Goal: Task Accomplishment & Management: Manage account settings

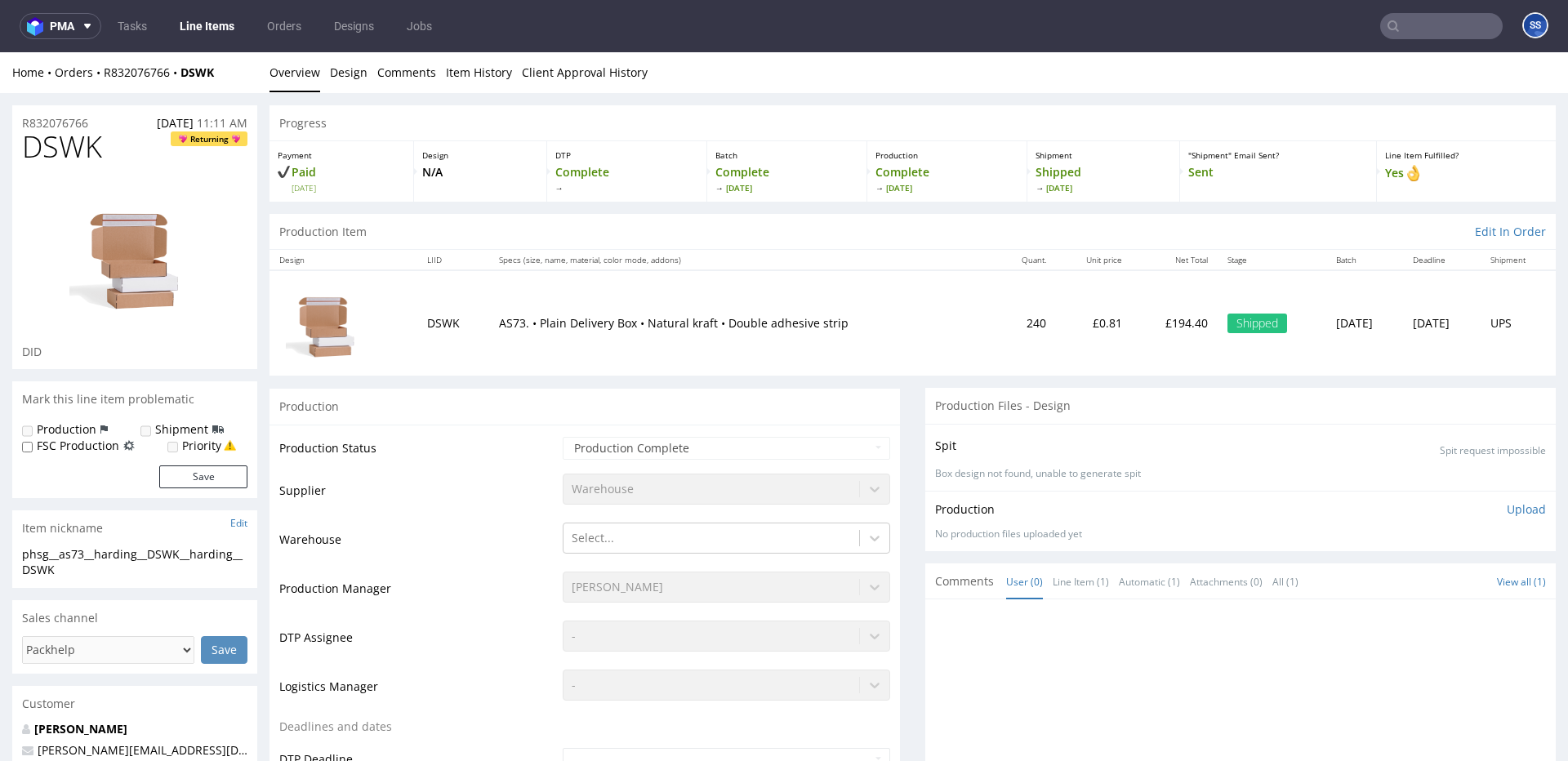
click at [193, 33] on link "Line Items" at bounding box center [207, 26] width 74 height 26
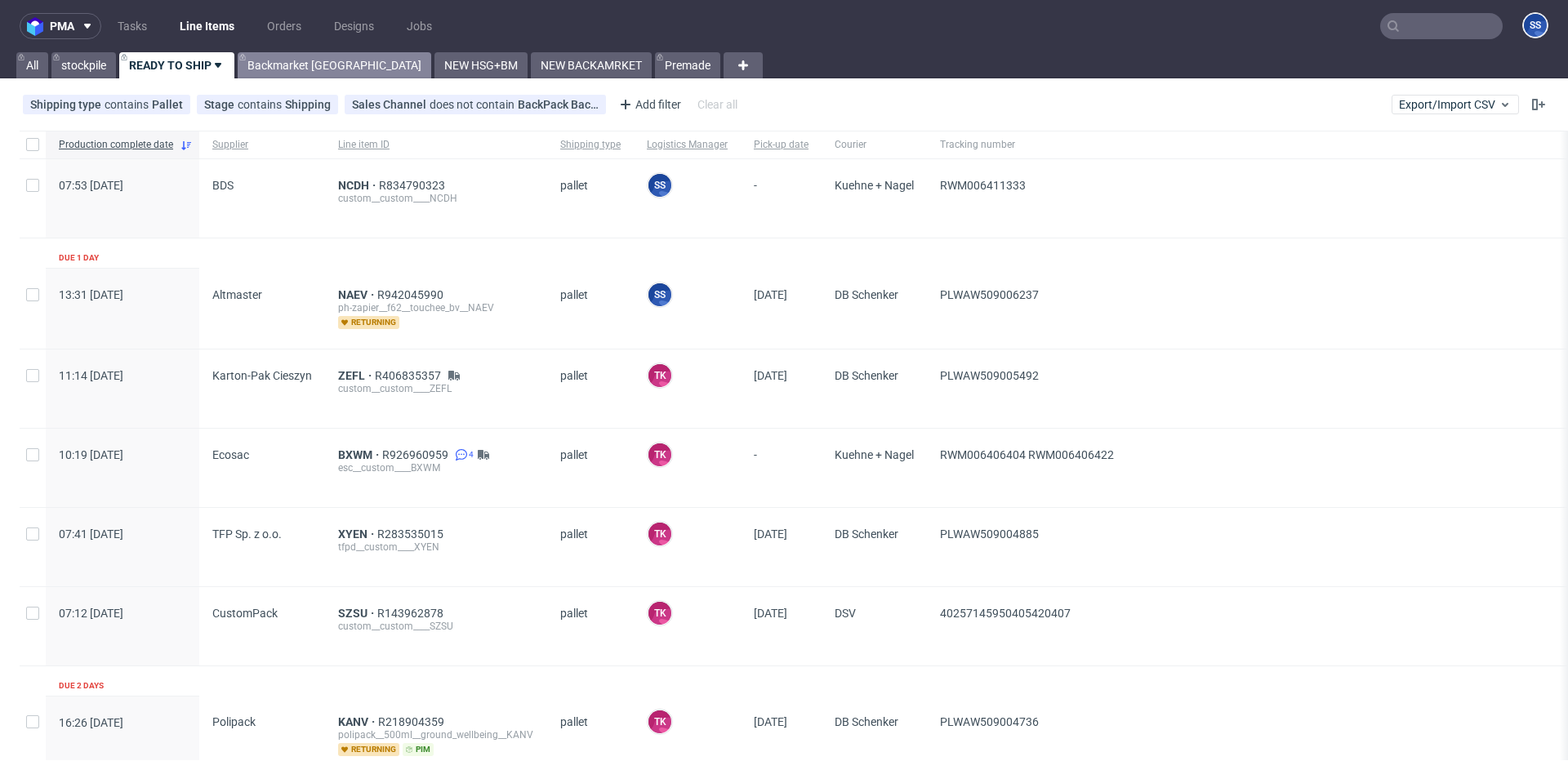
click at [298, 62] on link "Backmarket [GEOGRAPHIC_DATA]" at bounding box center [334, 65] width 193 height 26
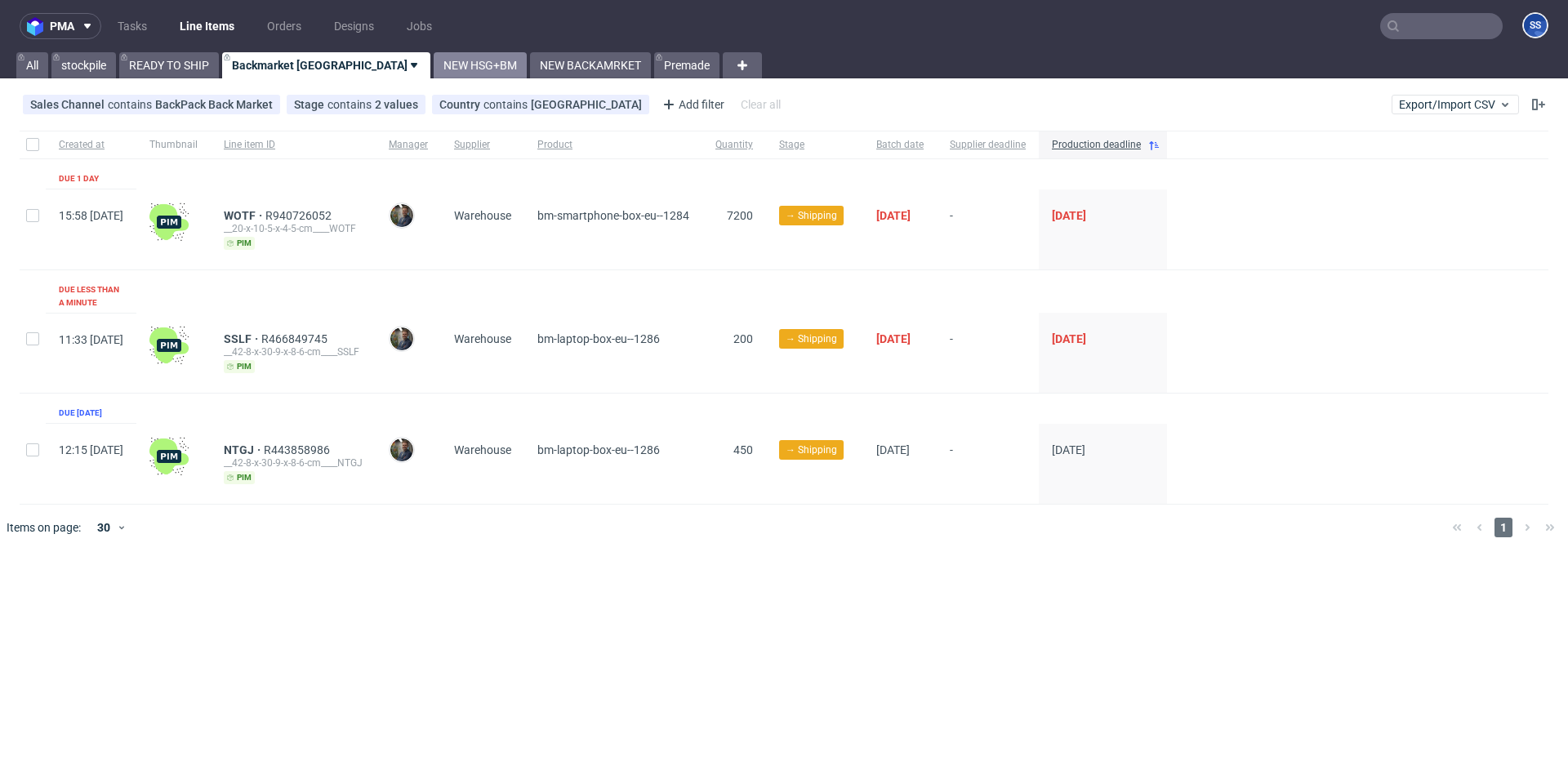
click at [434, 65] on link "NEW HSG+BM" at bounding box center [480, 65] width 93 height 26
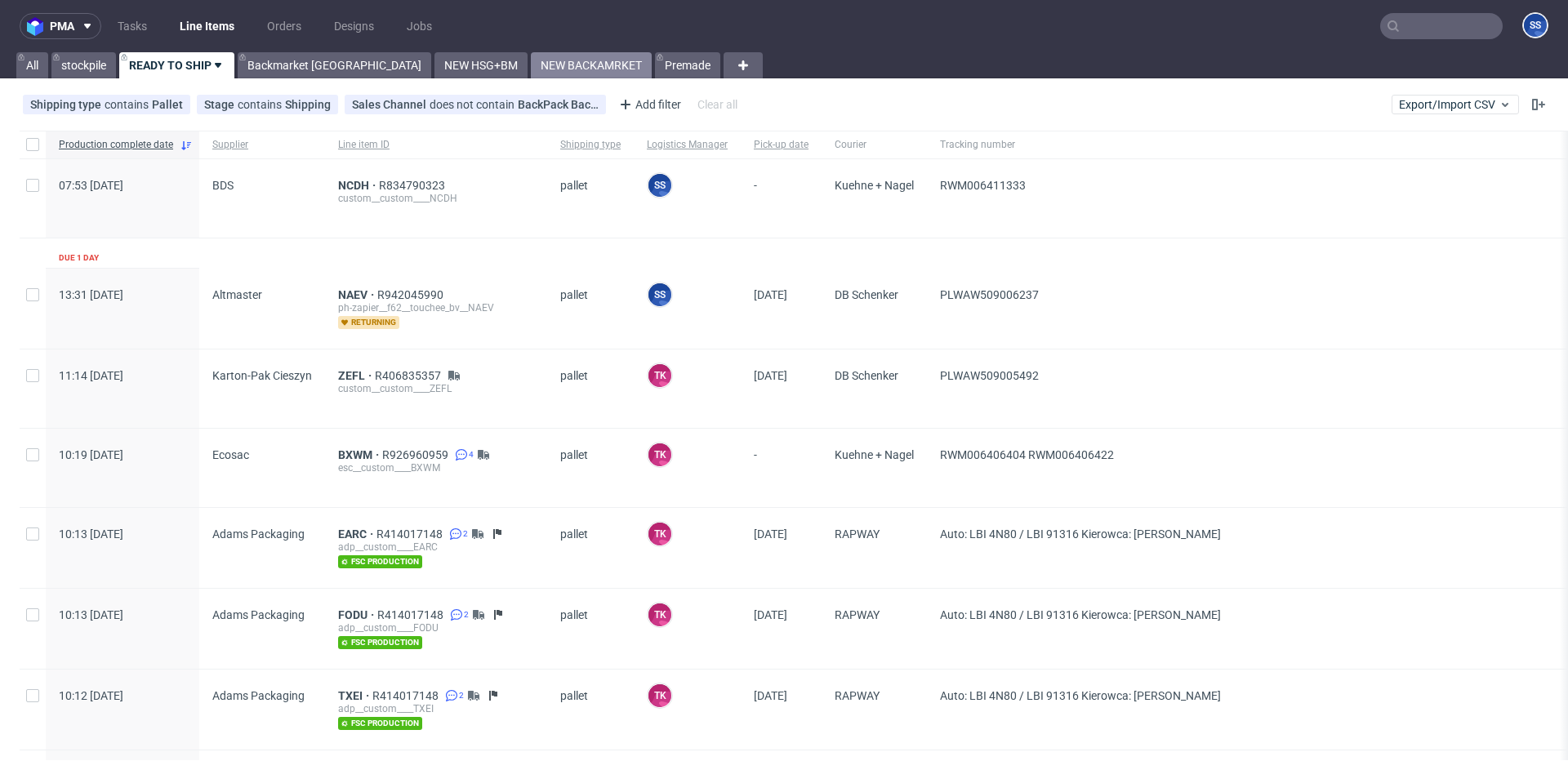
click at [531, 66] on link "NEW BACKAMRKET" at bounding box center [590, 65] width 120 height 26
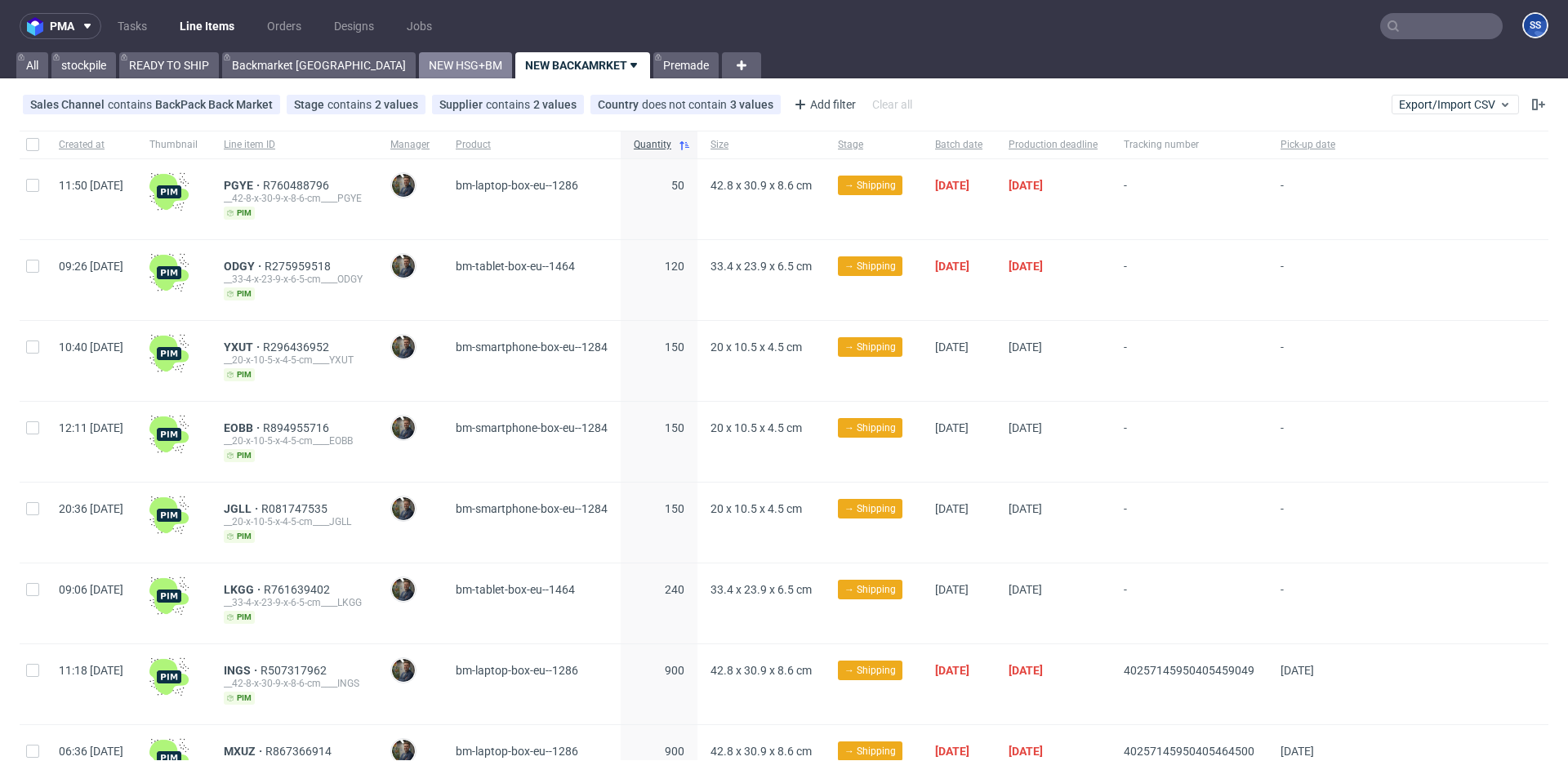
click at [419, 70] on link "NEW HSG+BM" at bounding box center [465, 65] width 93 height 26
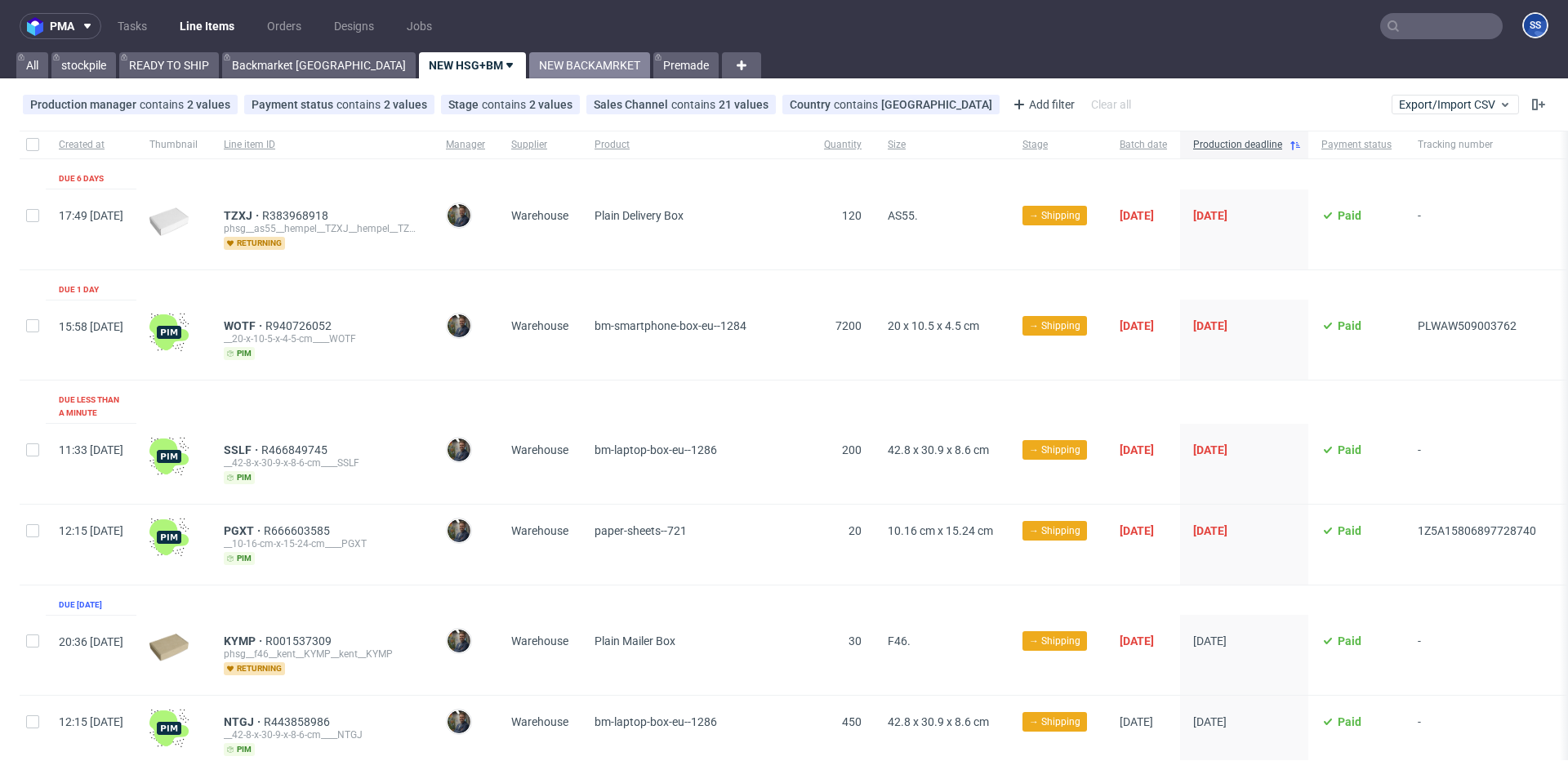
click at [529, 62] on link "NEW BACKAMRKET" at bounding box center [589, 65] width 120 height 26
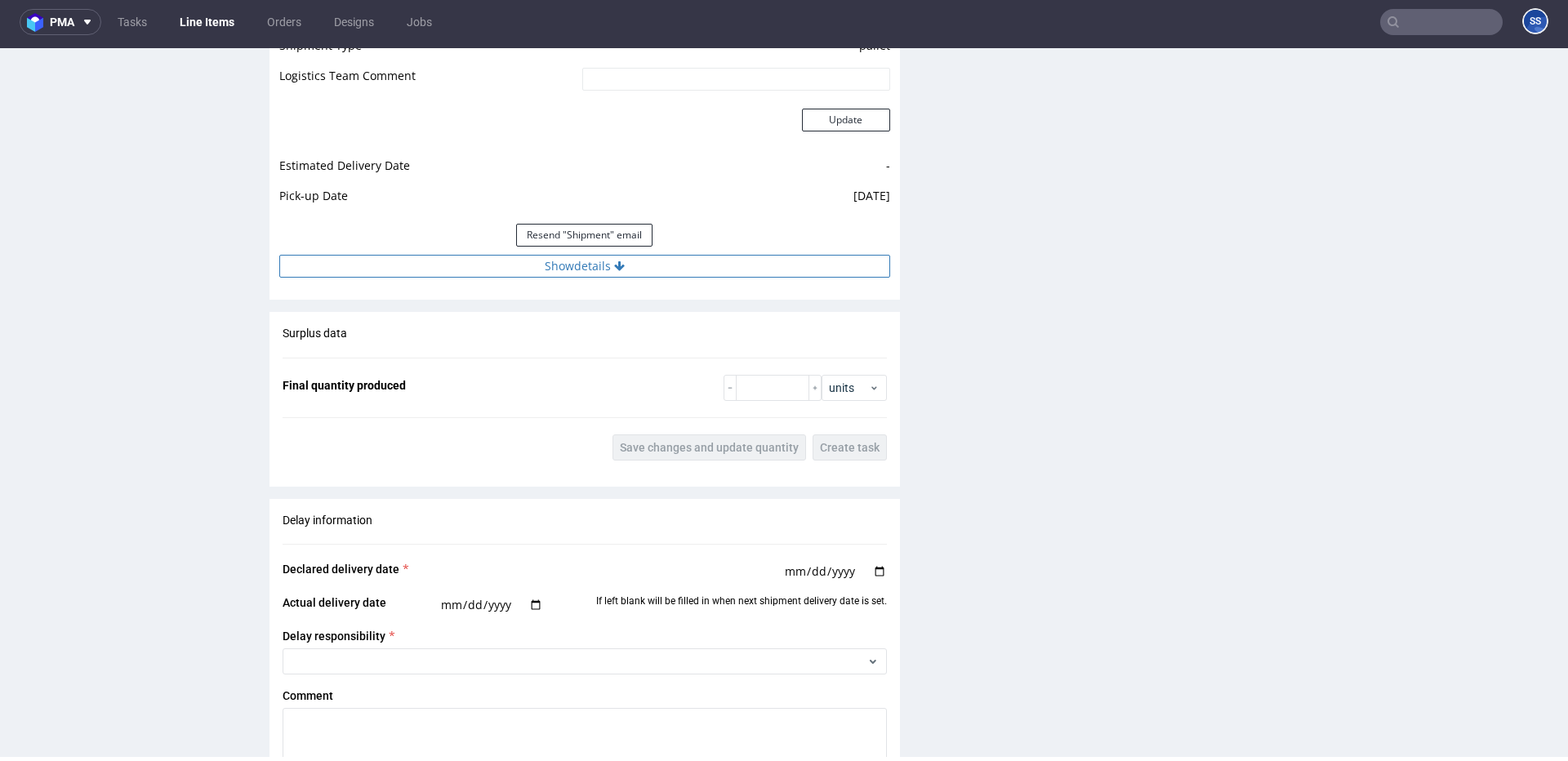
scroll to position [1492, 0]
click at [617, 268] on icon at bounding box center [620, 267] width 11 height 11
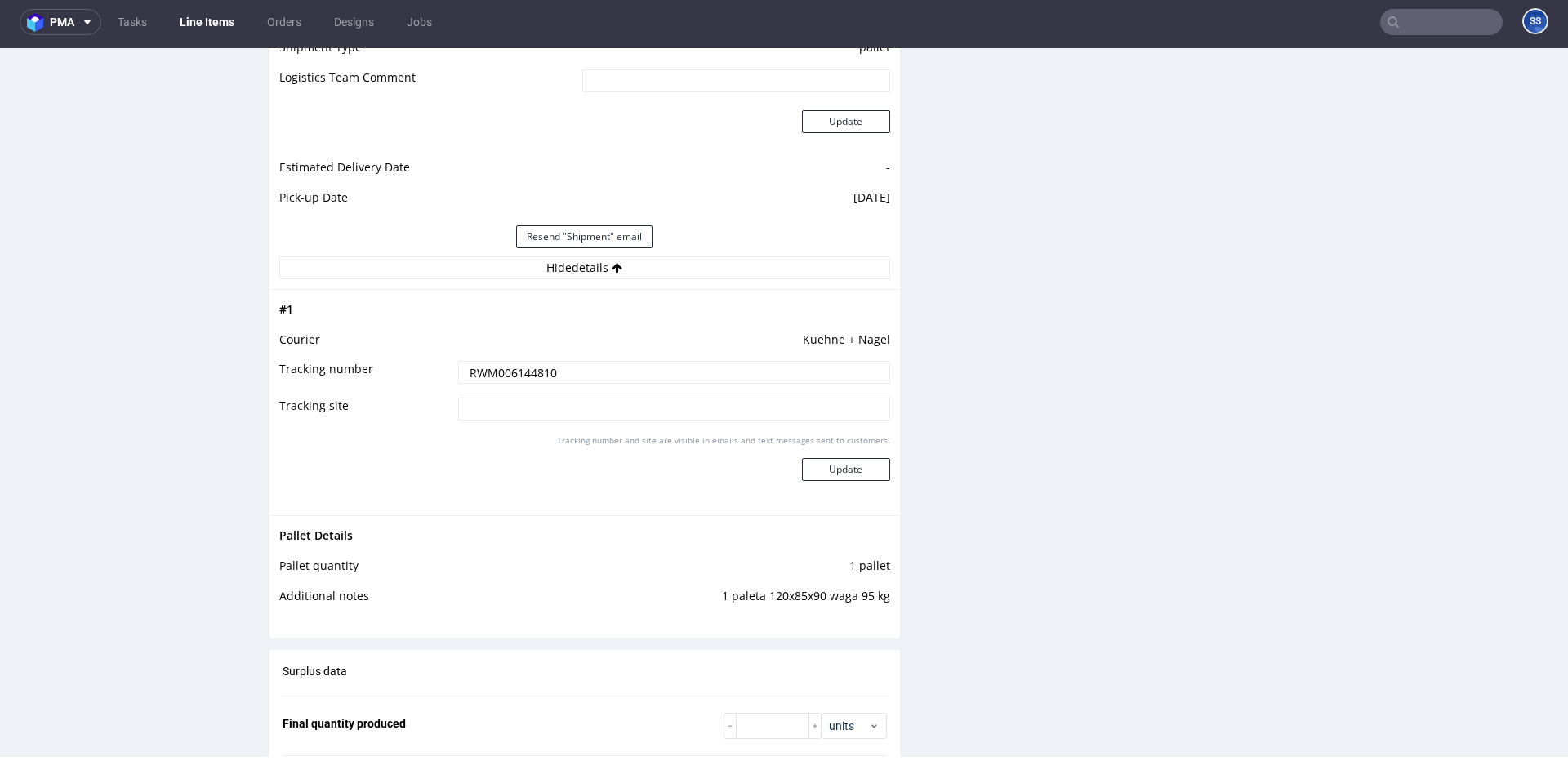
click at [521, 363] on input "RWM006144810" at bounding box center [674, 372] width 432 height 23
click at [518, 369] on input "RWM006144810" at bounding box center [674, 372] width 432 height 23
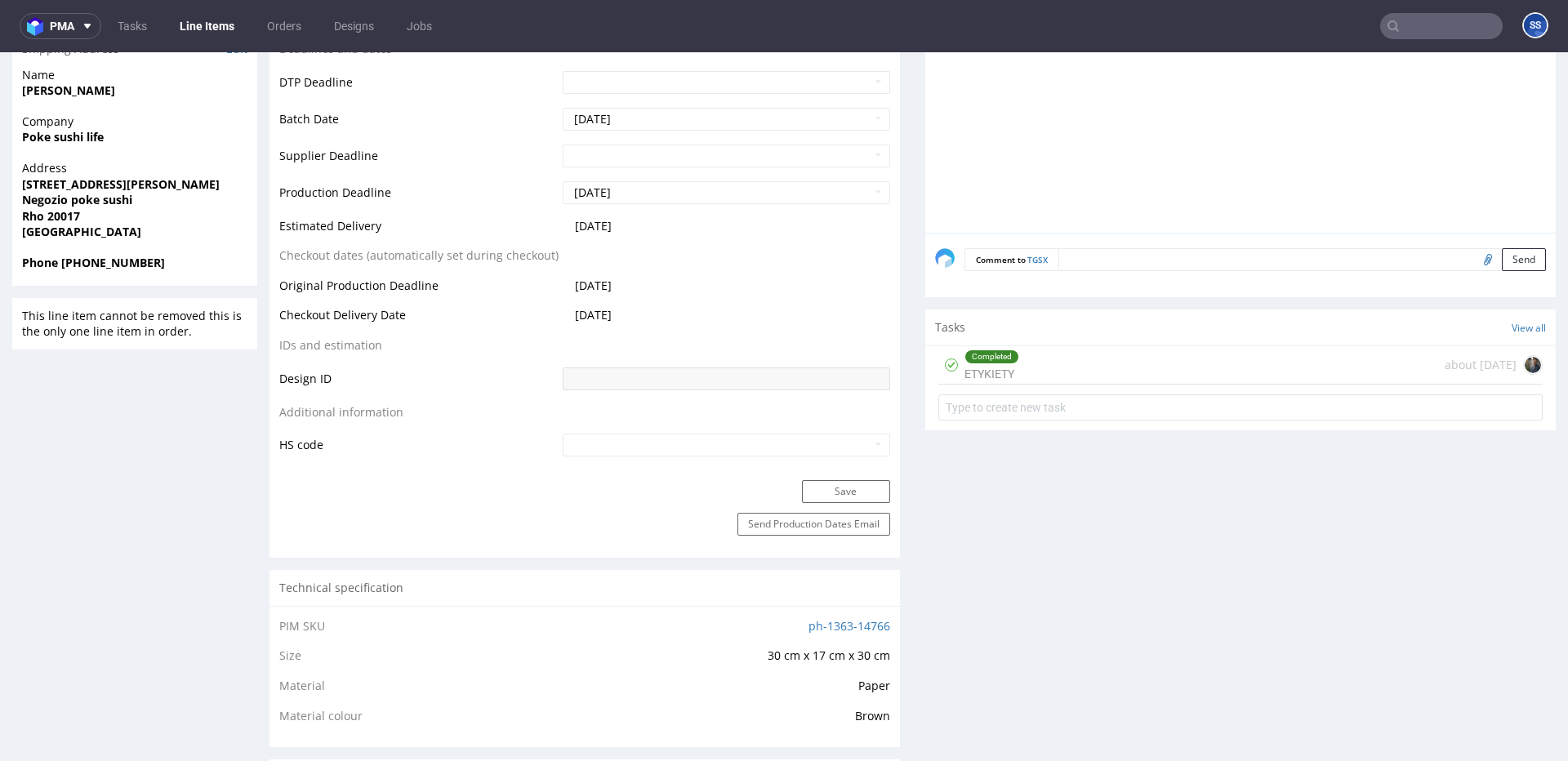
scroll to position [0, 0]
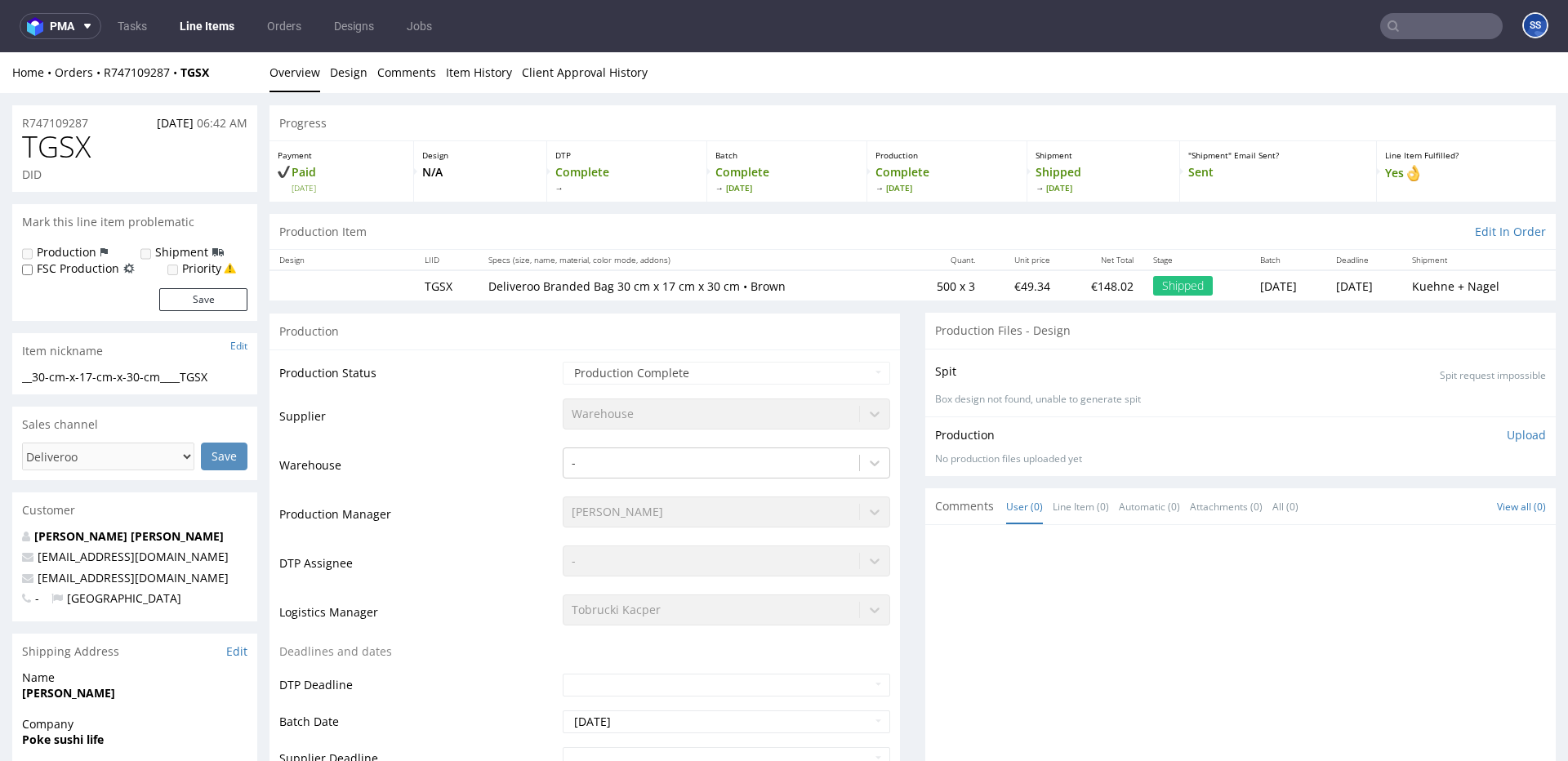
click at [202, 27] on link "Line Items" at bounding box center [207, 26] width 74 height 26
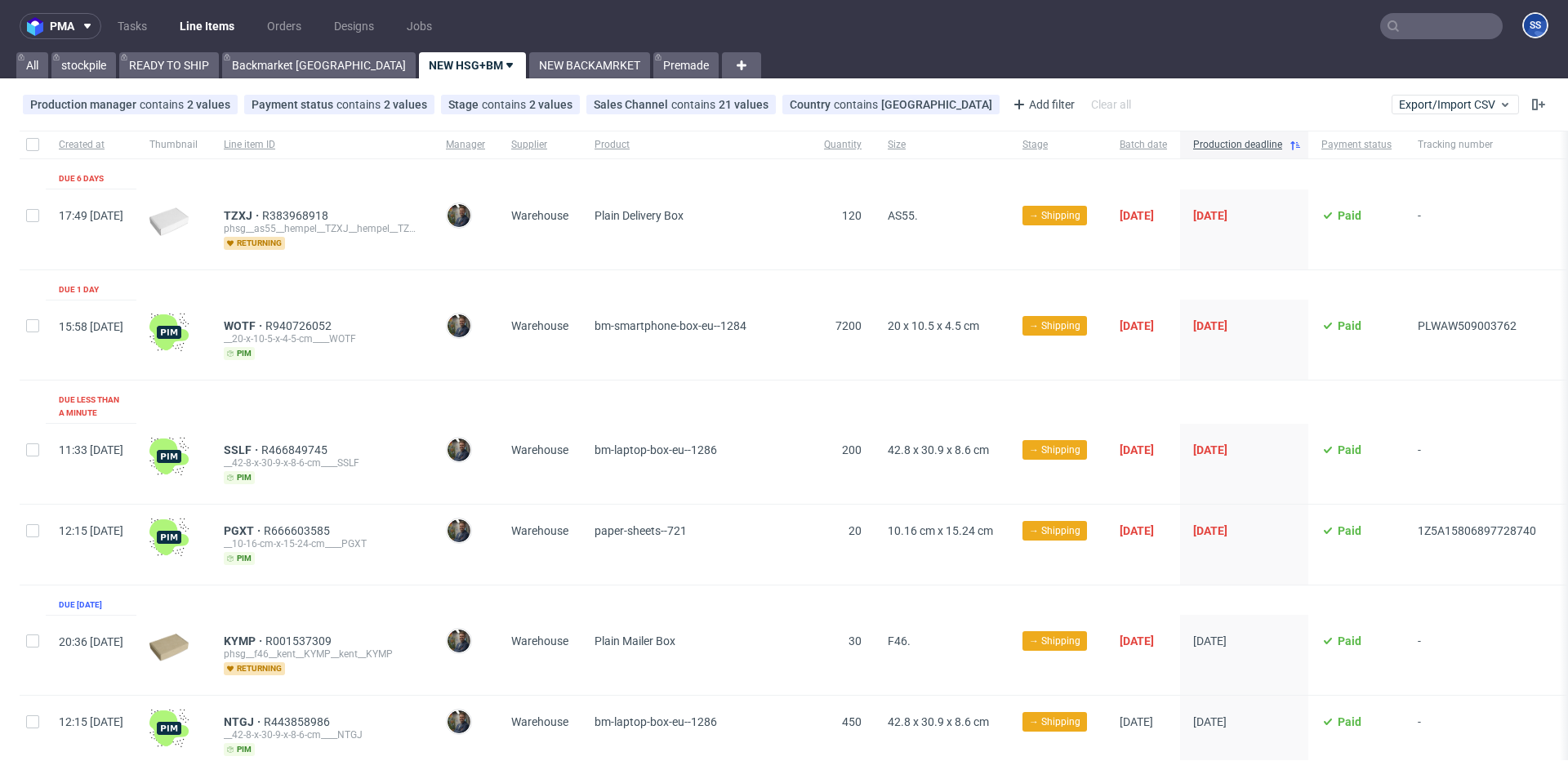
scroll to position [309, 0]
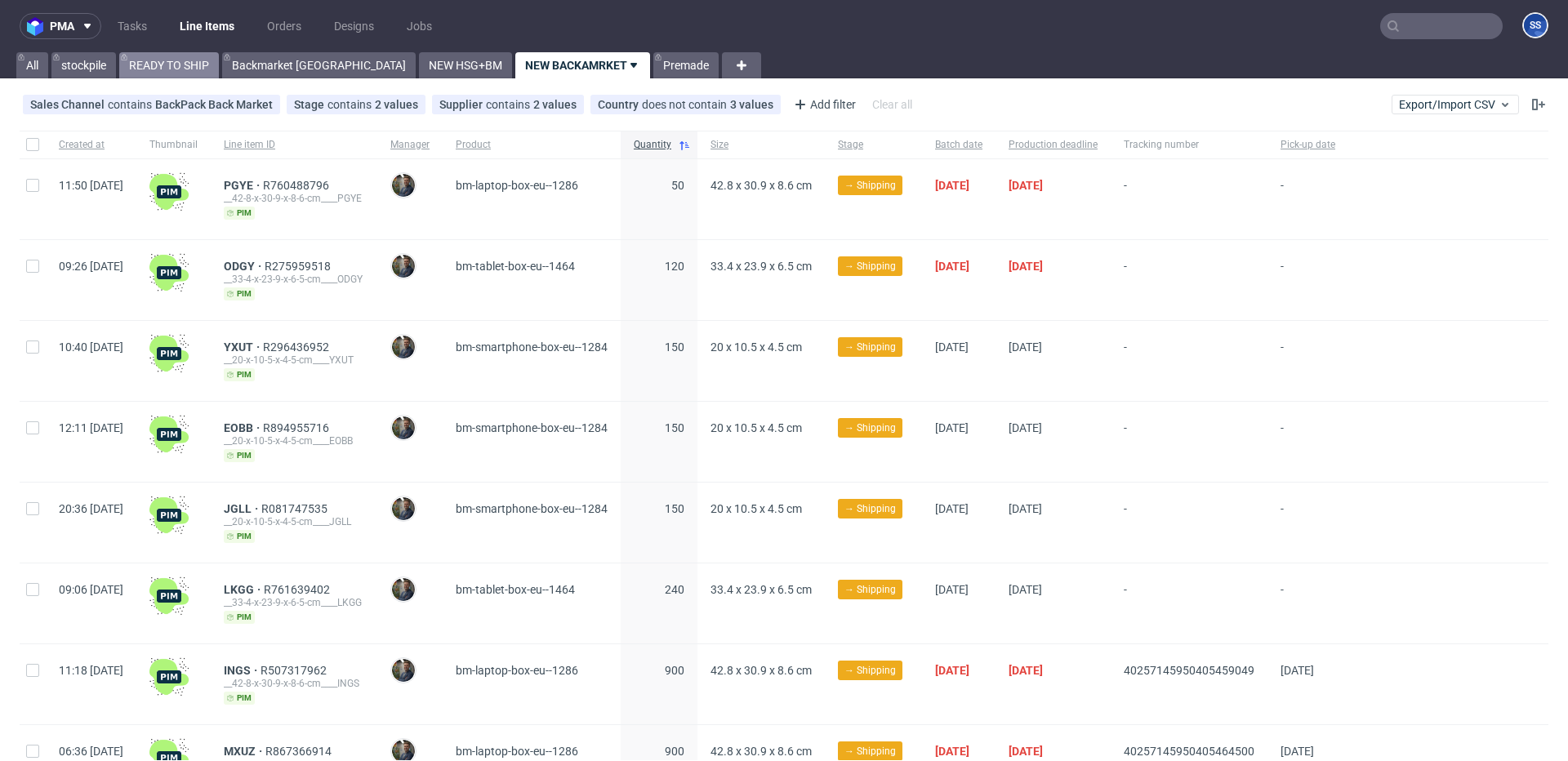
click at [199, 70] on link "READY TO SHIP" at bounding box center [169, 65] width 99 height 26
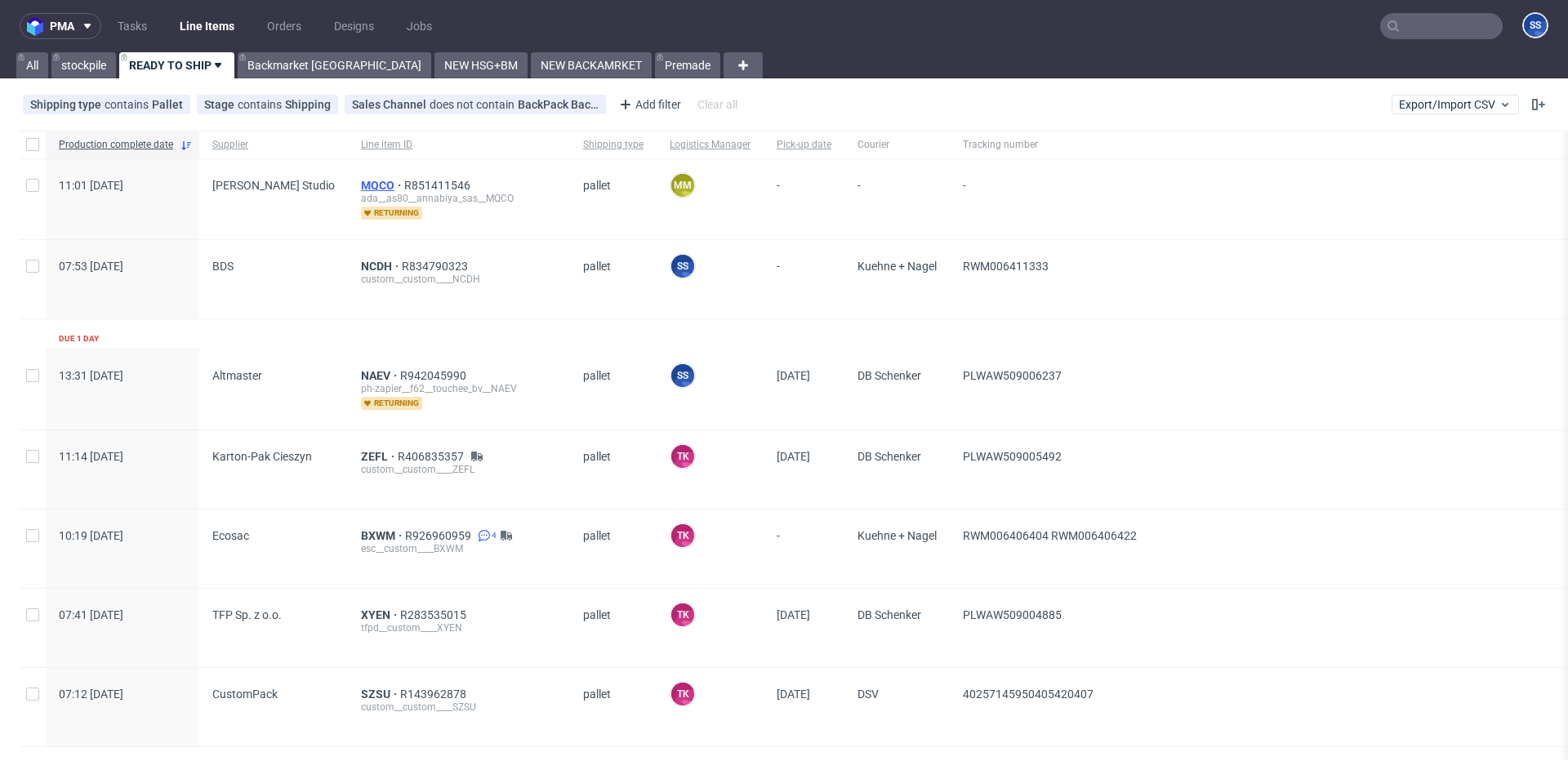
click at [361, 187] on span "MQCO" at bounding box center [383, 185] width 43 height 13
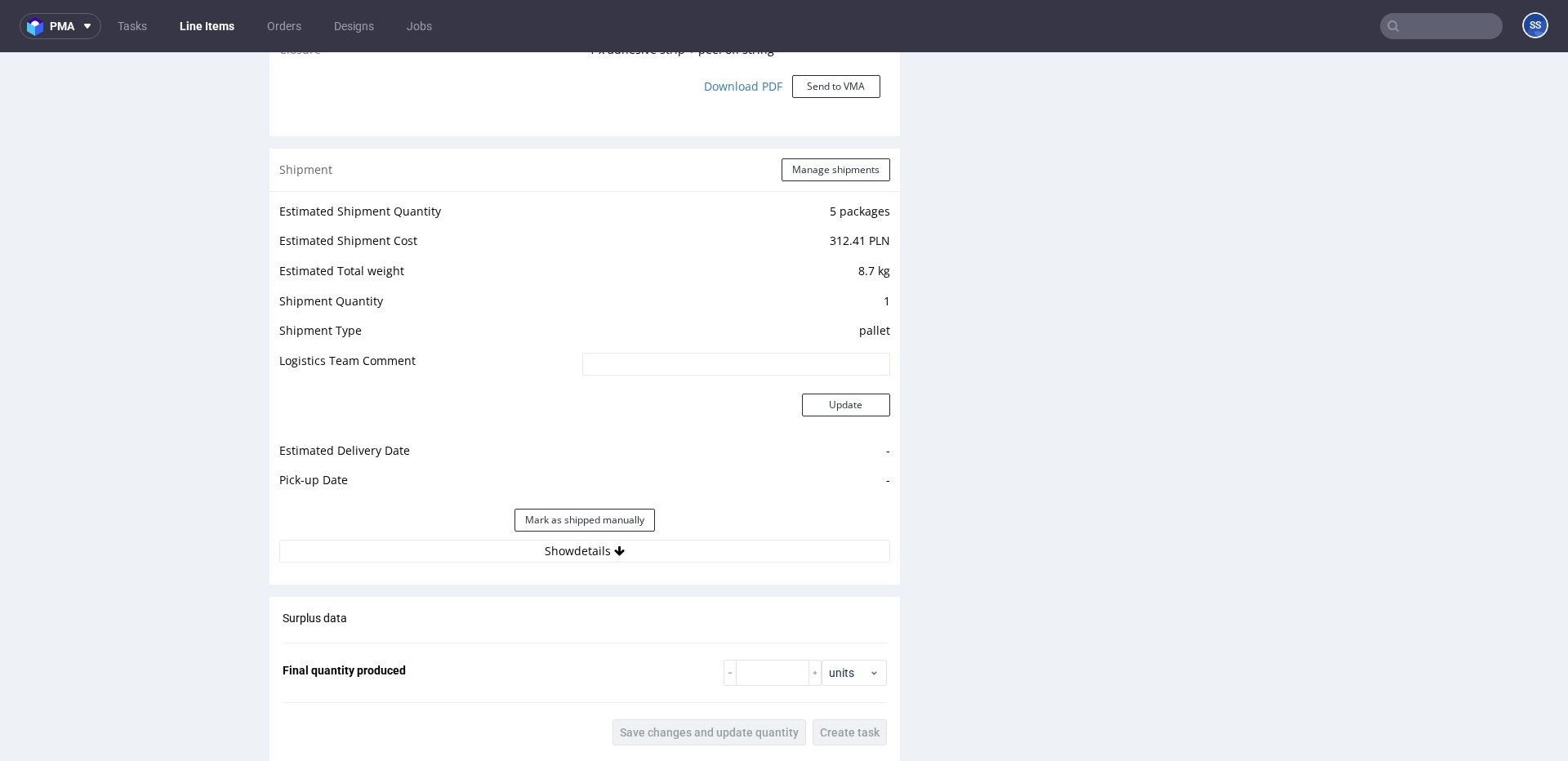
scroll to position [1757, 0]
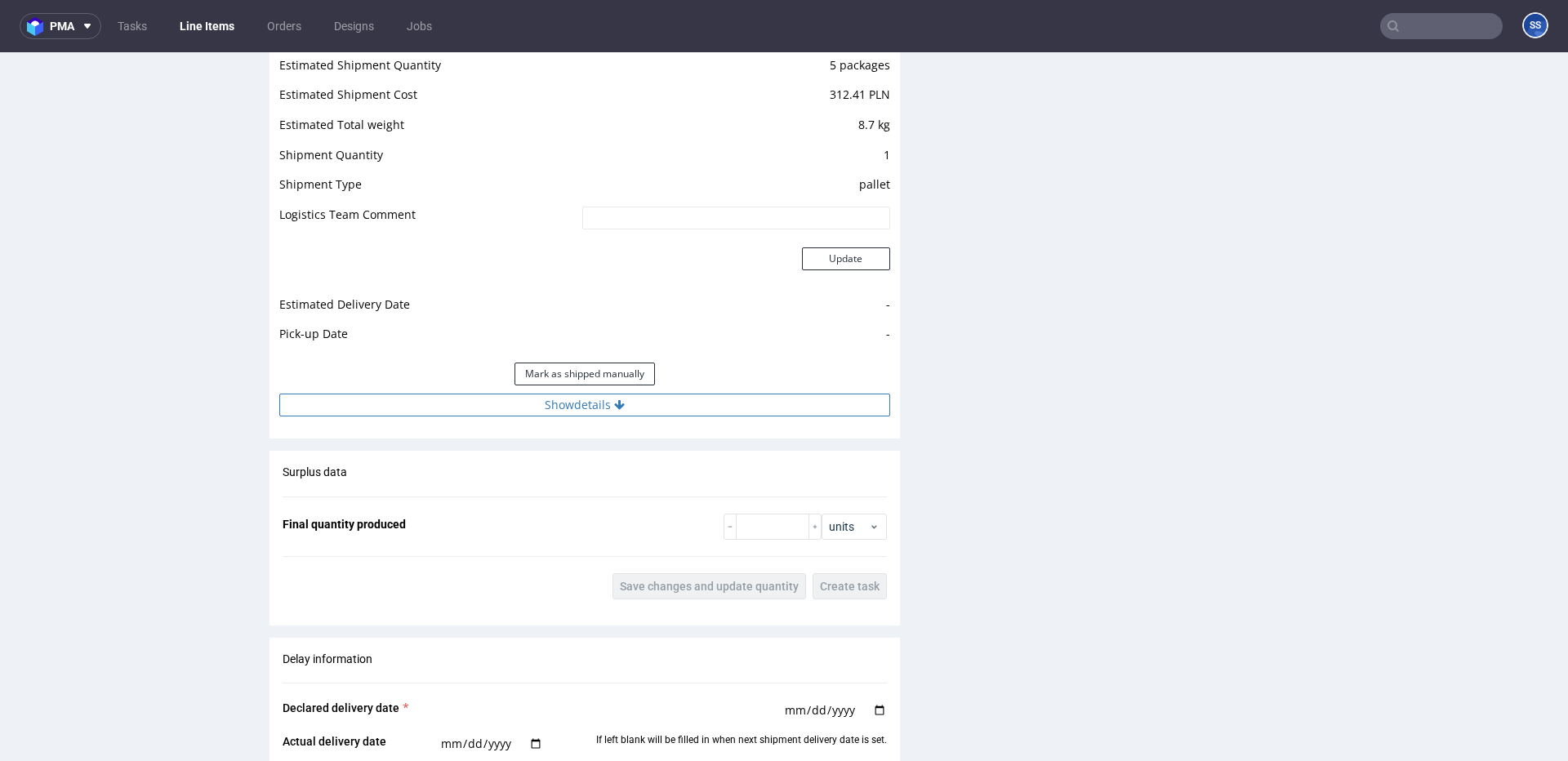
click at [651, 397] on button "Show details" at bounding box center [585, 404] width 611 height 23
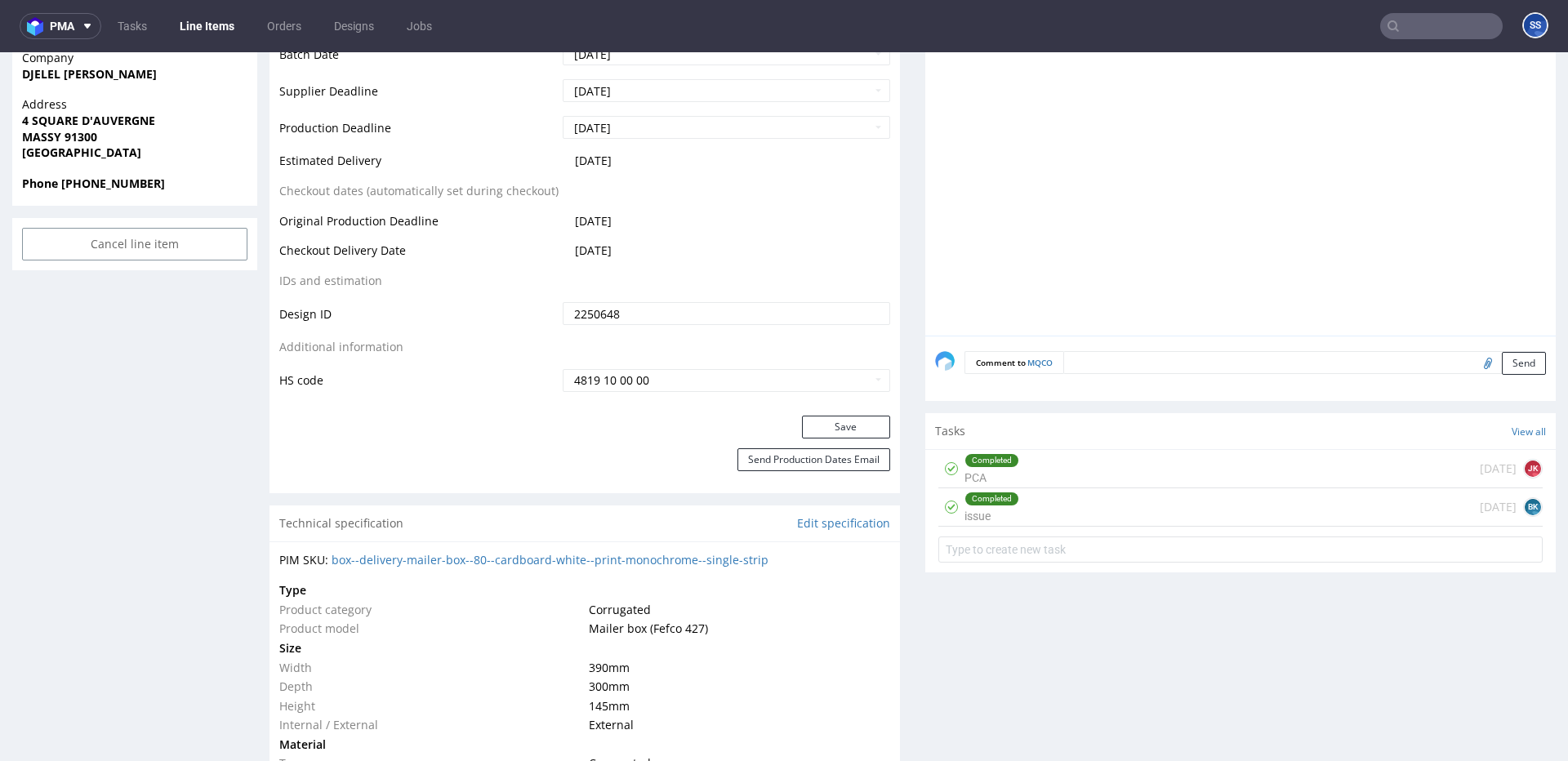
scroll to position [256, 0]
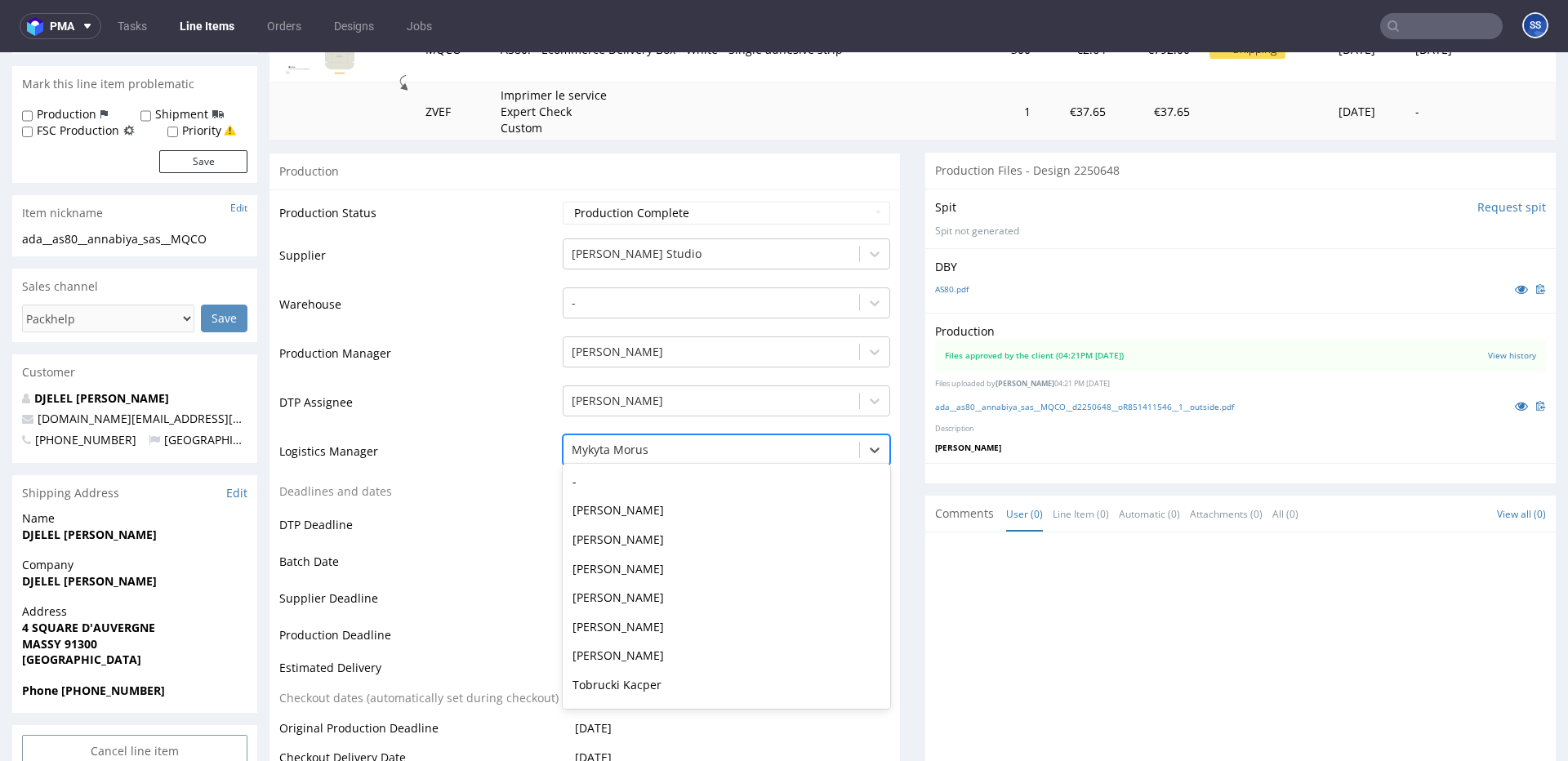
click at [807, 456] on div at bounding box center [712, 449] width 280 height 19
type input "sz"
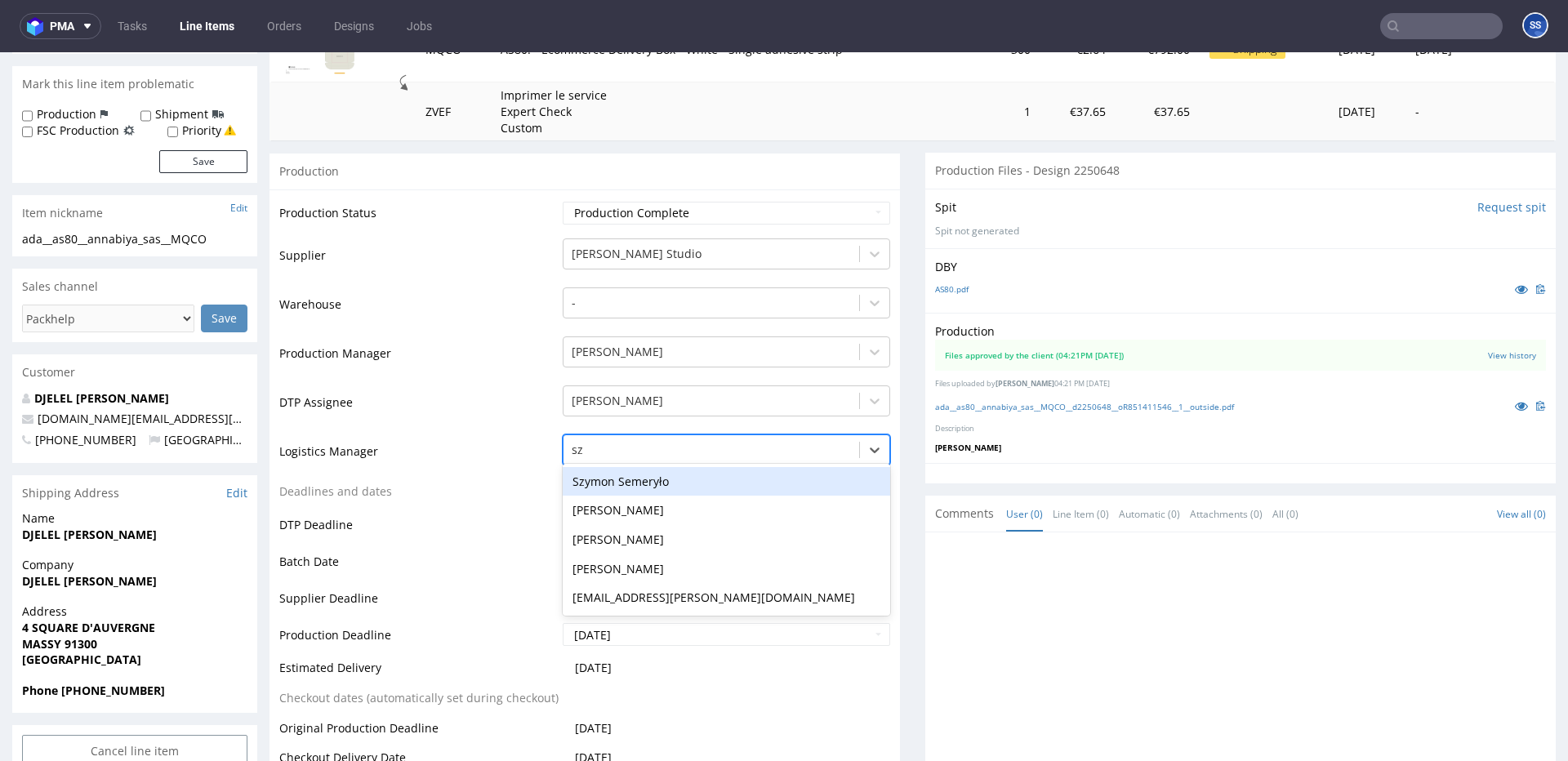
click at [692, 473] on div "Szymon Semeryło" at bounding box center [727, 482] width 327 height 29
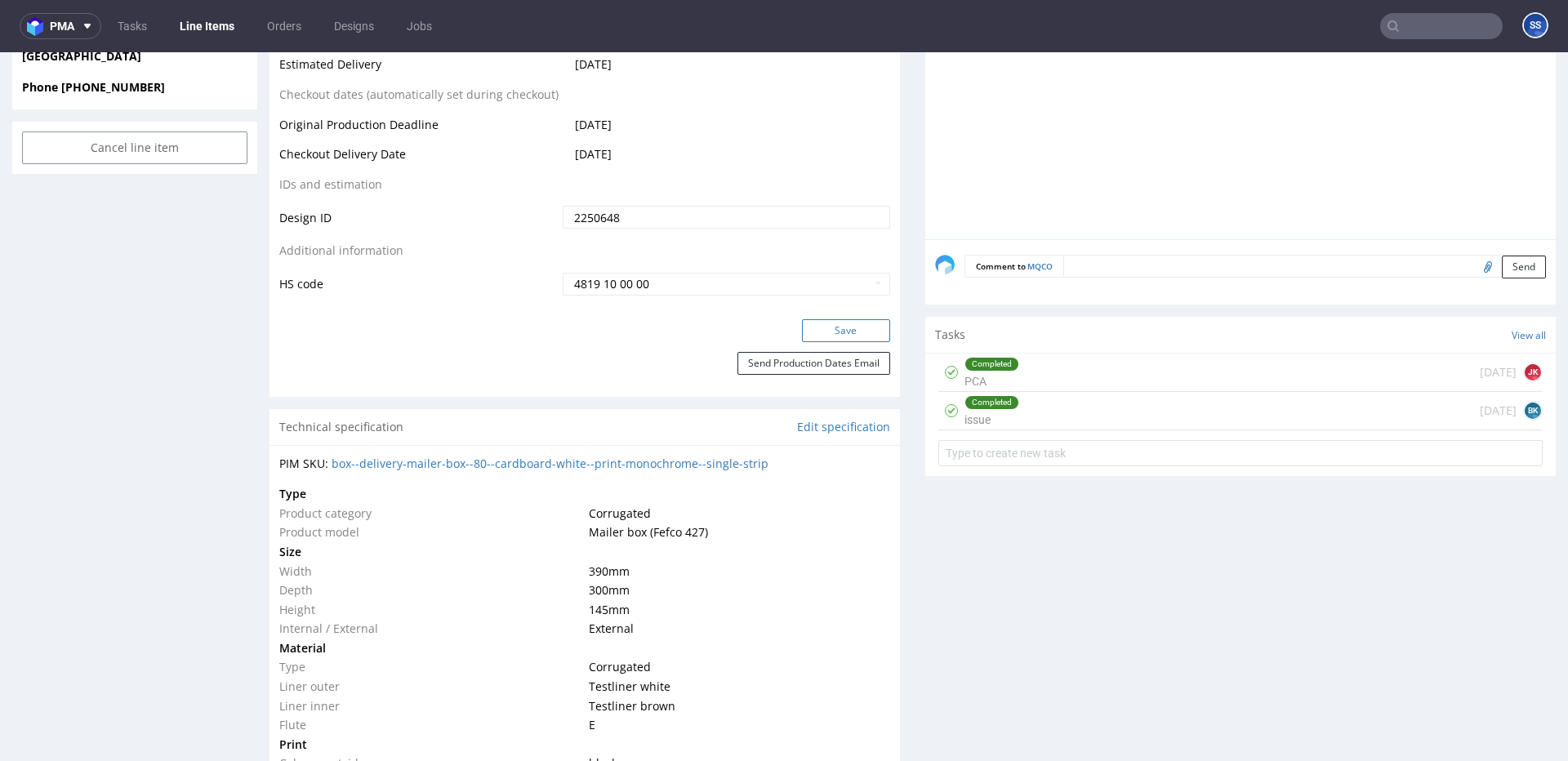
scroll to position [854, 0]
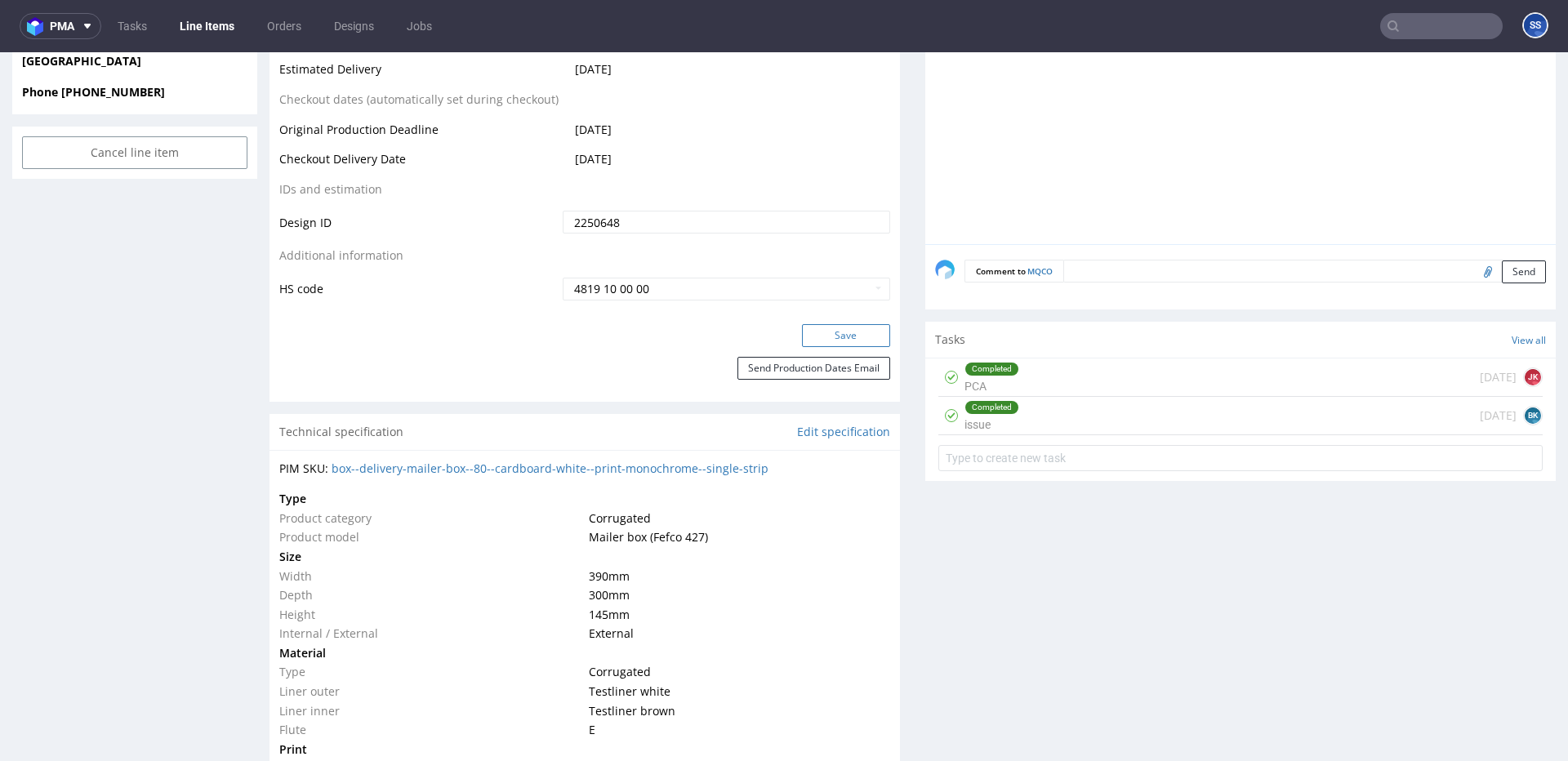
click at [812, 329] on button "Save" at bounding box center [846, 335] width 88 height 23
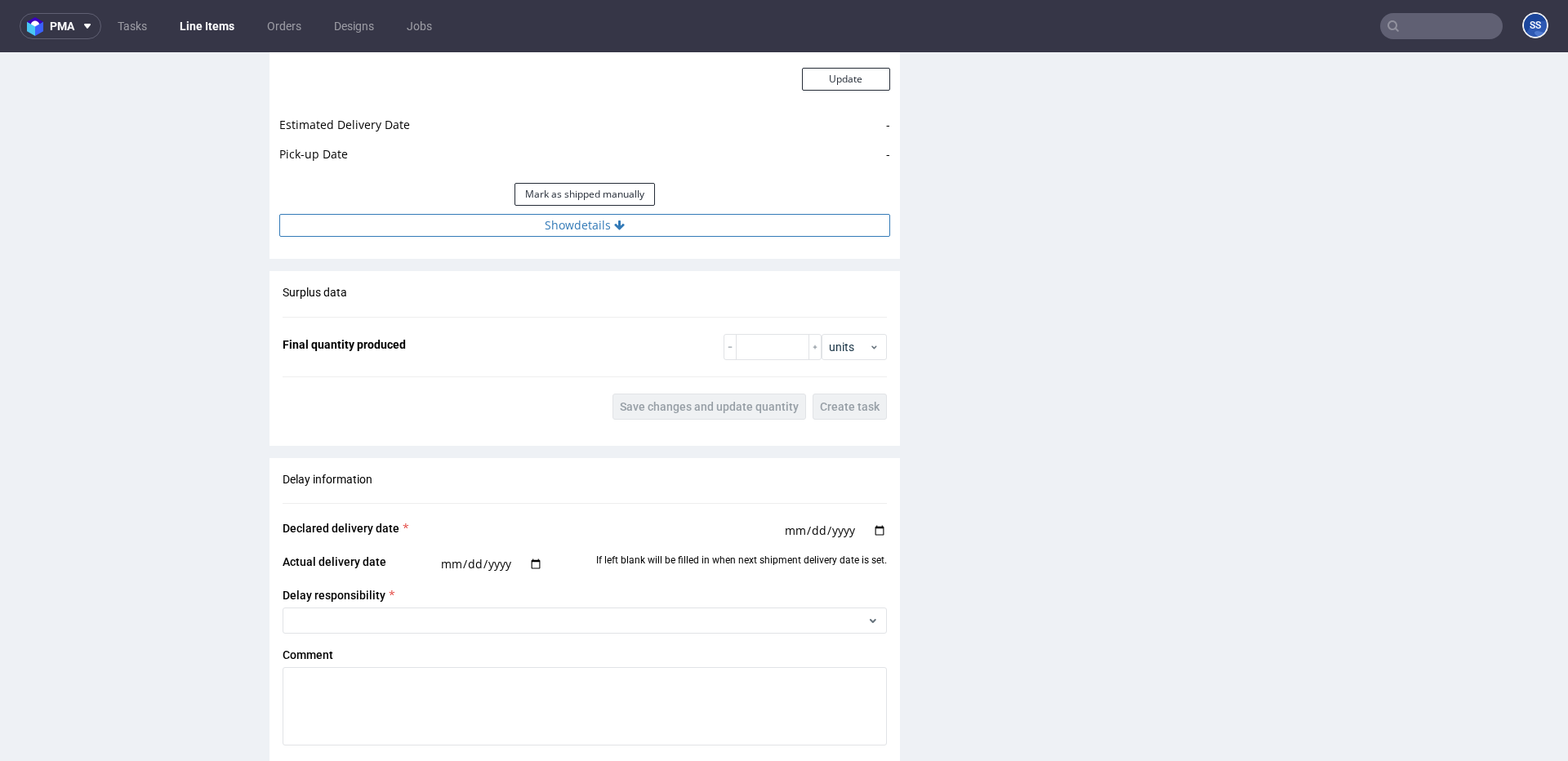
scroll to position [1920, 0]
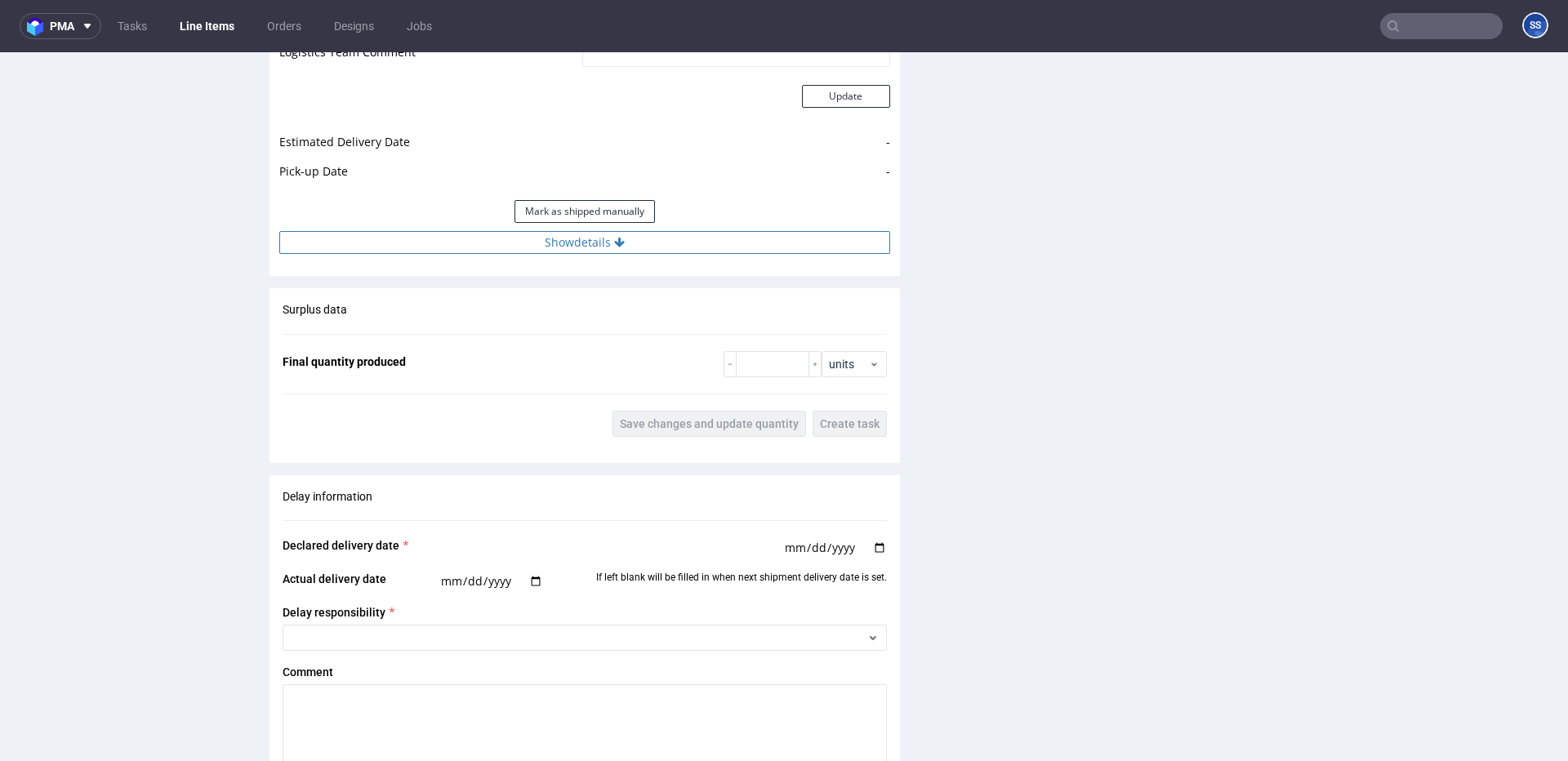
click at [577, 247] on button "Show details" at bounding box center [585, 242] width 611 height 23
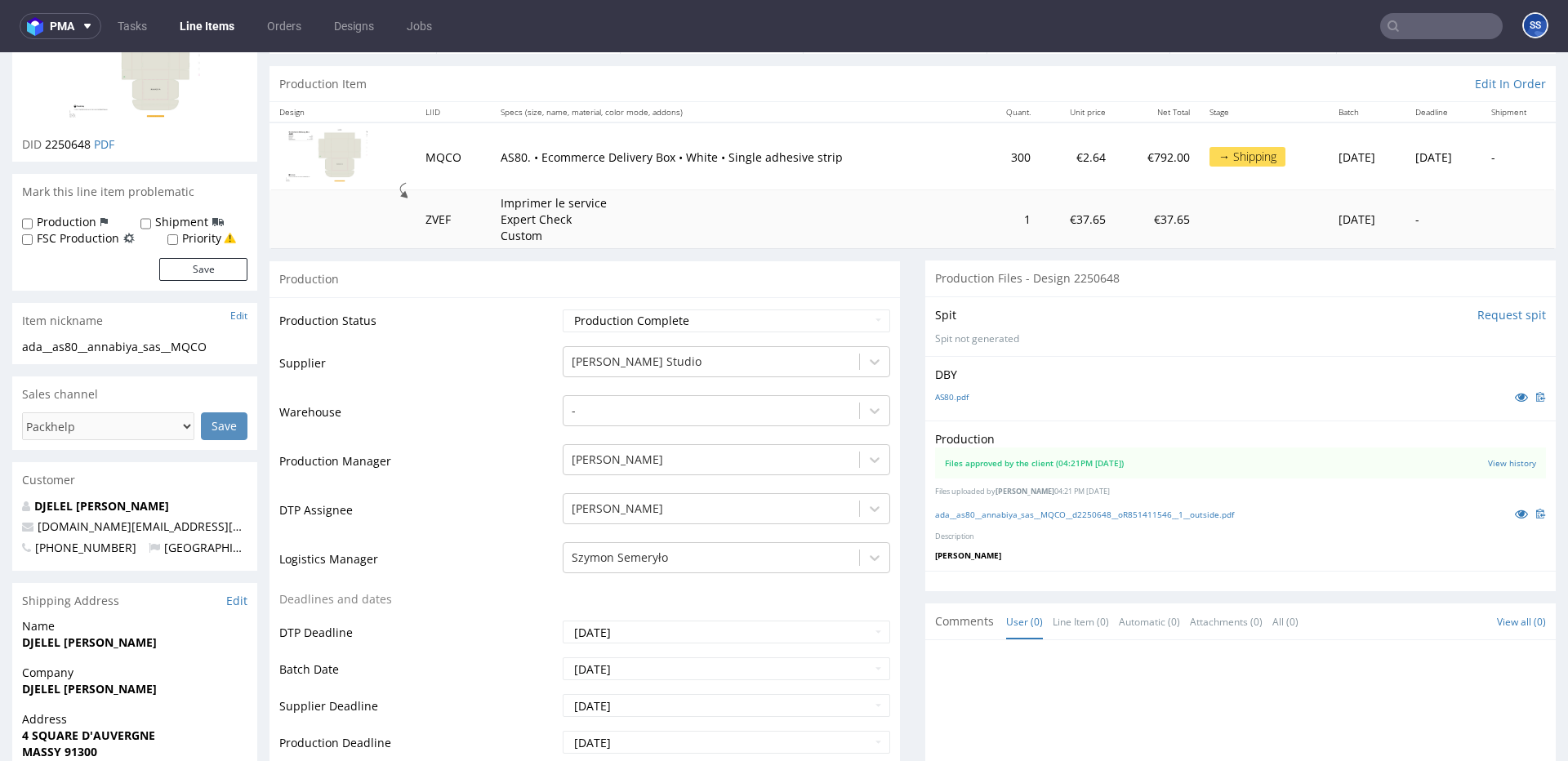
scroll to position [0, 0]
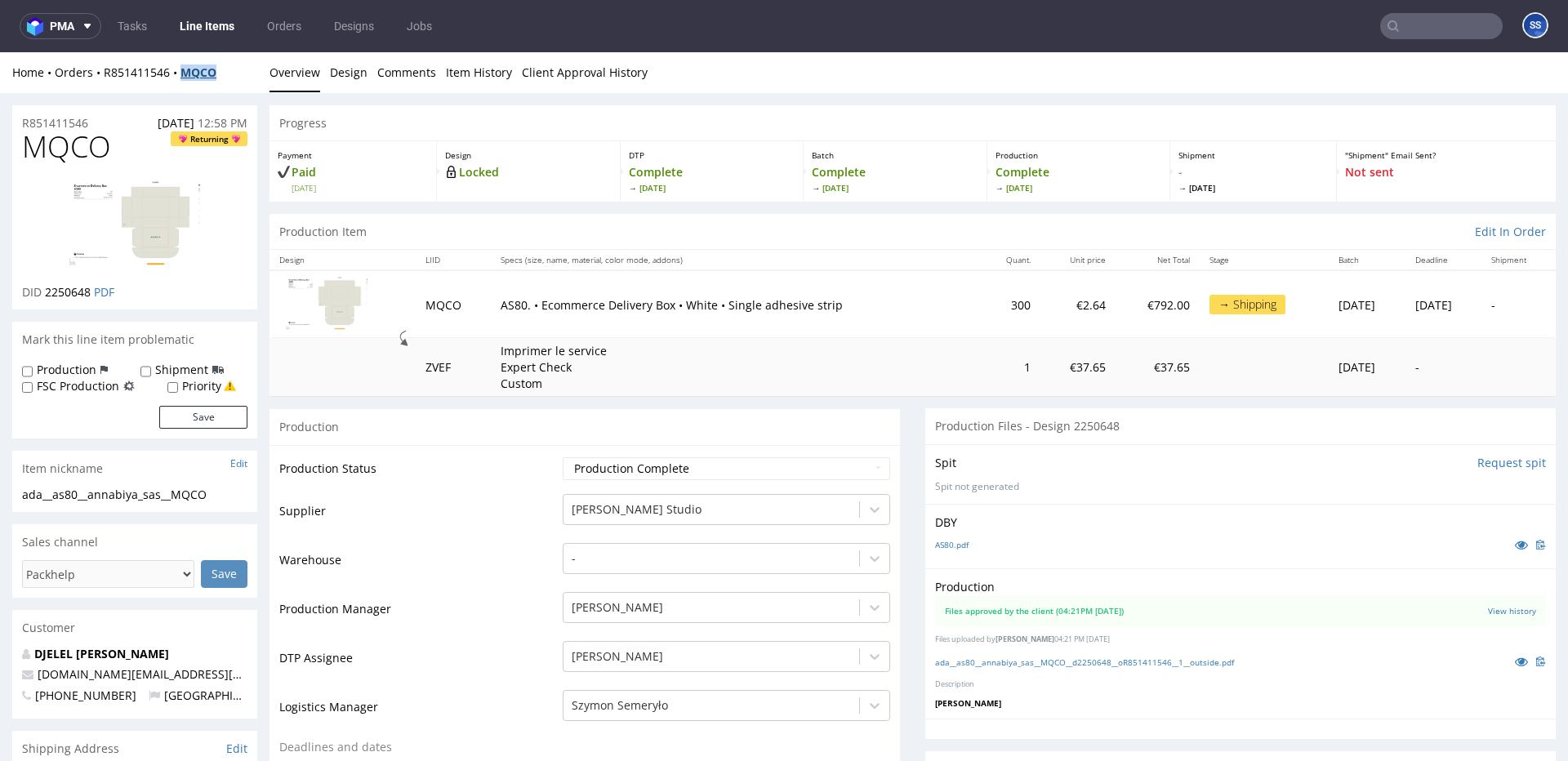
drag, startPoint x: 212, startPoint y: 74, endPoint x: 182, endPoint y: 74, distance: 30.0
click at [182, 74] on div "Home Orders R851411546 MQCO" at bounding box center [134, 73] width 245 height 17
copy strong "MQCO"
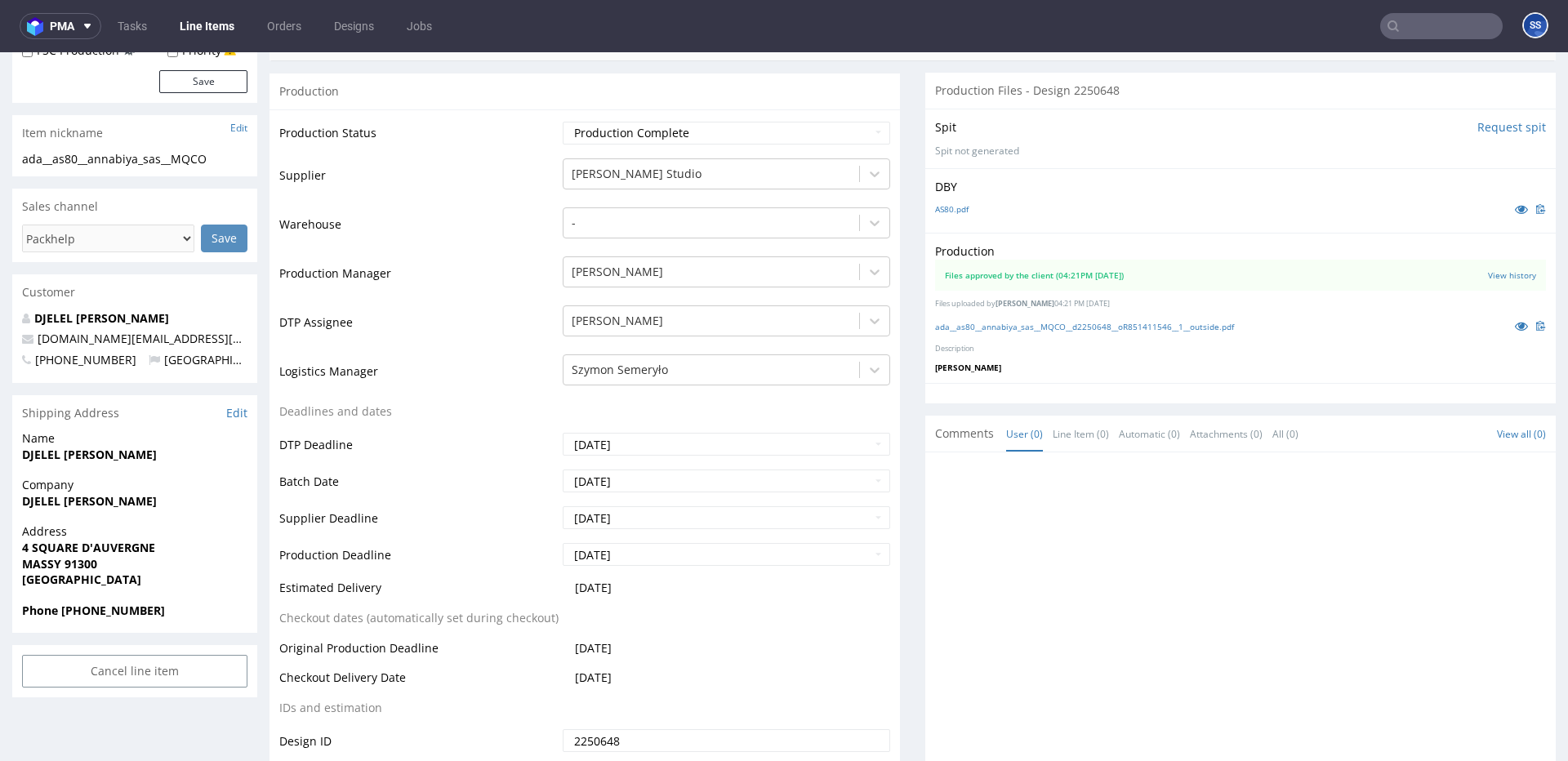
scroll to position [339, 0]
click at [45, 500] on strong "DJELEL INES" at bounding box center [89, 497] width 135 height 16
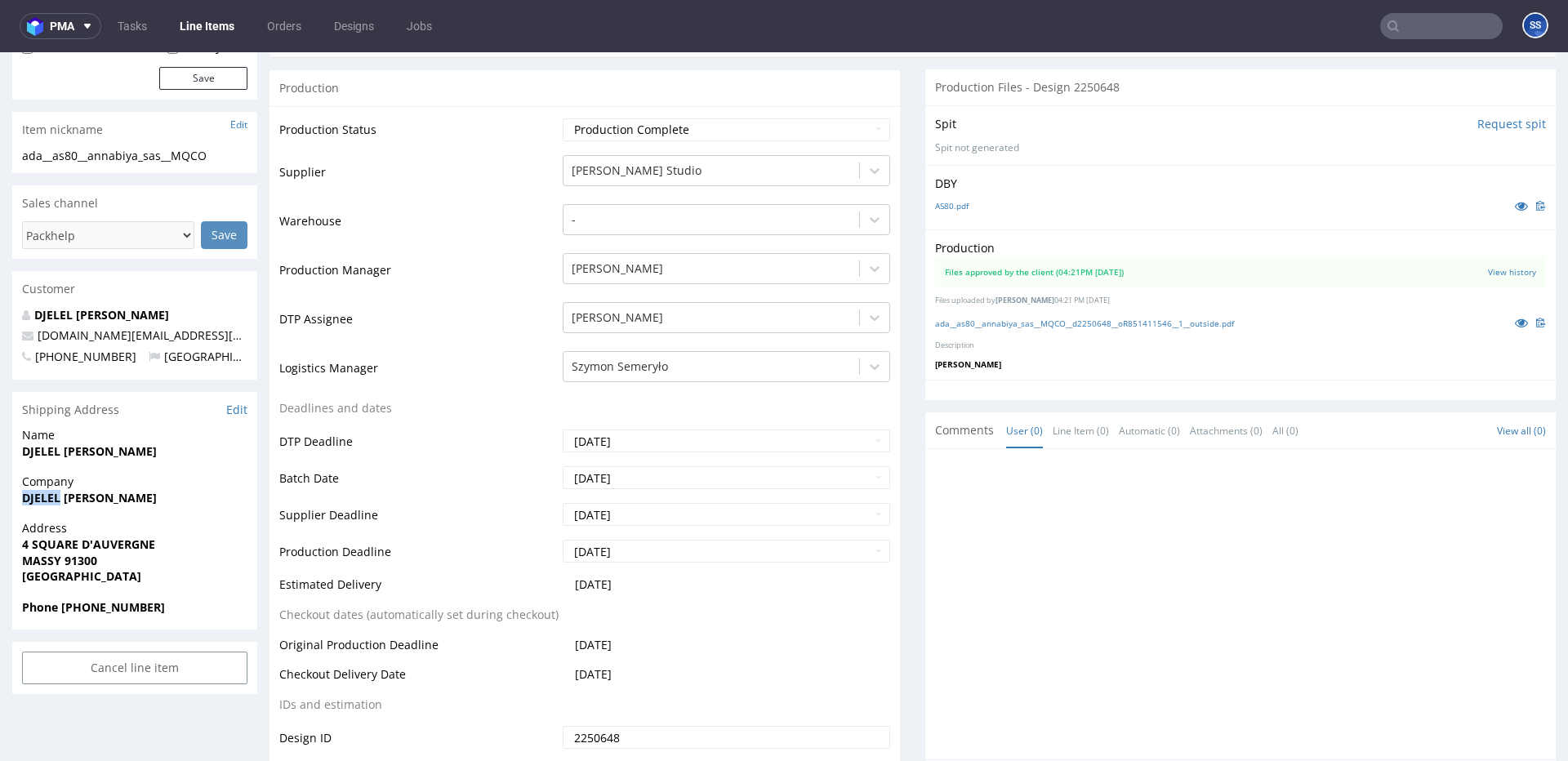
click at [45, 500] on strong "DJELEL INES" at bounding box center [89, 497] width 135 height 16
copy strong "DJELEL INES"
click at [43, 454] on strong "DJELEL INES" at bounding box center [89, 450] width 135 height 16
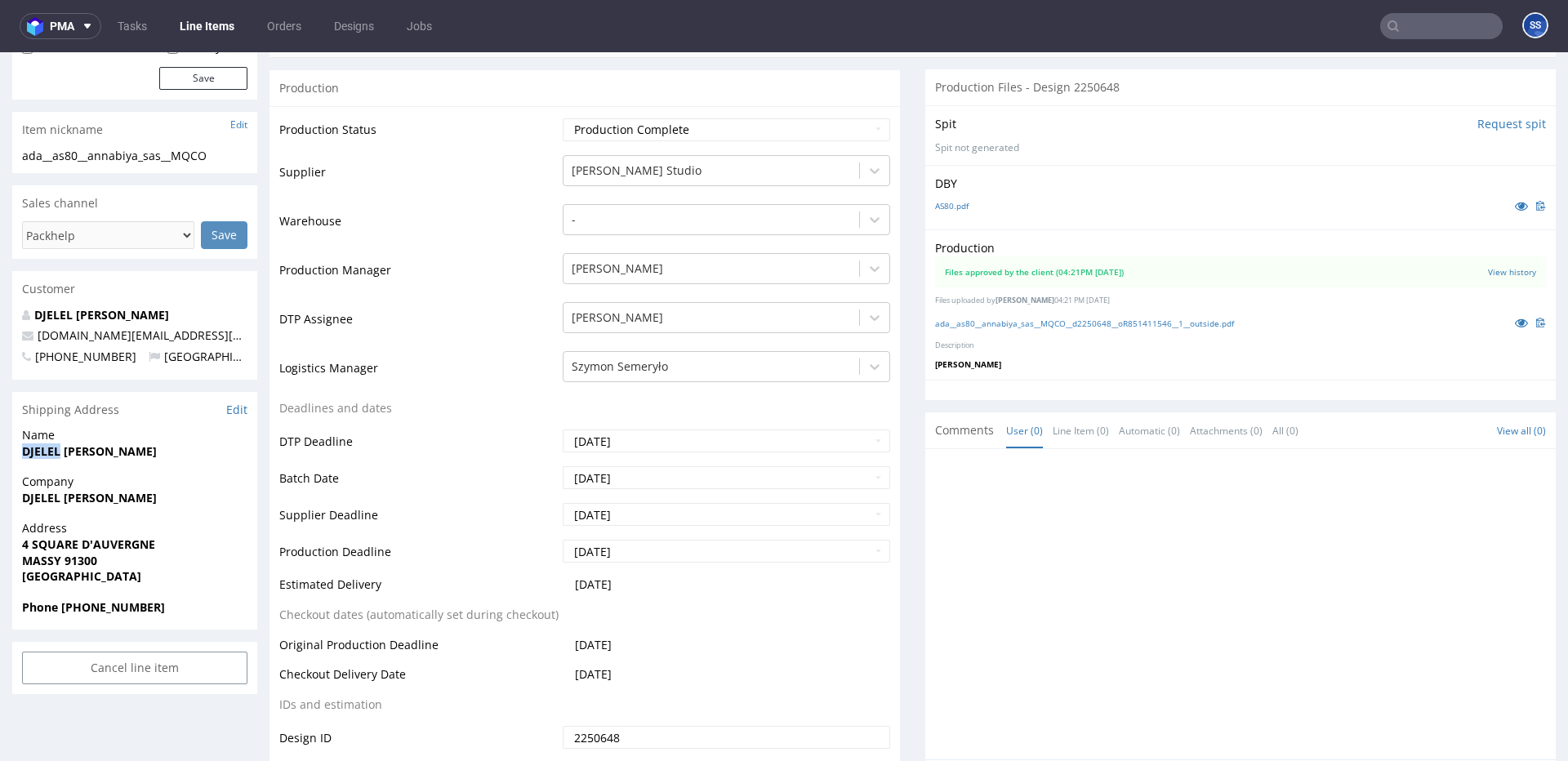
copy strong "DJELEL"
click at [64, 543] on strong "4 SQUARE D'AUVERGNE" at bounding box center [88, 543] width 133 height 16
copy strong "4 SQUARE D'AUVERGNE"
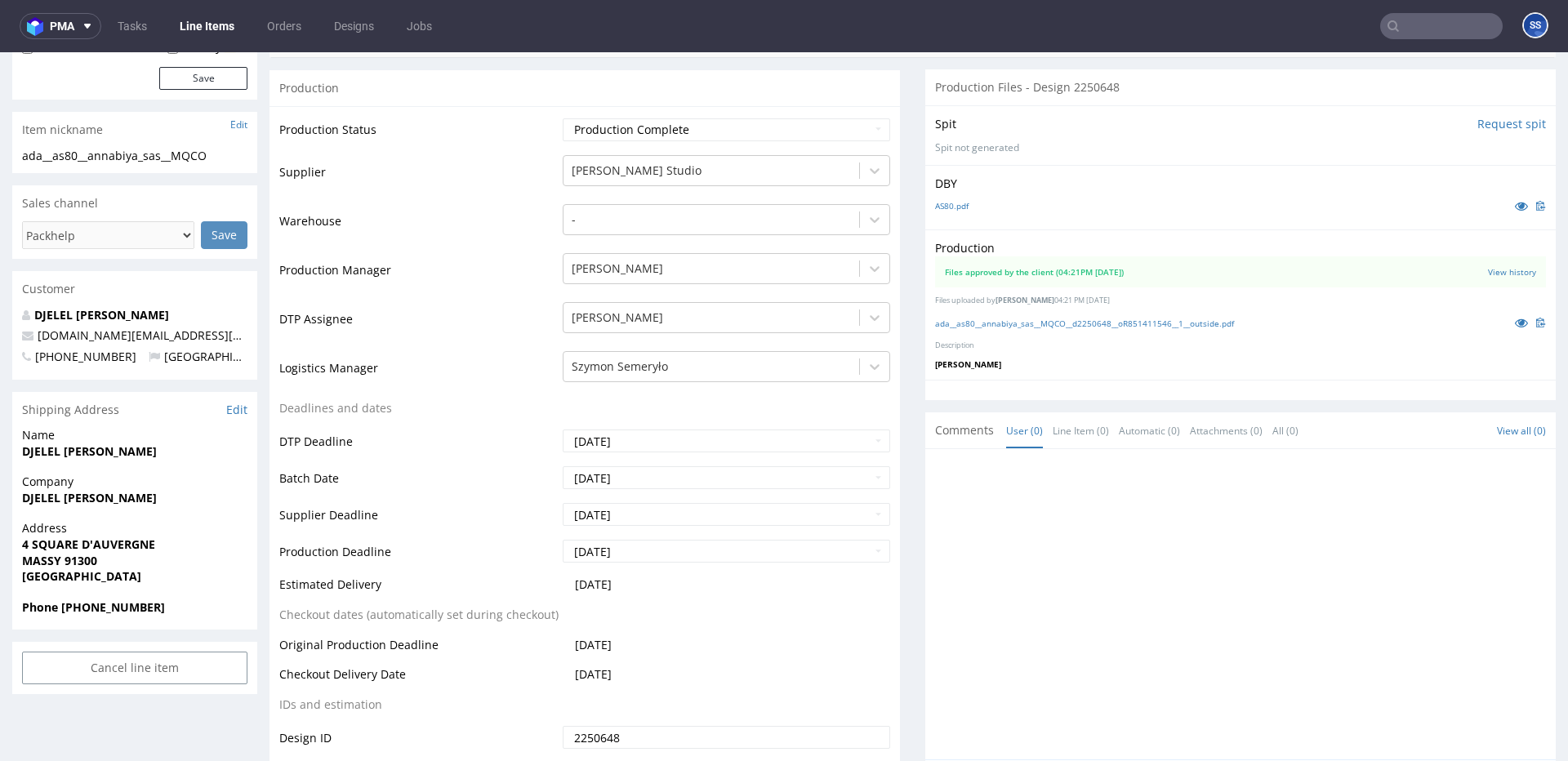
click at [41, 566] on span "MASSY 91300" at bounding box center [134, 561] width 225 height 17
copy strong "MASSY"
click at [86, 562] on strong "MASSY 91300" at bounding box center [60, 560] width 75 height 16
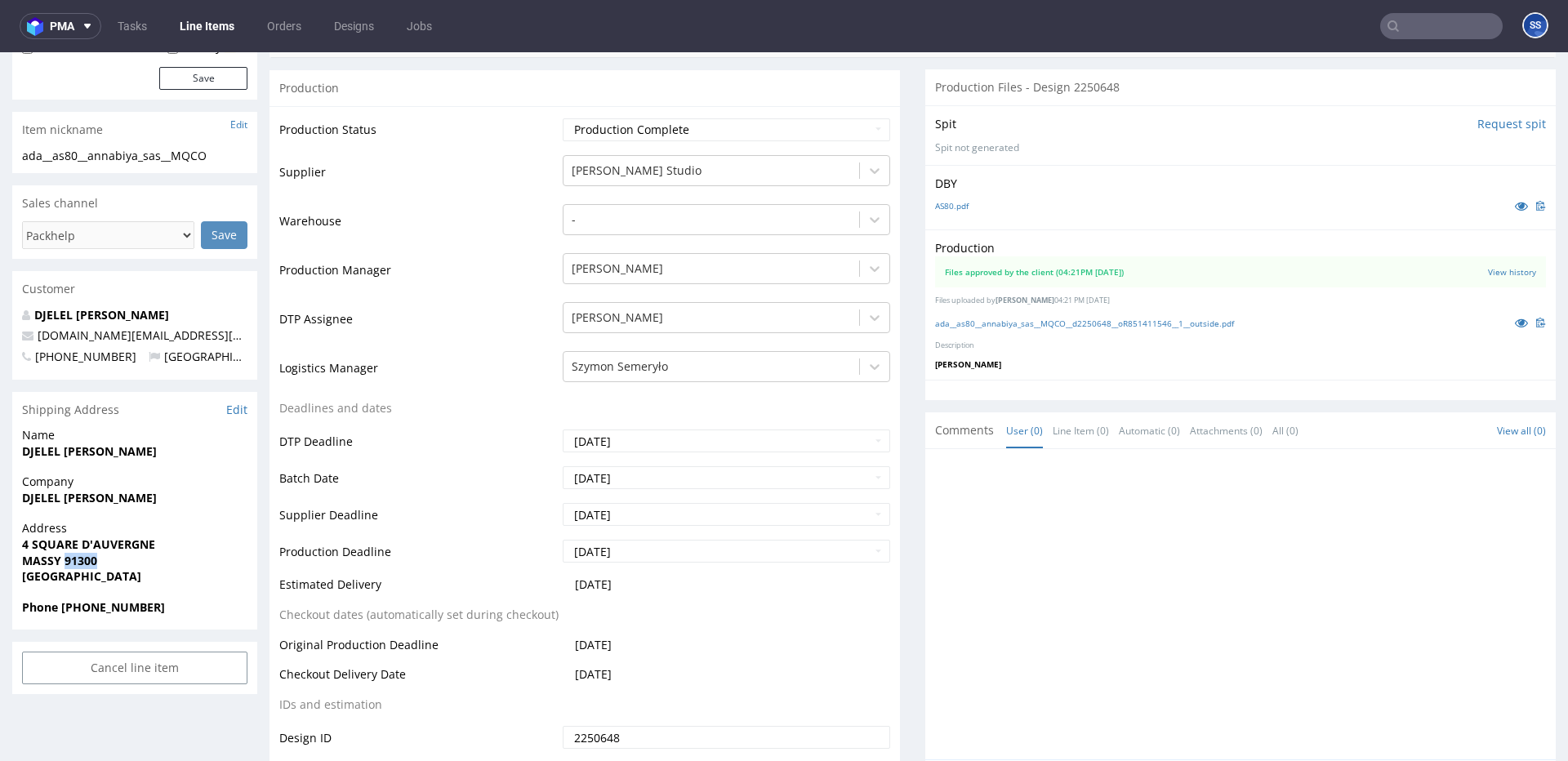
copy strong "91300"
drag, startPoint x: 156, startPoint y: 340, endPoint x: 57, endPoint y: 328, distance: 99.7
click at [39, 339] on p "annabiya.fr@gmail.com" at bounding box center [134, 335] width 225 height 17
copy link "annabiya.fr@gmail.com"
click at [58, 443] on span "DJELEL INES" at bounding box center [134, 451] width 225 height 17
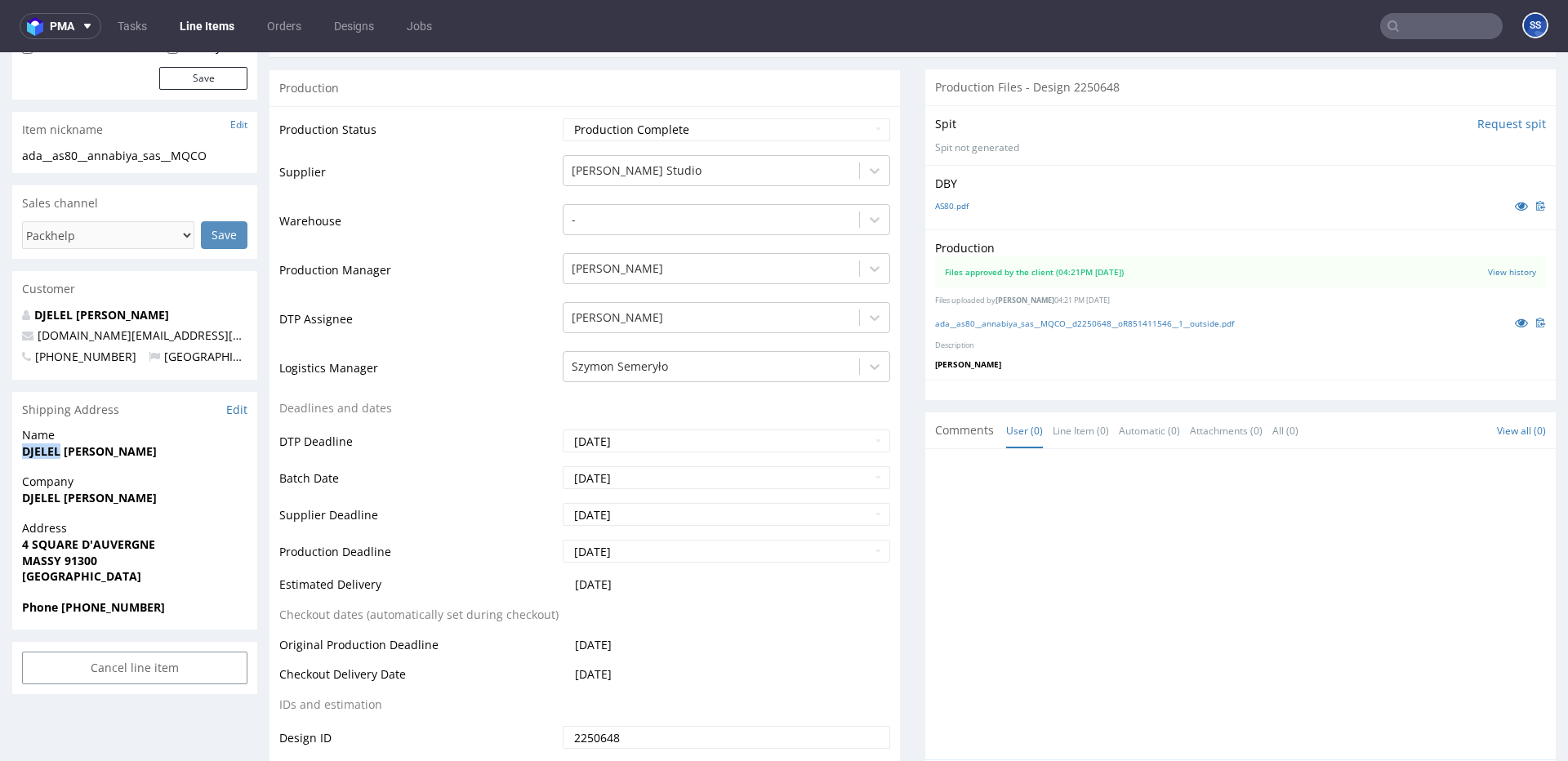
click at [58, 443] on span "DJELEL INES" at bounding box center [134, 451] width 225 height 17
copy strong "DJELEL INES"
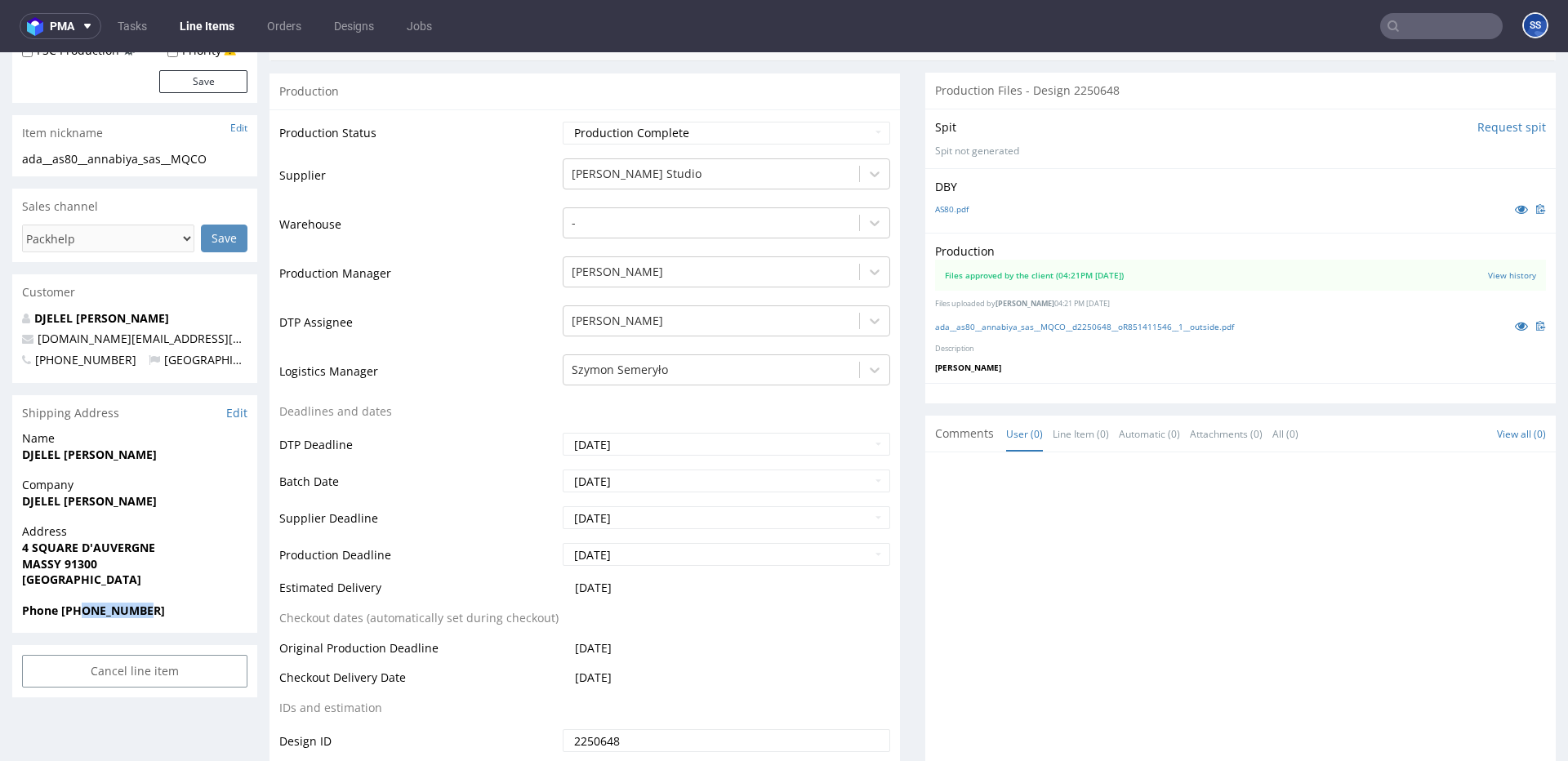
drag, startPoint x: 109, startPoint y: 613, endPoint x: 88, endPoint y: 611, distance: 21.1
click at [85, 615] on span "Phone +33661537871" at bounding box center [134, 610] width 225 height 17
copy strong "661537871"
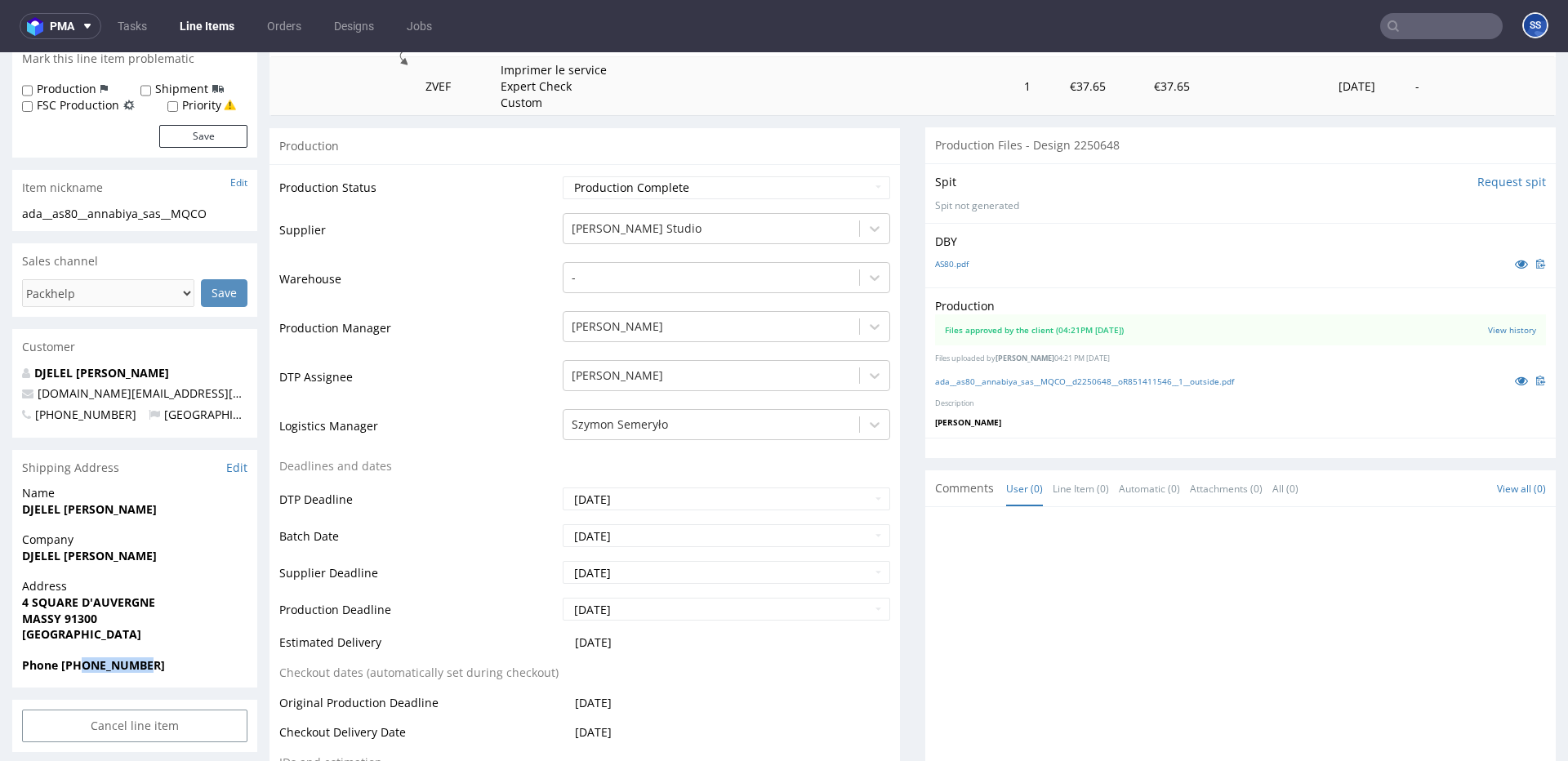
scroll to position [0, 0]
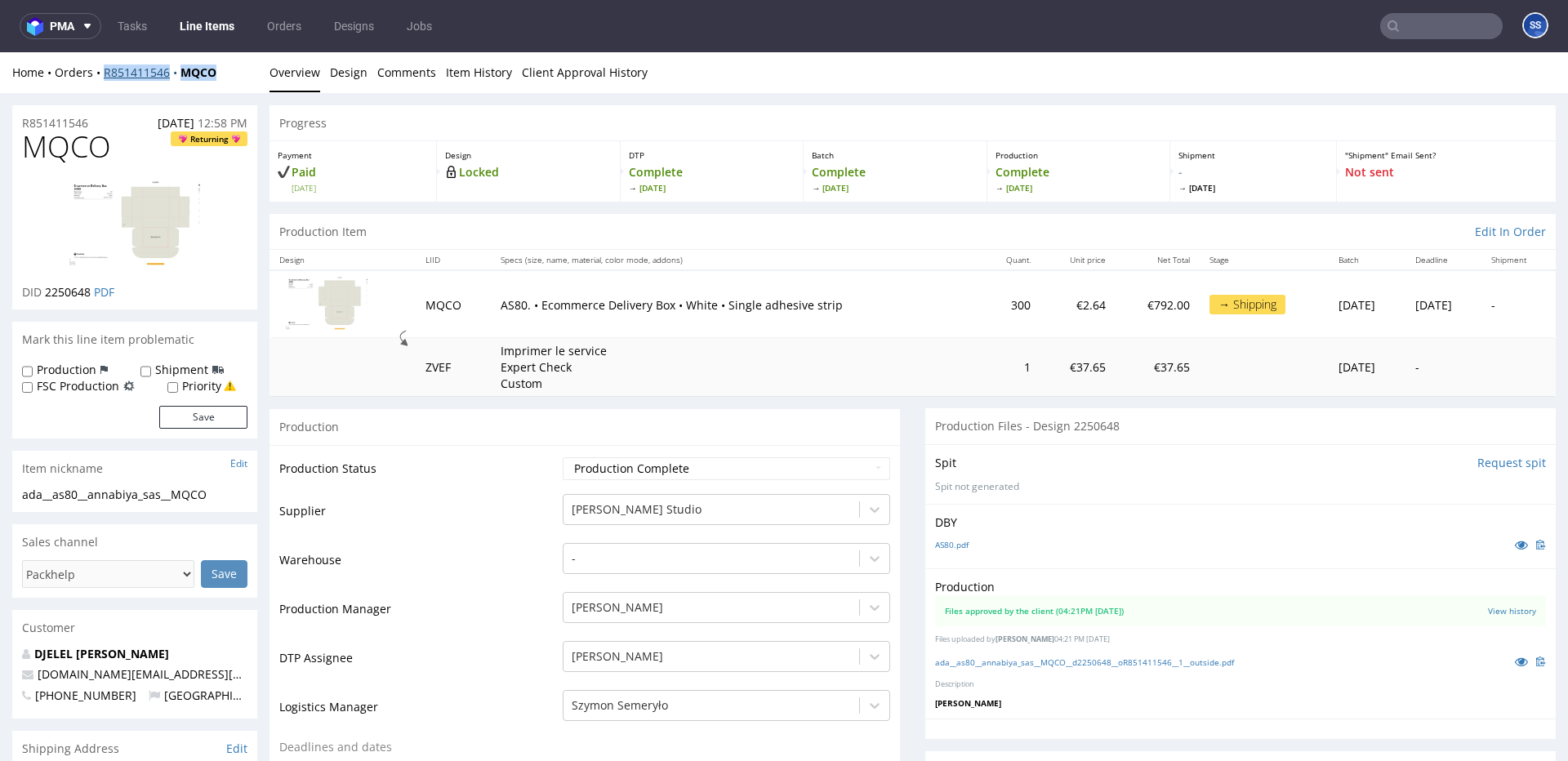
drag, startPoint x: 230, startPoint y: 76, endPoint x: 113, endPoint y: 74, distance: 117.0
click at [101, 78] on div "Home Orders R851411546 MQCO" at bounding box center [134, 73] width 245 height 17
copy div "R851411546 MQCO"
click at [207, 27] on link "Line Items" at bounding box center [207, 26] width 74 height 26
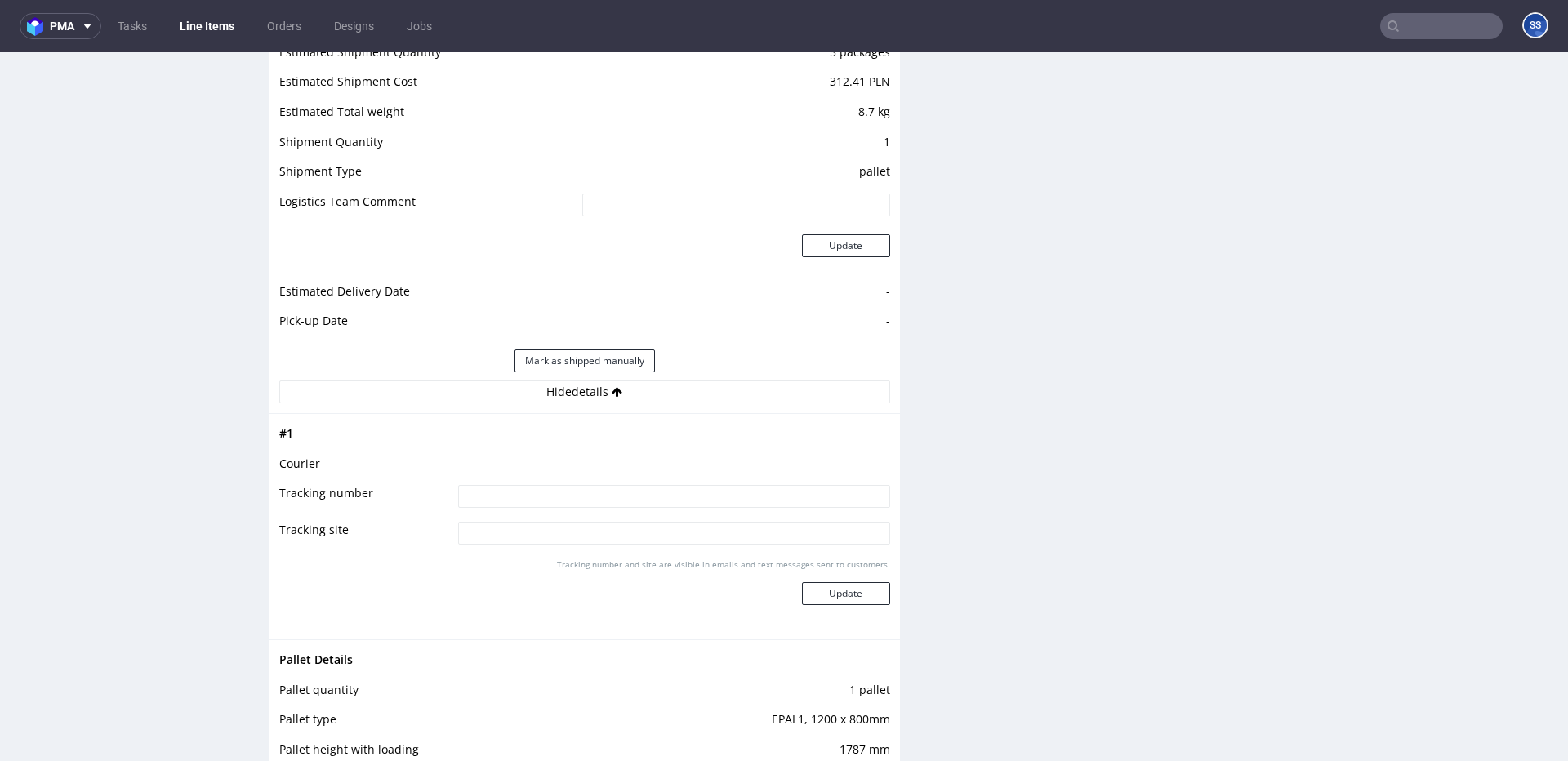
scroll to position [1670, 0]
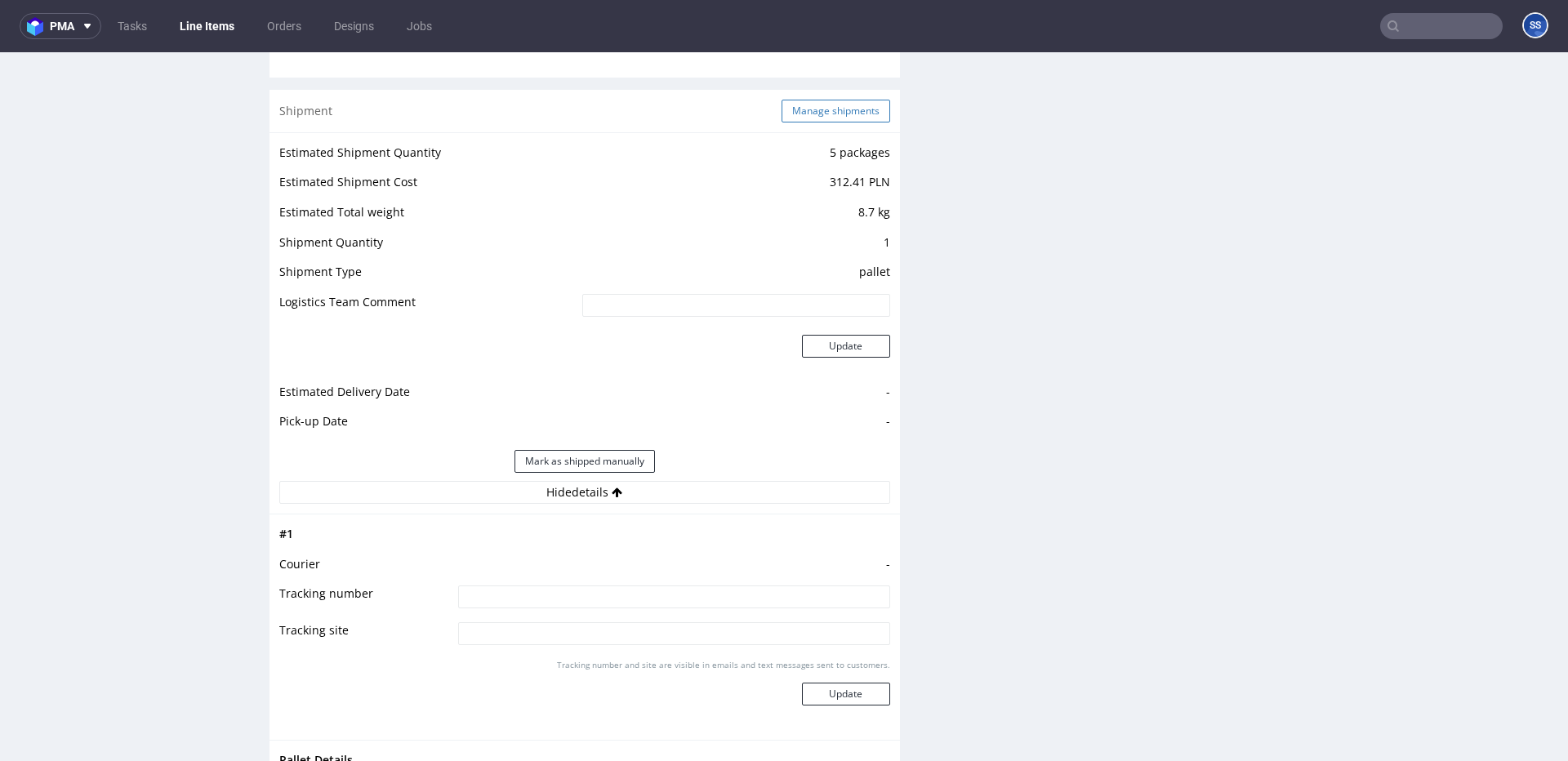
click at [821, 120] on button "Manage shipments" at bounding box center [836, 110] width 109 height 23
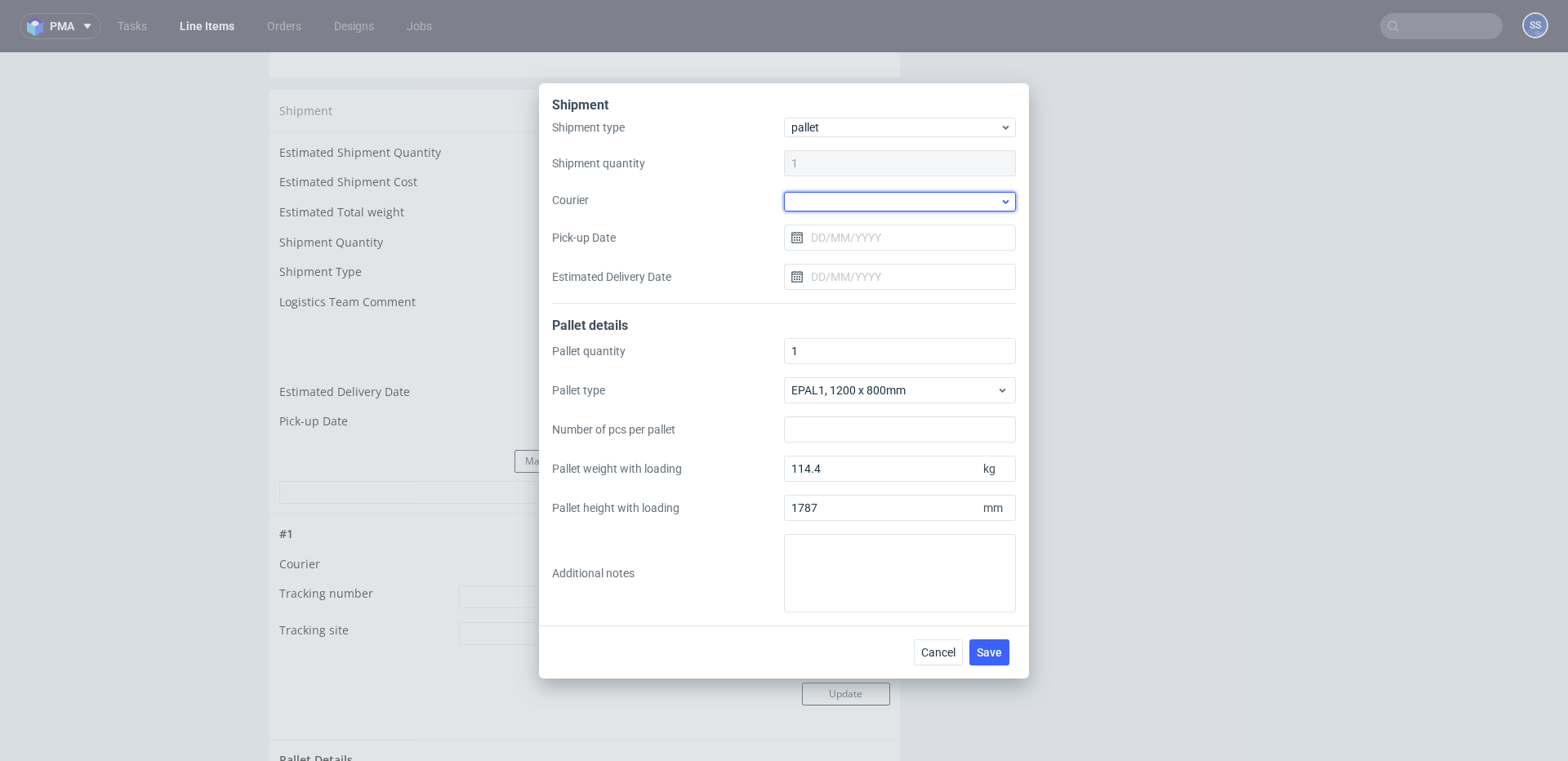
click at [844, 208] on div at bounding box center [900, 201] width 232 height 19
click at [839, 293] on div "DSV" at bounding box center [900, 300] width 219 height 29
click at [843, 237] on input "Pick-up Date" at bounding box center [900, 235] width 232 height 26
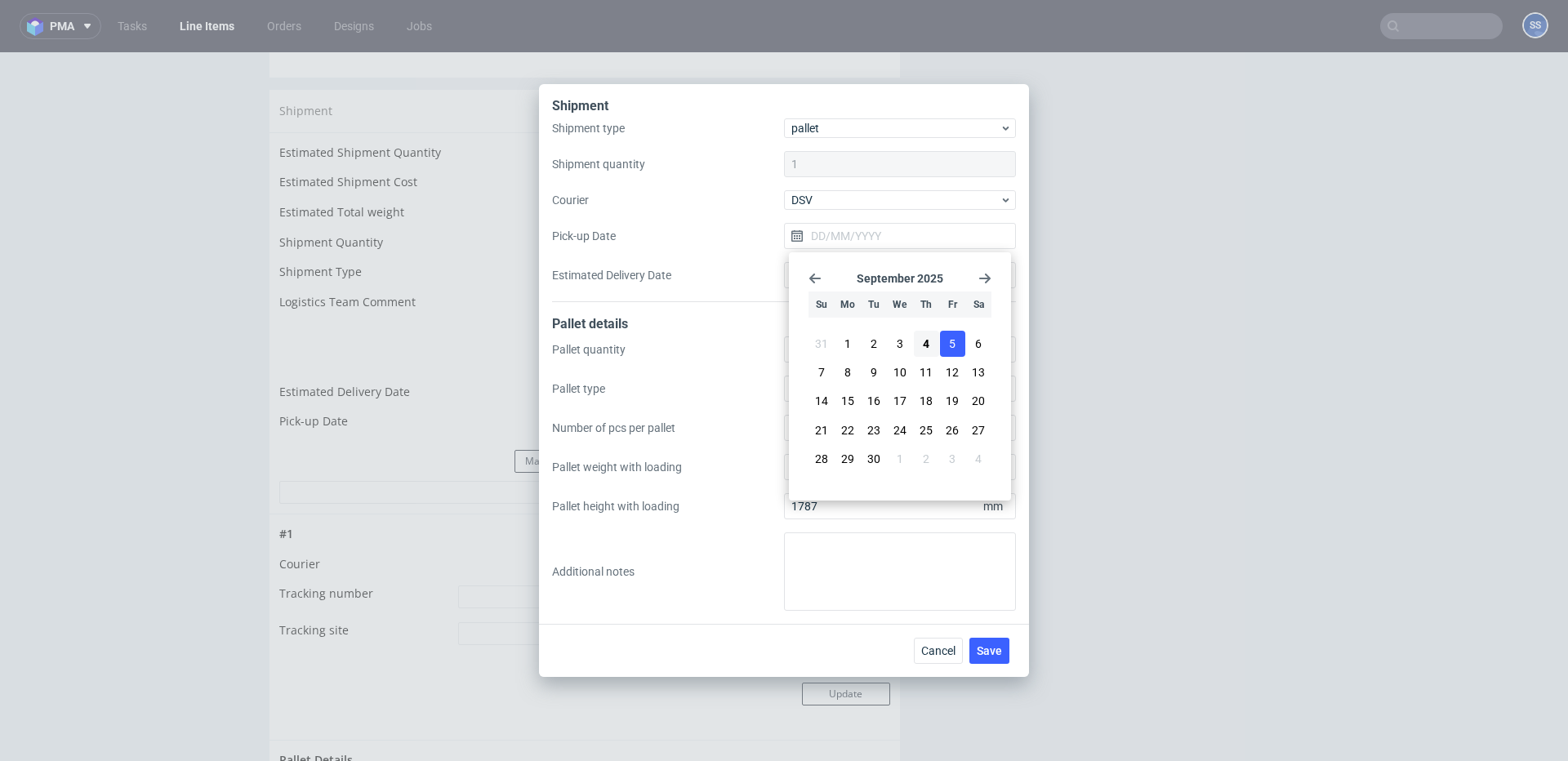
click at [948, 345] on button "5" at bounding box center [953, 344] width 26 height 26
type input "[DATE]"
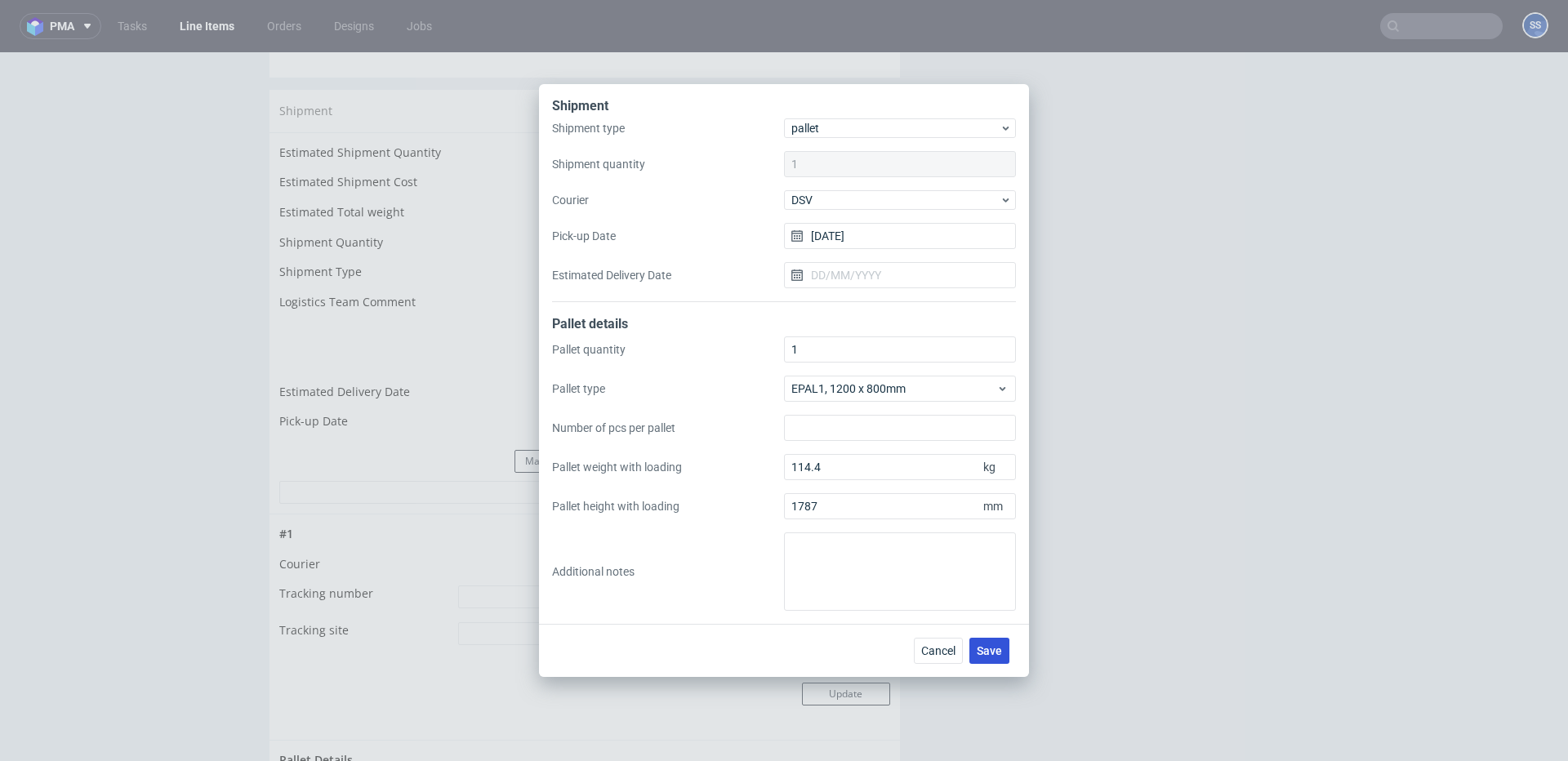
click at [1001, 654] on span "Save" at bounding box center [990, 651] width 26 height 11
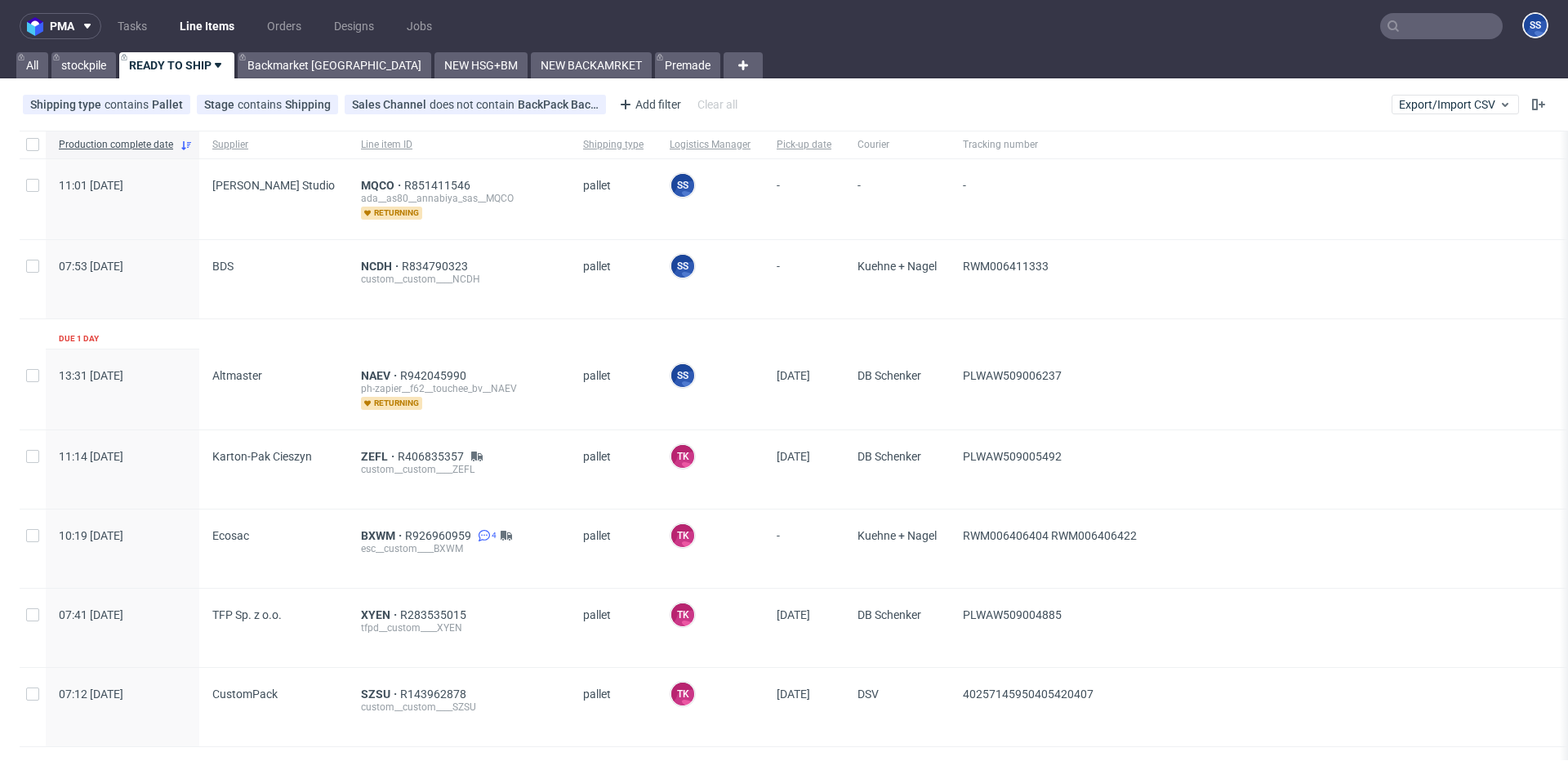
click at [1434, 25] on input "text" at bounding box center [1441, 26] width 122 height 26
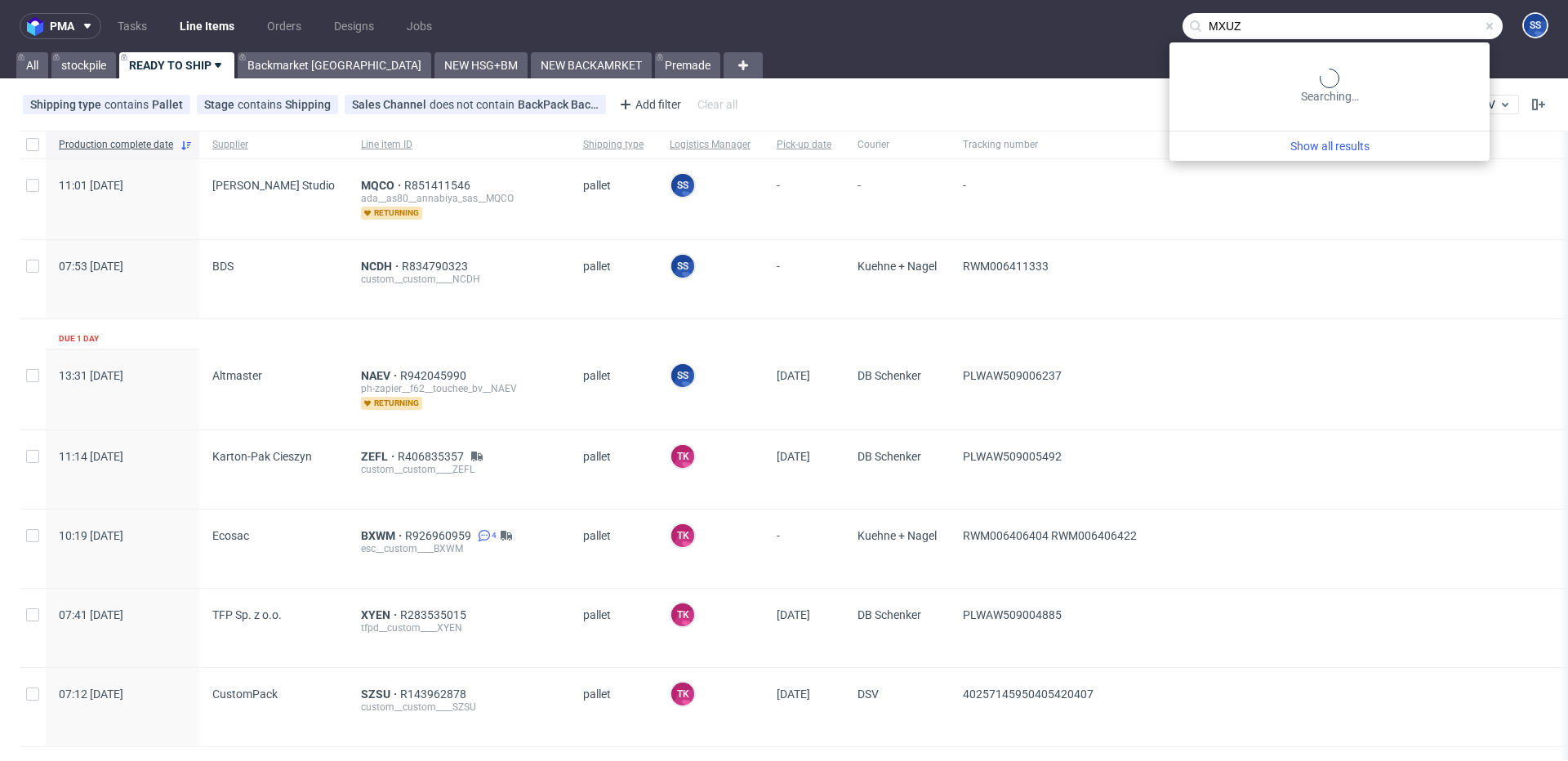
type input "MXUZ"
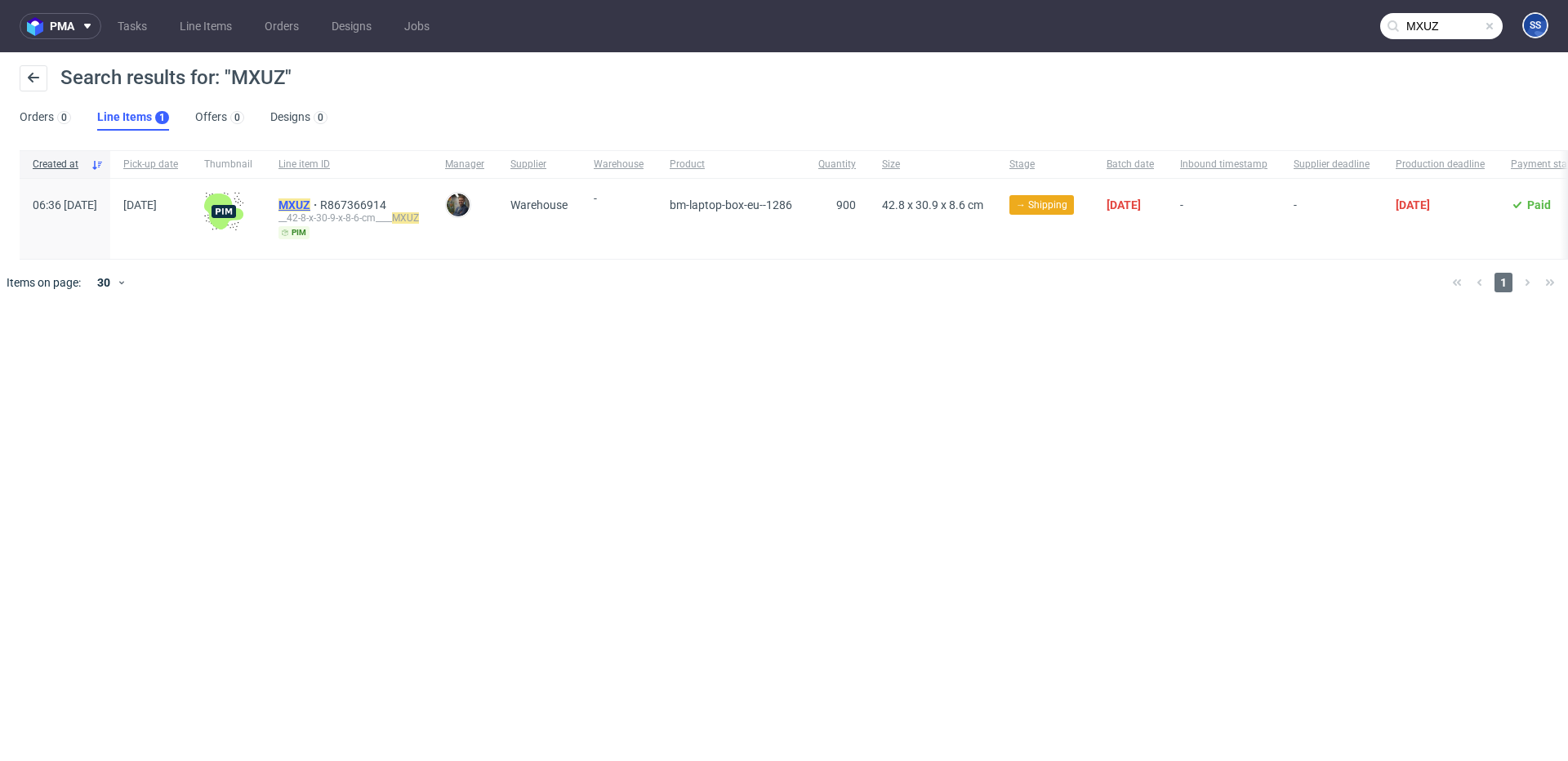
click at [310, 200] on mark "MXUZ" at bounding box center [294, 205] width 32 height 13
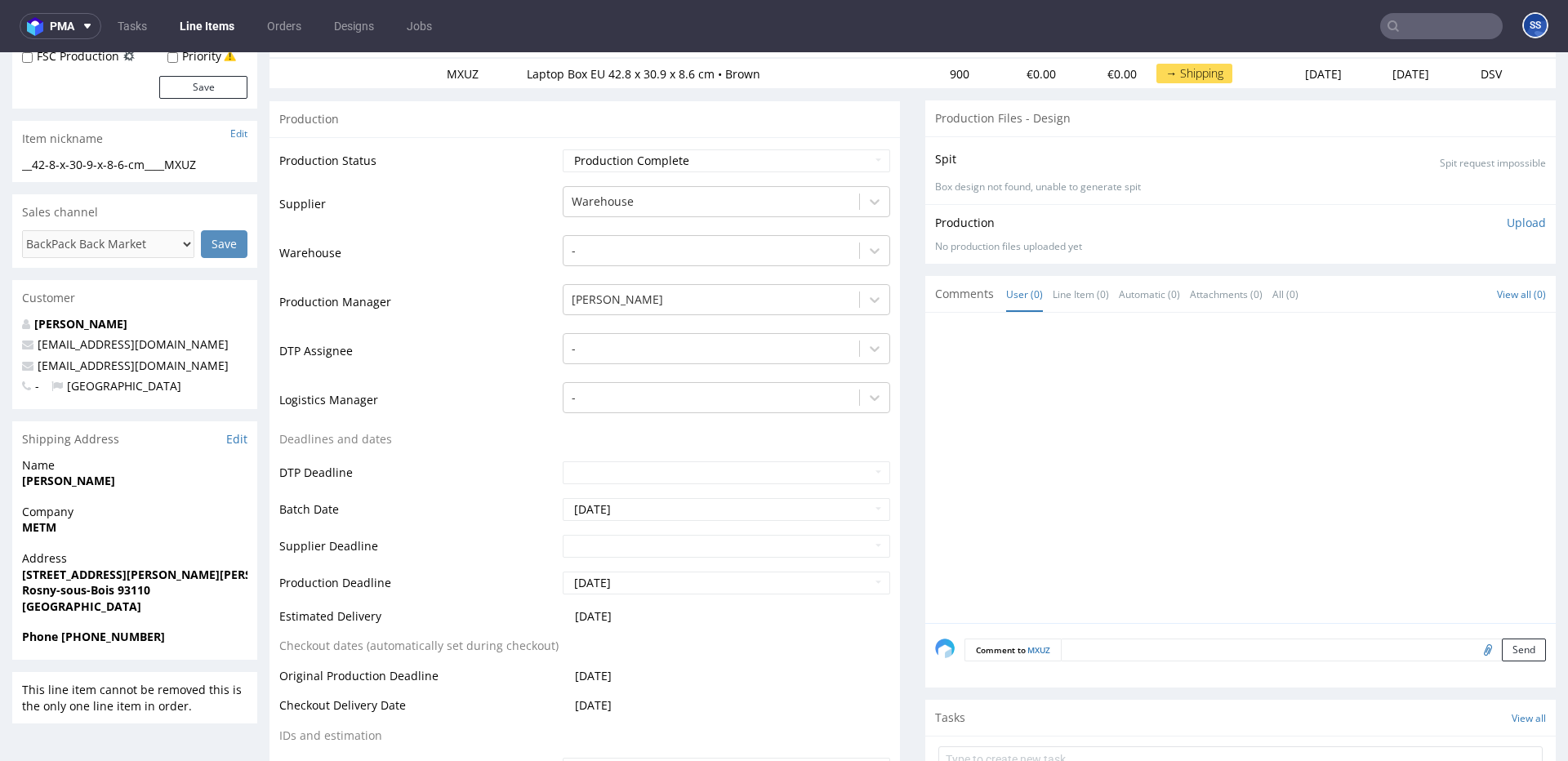
scroll to position [220, 0]
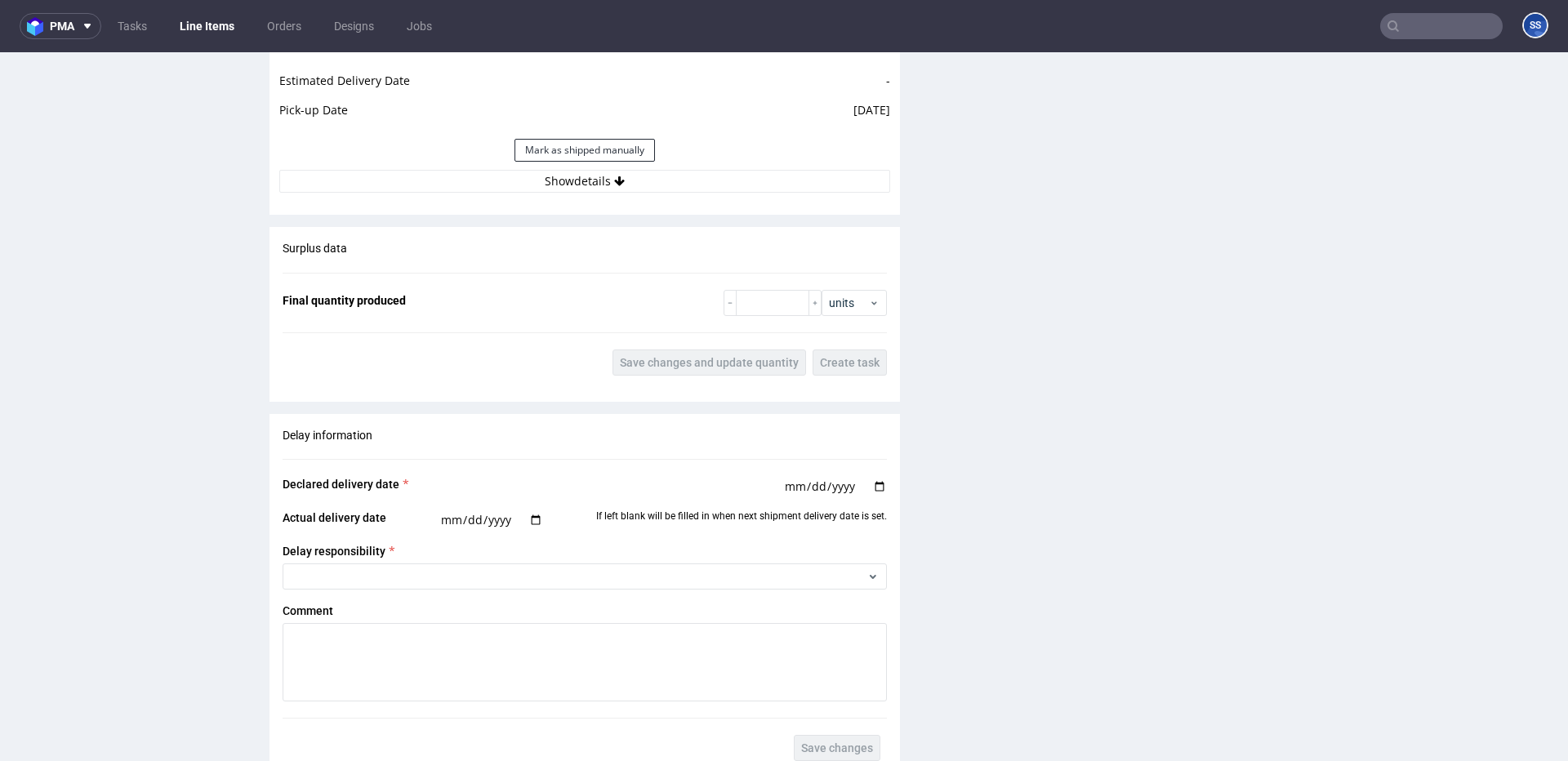
scroll to position [1993, 0]
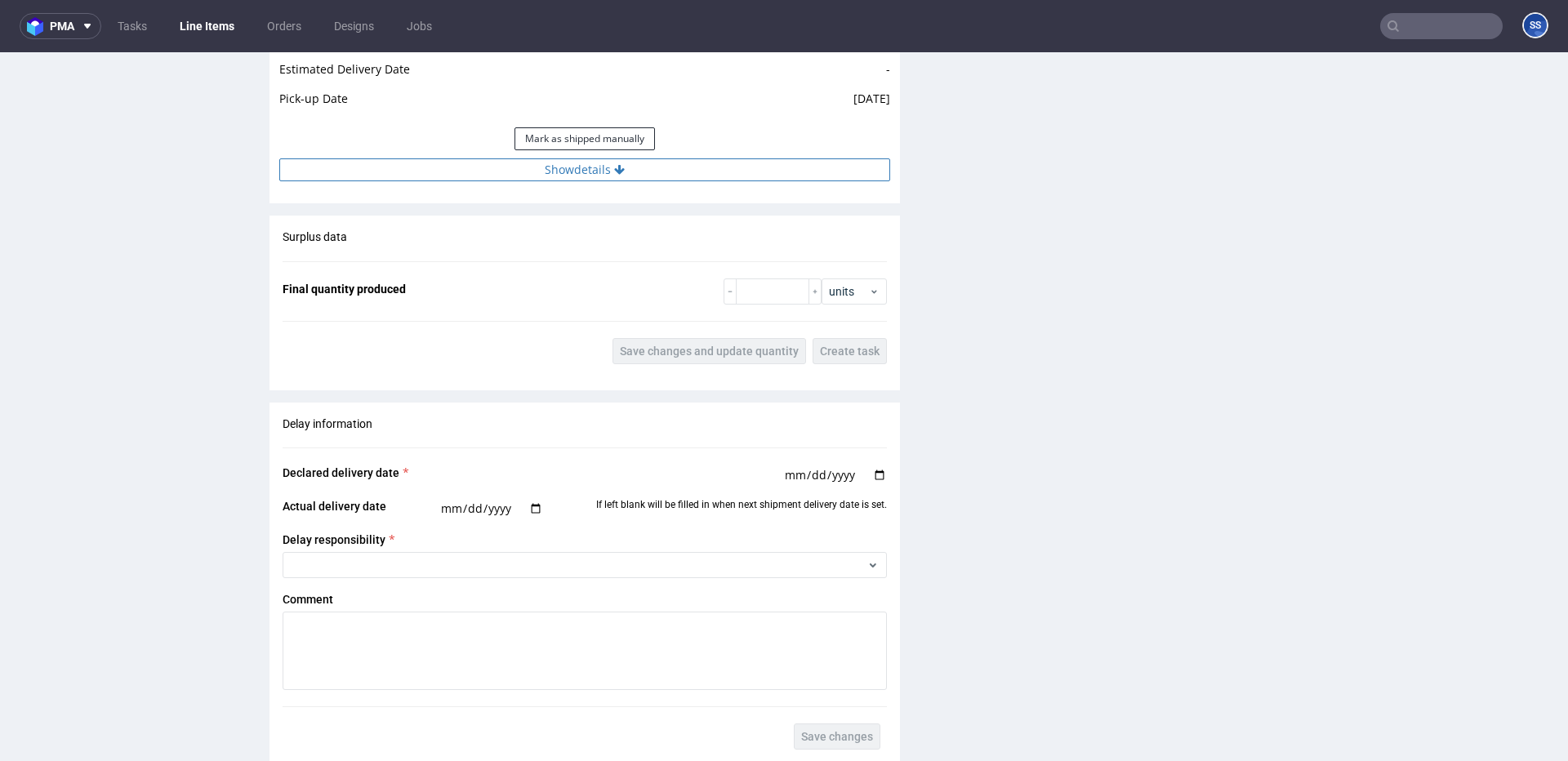
click at [569, 176] on button "Show details" at bounding box center [585, 169] width 611 height 23
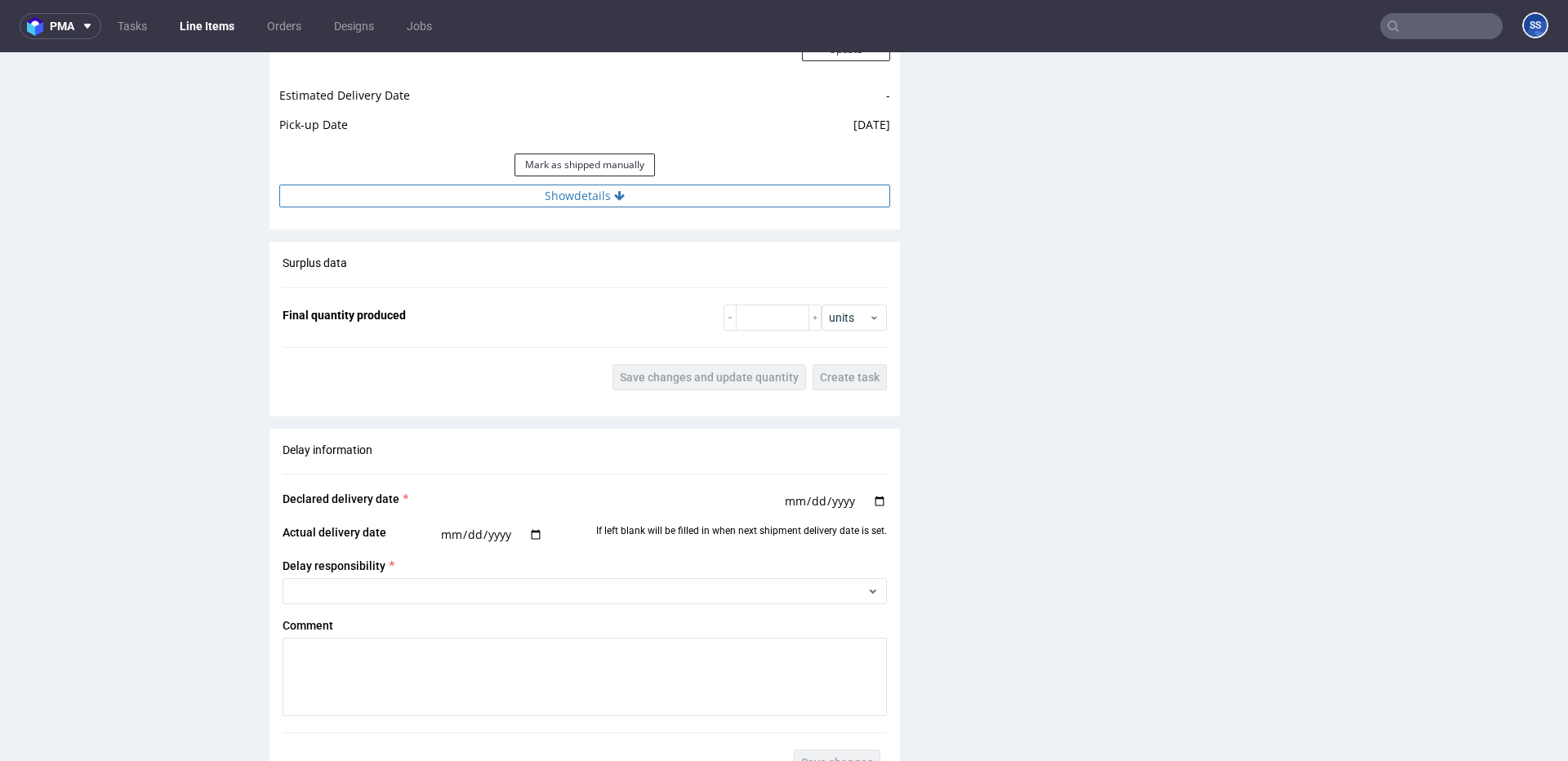
click at [570, 202] on button "Show details" at bounding box center [585, 196] width 611 height 23
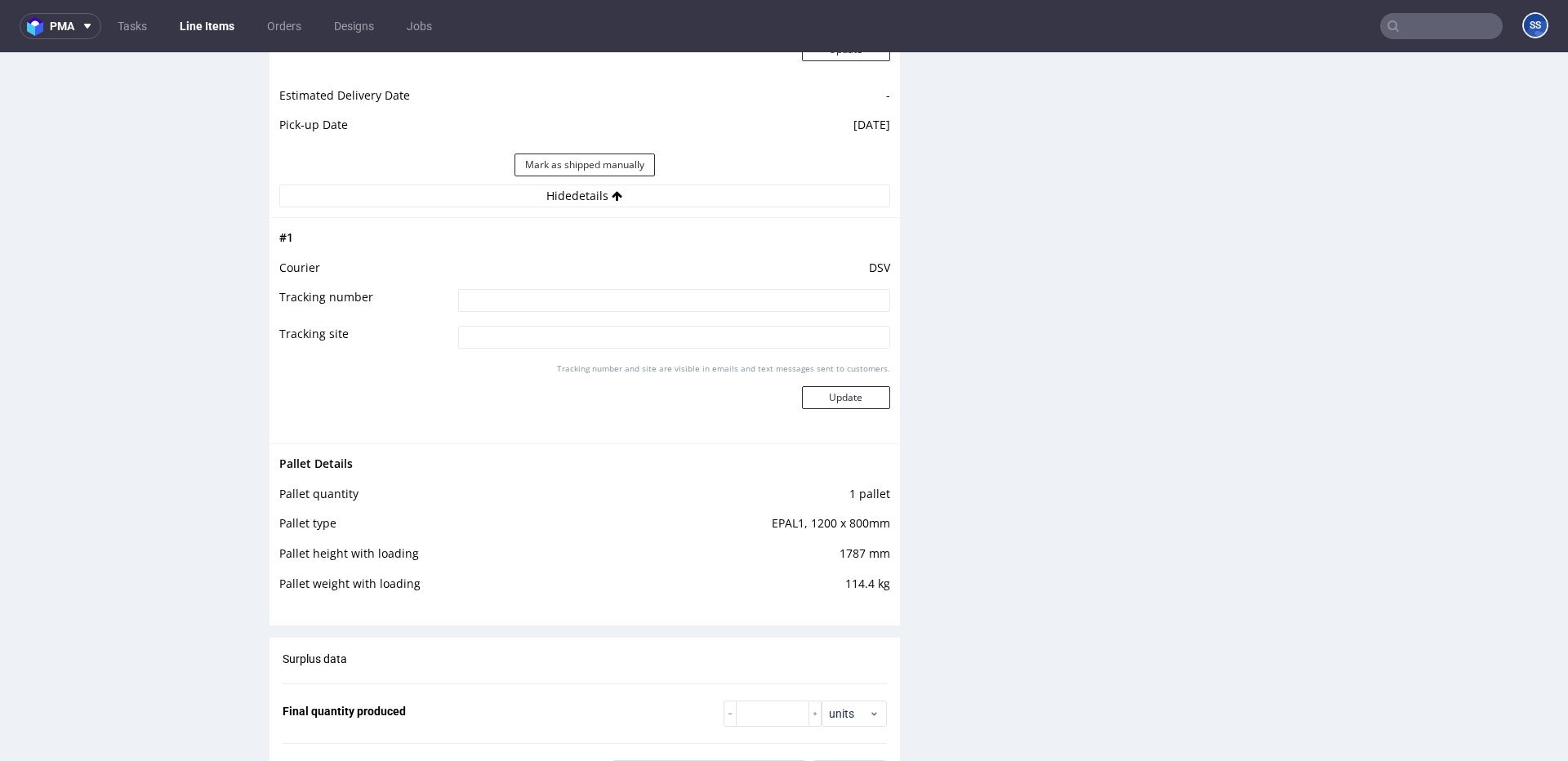
click at [550, 292] on input at bounding box center [674, 300] width 432 height 23
paste input "40257145950405807376"
type input "40257145950405807376"
click at [825, 393] on button "Update" at bounding box center [846, 397] width 88 height 23
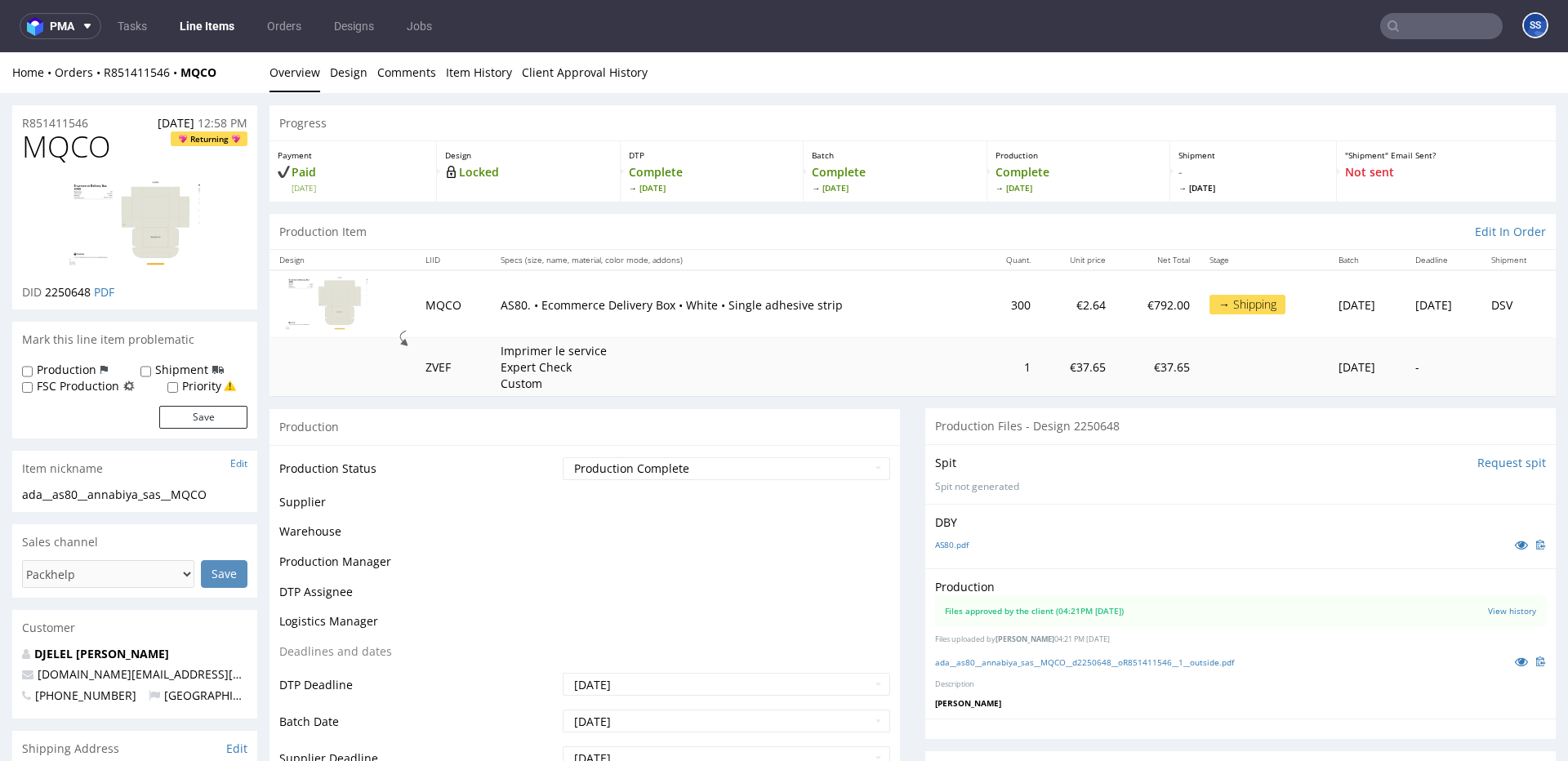
scroll to position [1269, 0]
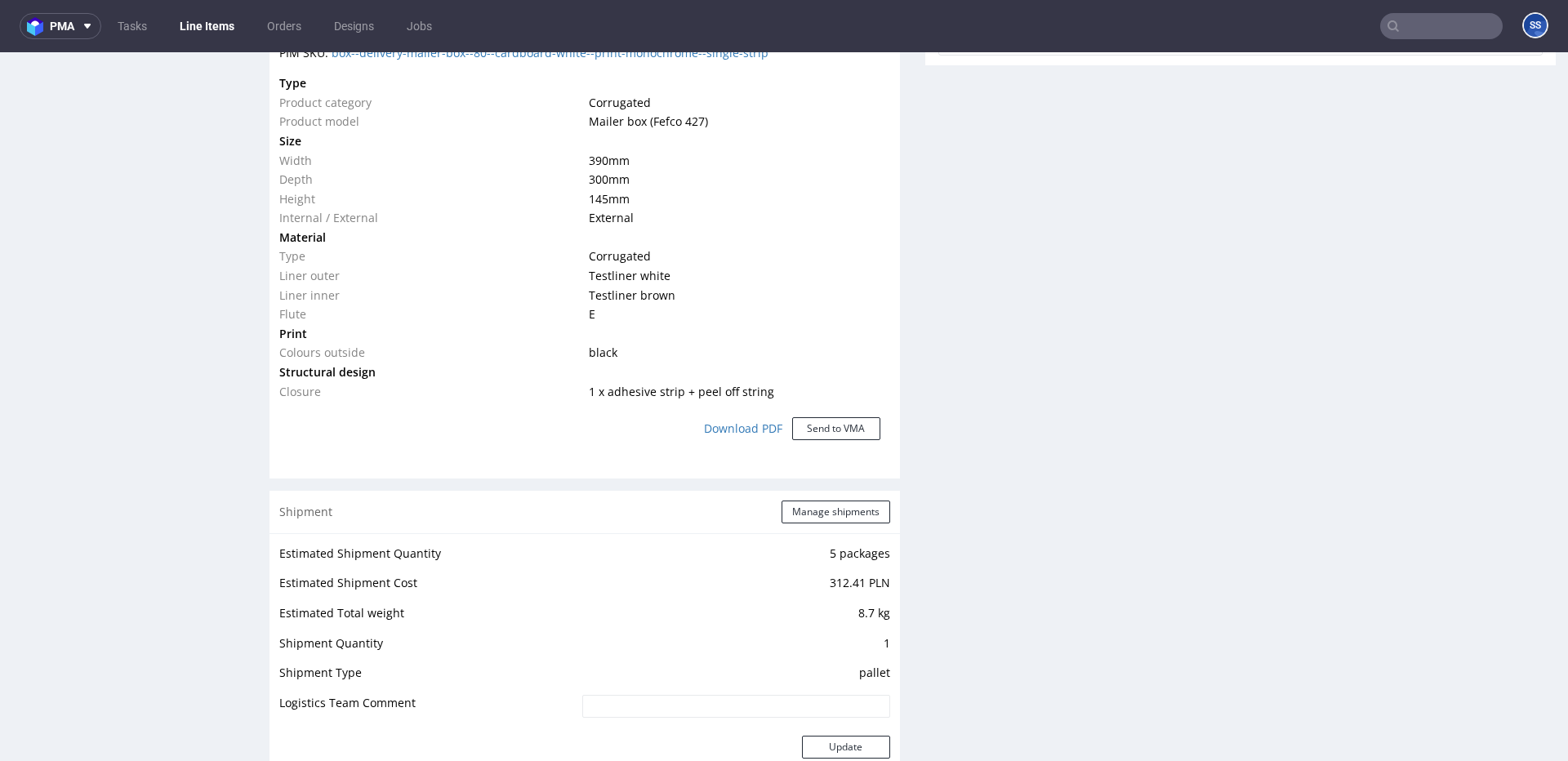
click at [211, 28] on link "Line Items" at bounding box center [207, 26] width 74 height 26
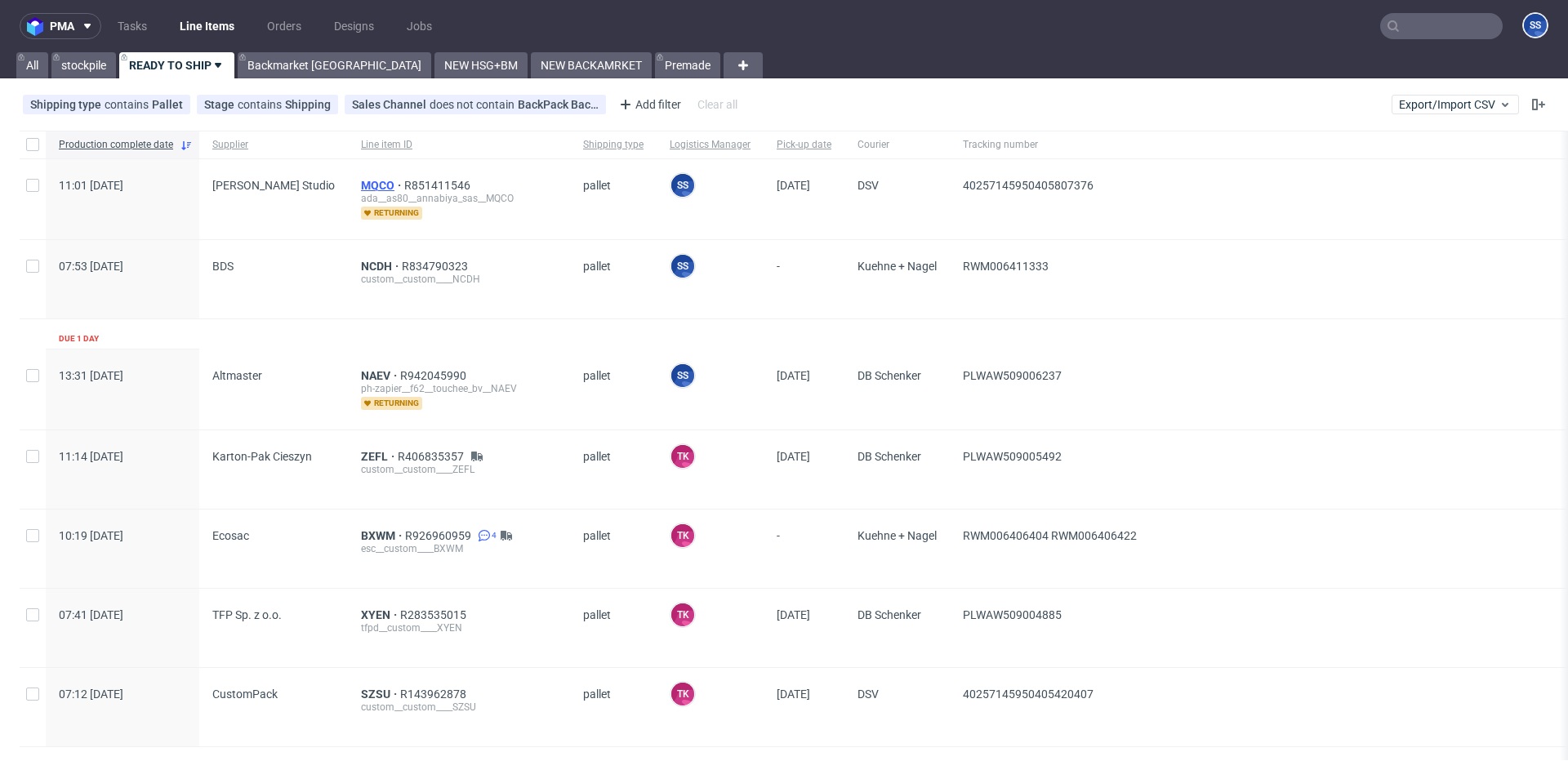
click at [361, 178] on span "MQCO" at bounding box center [383, 185] width 43 height 13
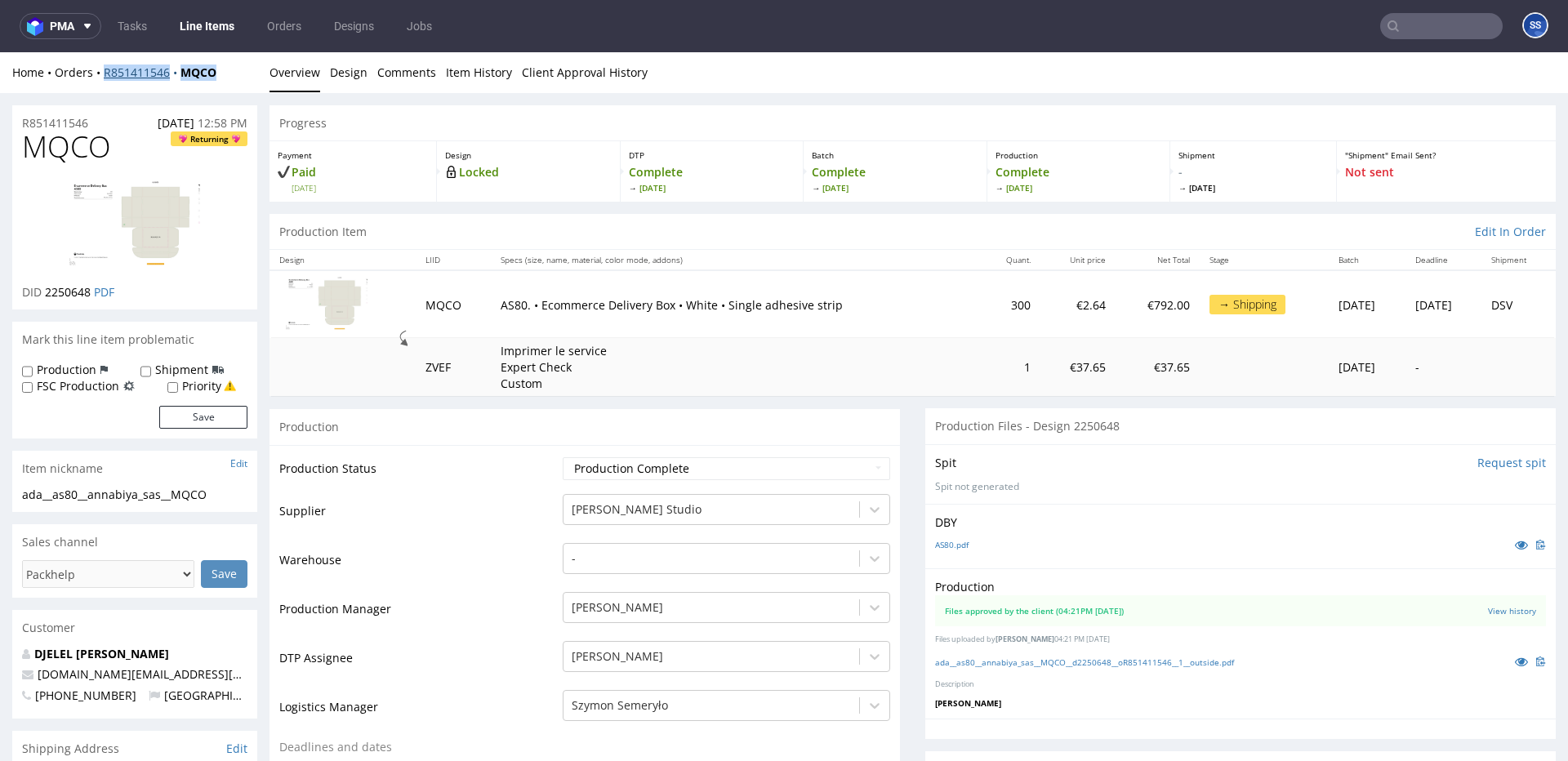
drag, startPoint x: 224, startPoint y: 75, endPoint x: 106, endPoint y: 75, distance: 118.0
click at [106, 75] on div "Home Orders R851411546 MQCO" at bounding box center [134, 73] width 245 height 17
copy div "R851411546 MQCO"
click at [193, 19] on link "Line Items" at bounding box center [207, 26] width 74 height 26
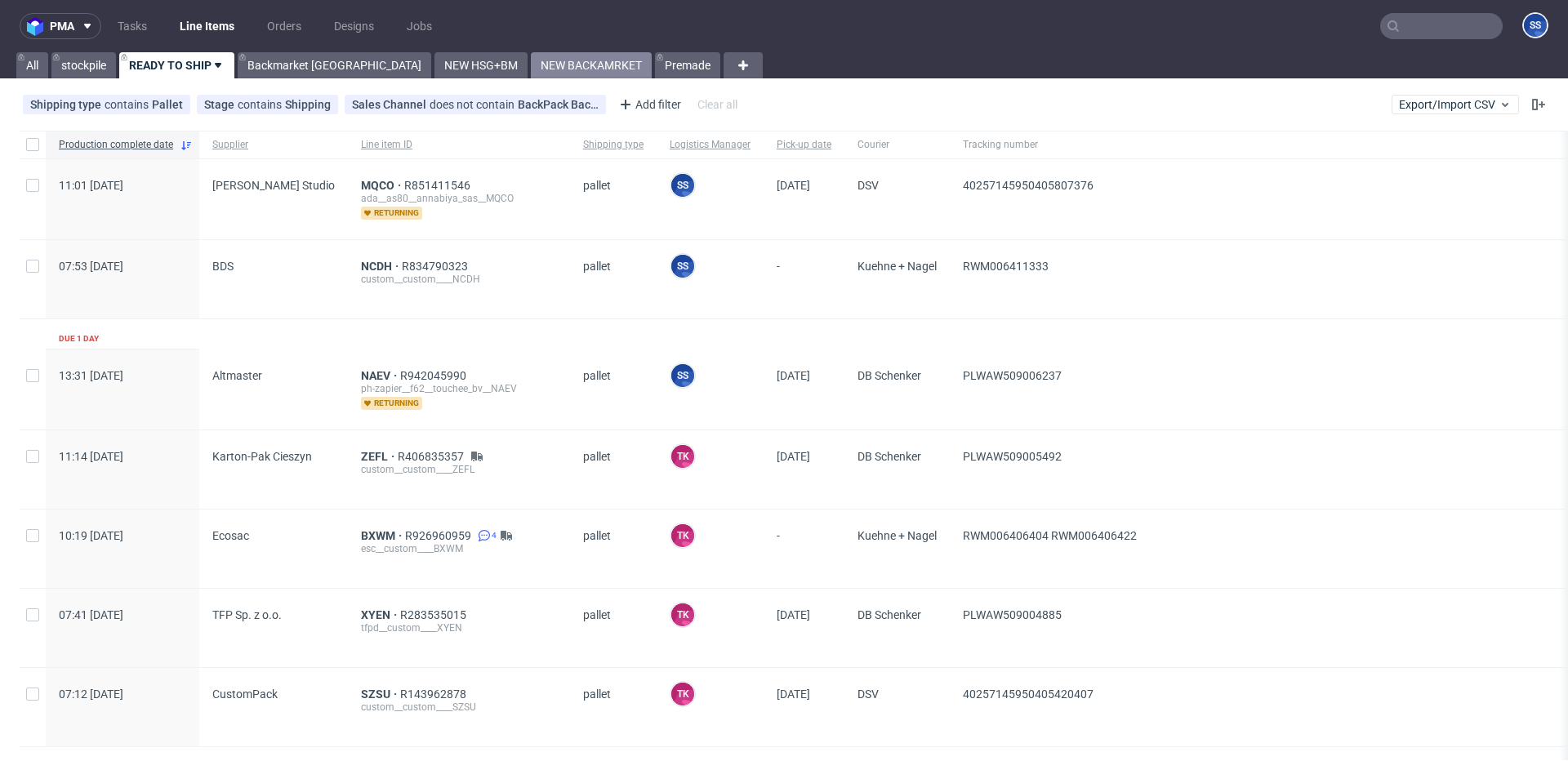
click at [531, 74] on link "NEW BACKAMRKET" at bounding box center [590, 65] width 120 height 26
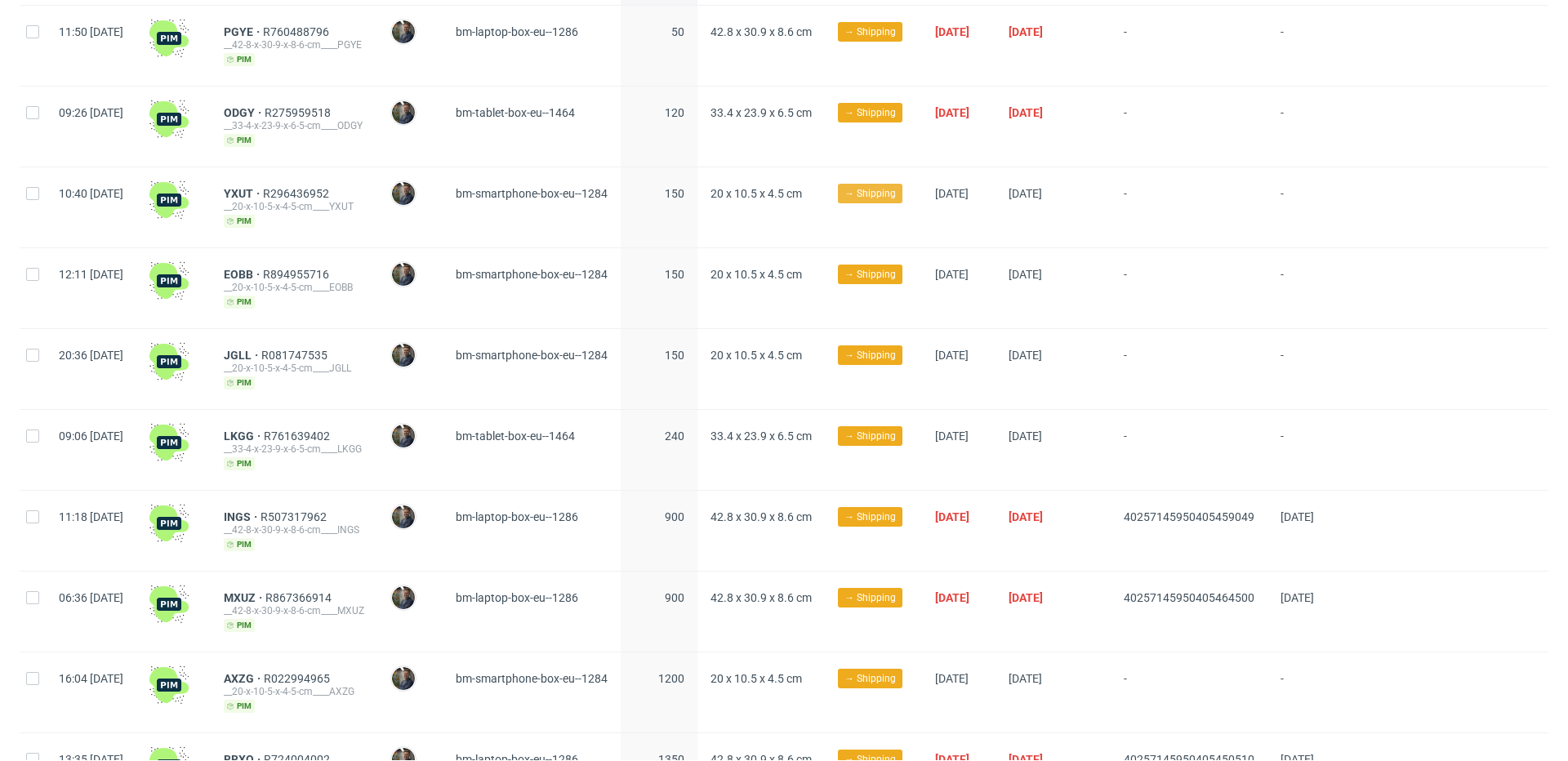
scroll to position [657, 0]
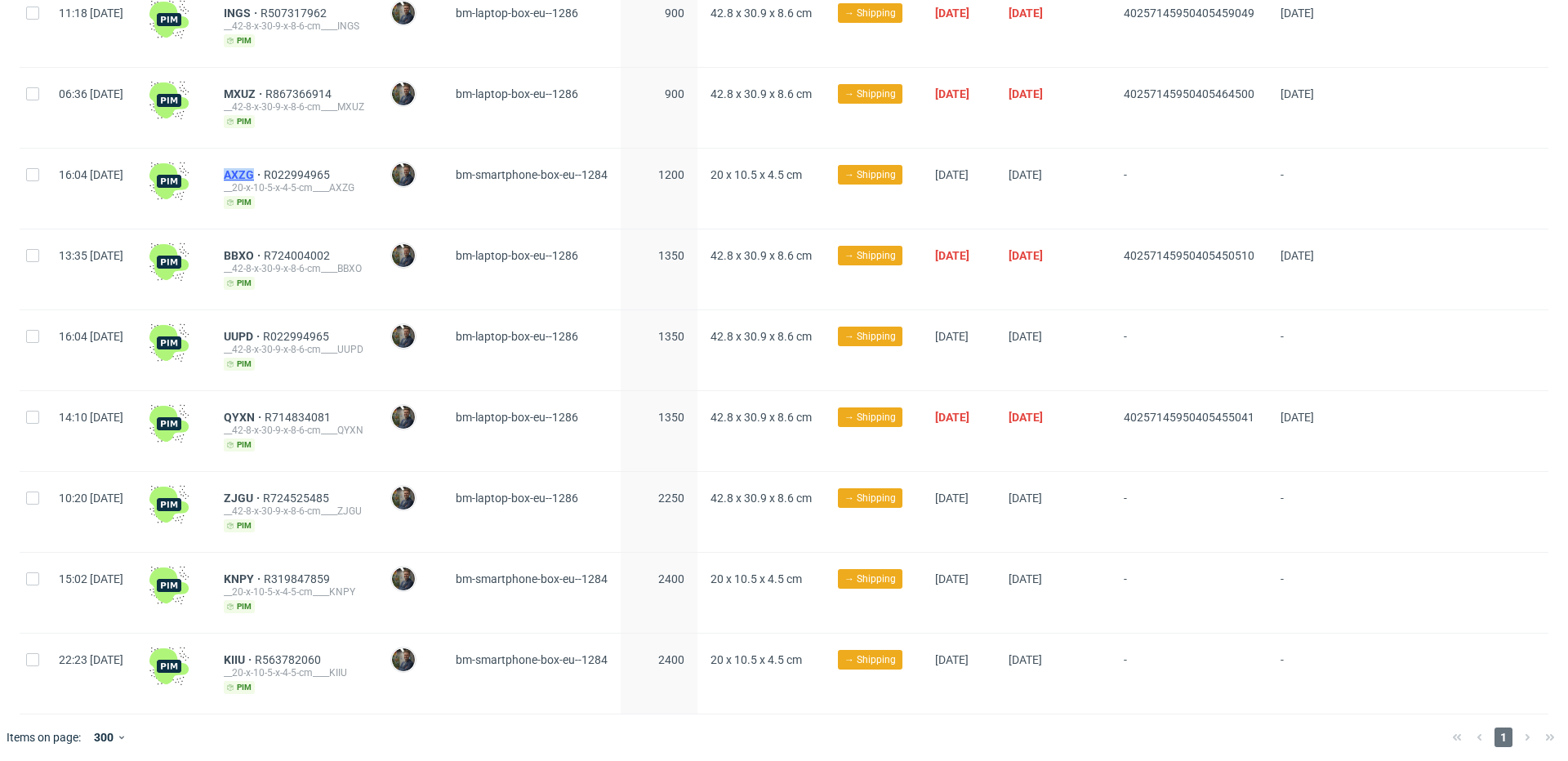
drag, startPoint x: 259, startPoint y: 166, endPoint x: 306, endPoint y: 168, distance: 47.0
click at [306, 168] on div "AXZG R022994965 __20-x-10-5-x-4-5-cm____AXZG pim" at bounding box center [293, 188] width 166 height 80
copy span "AXZG"
drag, startPoint x: 260, startPoint y: 332, endPoint x: 300, endPoint y: 328, distance: 40.2
click at [300, 328] on div "UUPD R022994965 __42-8-x-30-9-x-8-6-cm____UUPD pim" at bounding box center [293, 349] width 166 height 80
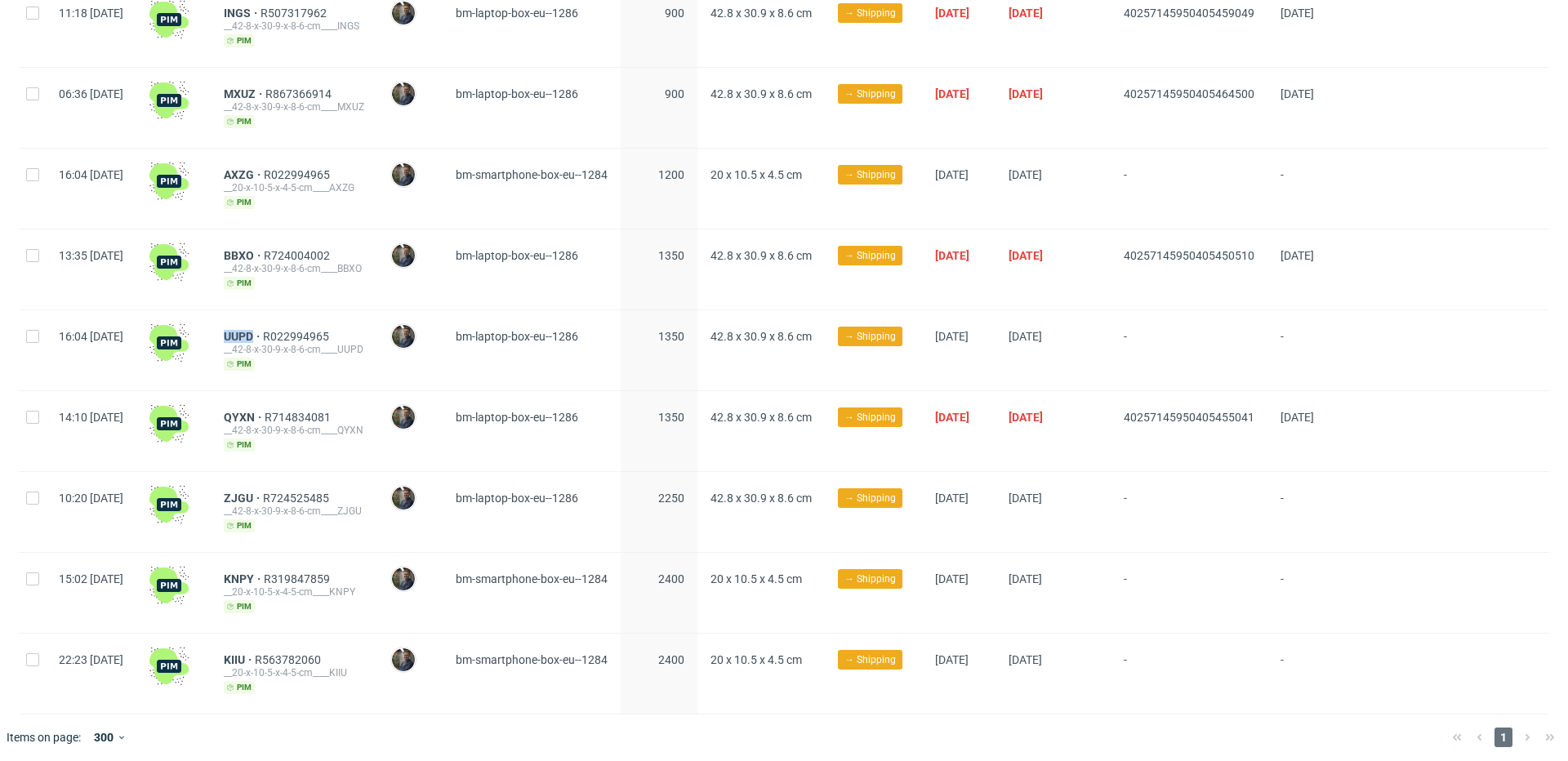
copy span "UUPD"
click at [263, 492] on span "ZJGU" at bounding box center [243, 498] width 40 height 13
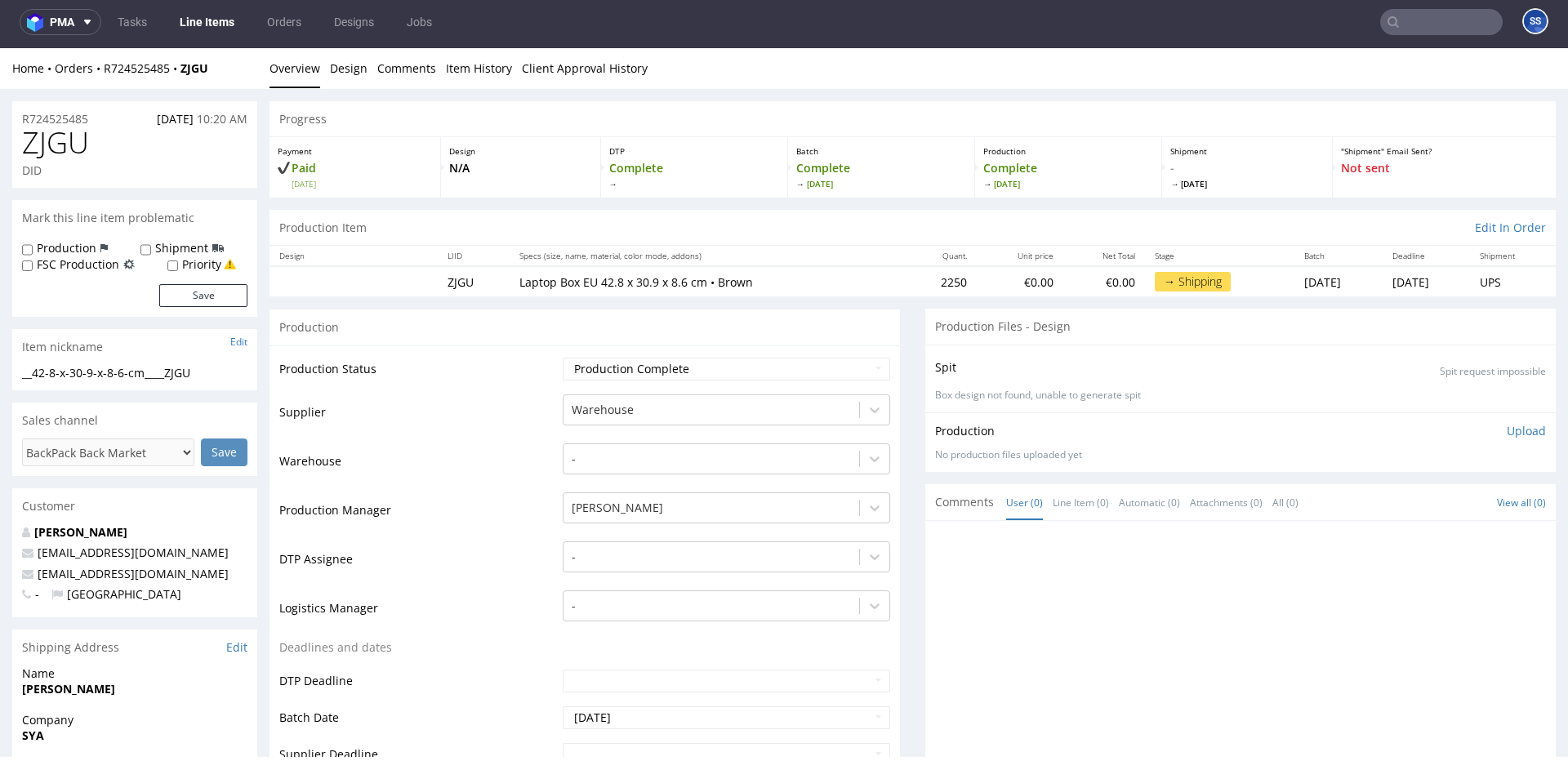
click at [210, 26] on link "Line Items" at bounding box center [207, 22] width 74 height 26
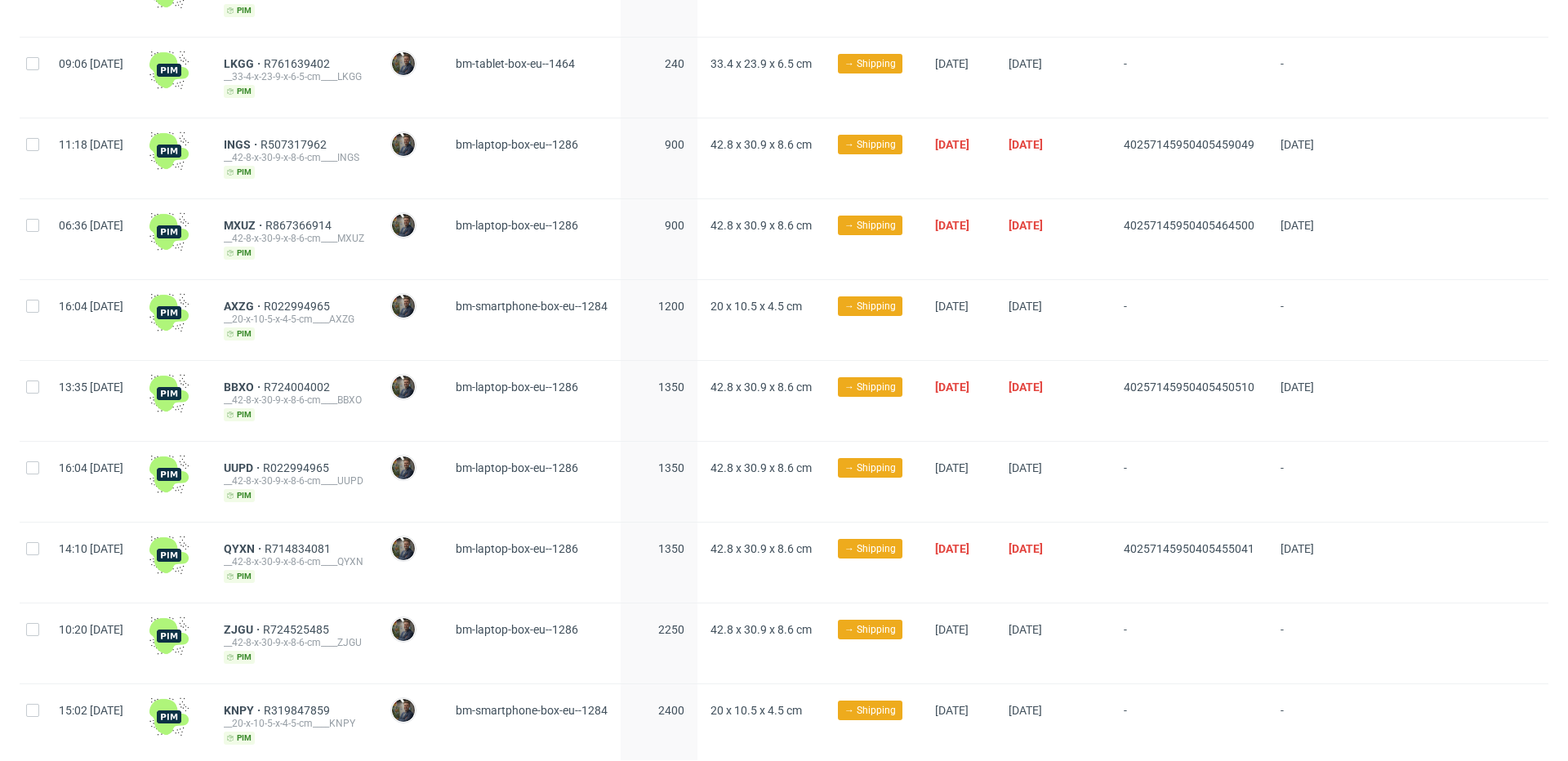
scroll to position [657, 0]
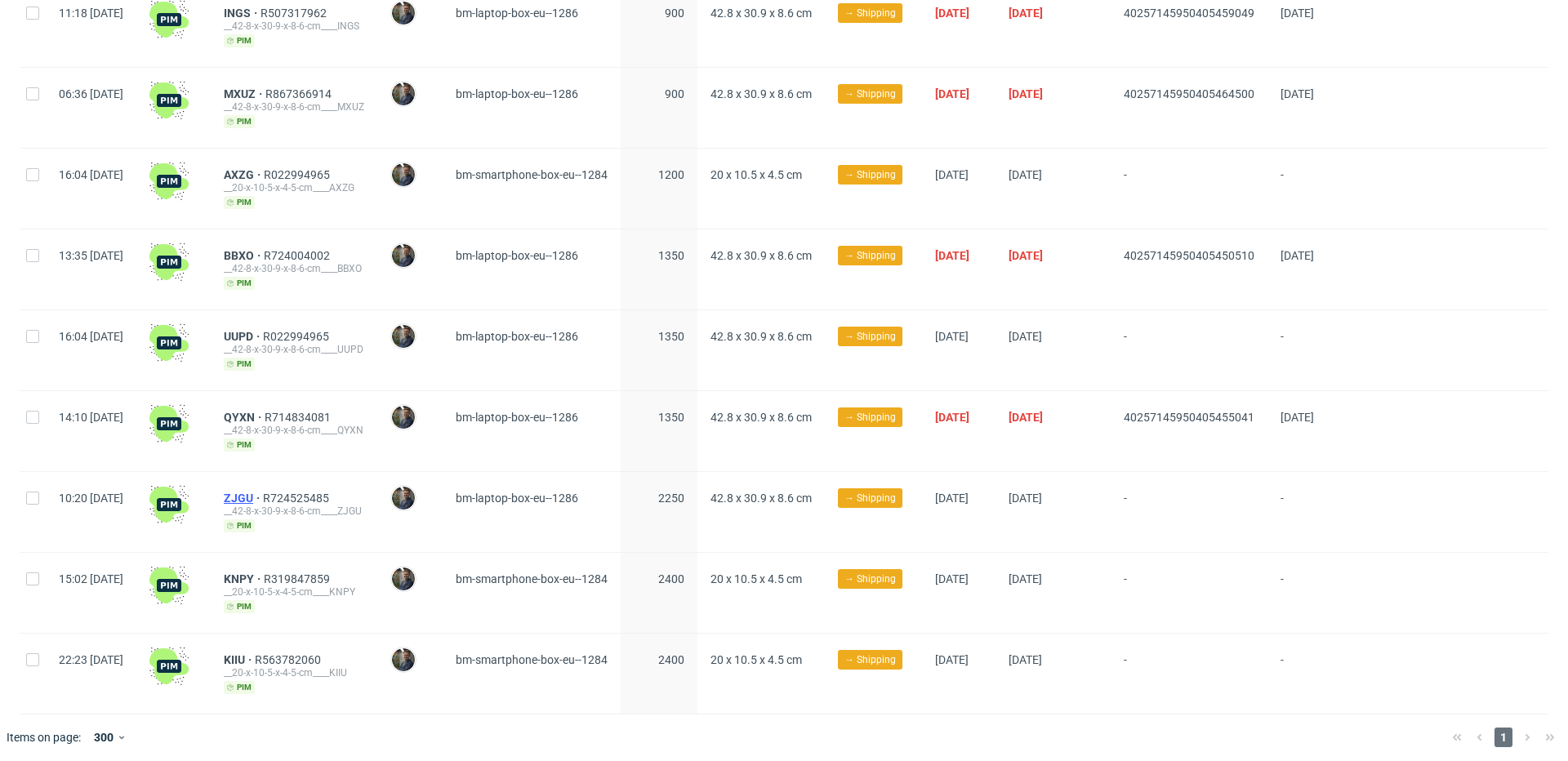
click at [263, 493] on span "ZJGU" at bounding box center [243, 498] width 40 height 13
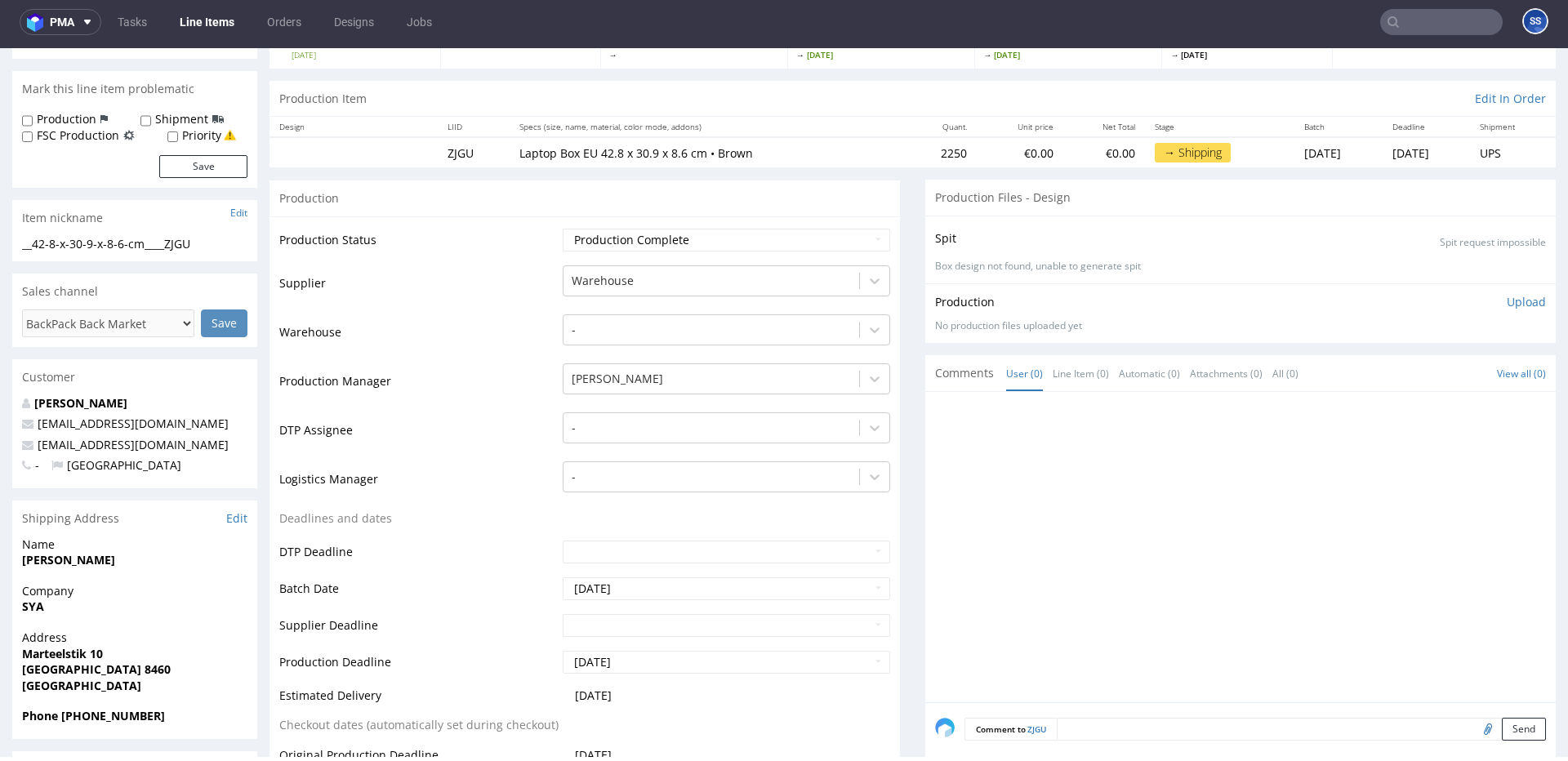
scroll to position [141, 0]
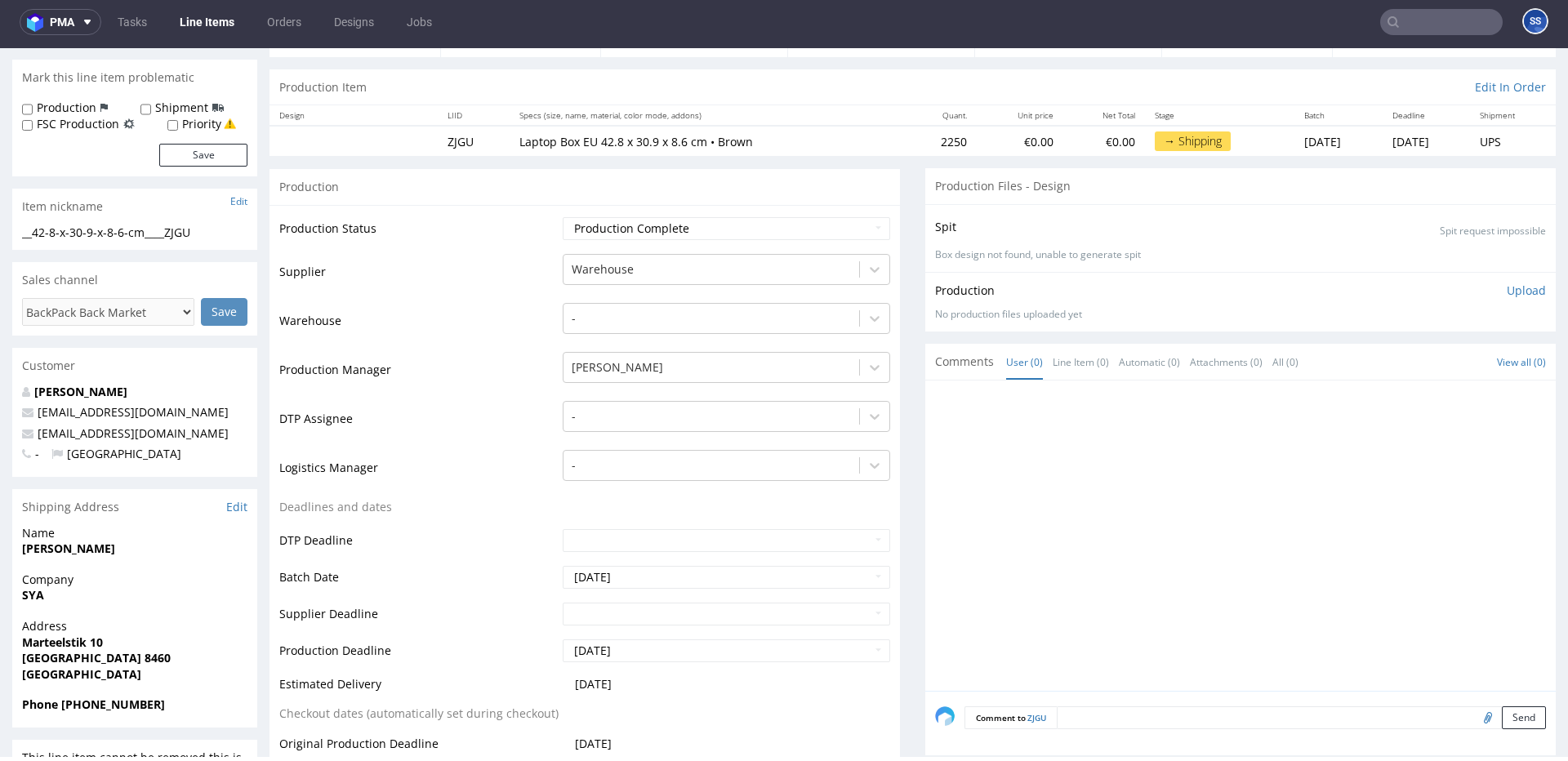
click at [29, 593] on strong "SYA" at bounding box center [33, 595] width 22 height 16
copy strong "SYA"
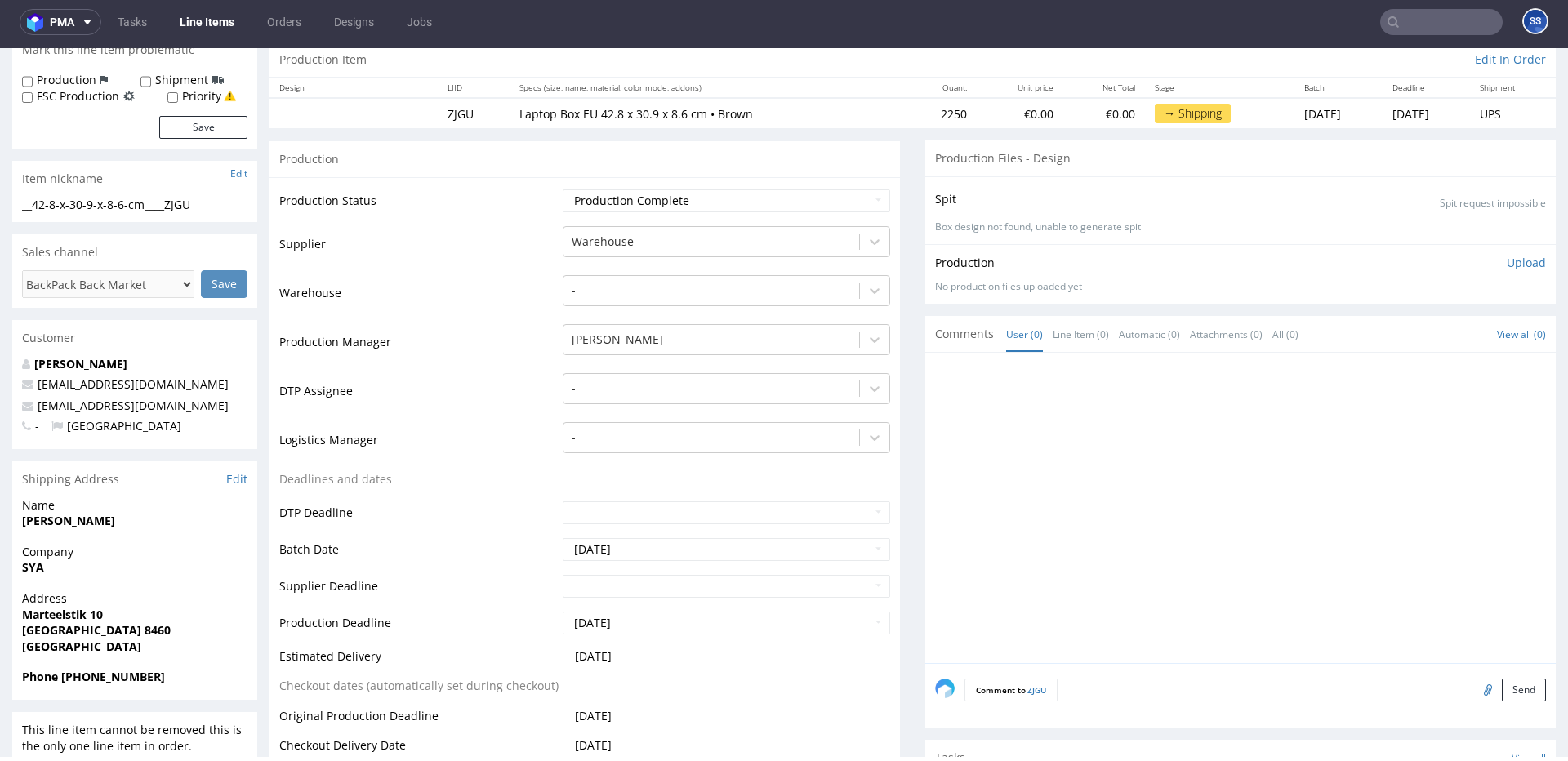
click at [64, 612] on strong "Marteelstik 10" at bounding box center [63, 614] width 81 height 16
click at [66, 614] on strong "Marteelstik 10" at bounding box center [63, 614] width 81 height 16
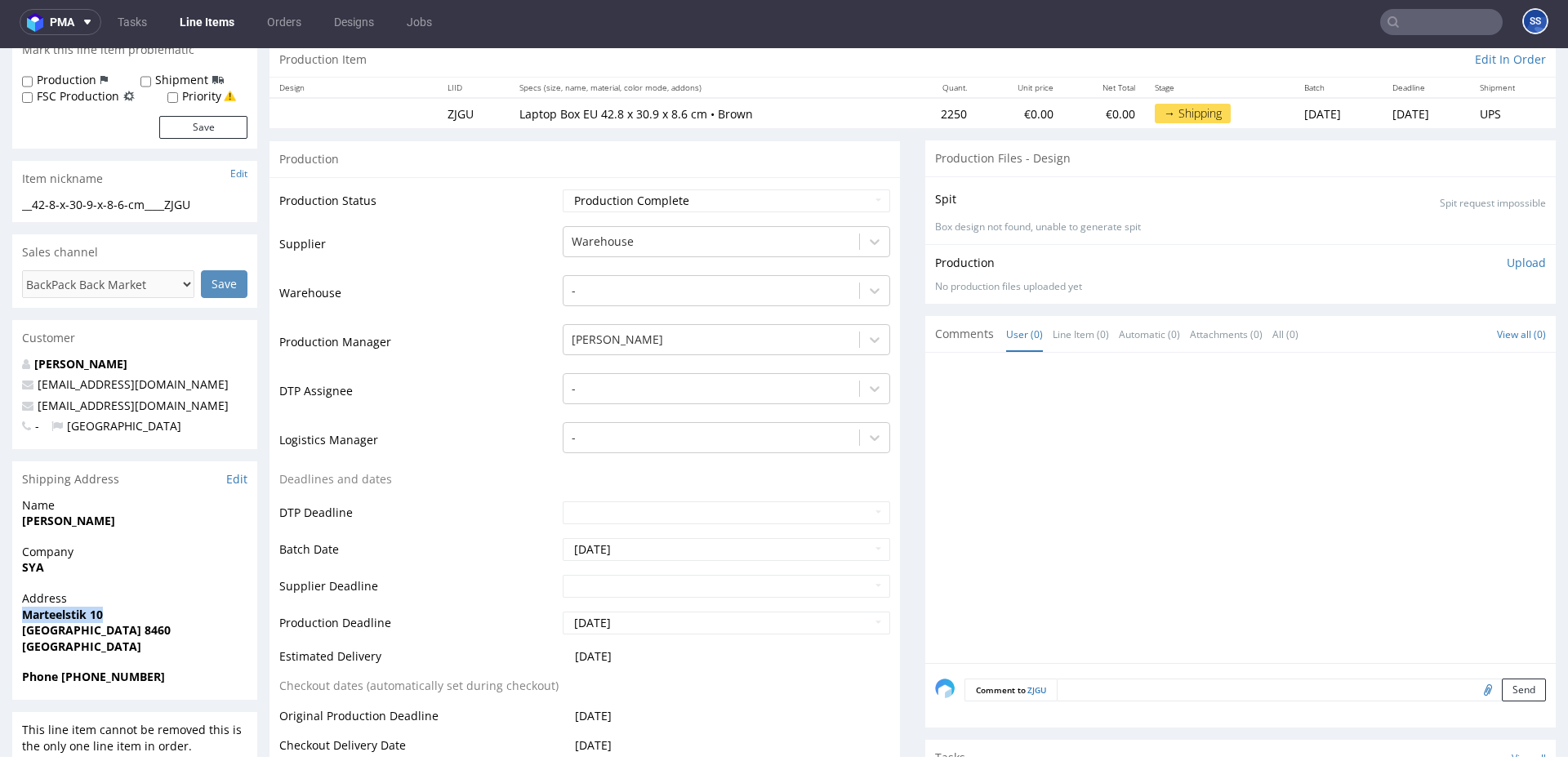
copy strong "Marteelstik 10"
click at [36, 642] on strong "[GEOGRAPHIC_DATA]" at bounding box center [82, 645] width 120 height 16
copy strong "[GEOGRAPHIC_DATA]"
click at [52, 627] on strong "[GEOGRAPHIC_DATA] 8460" at bounding box center [97, 630] width 149 height 16
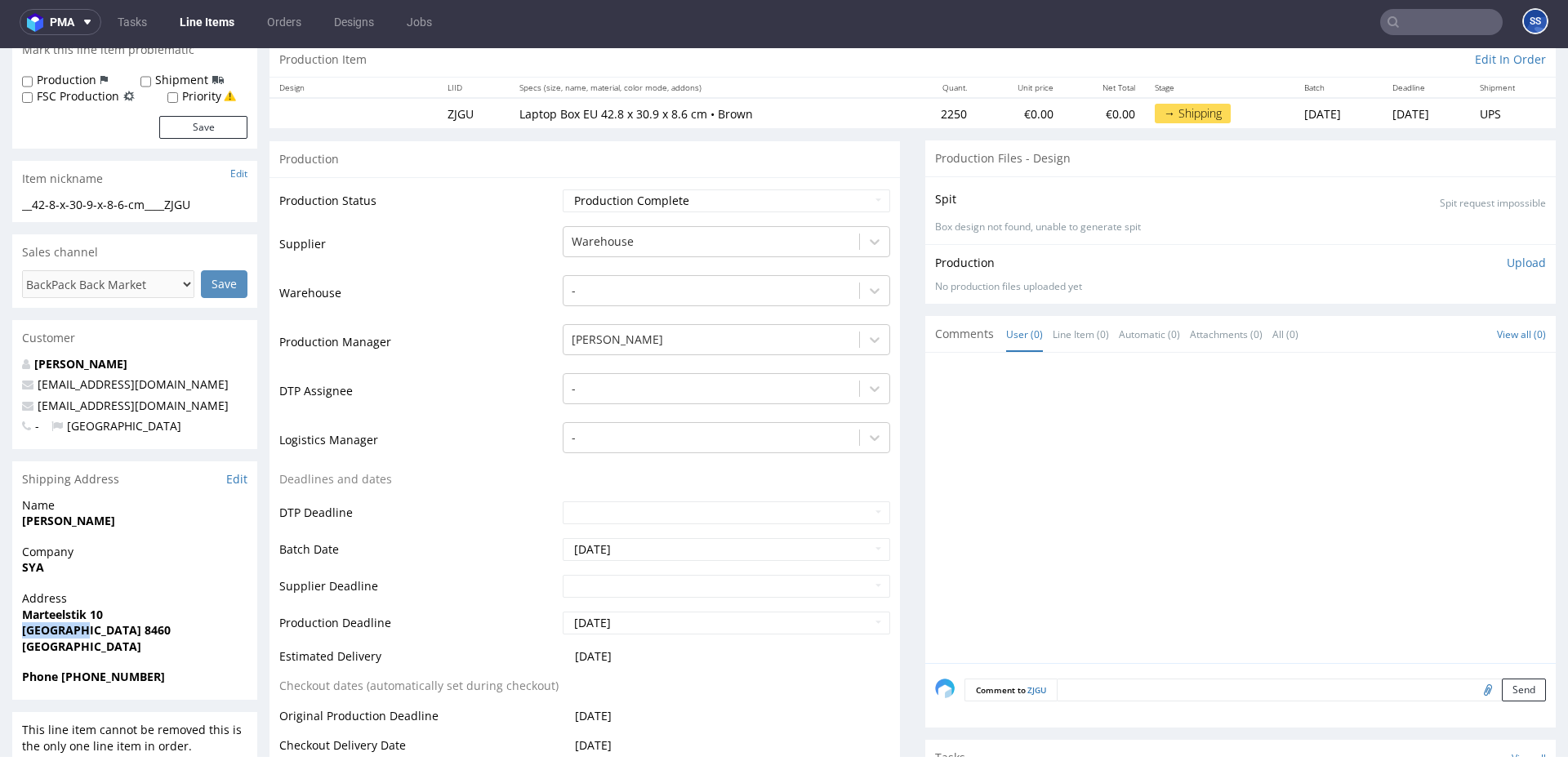
drag, startPoint x: 52, startPoint y: 627, endPoint x: 531, endPoint y: 97, distance: 714.4
click at [52, 626] on strong "[GEOGRAPHIC_DATA] 8460" at bounding box center [97, 630] width 149 height 16
copy strong "OUDENBURG"
click at [75, 519] on strong "[PERSON_NAME]" at bounding box center [68, 520] width 93 height 16
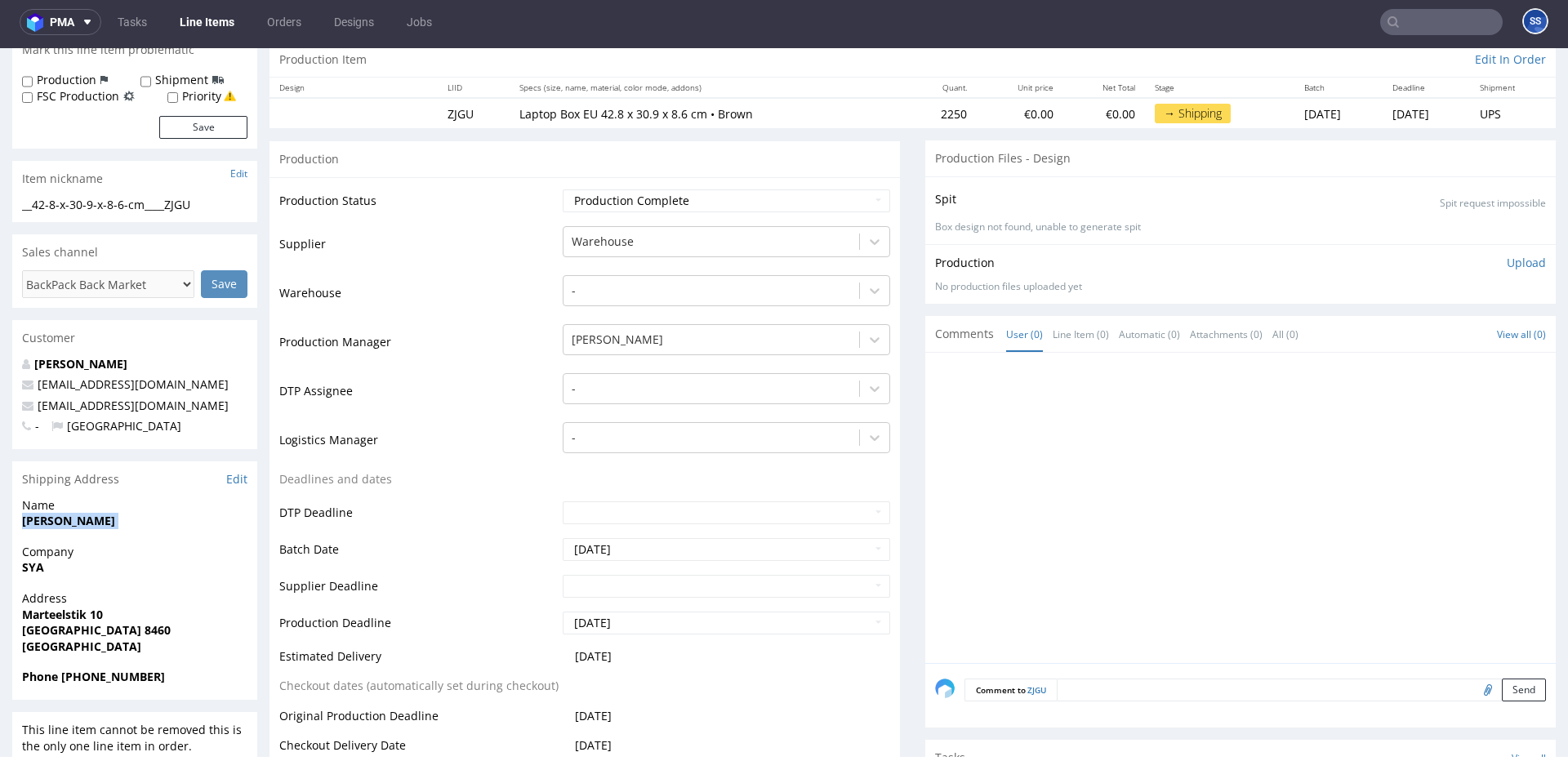
click at [75, 519] on strong "[PERSON_NAME]" at bounding box center [68, 520] width 93 height 16
copy strong "[PERSON_NAME]"
drag, startPoint x: 116, startPoint y: 681, endPoint x: 457, endPoint y: 94, distance: 678.9
click at [64, 681] on span "Phone [PHONE_NUMBER]" at bounding box center [134, 676] width 225 height 17
copy strong "+32 0478304549"
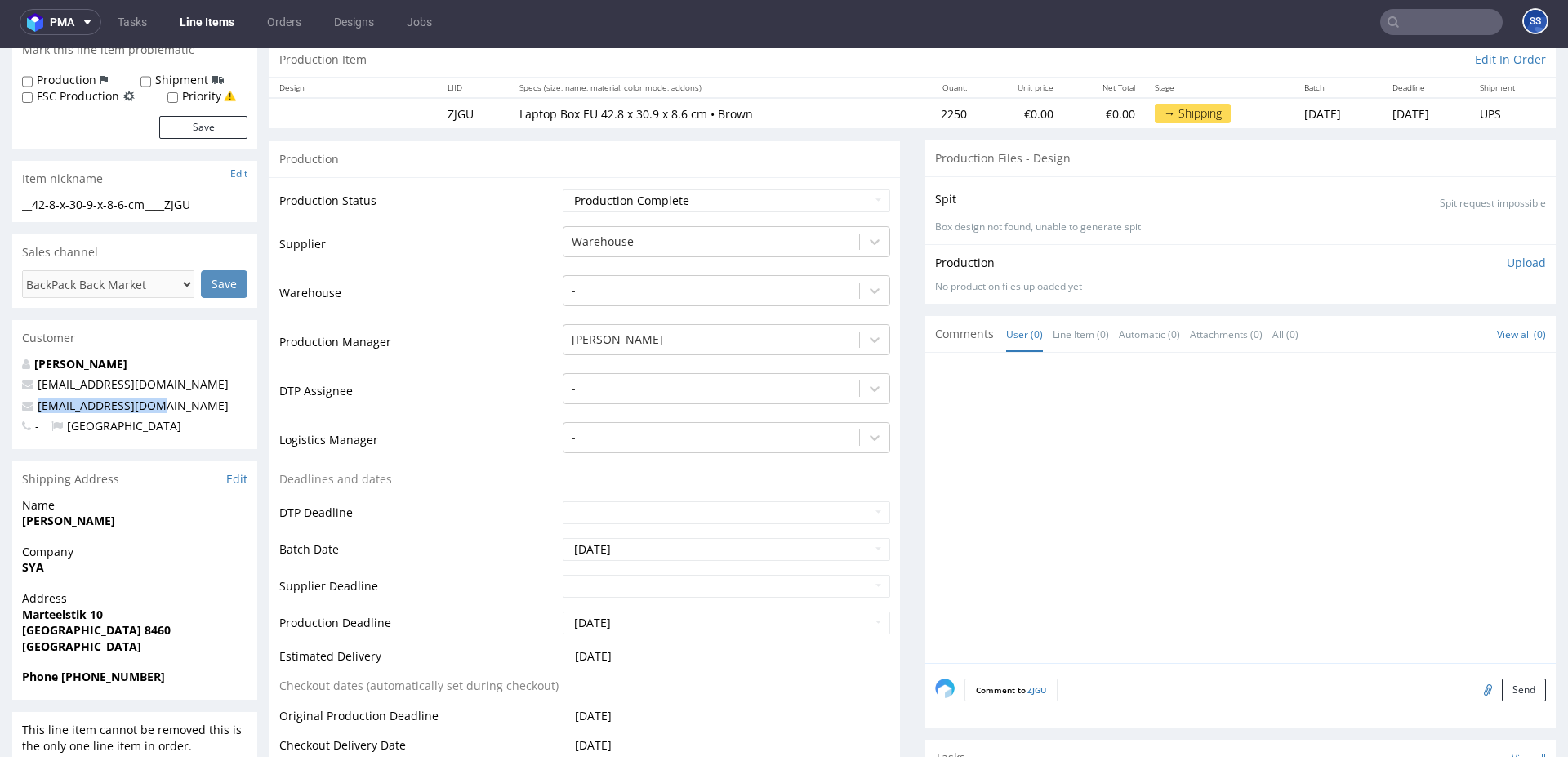
drag, startPoint x: 166, startPoint y: 406, endPoint x: 29, endPoint y: 404, distance: 137.0
click at [29, 404] on p "[EMAIL_ADDRESS][DOMAIN_NAME]" at bounding box center [134, 405] width 225 height 17
copy span "[EMAIL_ADDRESS][DOMAIN_NAME]"
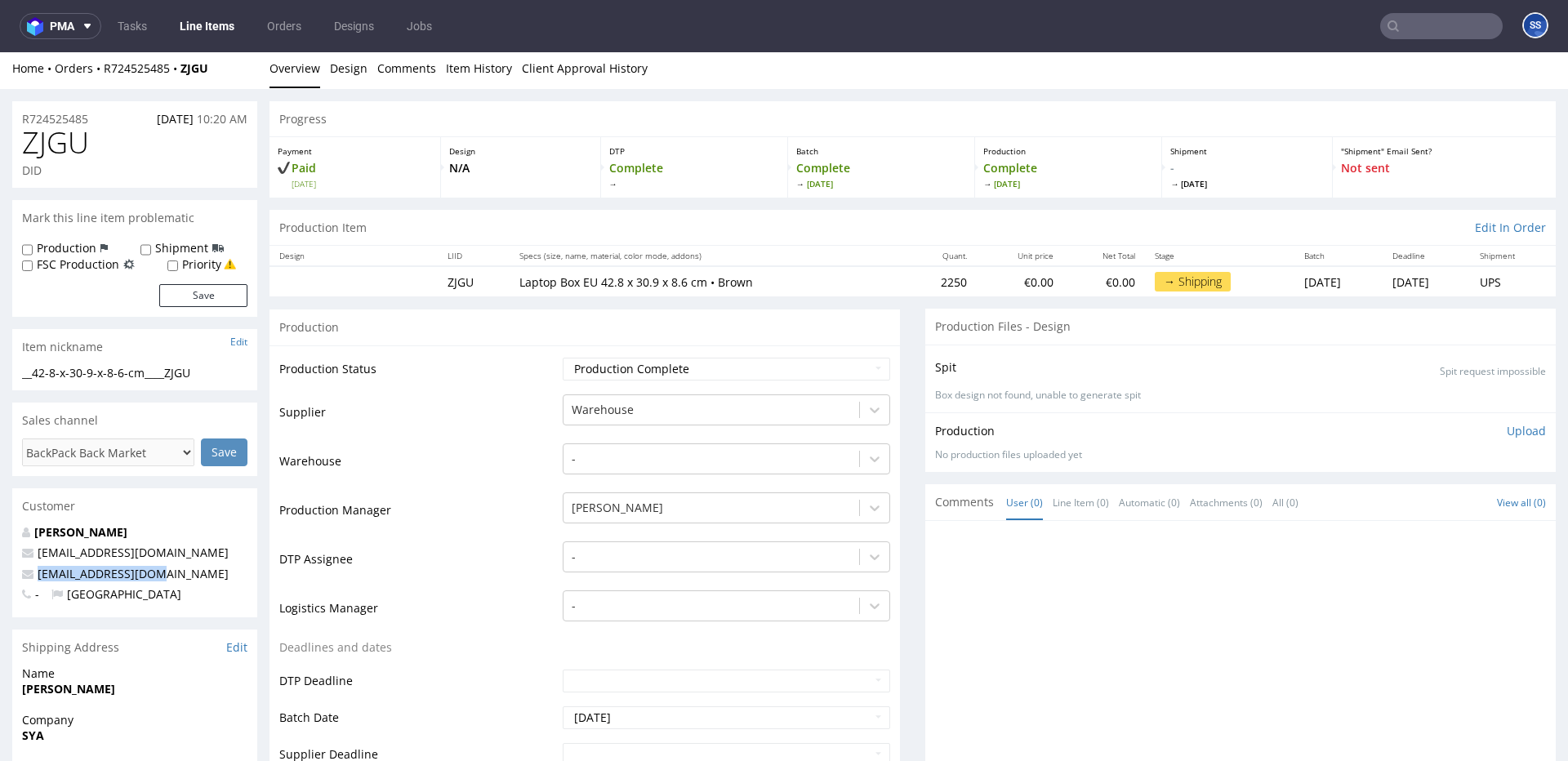
scroll to position [0, 0]
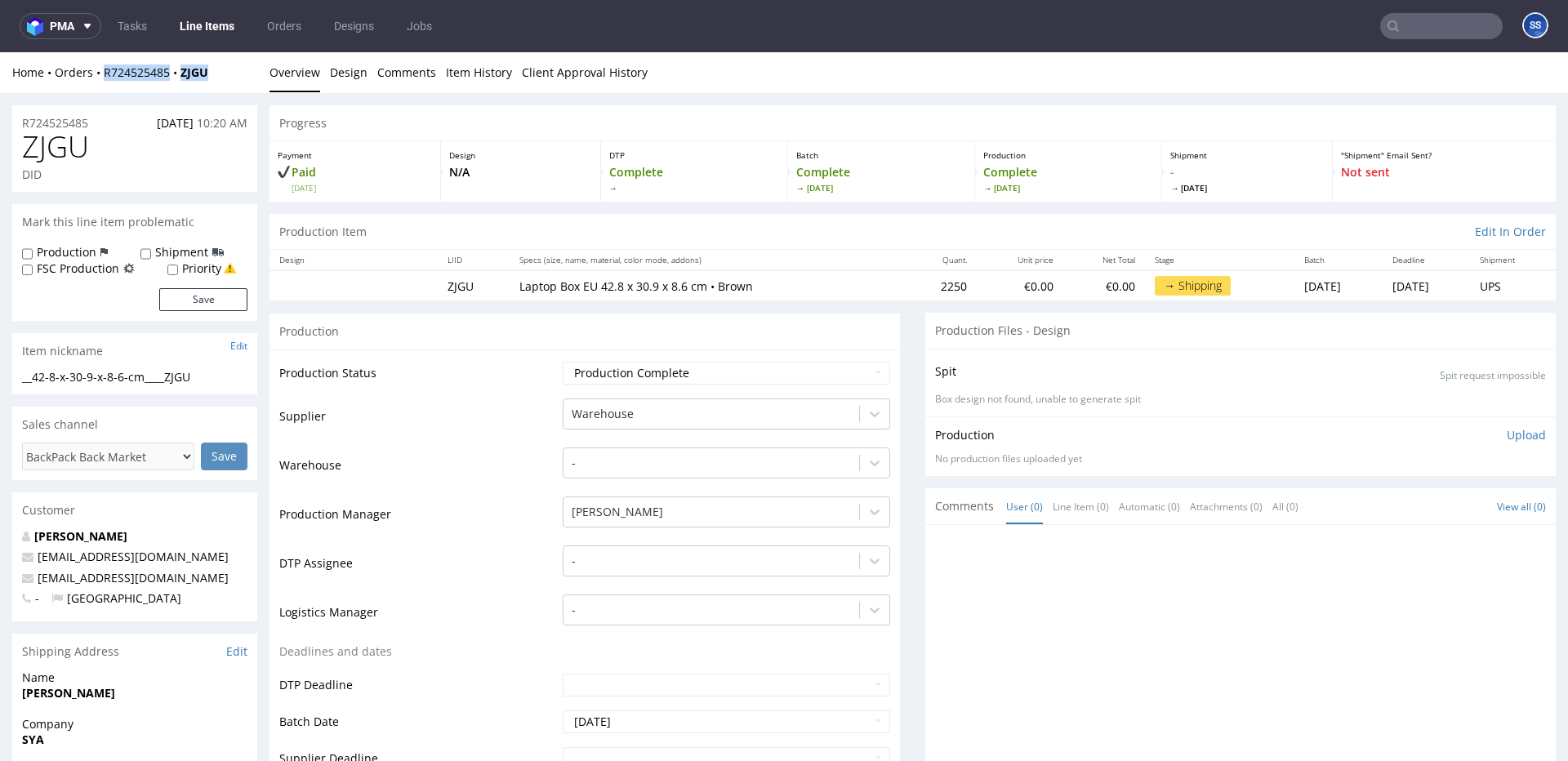
drag, startPoint x: 206, startPoint y: 76, endPoint x: 168, endPoint y: 55, distance: 43.4
click at [109, 77] on div "Home Orders R724525485 ZJGU" at bounding box center [134, 73] width 245 height 17
click at [226, 74] on div "Home Orders R724525485 ZJGU" at bounding box center [134, 73] width 245 height 17
drag, startPoint x: 215, startPoint y: 75, endPoint x: 105, endPoint y: 76, distance: 110.0
click at [102, 76] on div "Home Orders R724525485 ZJGU" at bounding box center [134, 73] width 245 height 17
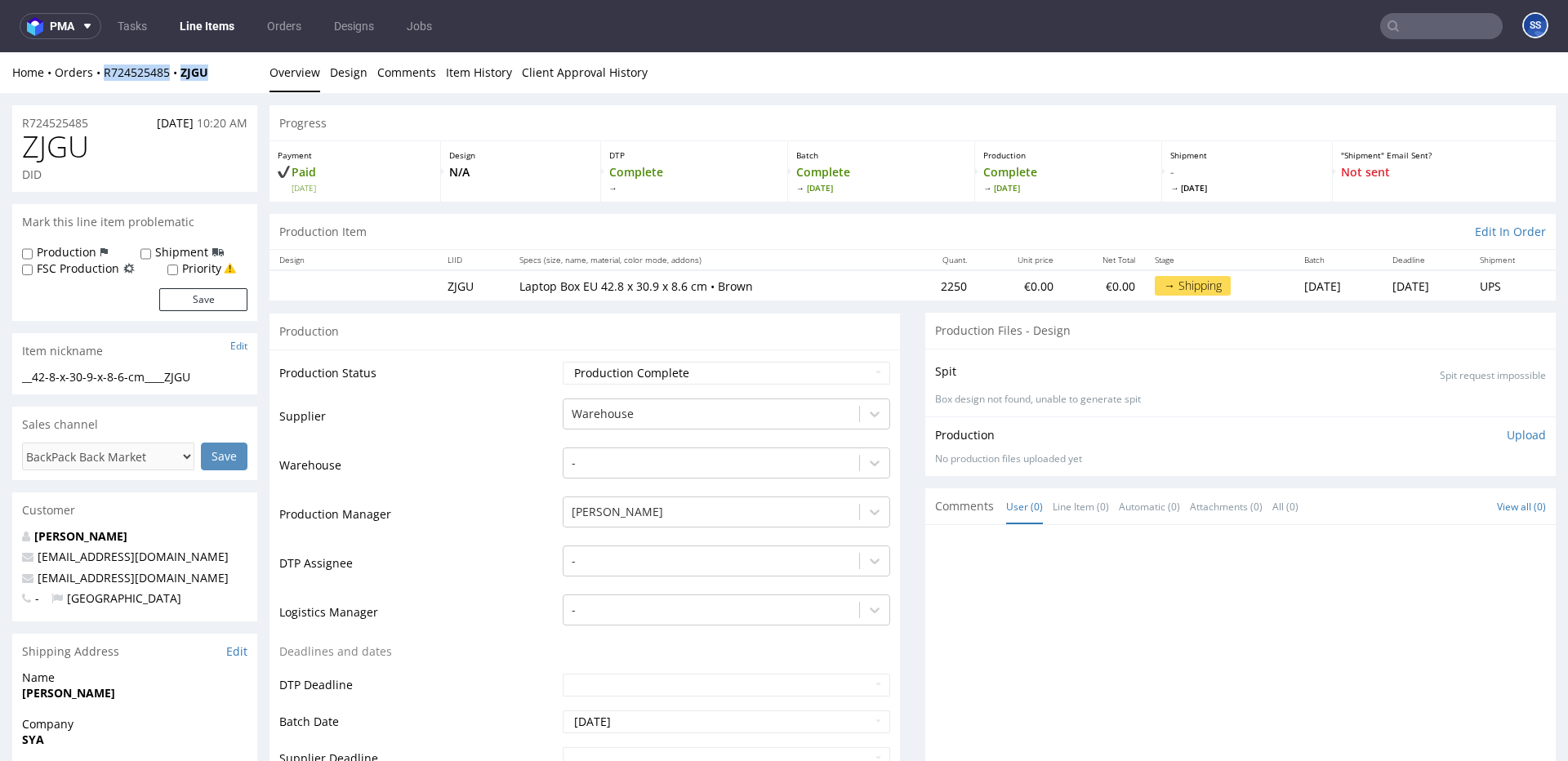
click at [223, 33] on link "Line Items" at bounding box center [207, 26] width 74 height 26
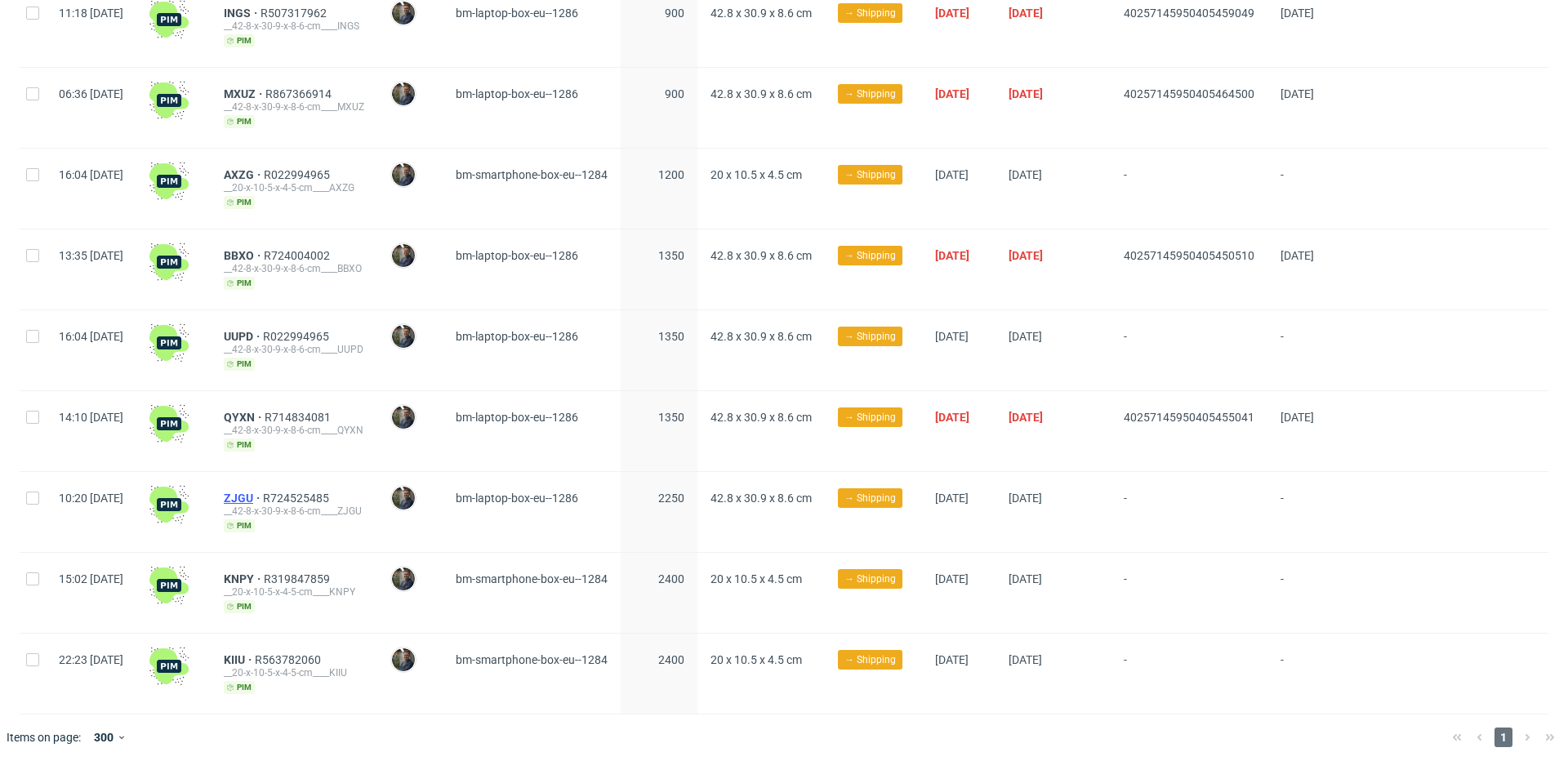
click at [263, 495] on span "ZJGU" at bounding box center [243, 498] width 40 height 13
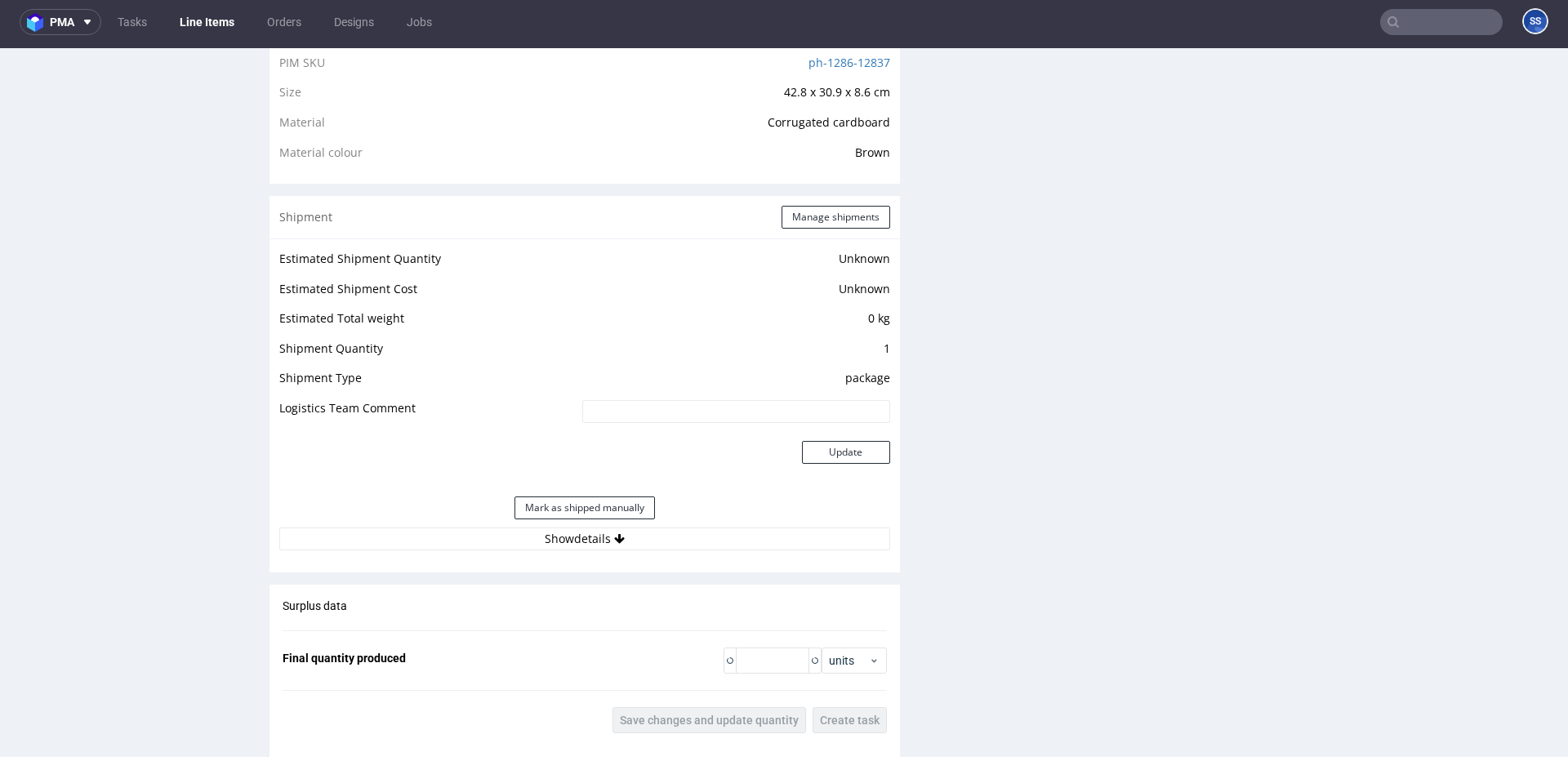
scroll to position [1164, 0]
click at [814, 222] on button "Manage shipments" at bounding box center [836, 214] width 109 height 23
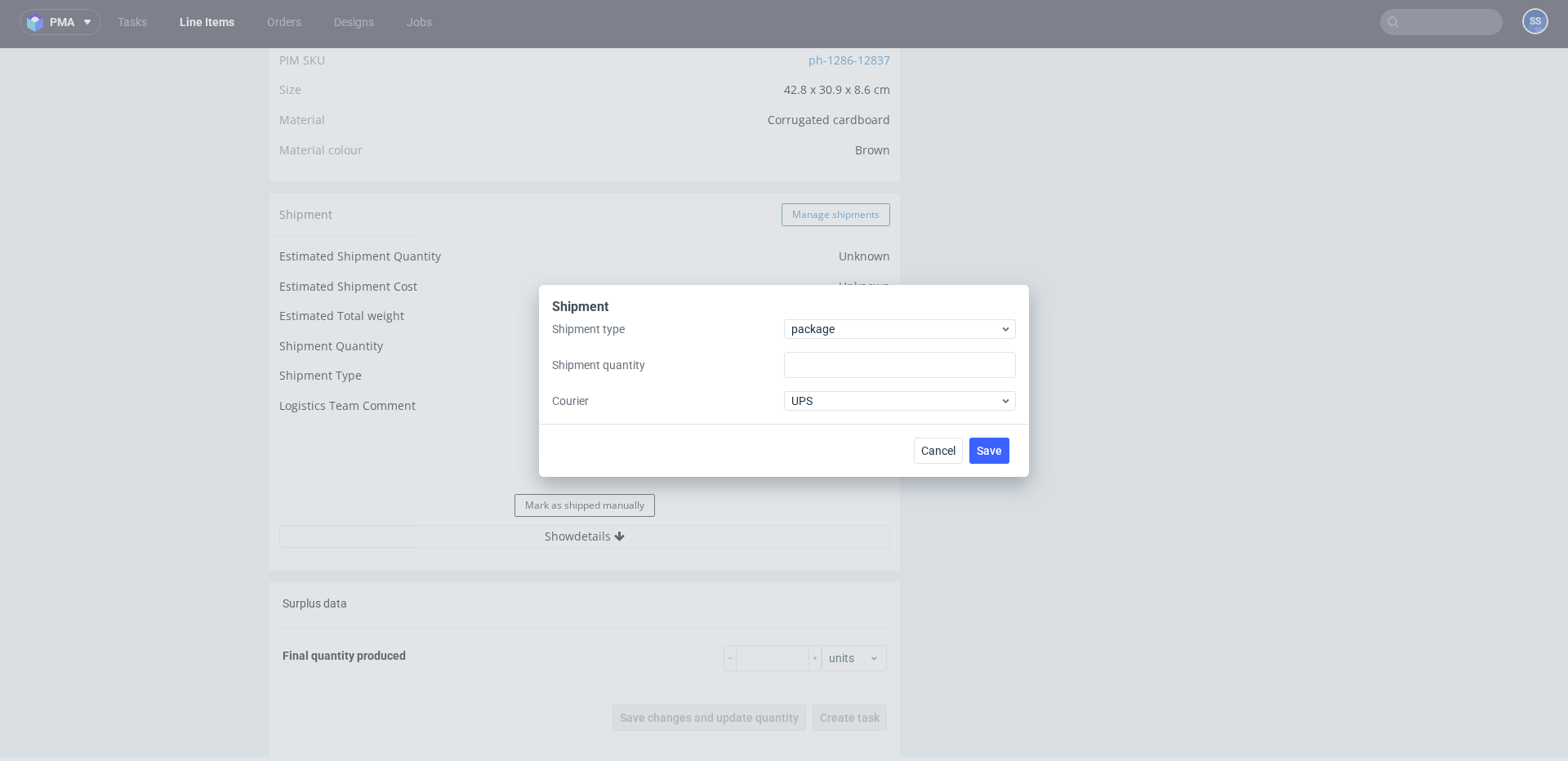
type input "1"
click at [828, 321] on span "package" at bounding box center [896, 329] width 208 height 17
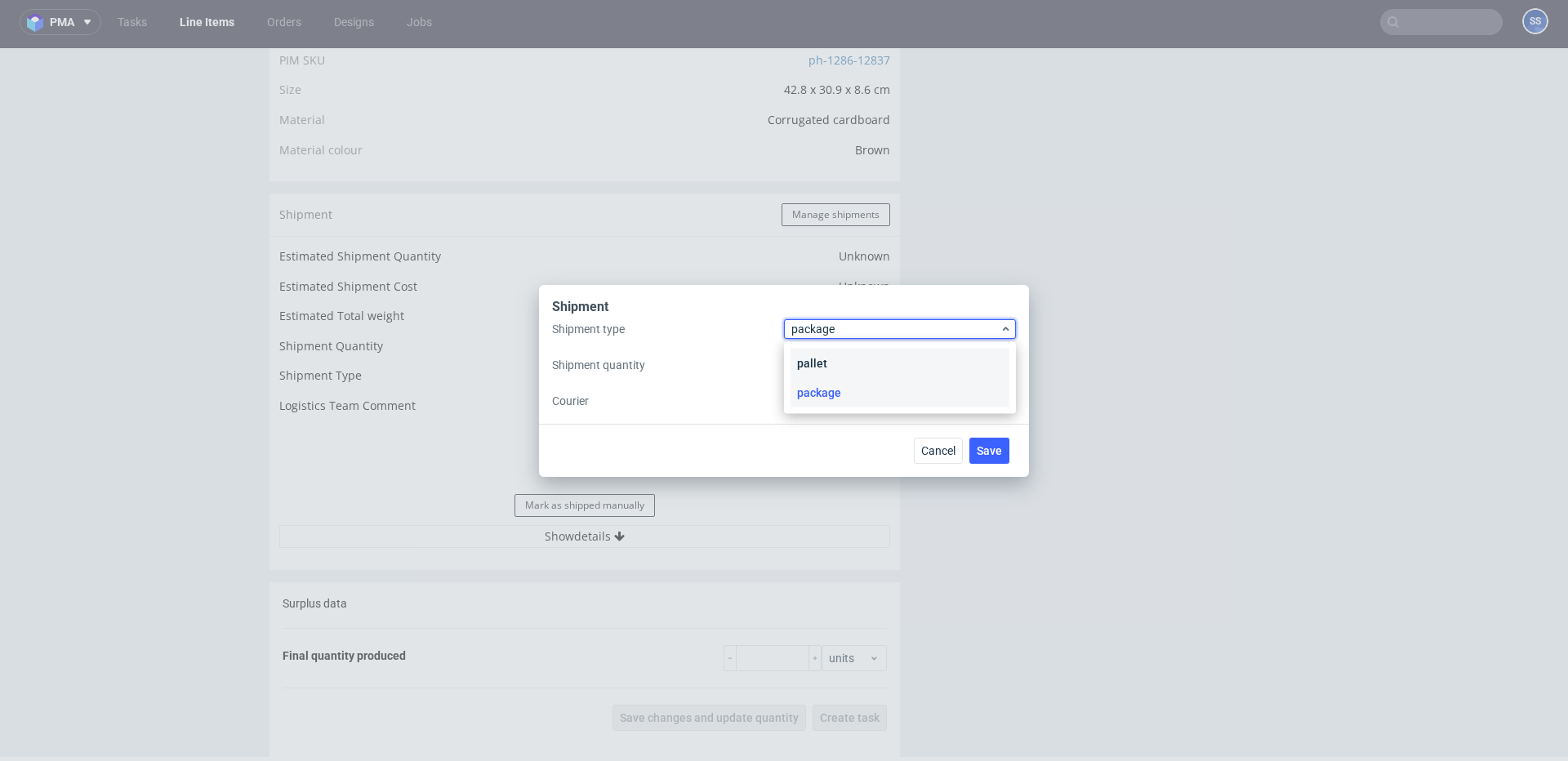
click at [844, 358] on div "pallet" at bounding box center [900, 363] width 219 height 29
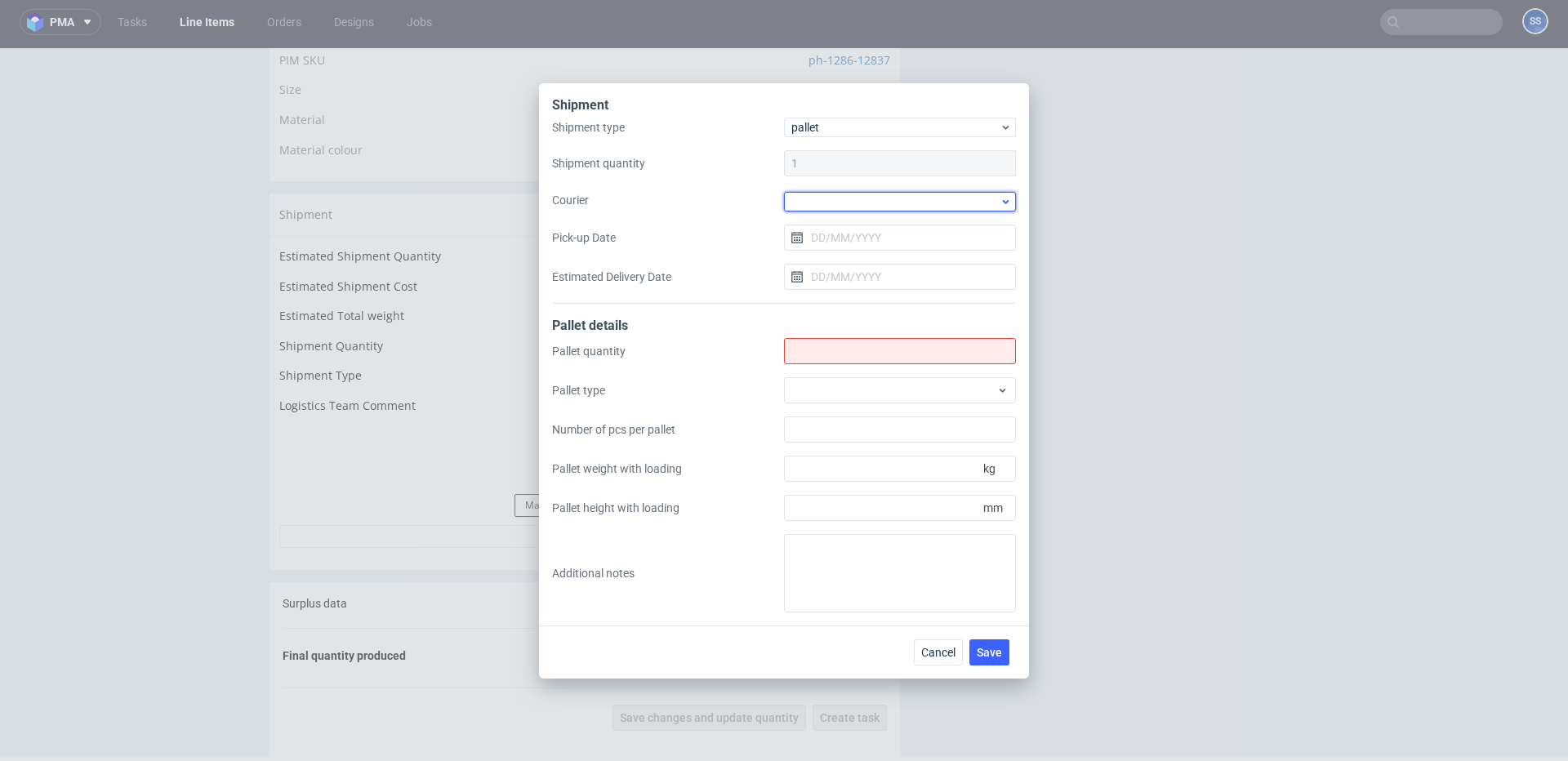
click at [824, 208] on div at bounding box center [900, 201] width 232 height 19
click at [869, 284] on div "DB Schenker" at bounding box center [900, 295] width 219 height 29
click at [821, 354] on input "Shipment type" at bounding box center [900, 349] width 232 height 26
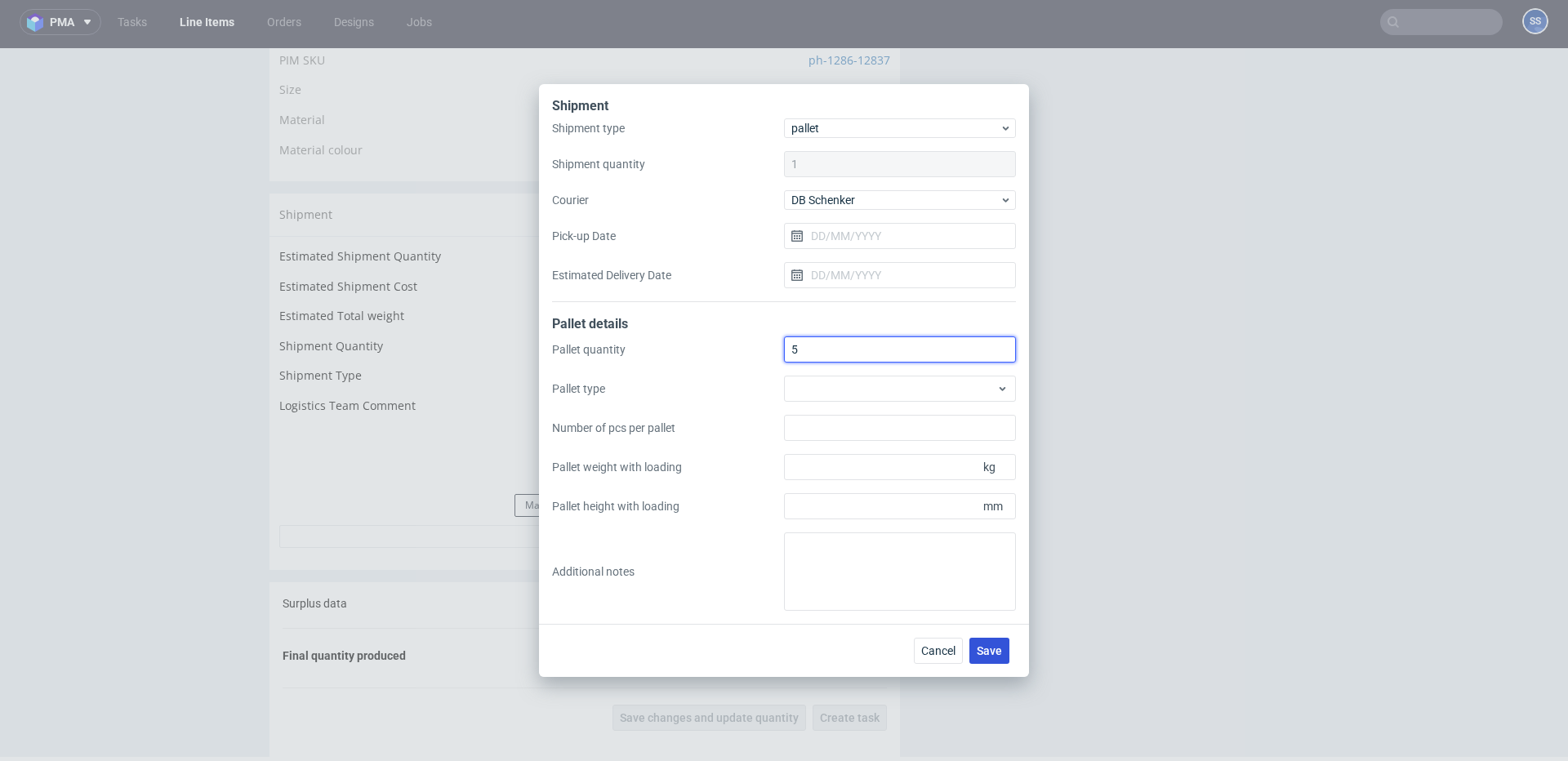
type input "5"
click at [987, 645] on span "Save" at bounding box center [990, 651] width 26 height 11
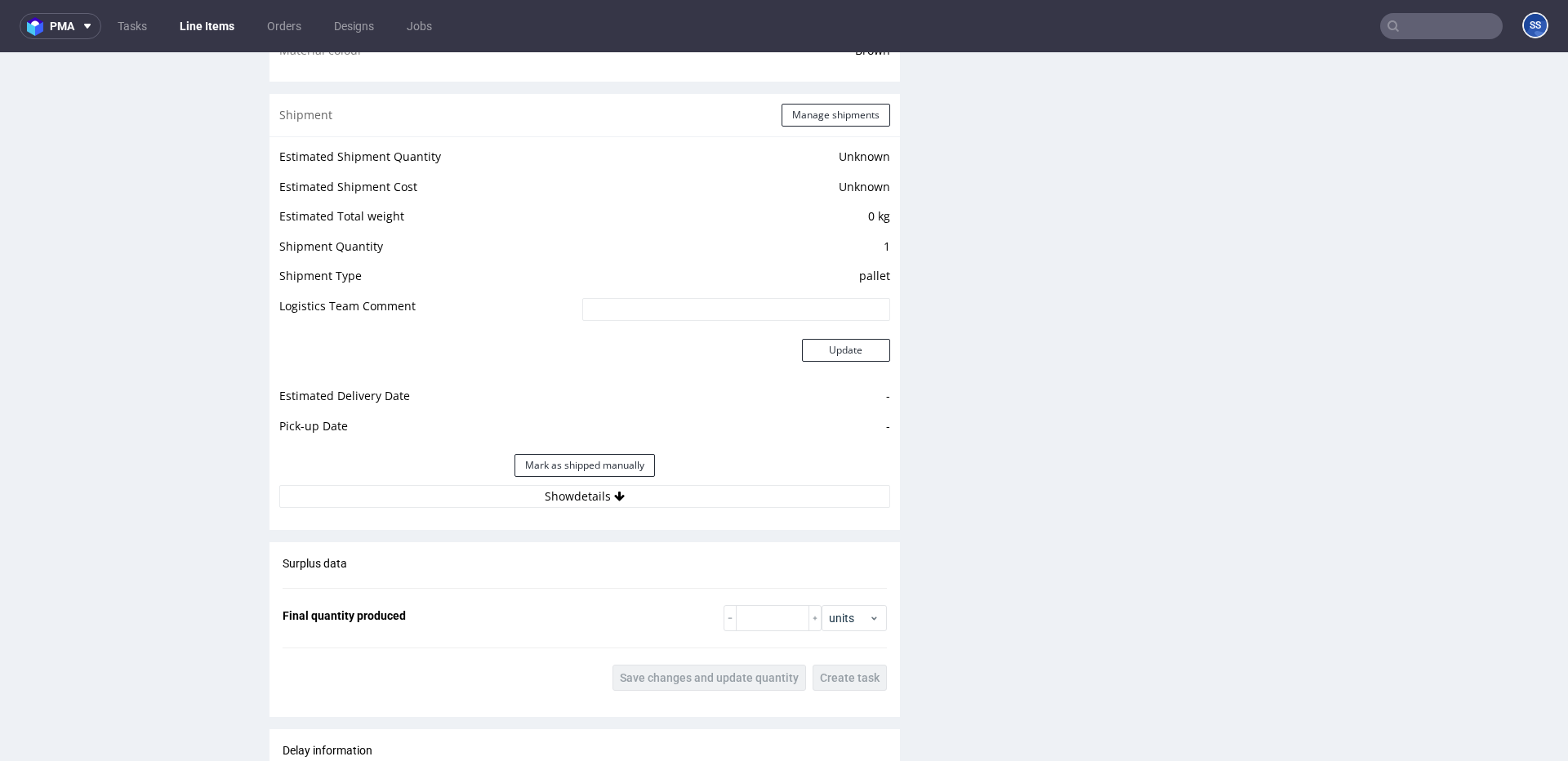
scroll to position [1291, 0]
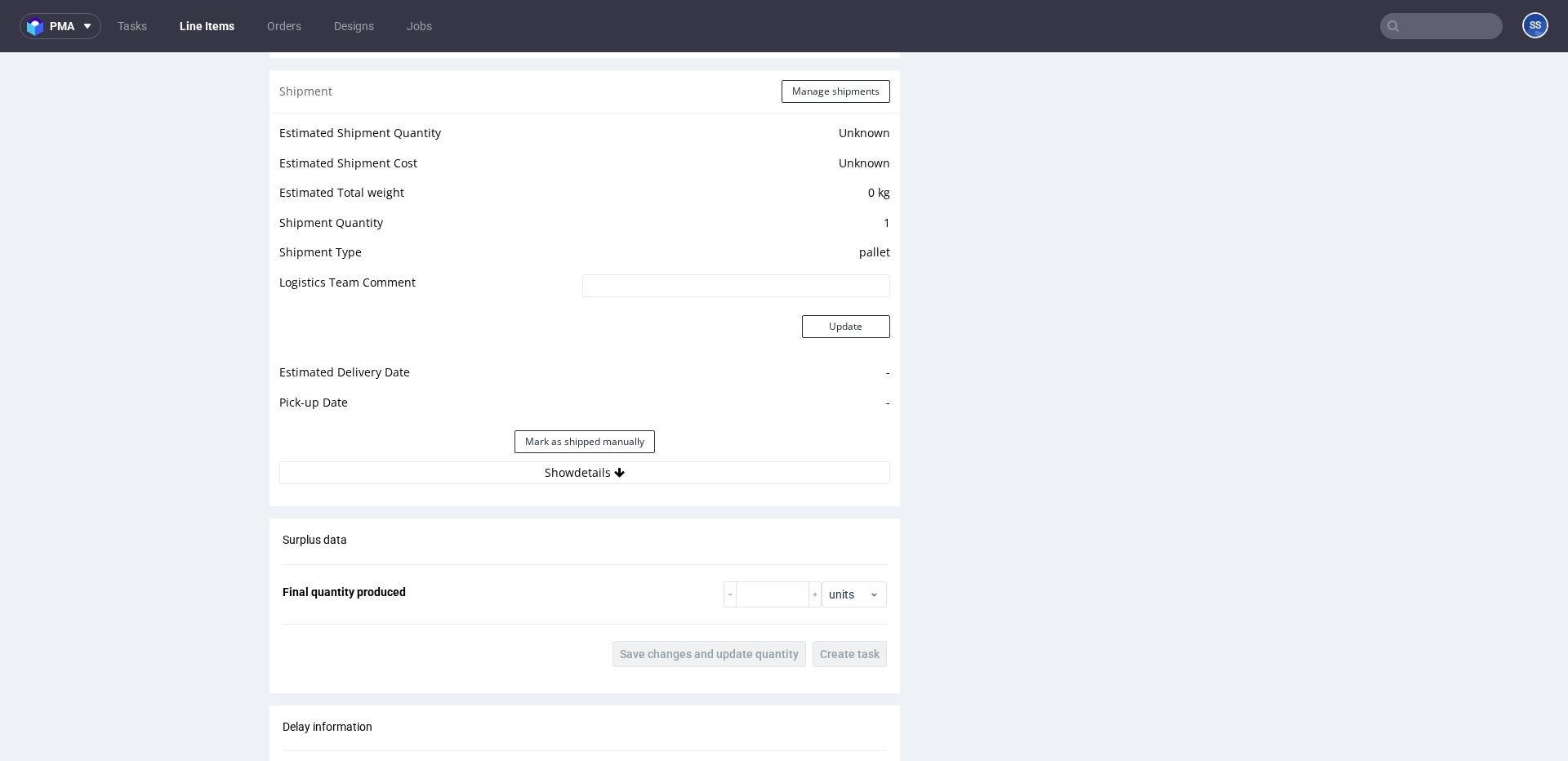
click at [215, 26] on link "Line Items" at bounding box center [207, 26] width 74 height 26
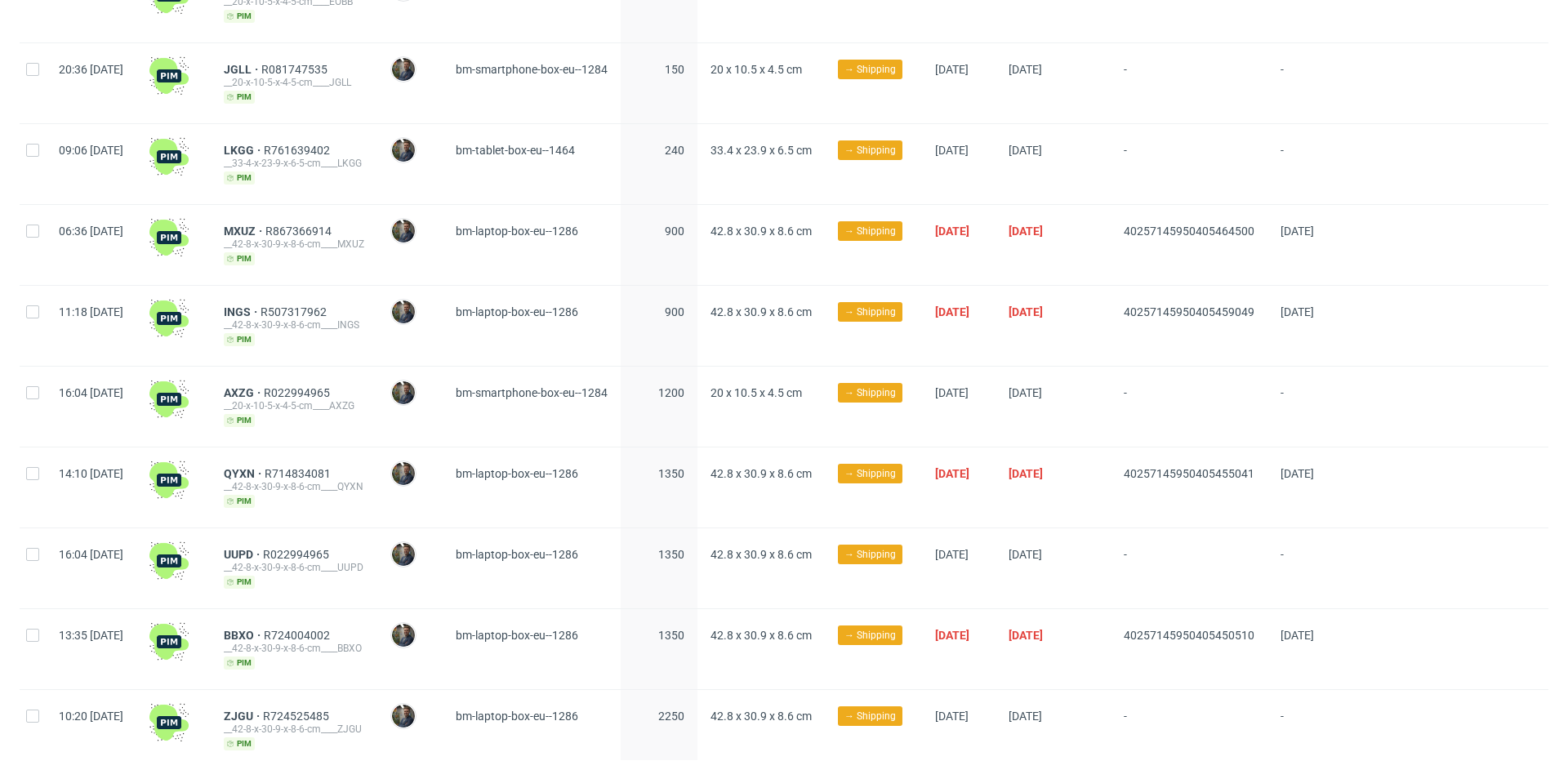
scroll to position [657, 0]
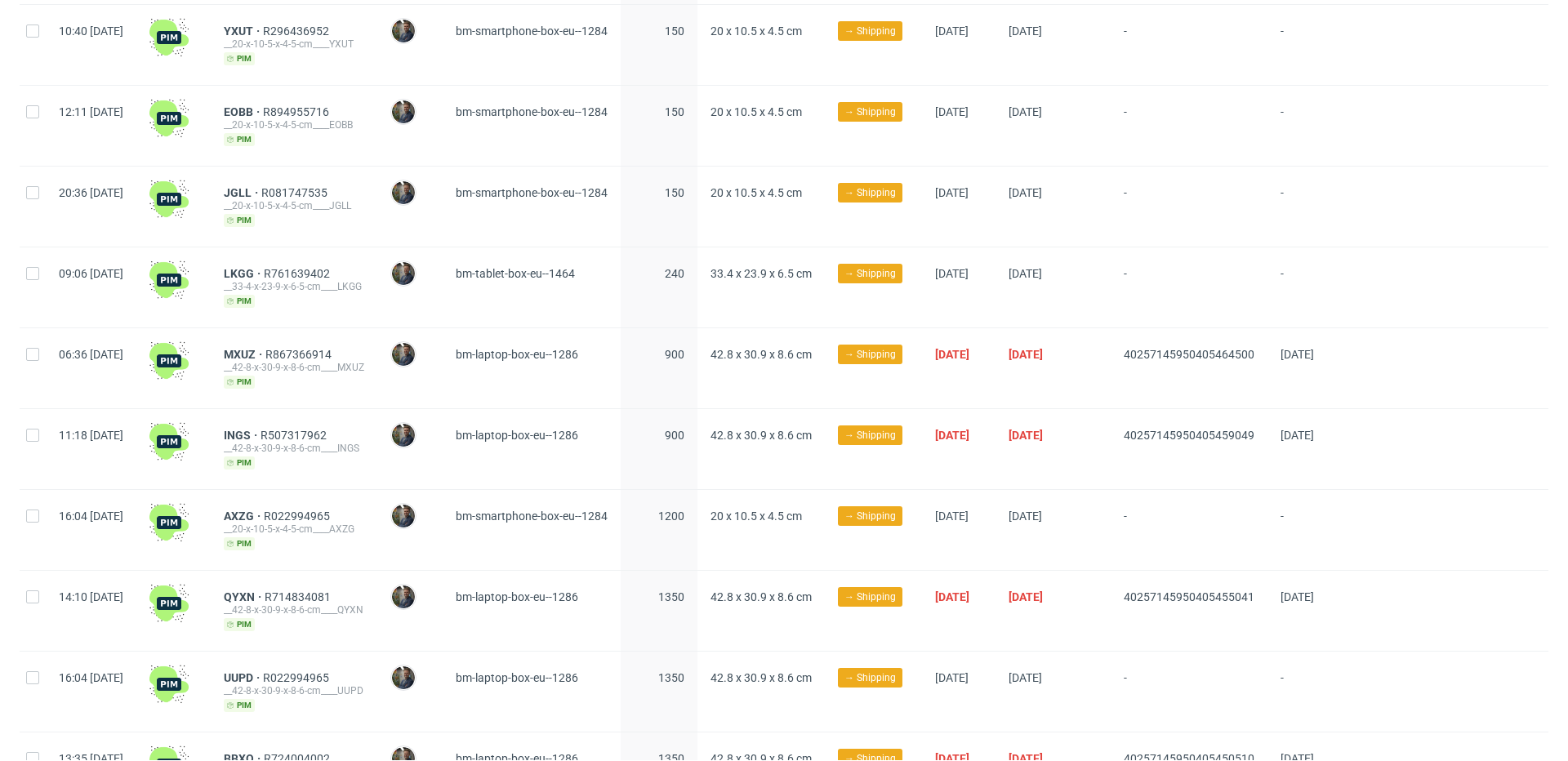
scroll to position [657, 0]
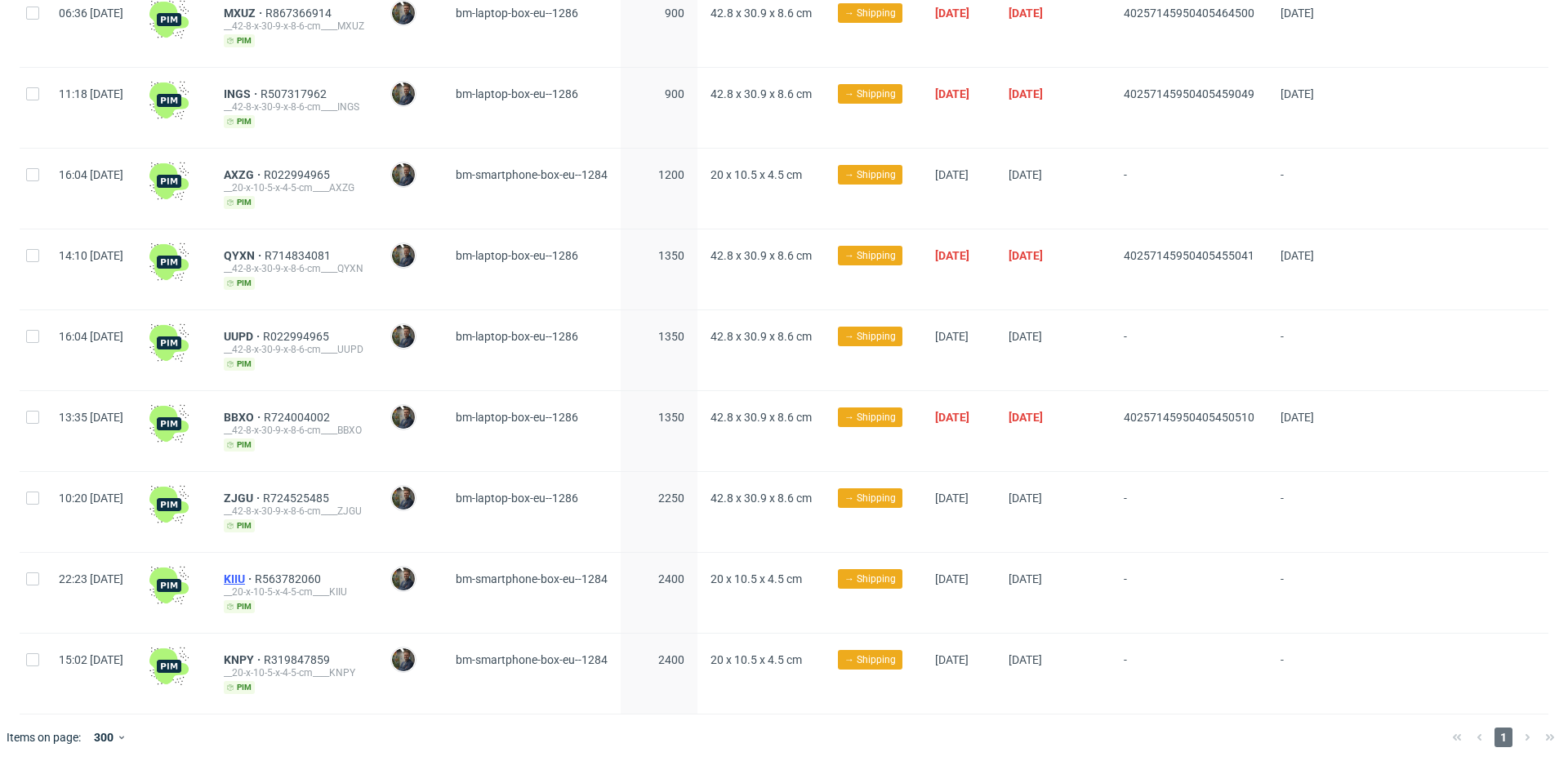
click at [255, 573] on span "KIIU" at bounding box center [239, 579] width 31 height 13
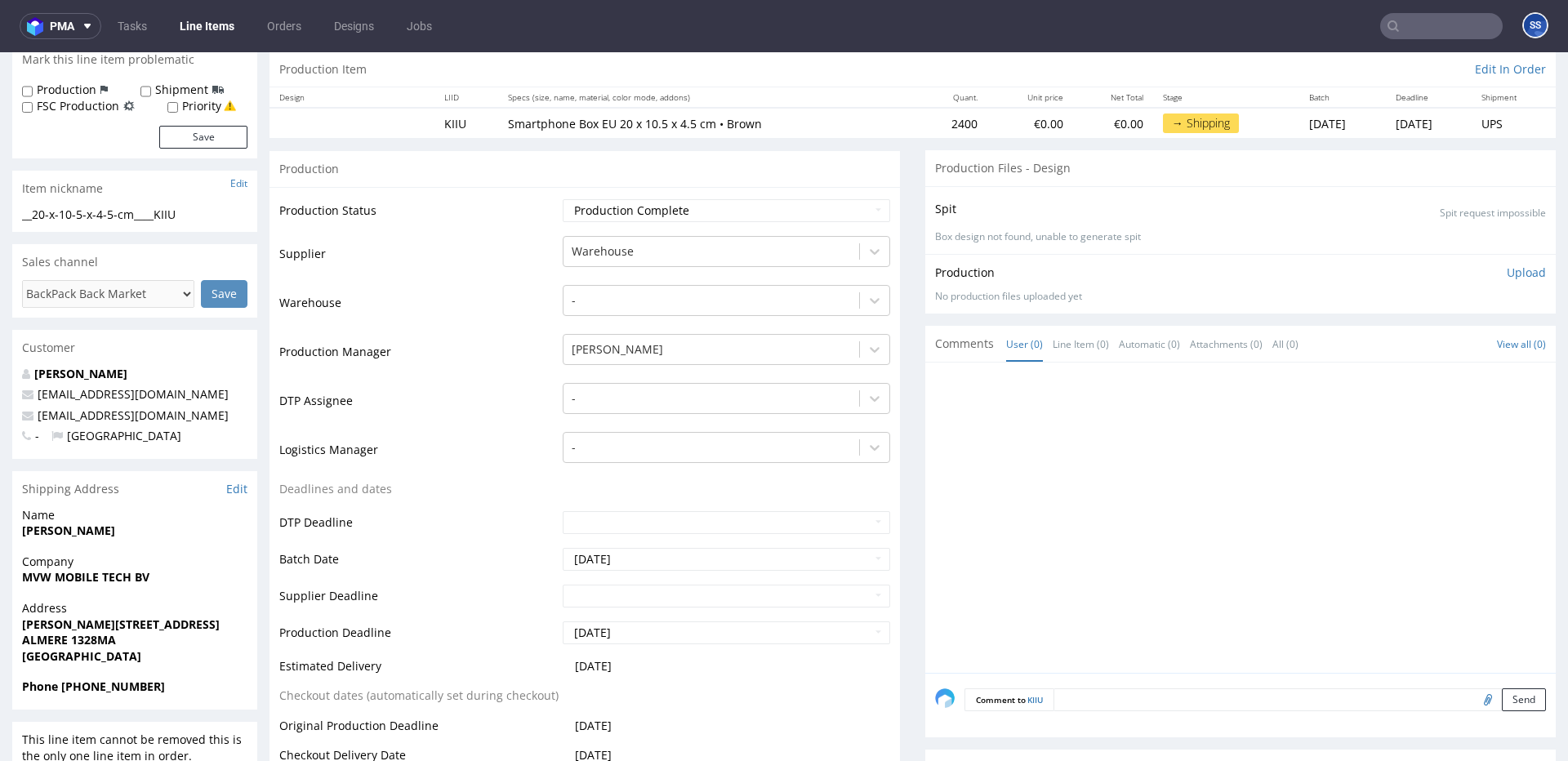
scroll to position [166, 0]
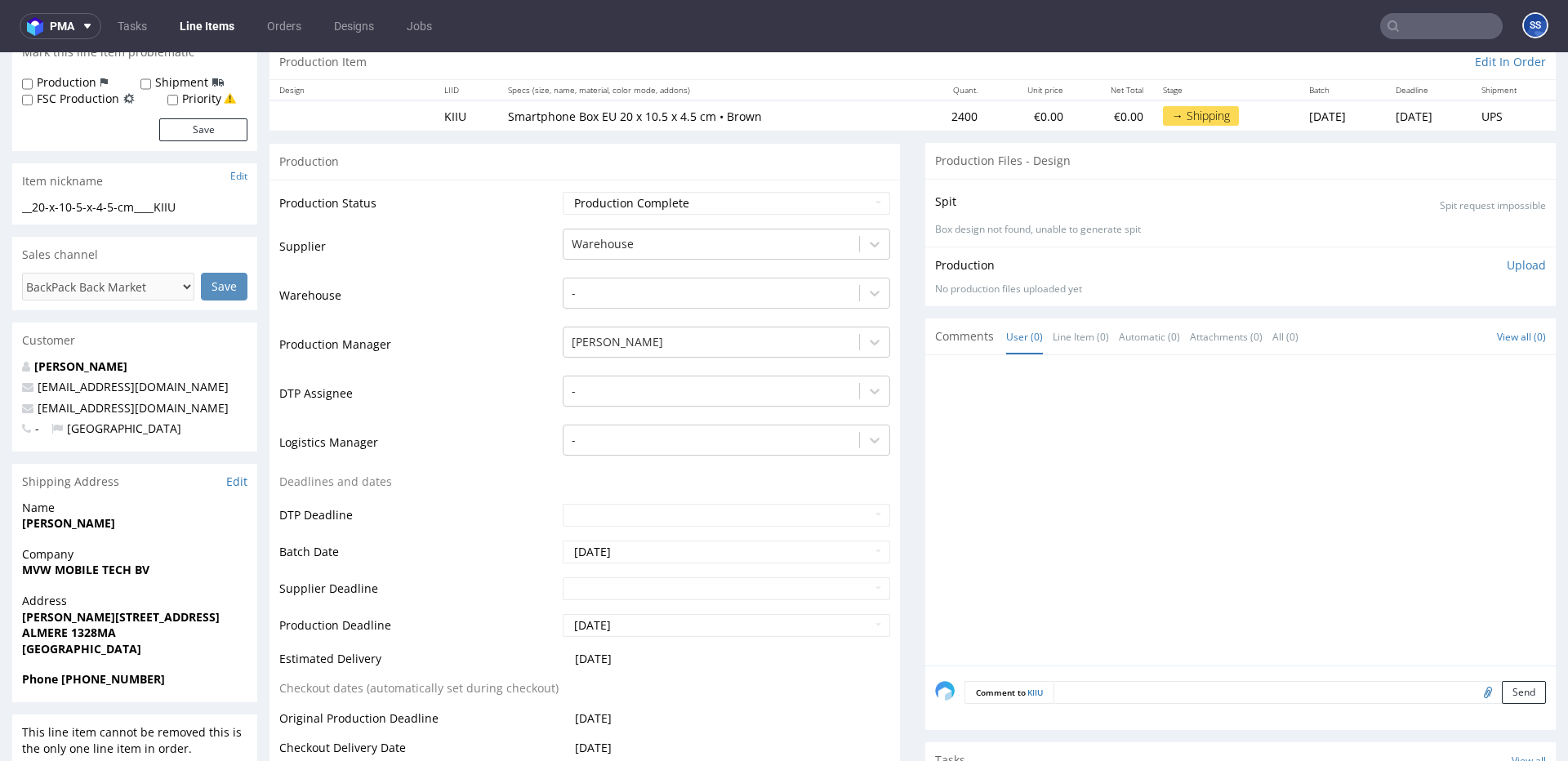
click at [84, 580] on div "Company MVW MOBILE TECH BV" at bounding box center [134, 569] width 245 height 47
click at [86, 573] on strong "MVW MOBILE TECH BV" at bounding box center [86, 570] width 128 height 16
click at [86, 573] on strong "MVW MOBILE TECH BV" at bounding box center [86, 569] width 128 height 16
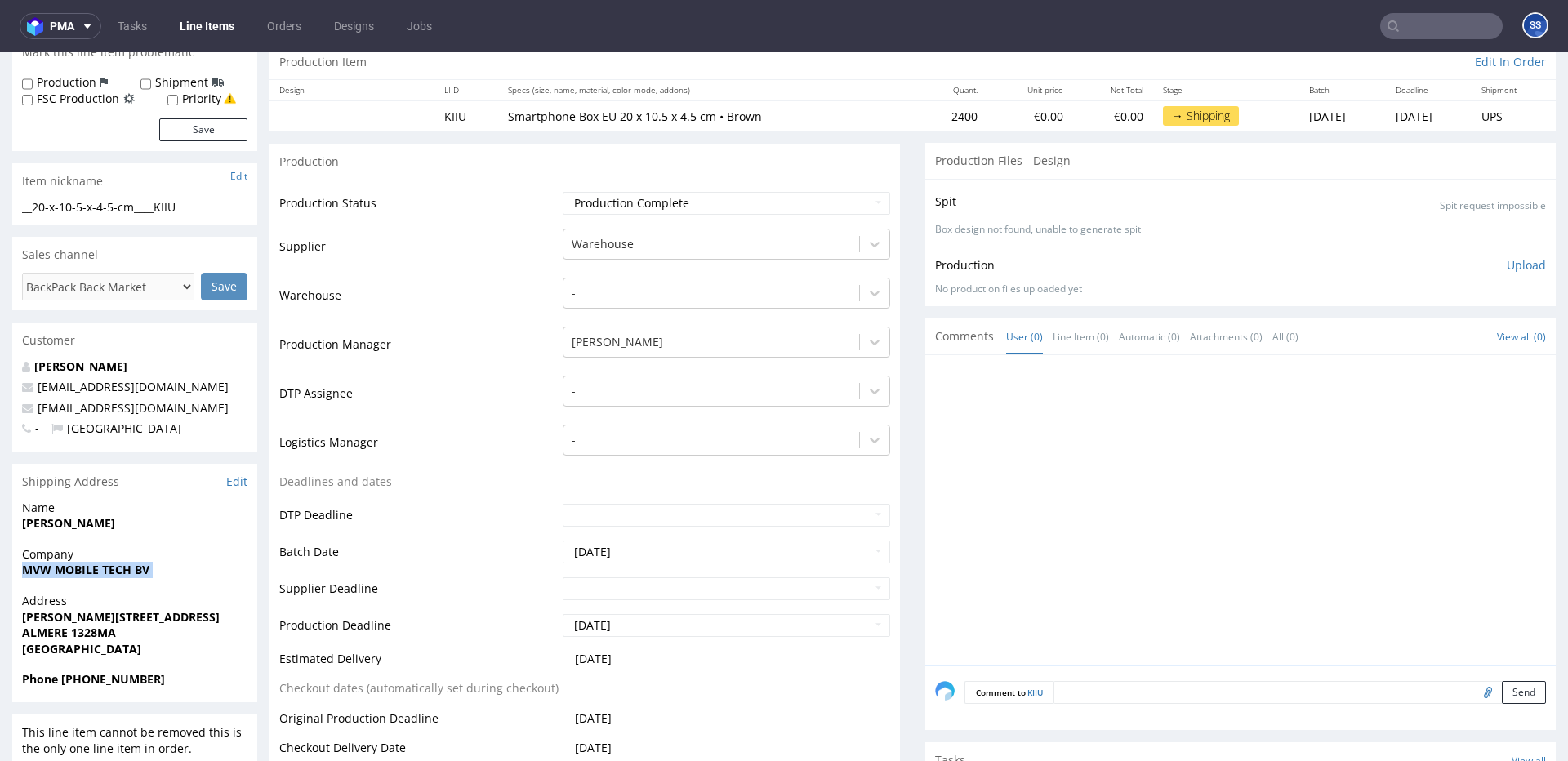
copy strong "MVW MOBILE TECH BV"
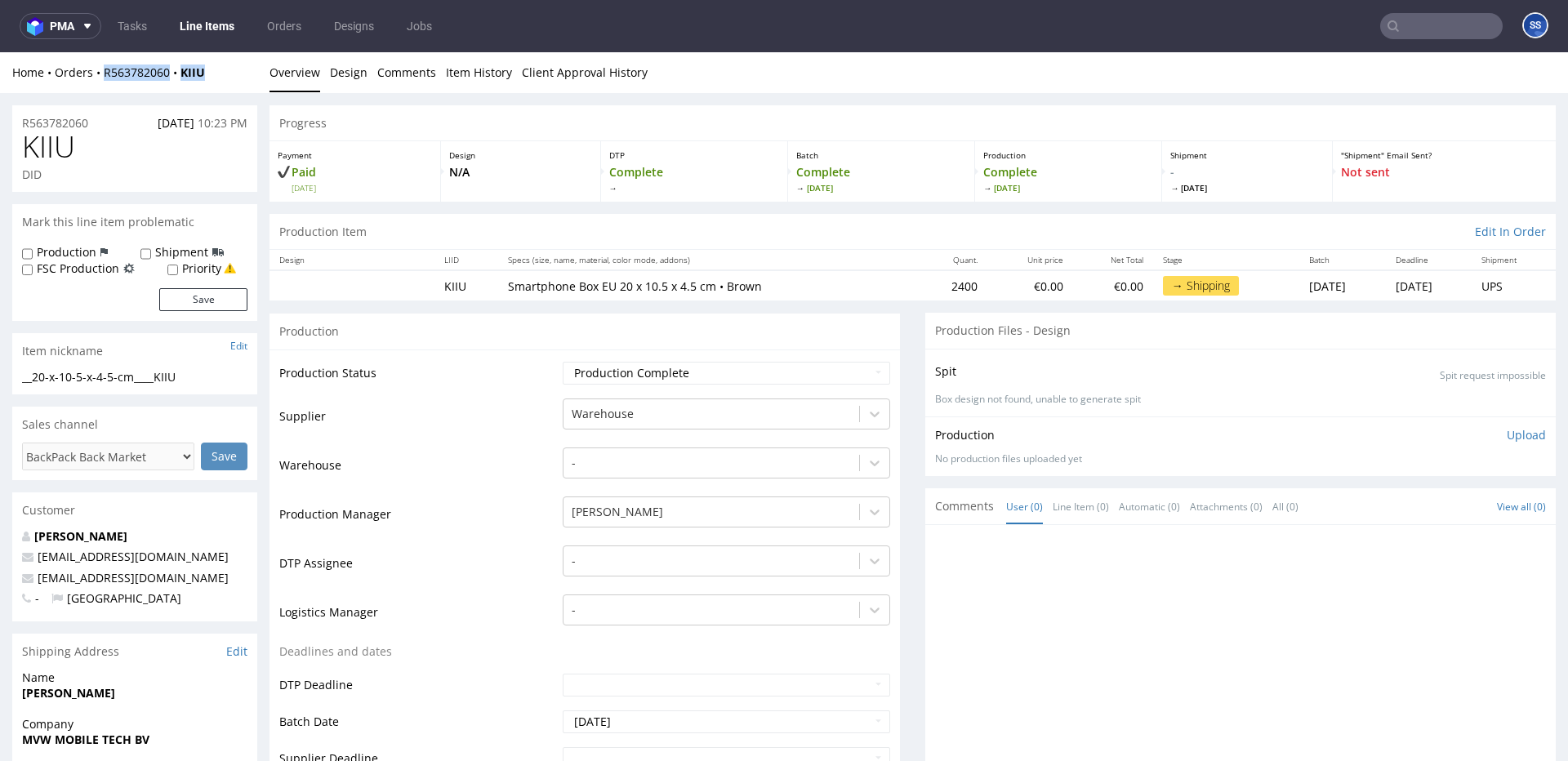
drag, startPoint x: 218, startPoint y: 76, endPoint x: 178, endPoint y: 62, distance: 42.4
click at [107, 78] on div "Home Orders R563782060 KIIU" at bounding box center [134, 73] width 245 height 17
copy div "R563782060 KIIU"
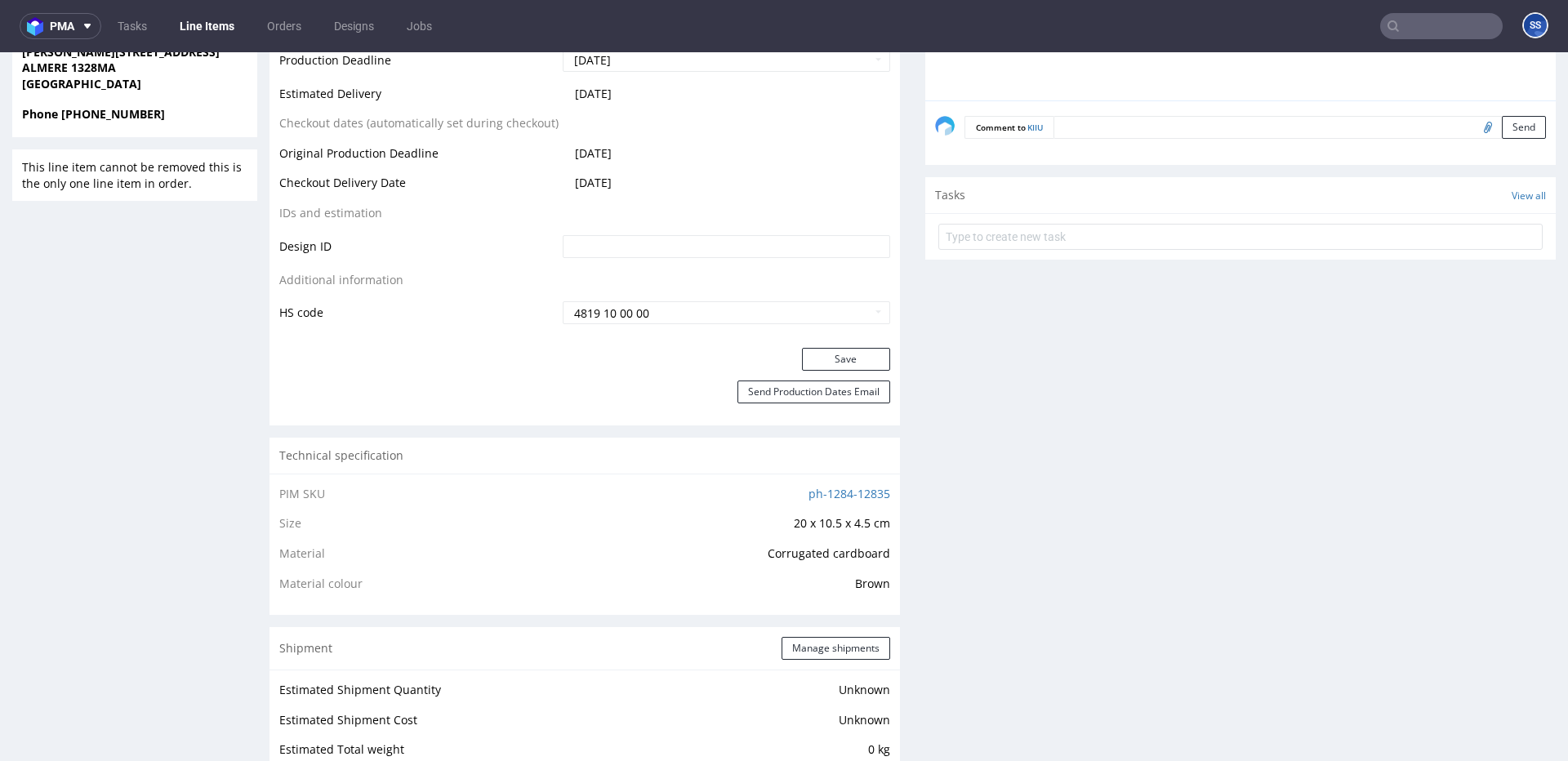
scroll to position [742, 0]
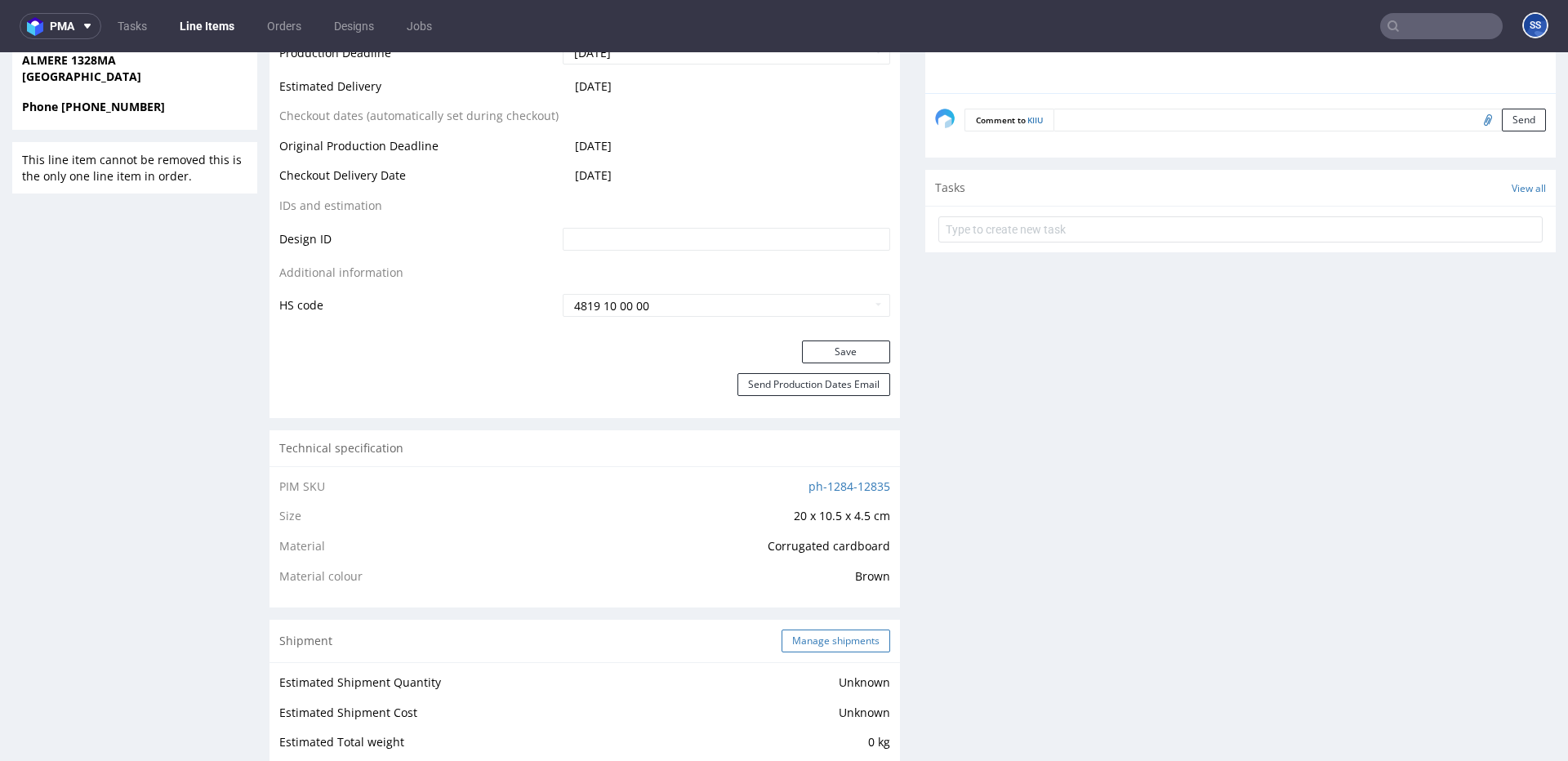
click at [829, 645] on button "Manage shipments" at bounding box center [836, 641] width 109 height 23
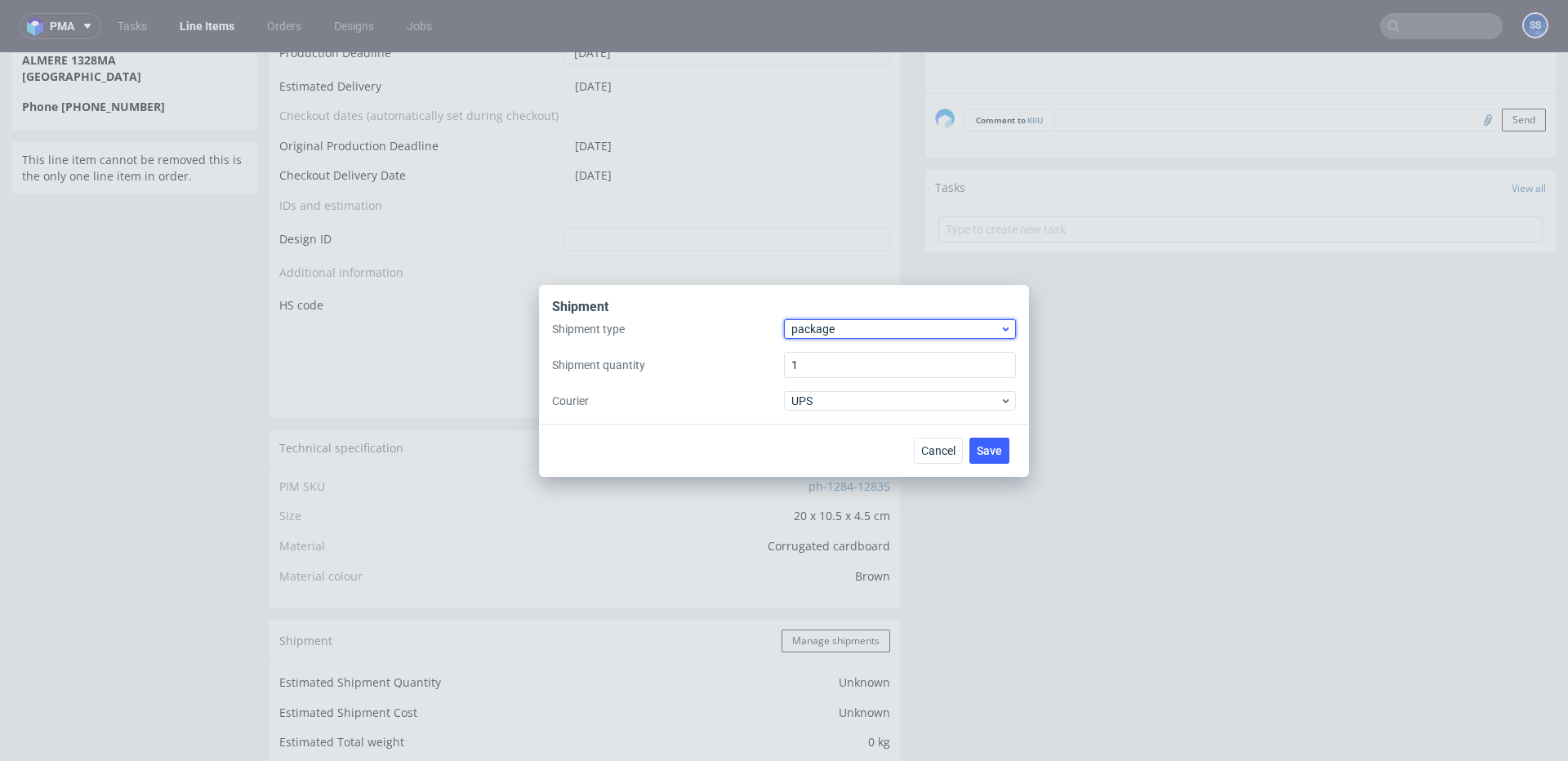
click at [838, 324] on span "package" at bounding box center [896, 329] width 208 height 17
click at [829, 353] on div "pallet" at bounding box center [900, 363] width 219 height 29
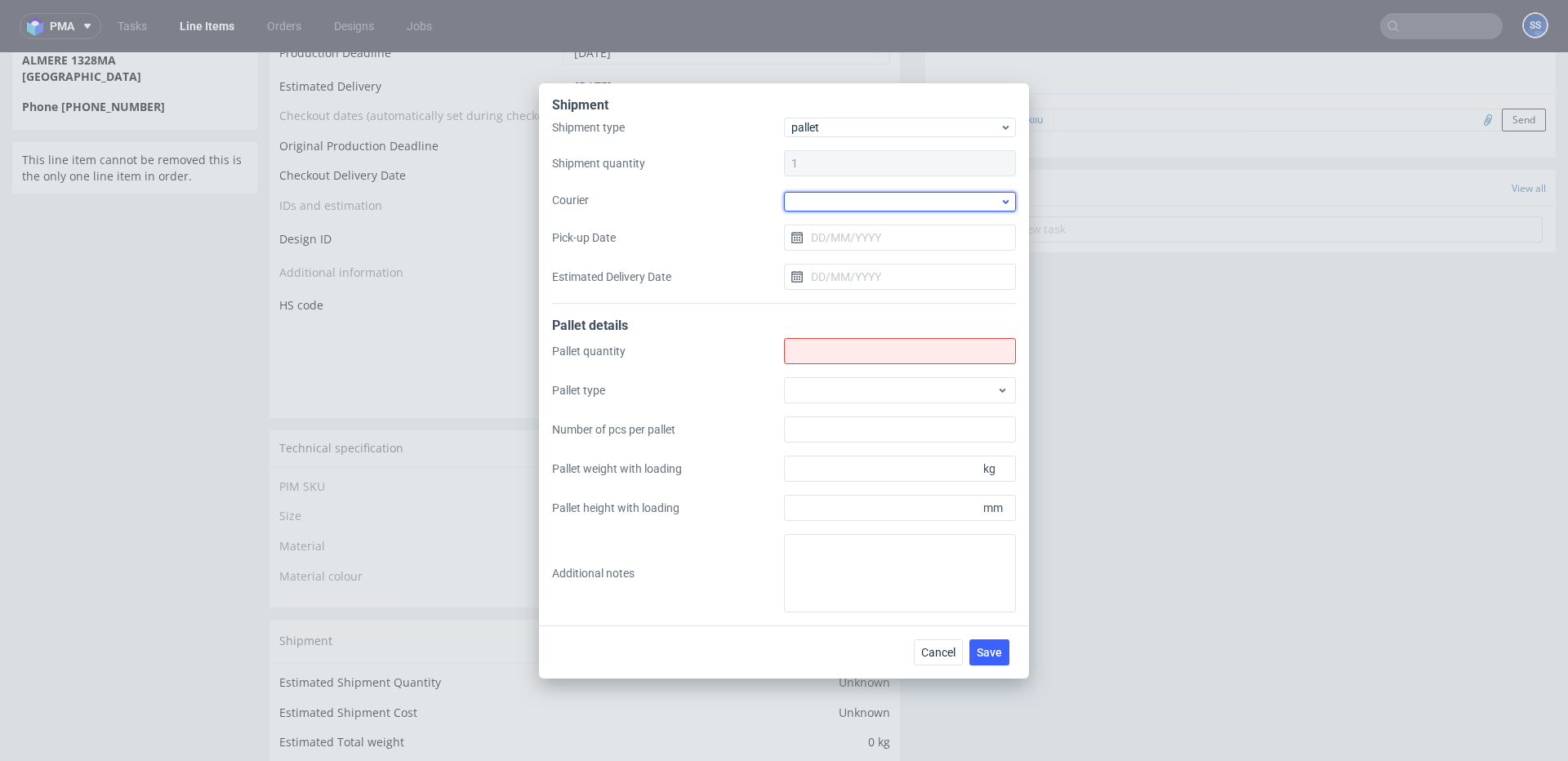
click at [822, 200] on div at bounding box center [900, 201] width 232 height 19
click at [829, 328] on div "Kuehne + Nagel" at bounding box center [900, 332] width 219 height 29
click at [838, 240] on input "Pick-up Date" at bounding box center [900, 235] width 232 height 26
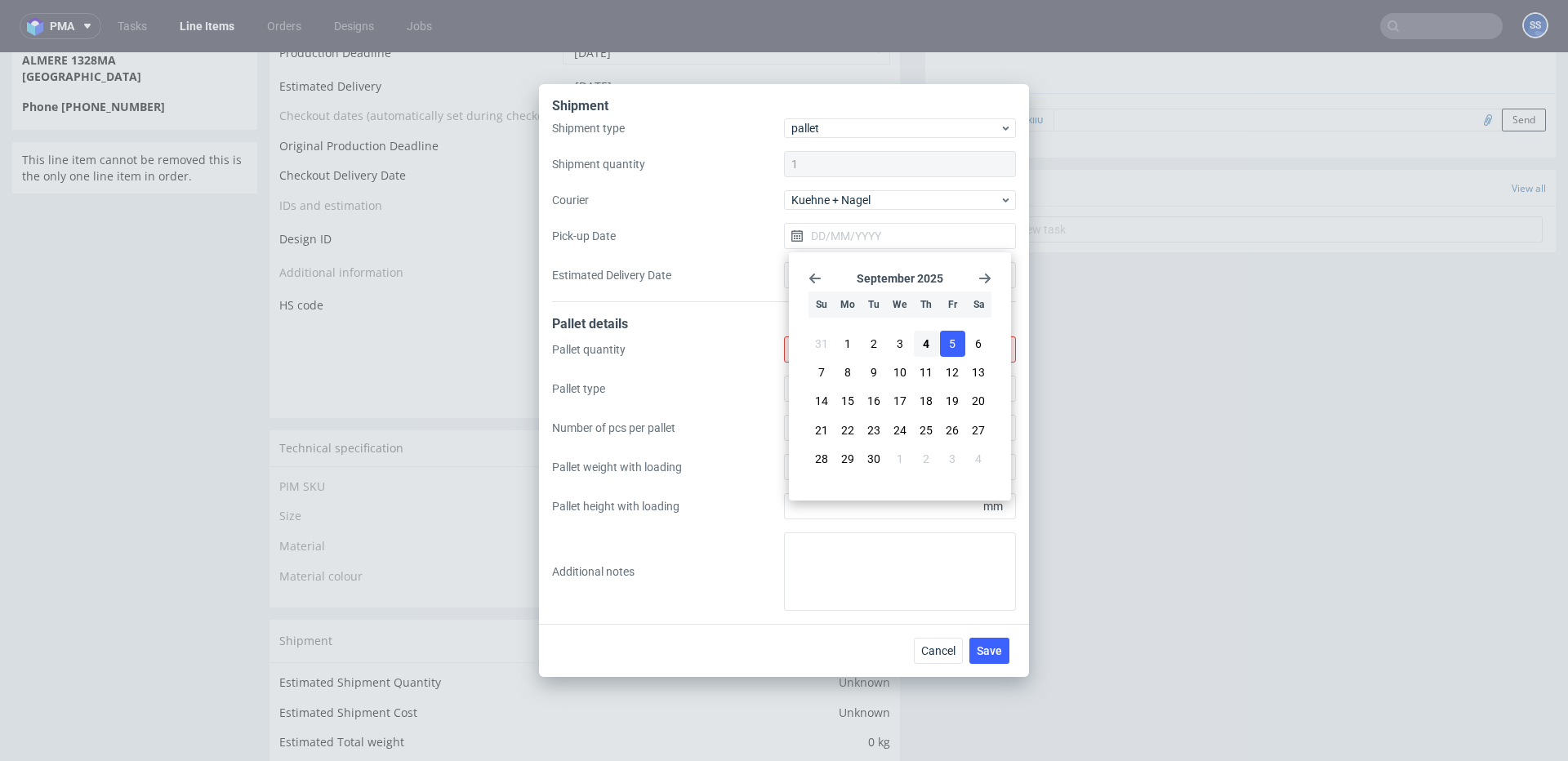
click at [943, 343] on button "5" at bounding box center [953, 344] width 26 height 26
type input "[DATE]"
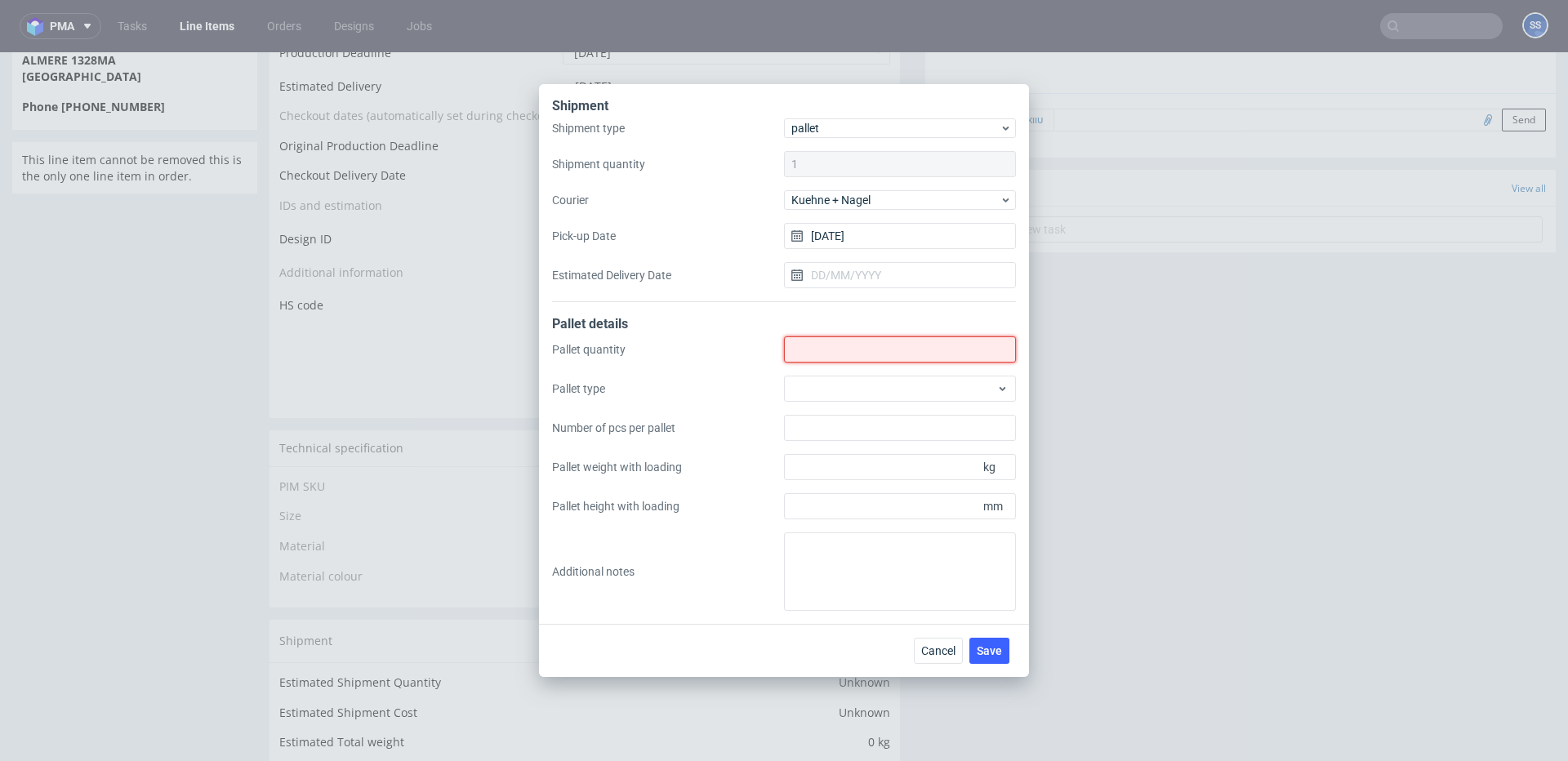
click at [914, 349] on input "Shipment type" at bounding box center [900, 349] width 232 height 26
type input "2"
click at [996, 652] on span "Save" at bounding box center [990, 651] width 26 height 11
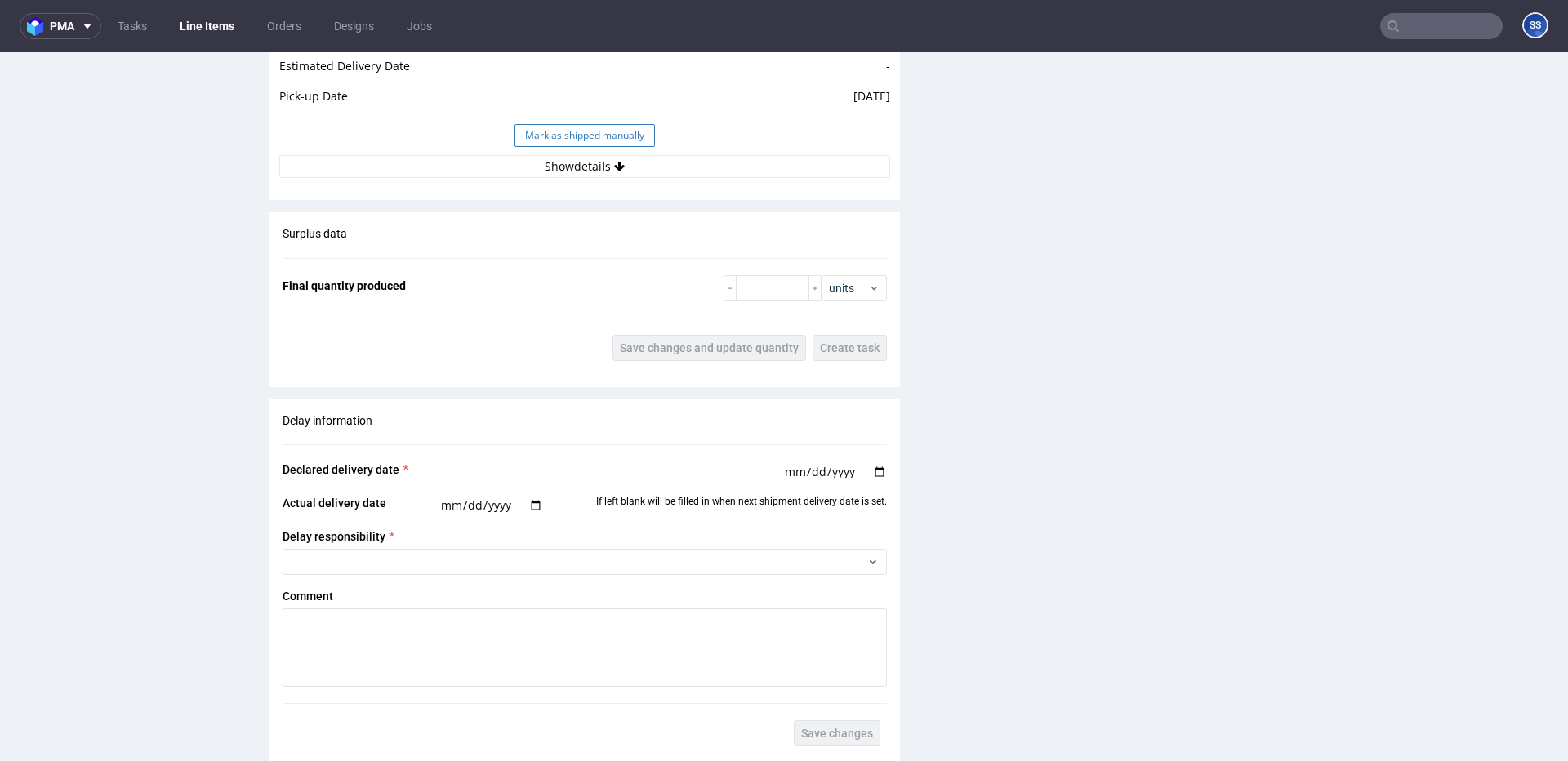
scroll to position [1590, 0]
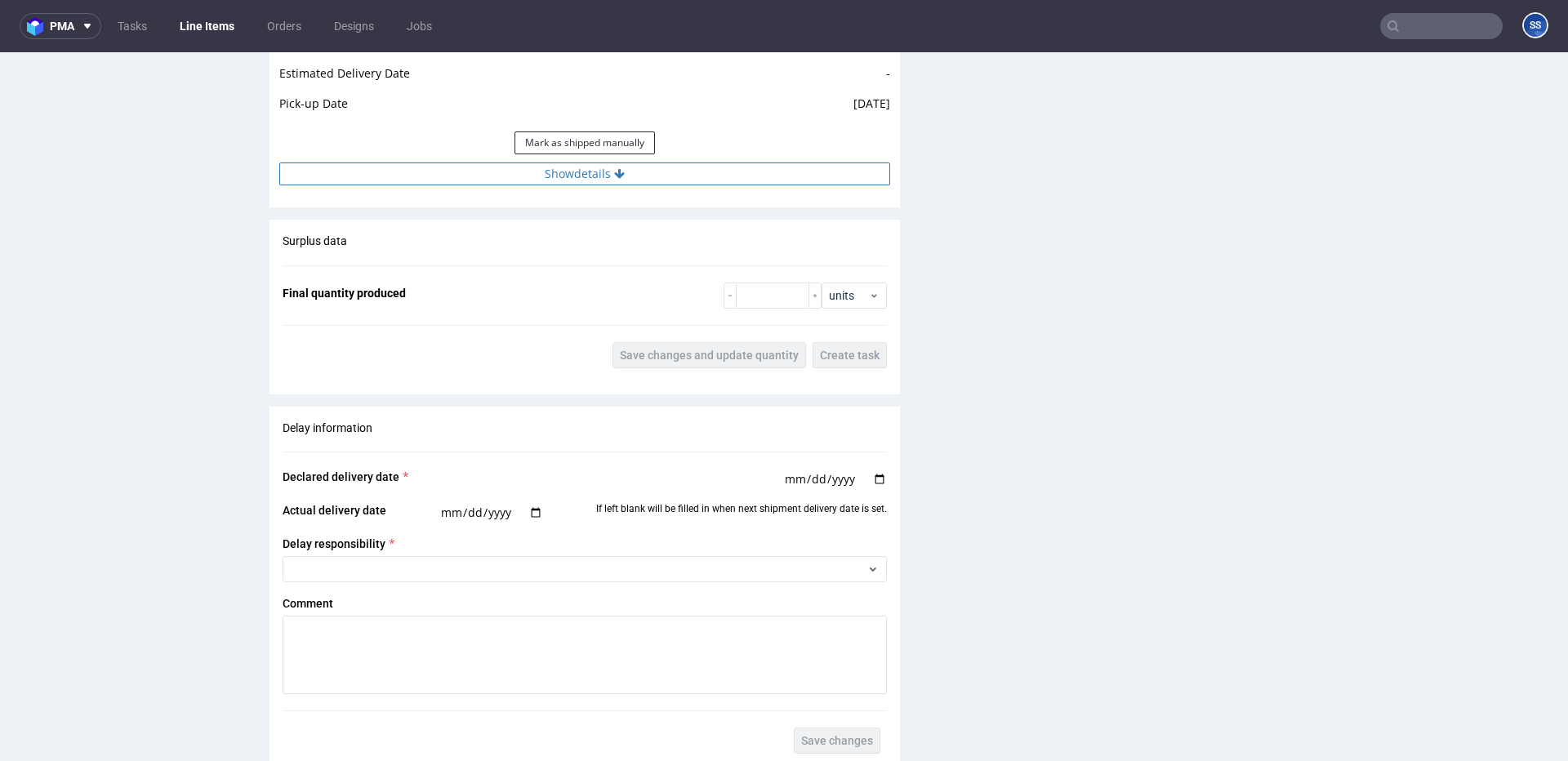
click at [555, 171] on button "Show details" at bounding box center [585, 174] width 611 height 23
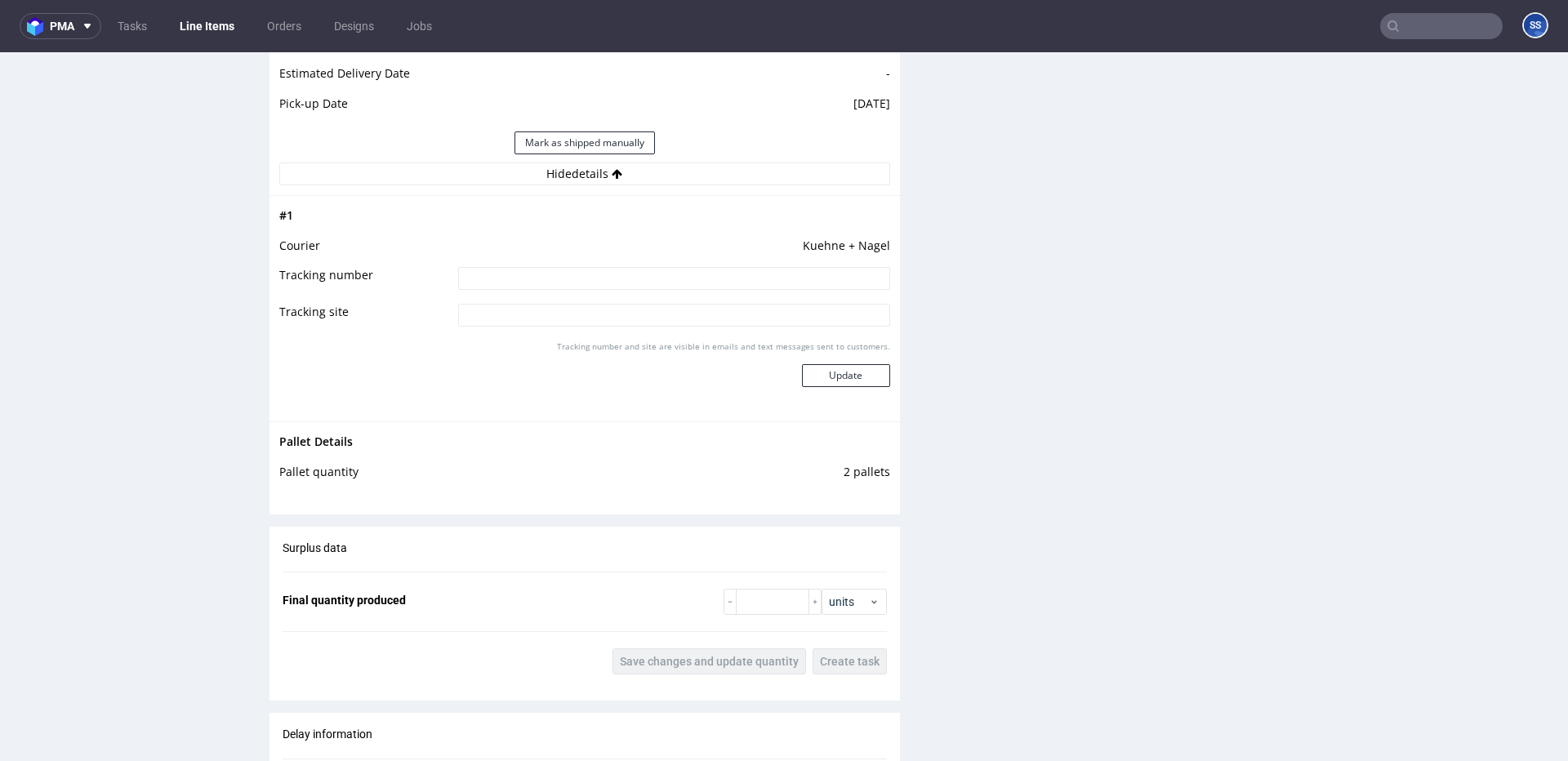
click at [591, 274] on input at bounding box center [674, 278] width 432 height 23
paste input "RWM006415815"
type input "RWM006415815"
click at [856, 379] on button "Update" at bounding box center [846, 375] width 88 height 23
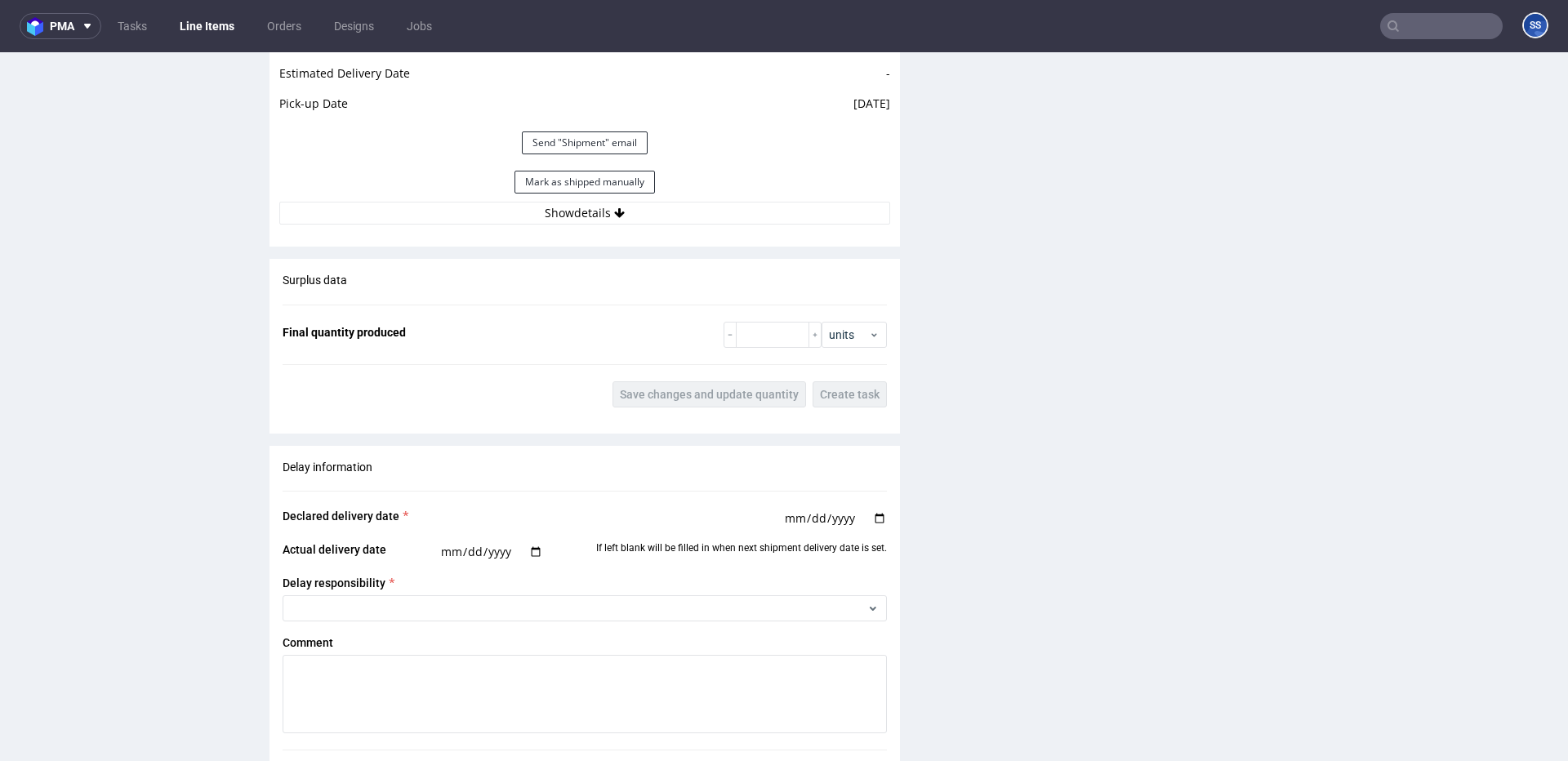
click at [201, 17] on link "Line Items" at bounding box center [207, 26] width 74 height 26
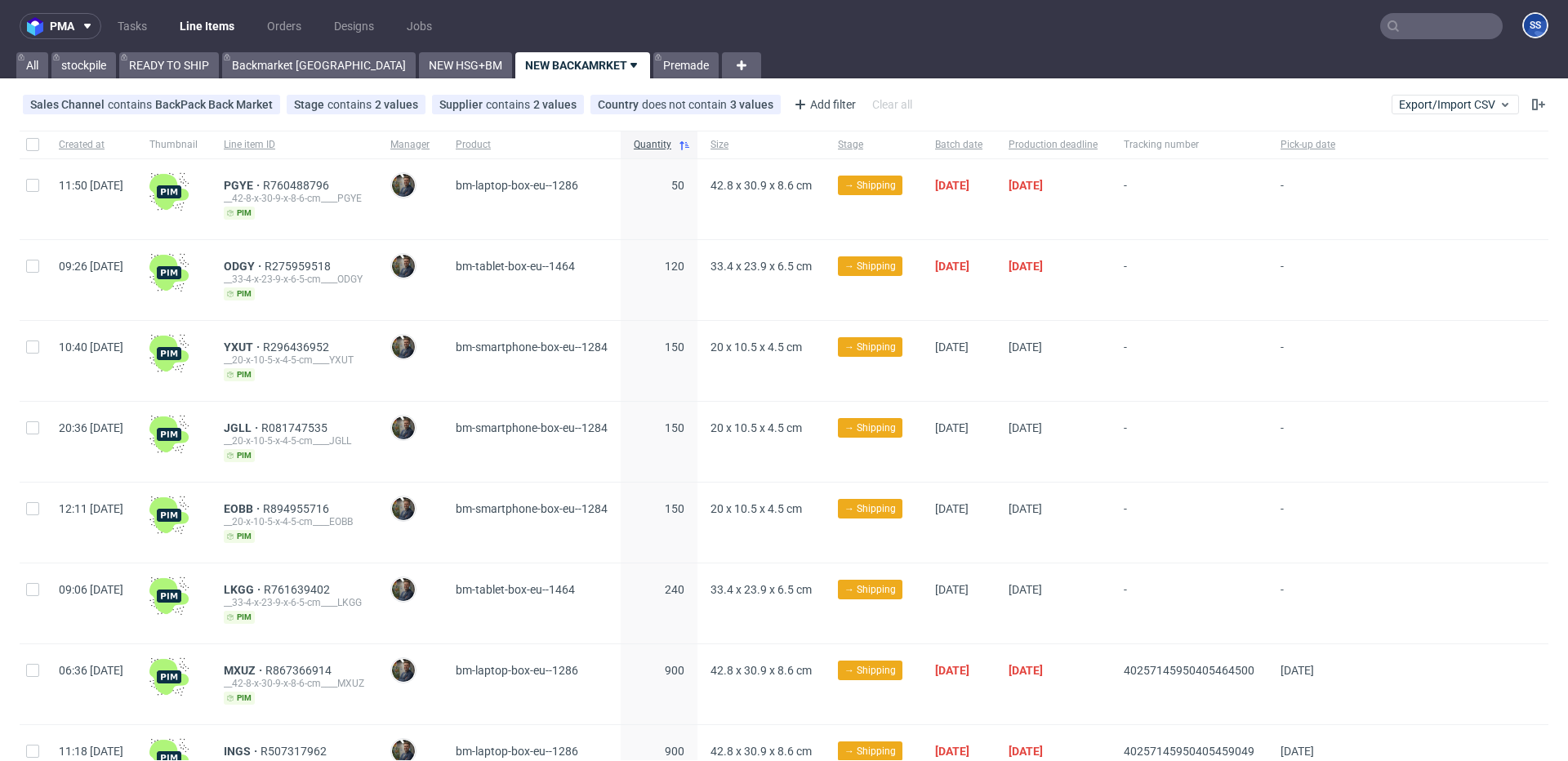
scroll to position [657, 0]
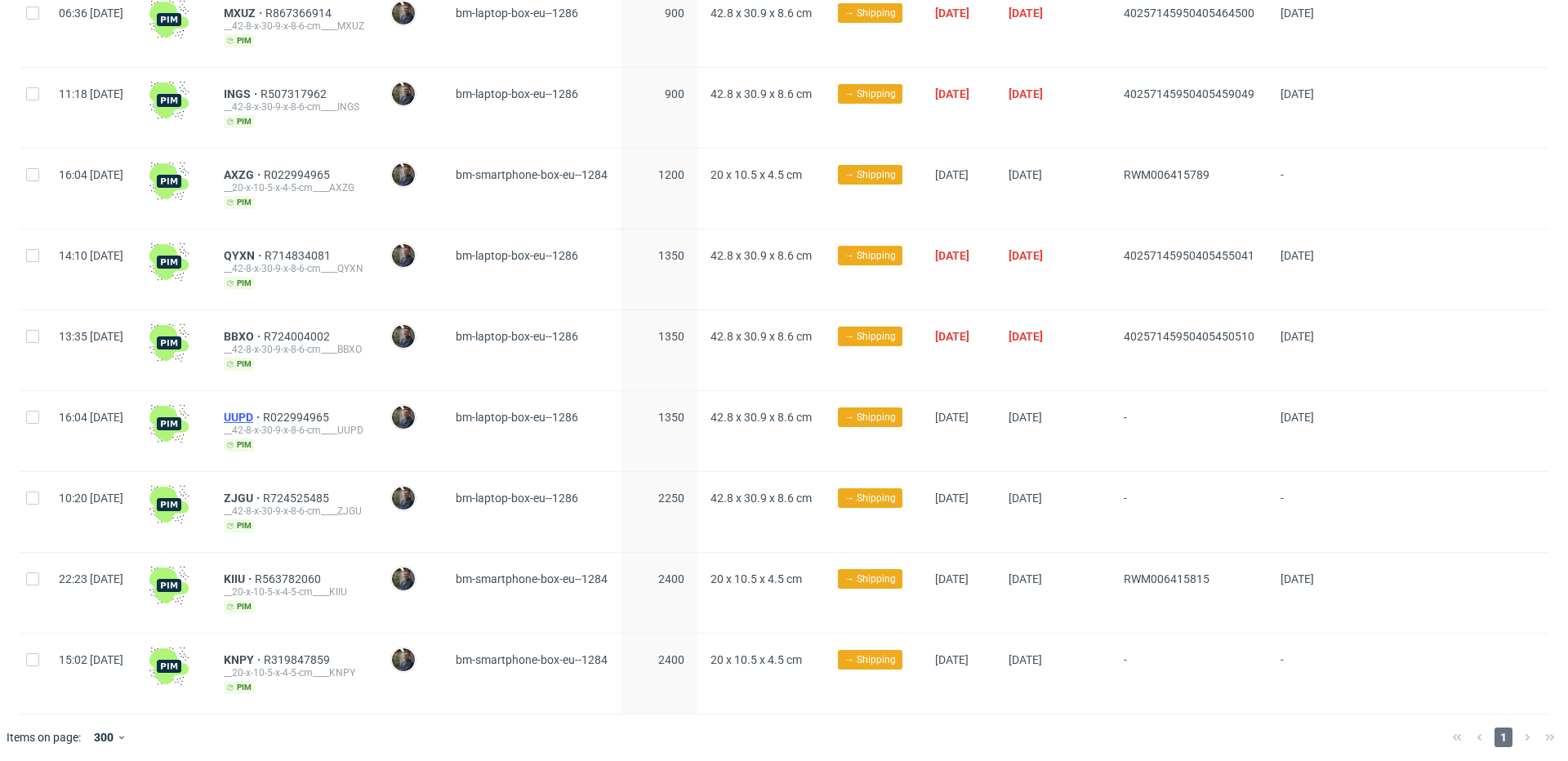
click at [263, 411] on span "UUPD" at bounding box center [243, 417] width 40 height 13
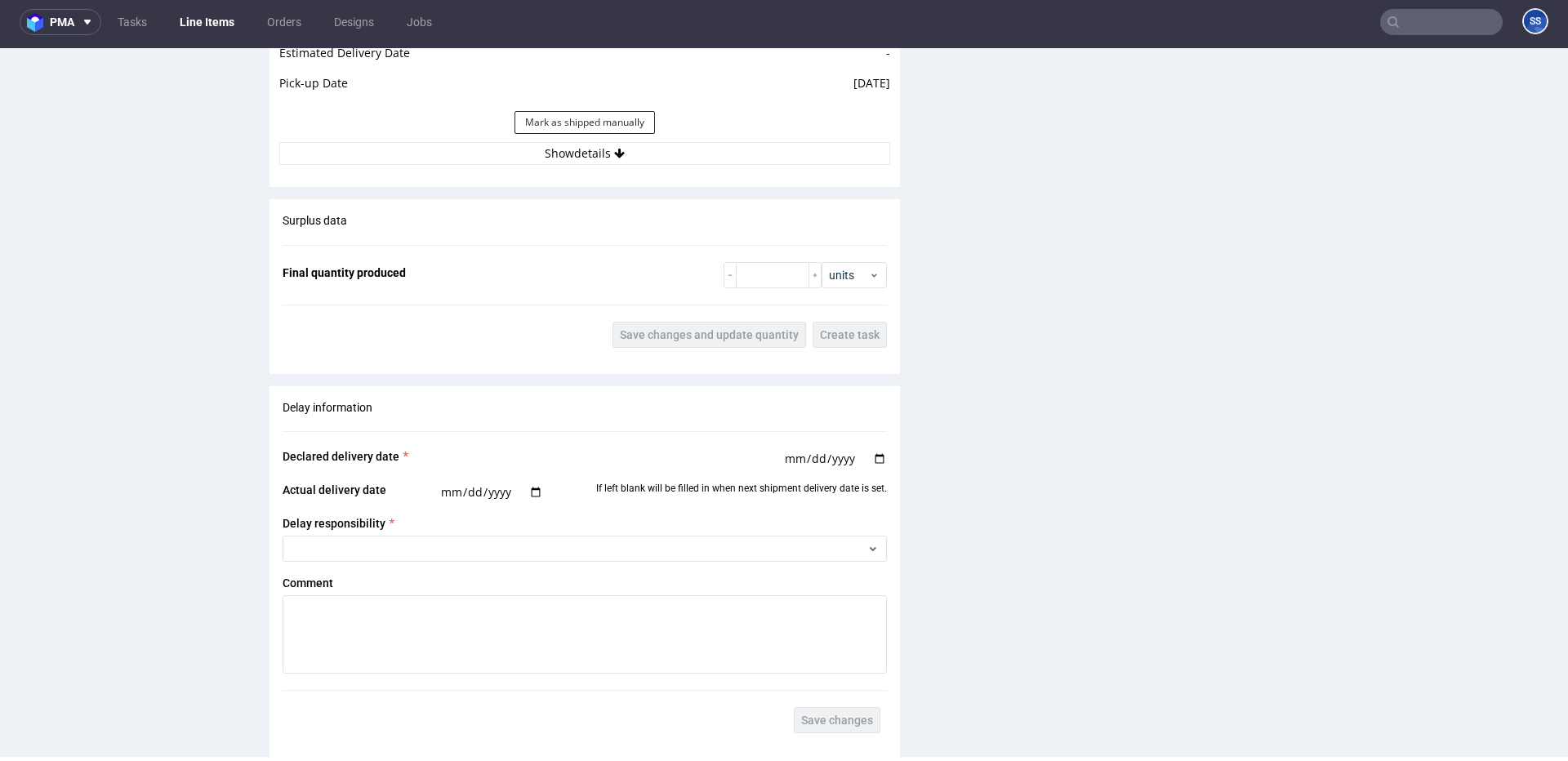
scroll to position [1652, 0]
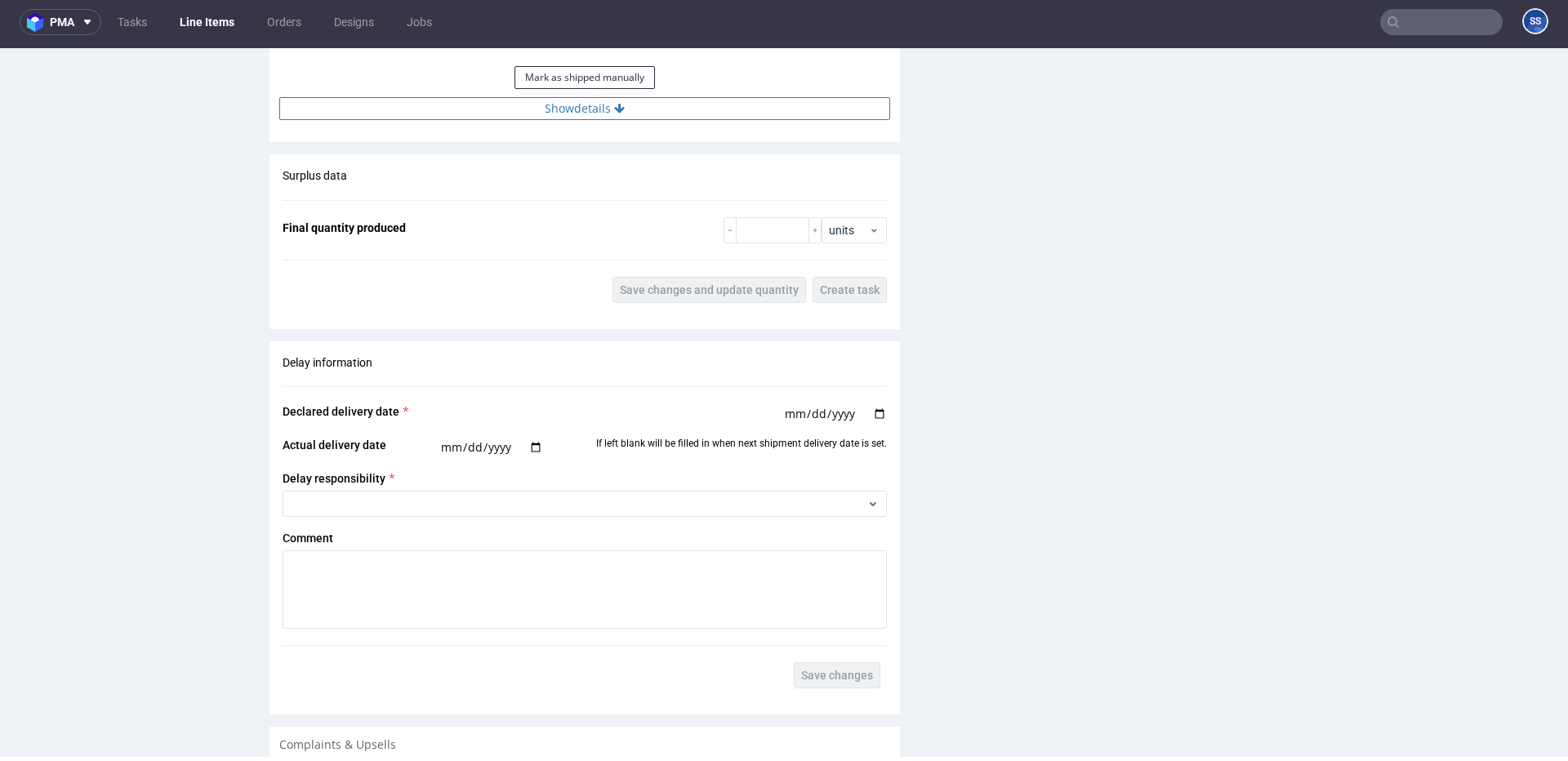
click at [585, 111] on button "Show details" at bounding box center [585, 108] width 611 height 23
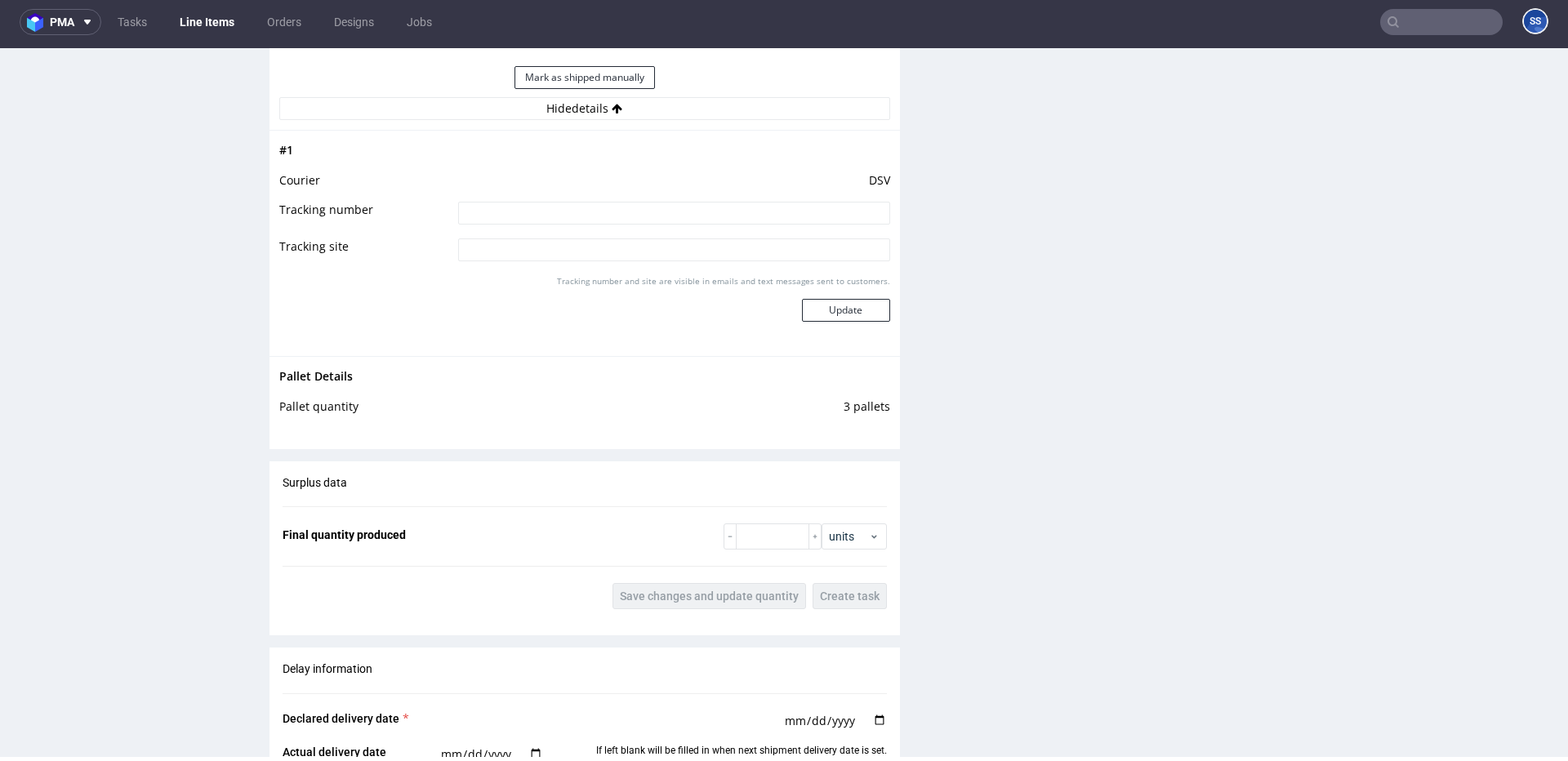
click at [588, 220] on input at bounding box center [674, 212] width 432 height 23
paste input "PLWAW509008116"
type input "PLWAW509008116"
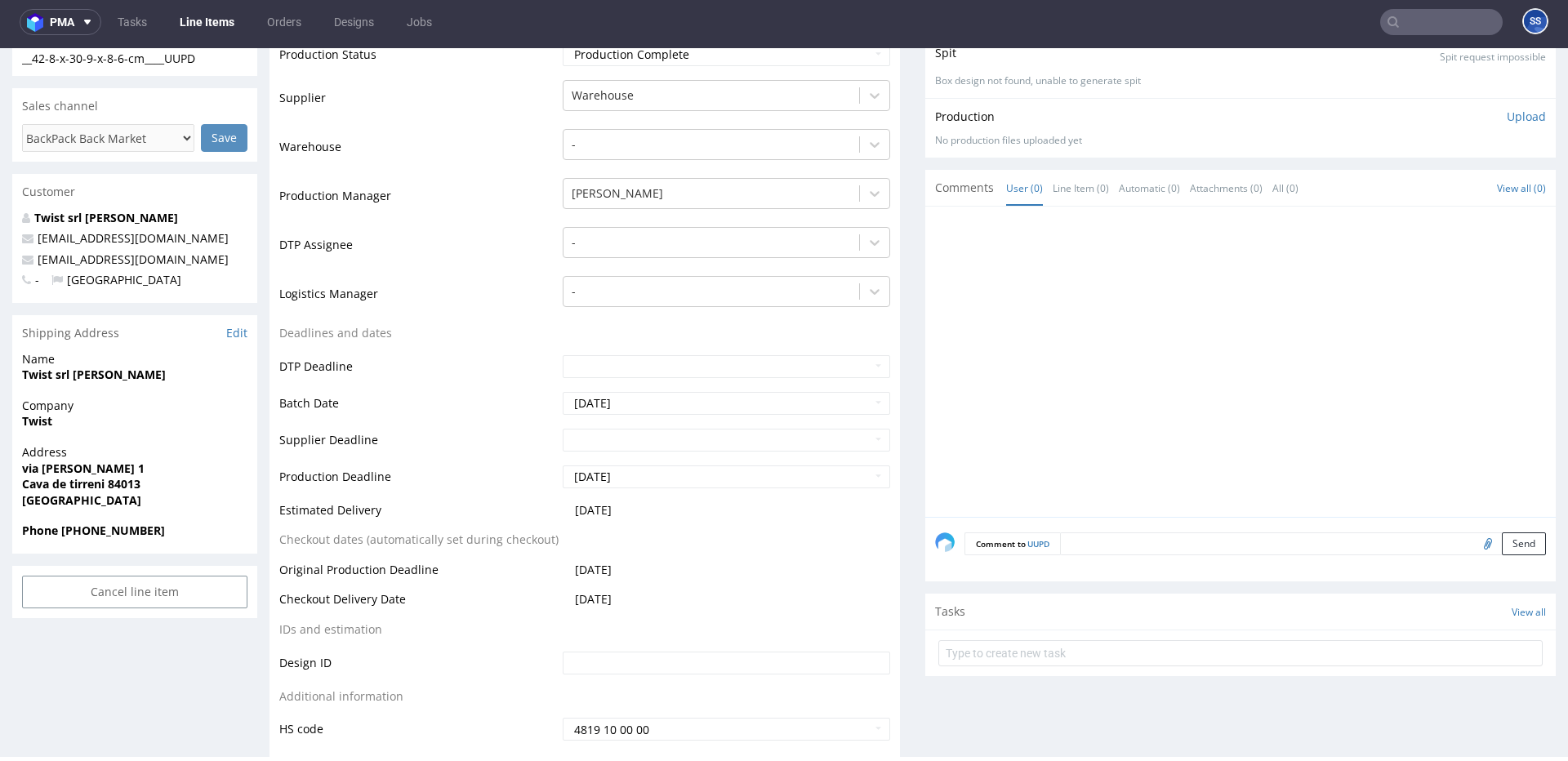
scroll to position [0, 0]
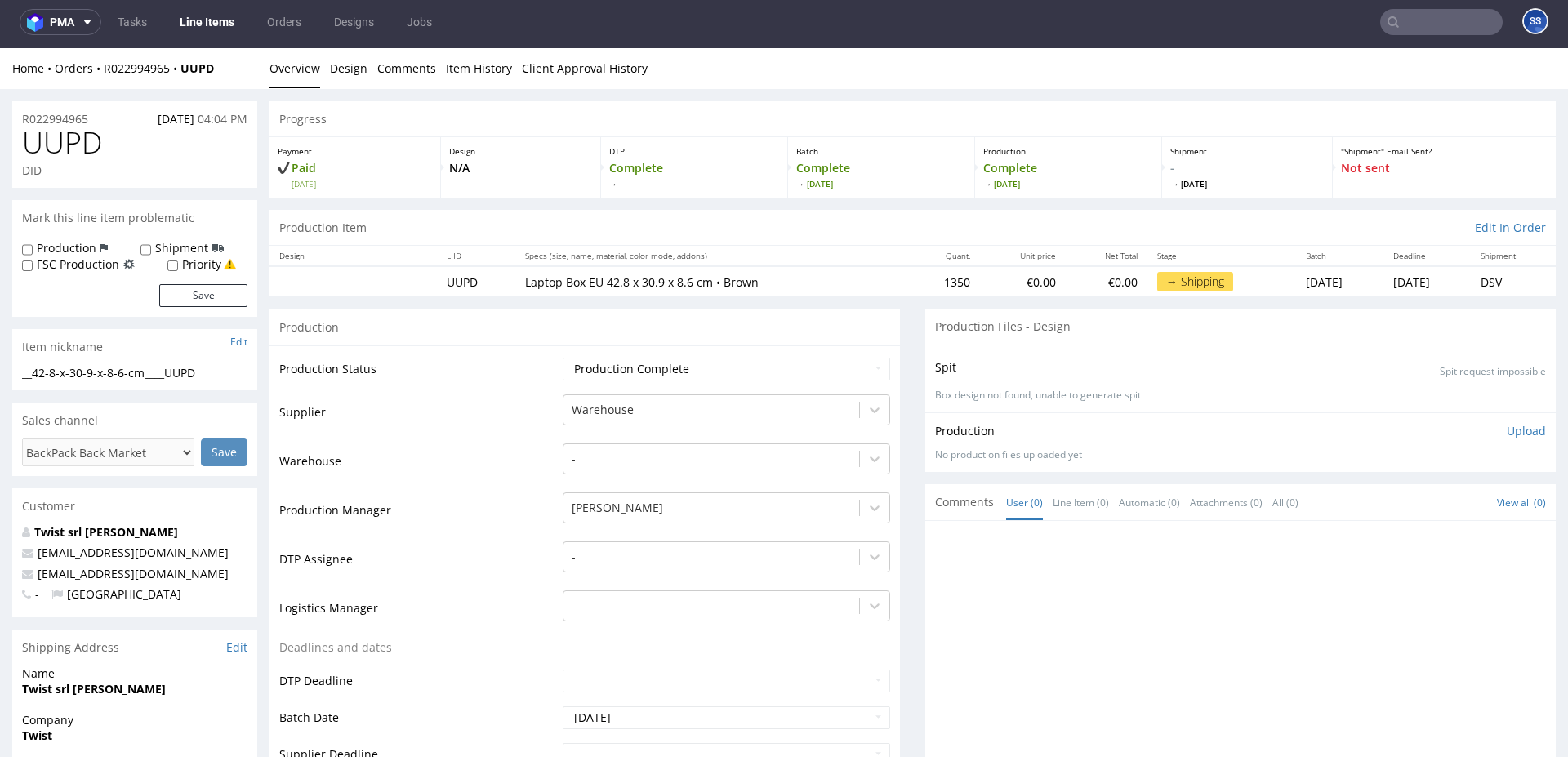
click at [202, 21] on link "Line Items" at bounding box center [207, 22] width 74 height 26
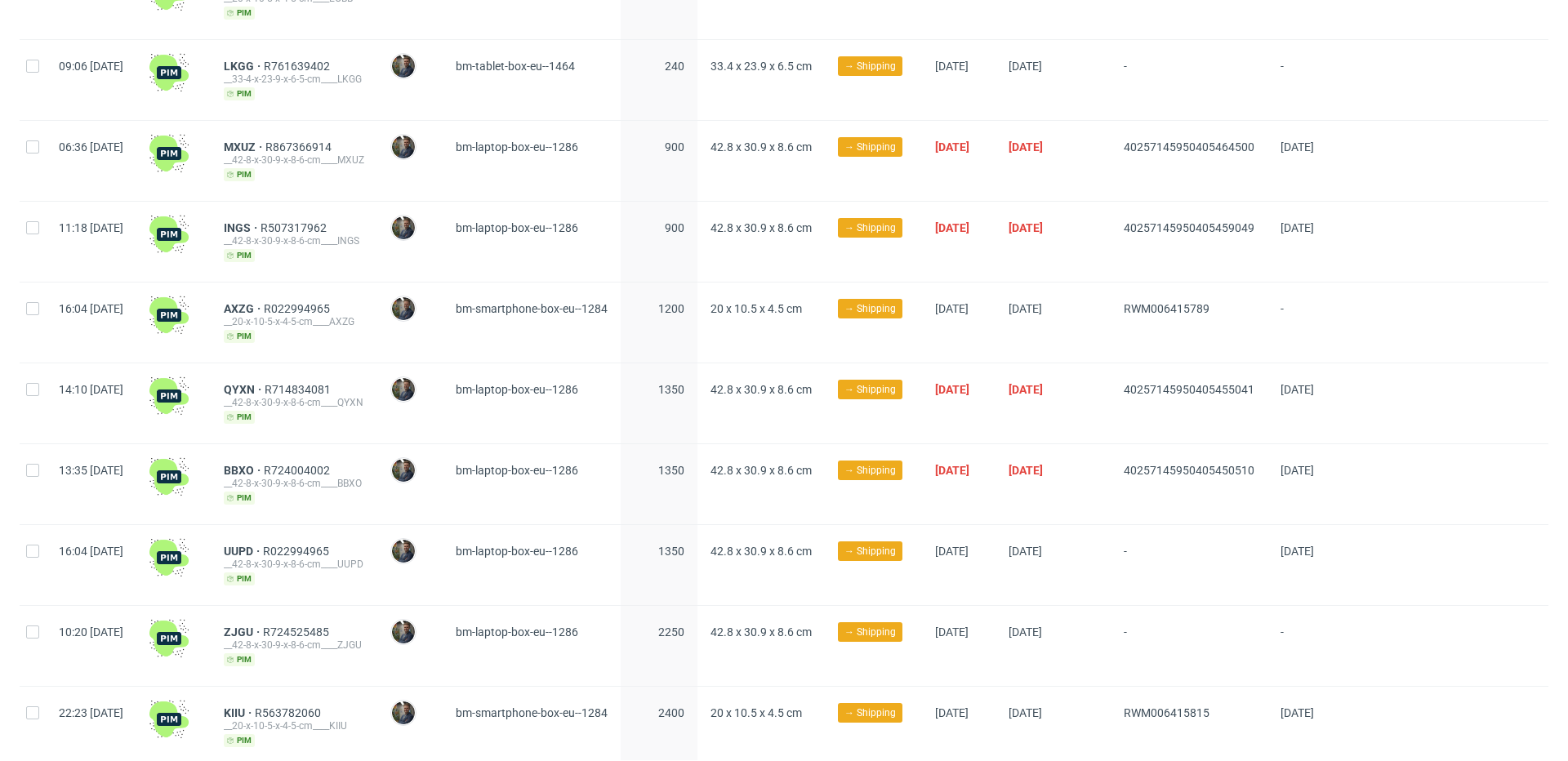
scroll to position [657, 0]
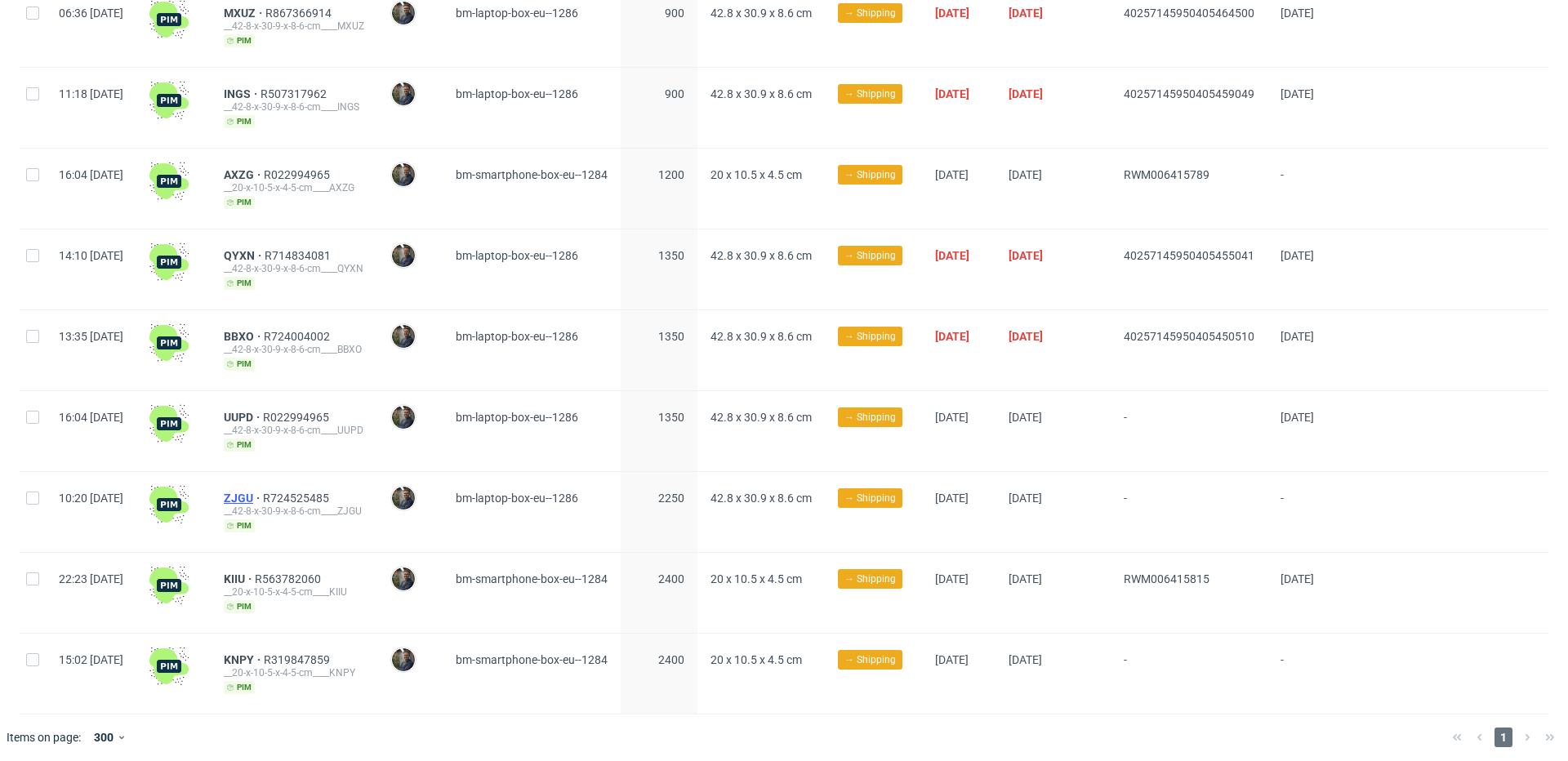
click at [263, 497] on span "ZJGU" at bounding box center [243, 498] width 40 height 13
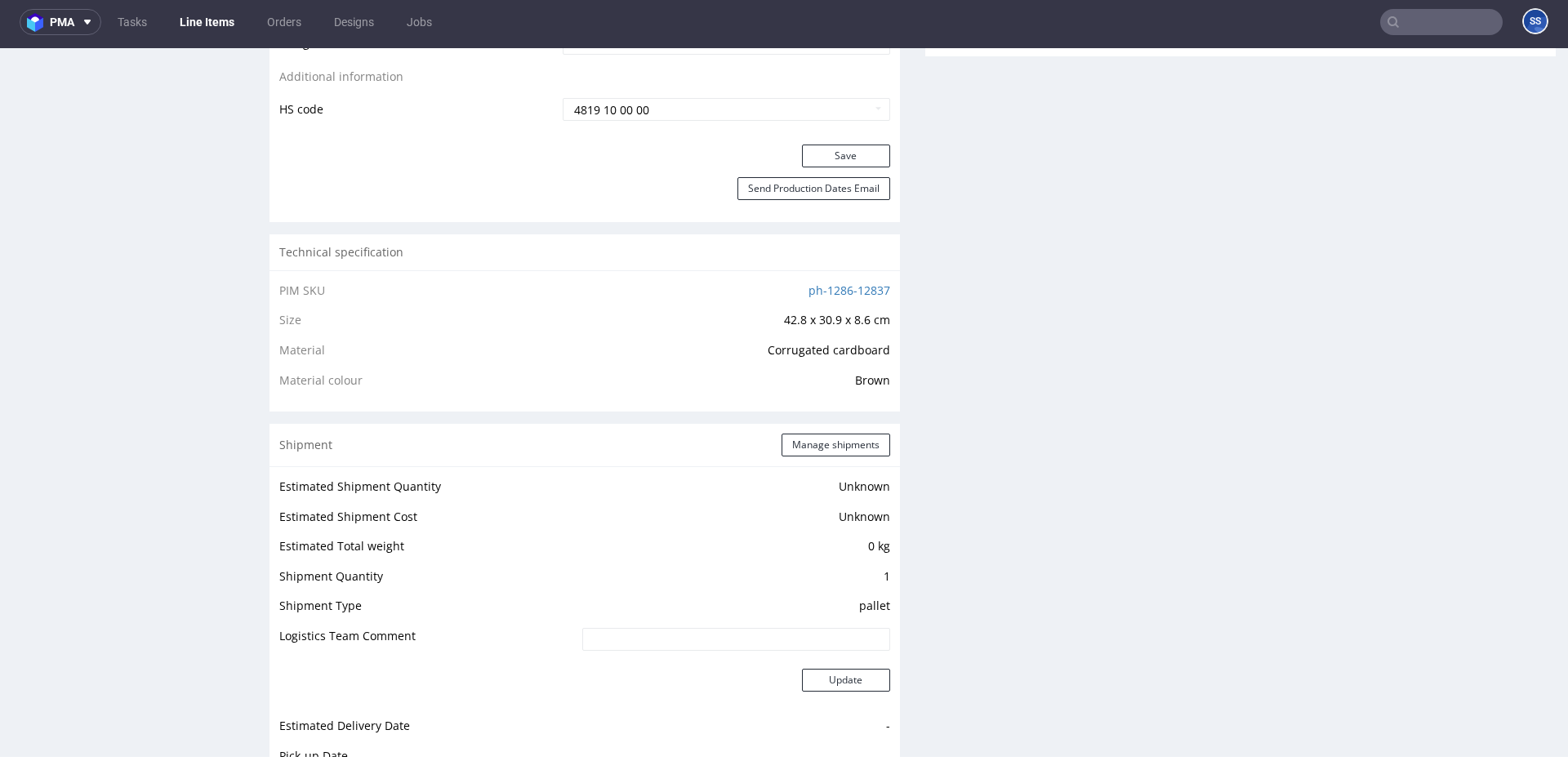
scroll to position [928, 0]
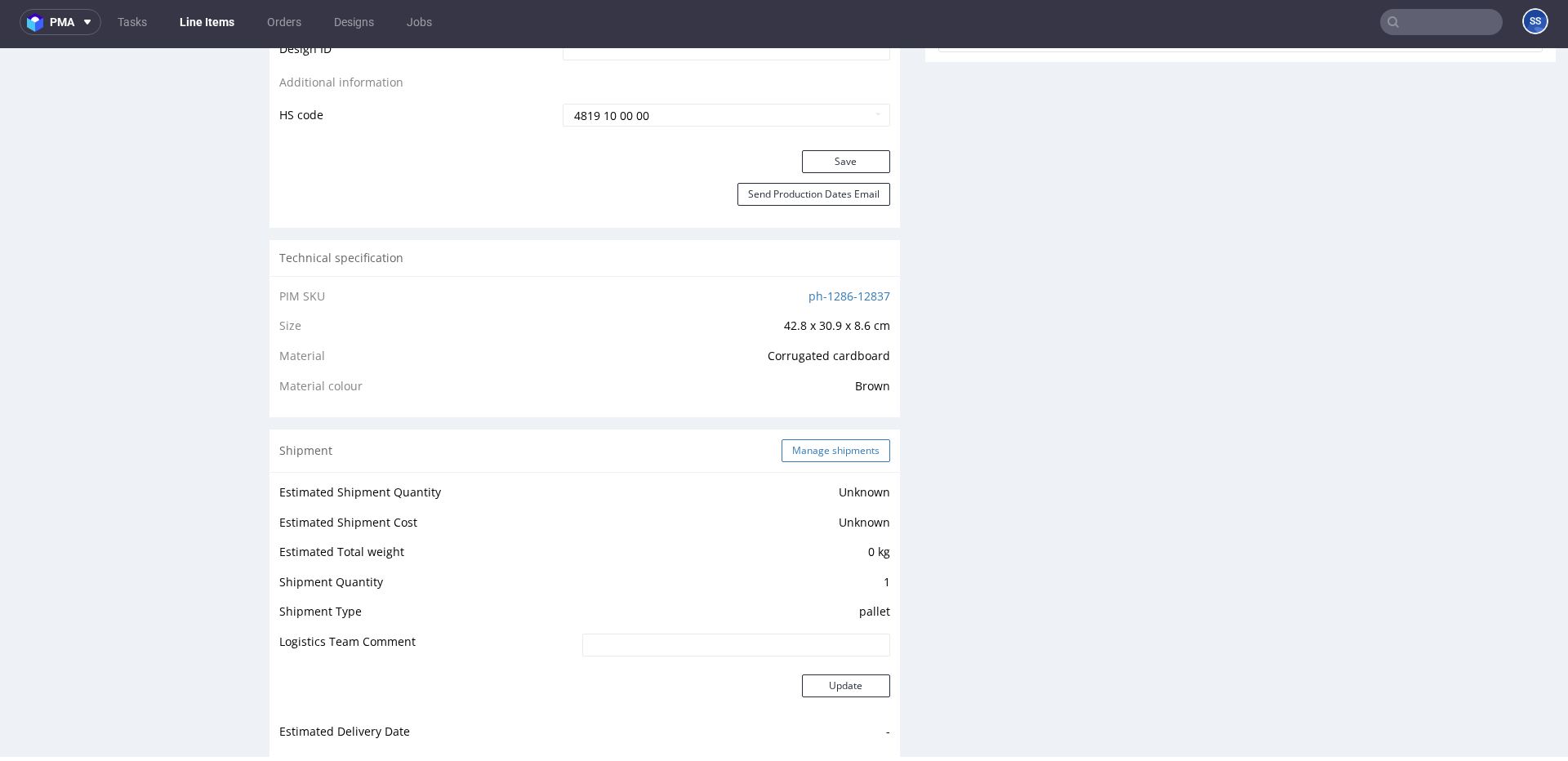
click at [813, 443] on button "Manage shipments" at bounding box center [836, 450] width 109 height 23
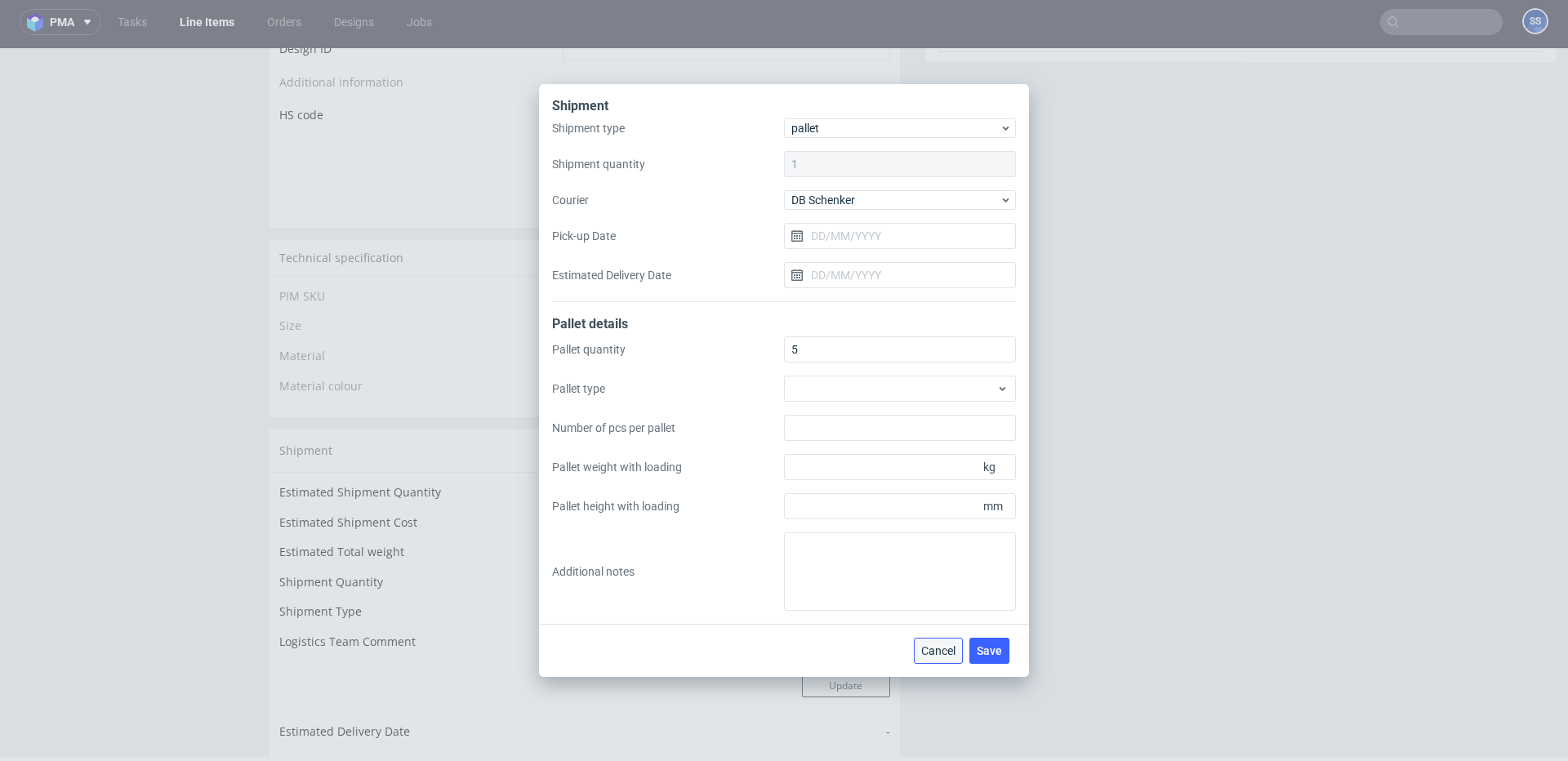
click at [916, 645] on button "Cancel" at bounding box center [938, 651] width 49 height 26
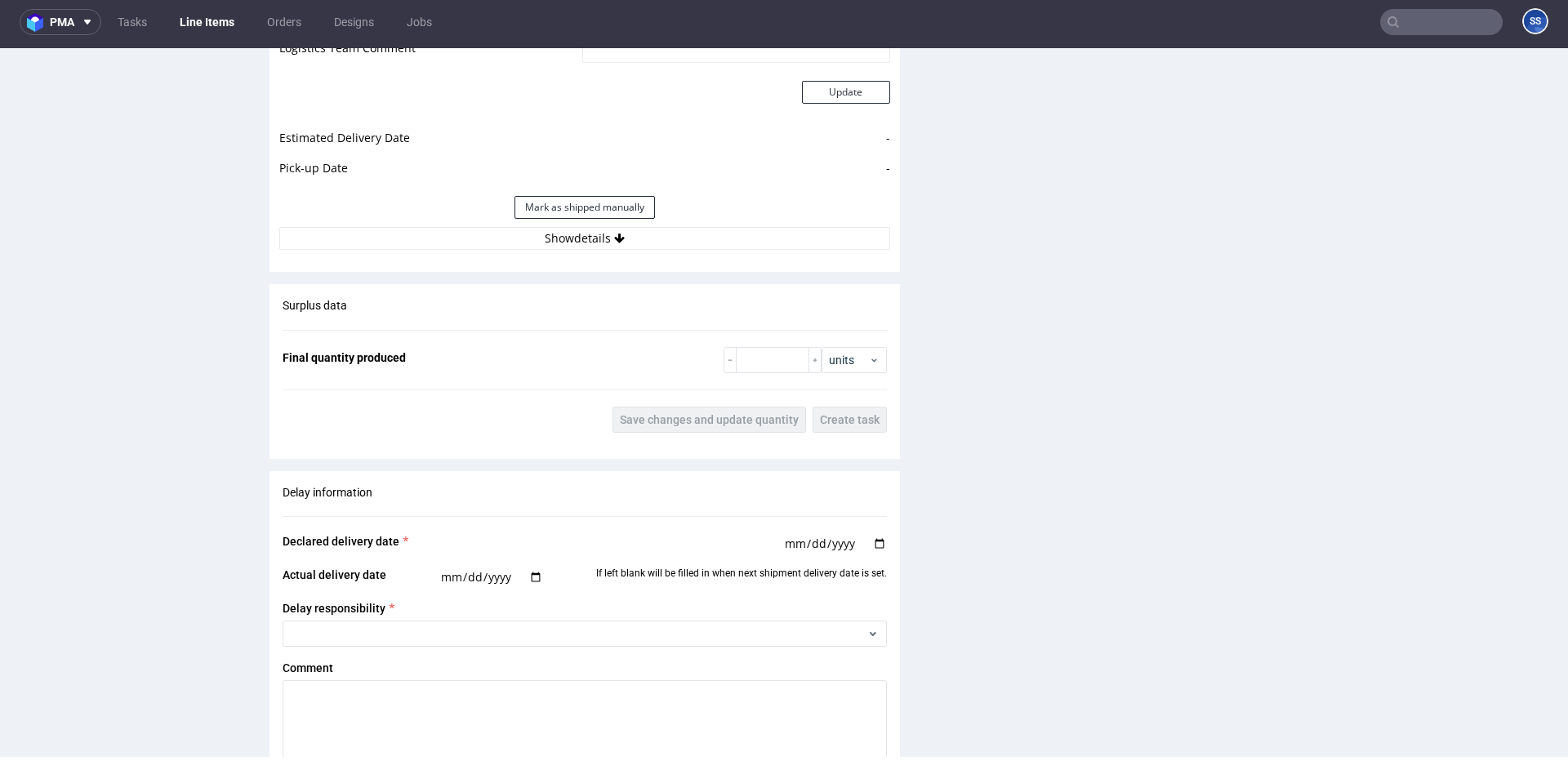
scroll to position [1528, 0]
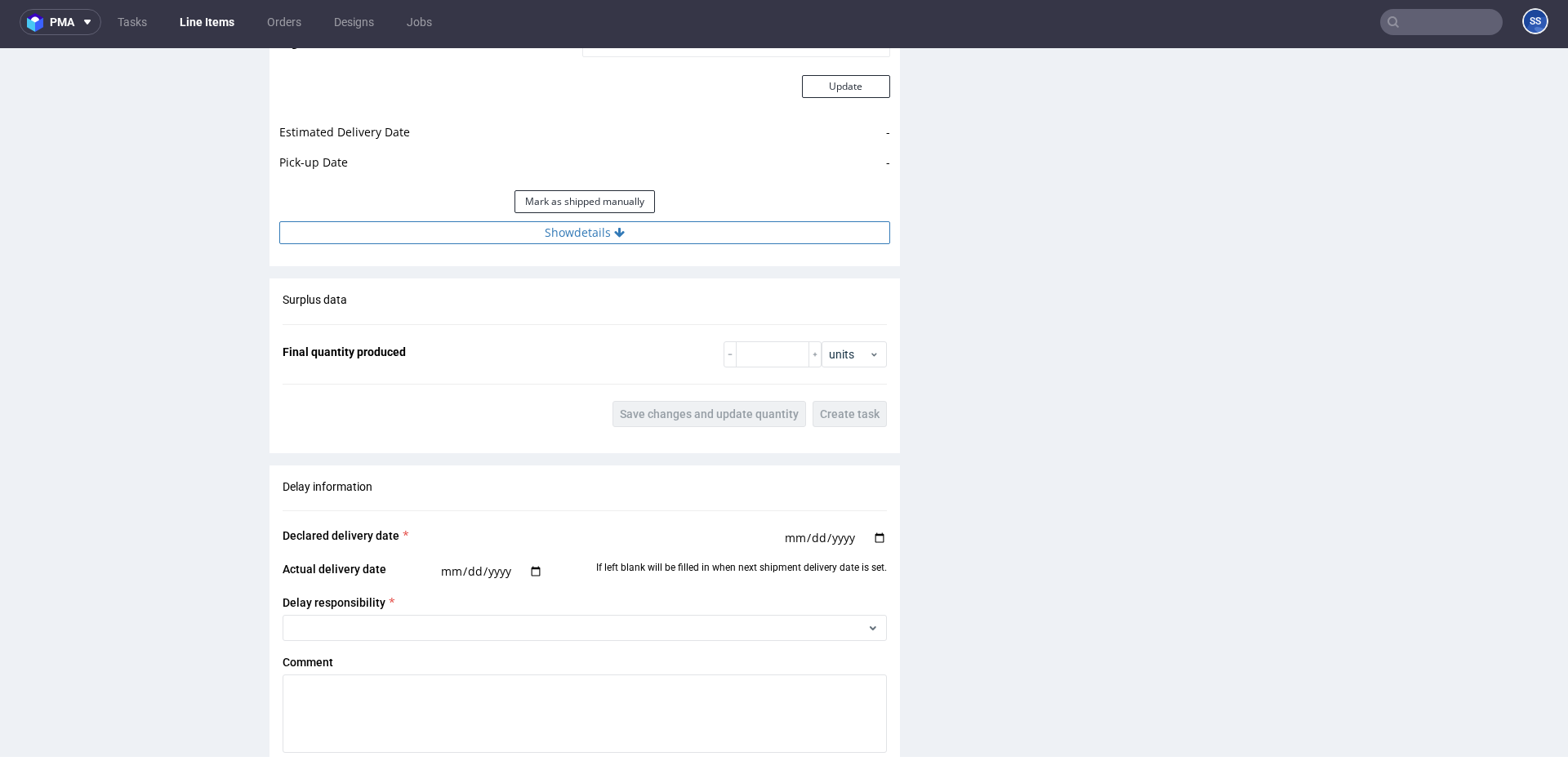
click at [607, 230] on button "Show details" at bounding box center [585, 233] width 611 height 23
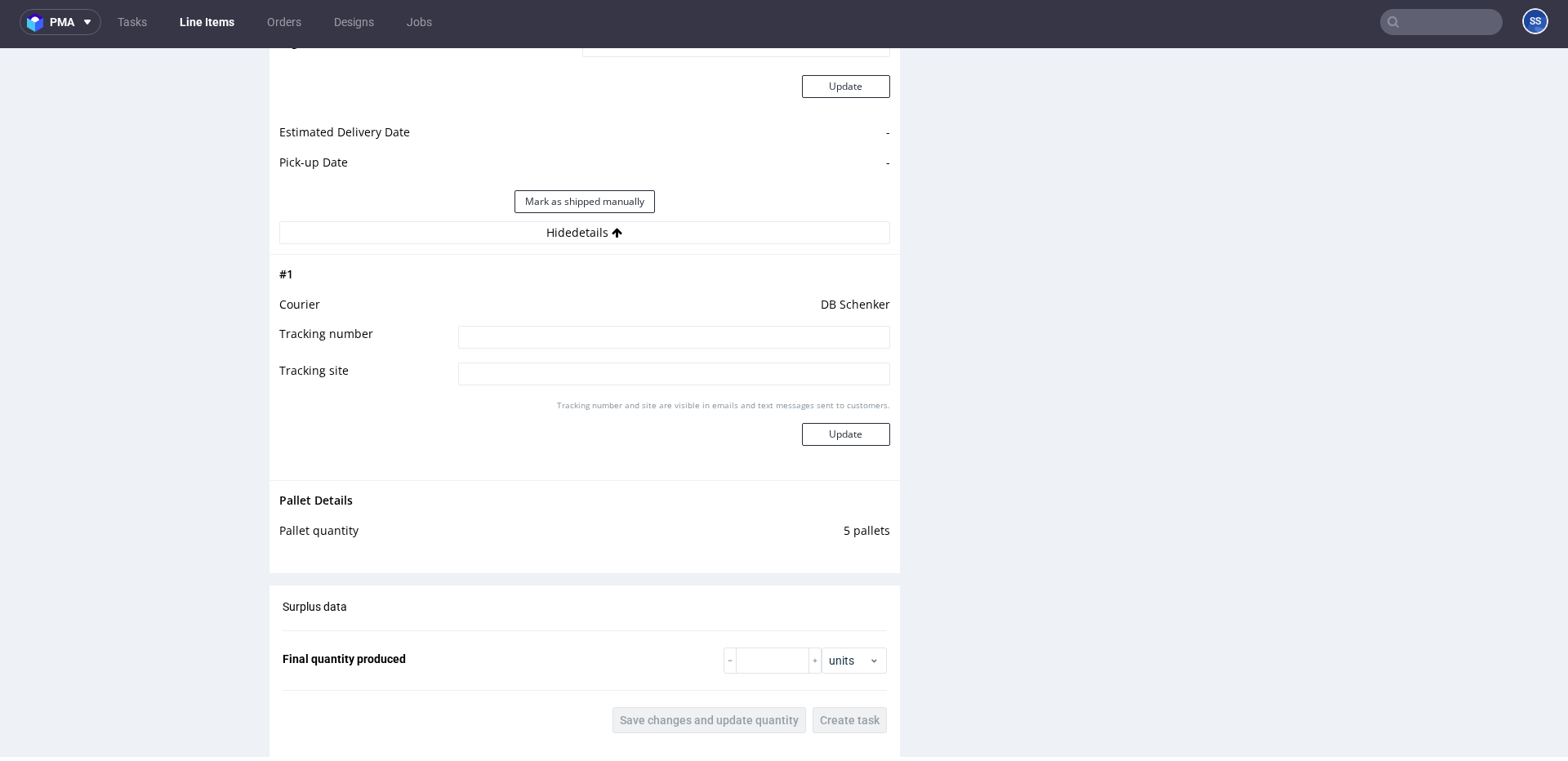
click at [648, 352] on td at bounding box center [672, 343] width 436 height 37
click at [728, 341] on input at bounding box center [674, 336] width 432 height 23
paste input "PLWAW509008116"
type input "PLWAW509008116"
click at [850, 448] on div "Tracking number and site are visible in emails and text messages sent to custom…" at bounding box center [674, 428] width 432 height 59
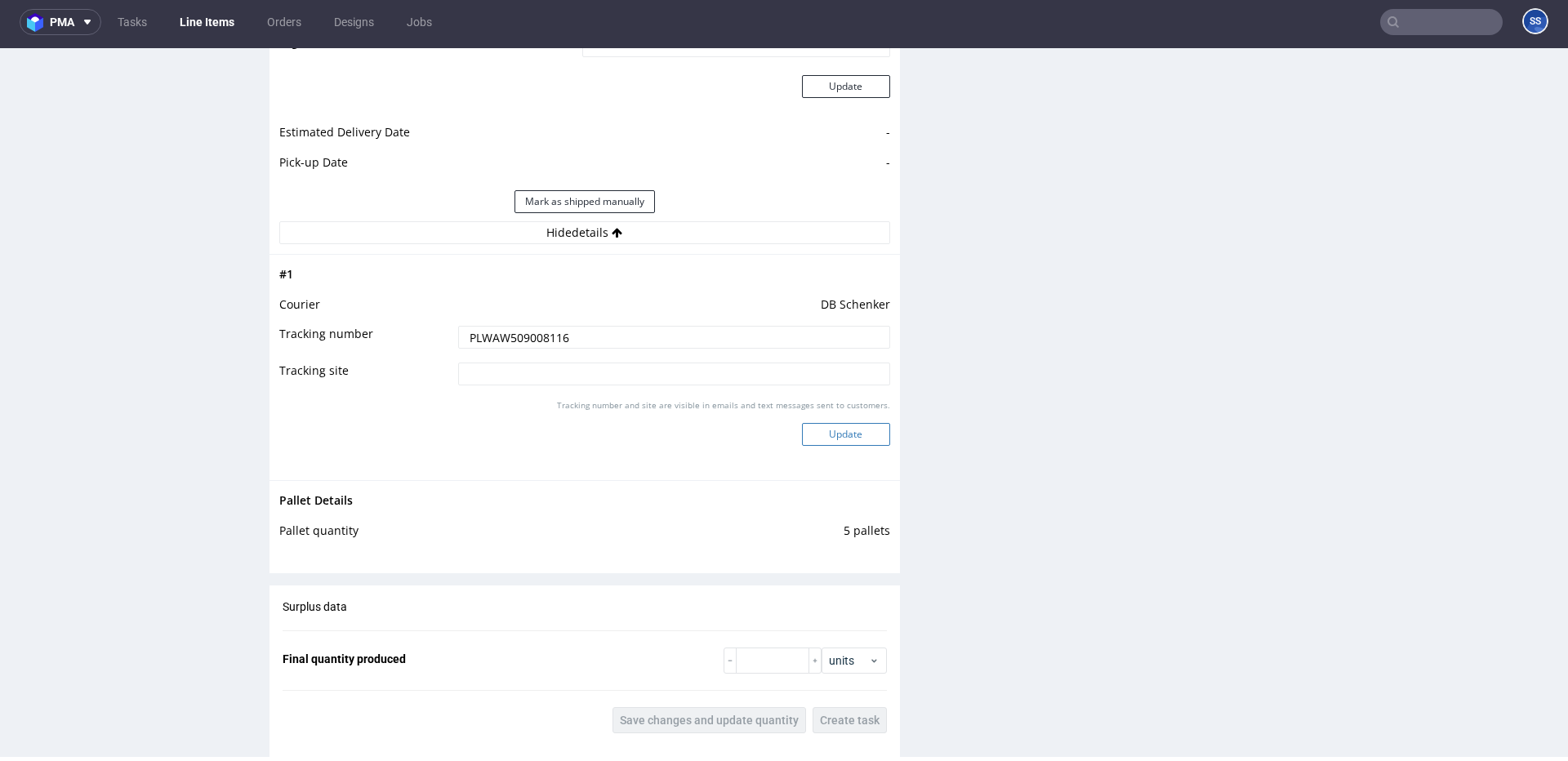
click at [857, 432] on button "Update" at bounding box center [846, 434] width 88 height 23
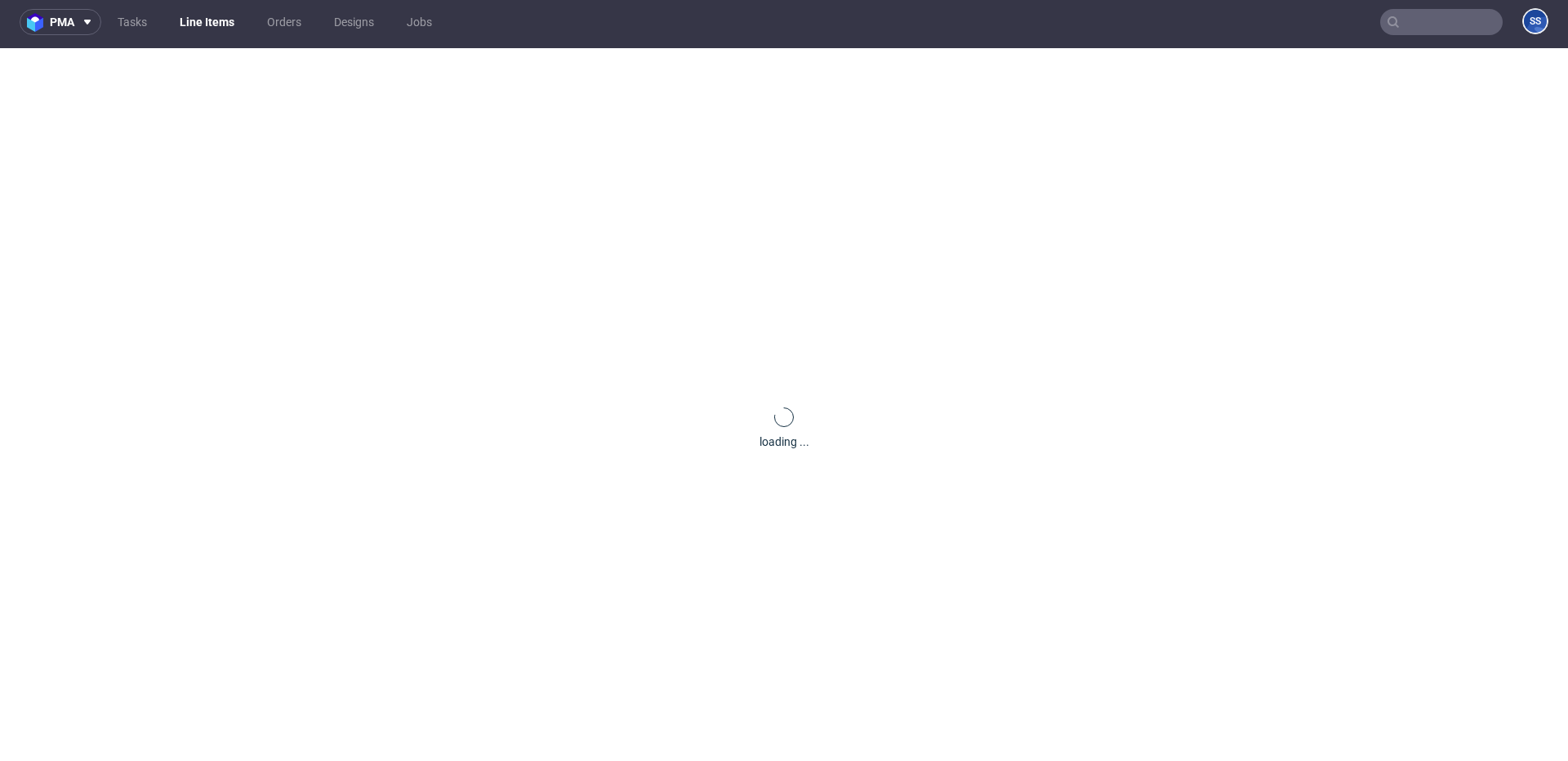
scroll to position [1040, 0]
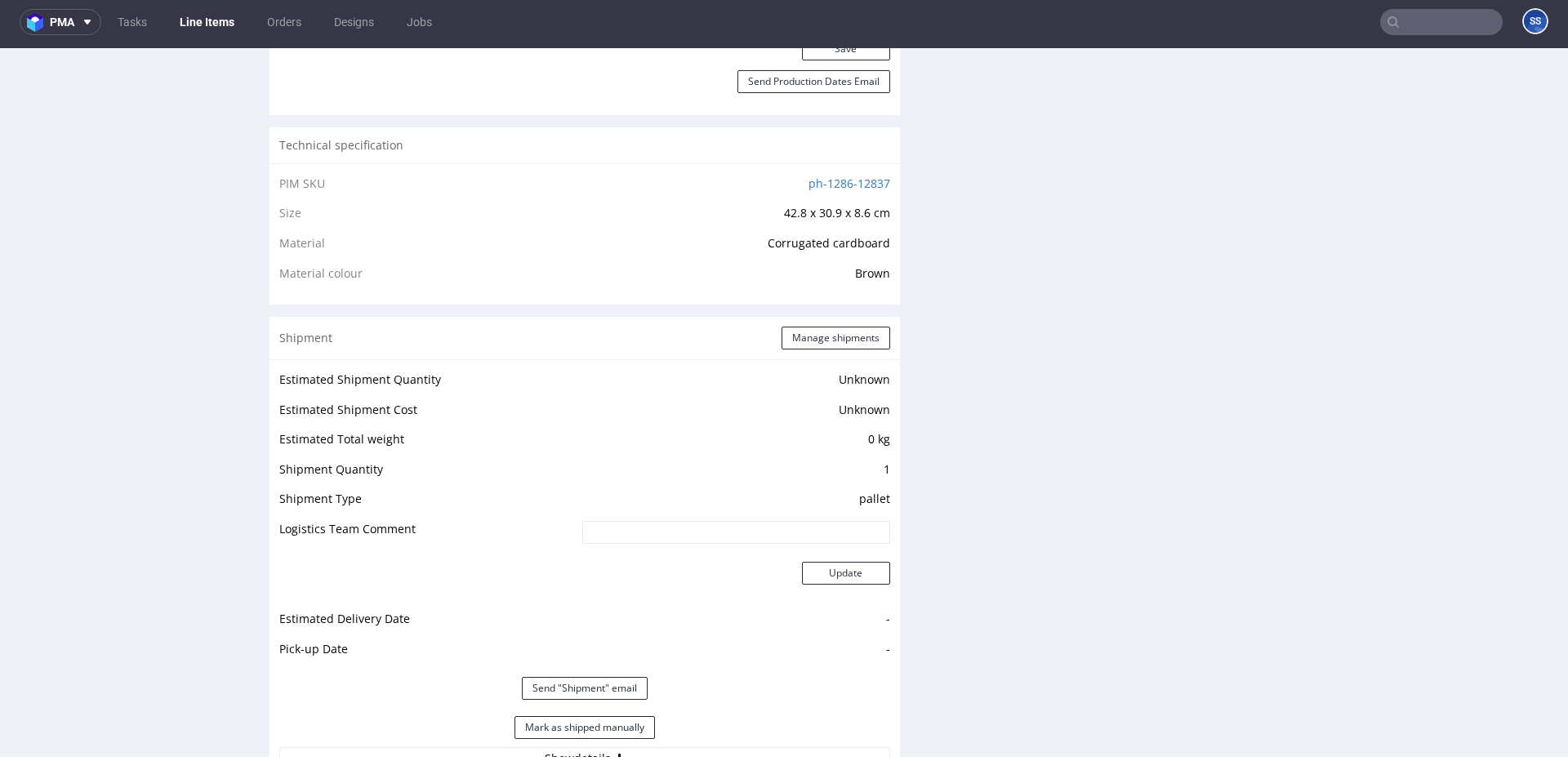
click at [209, 21] on link "Line Items" at bounding box center [207, 22] width 74 height 26
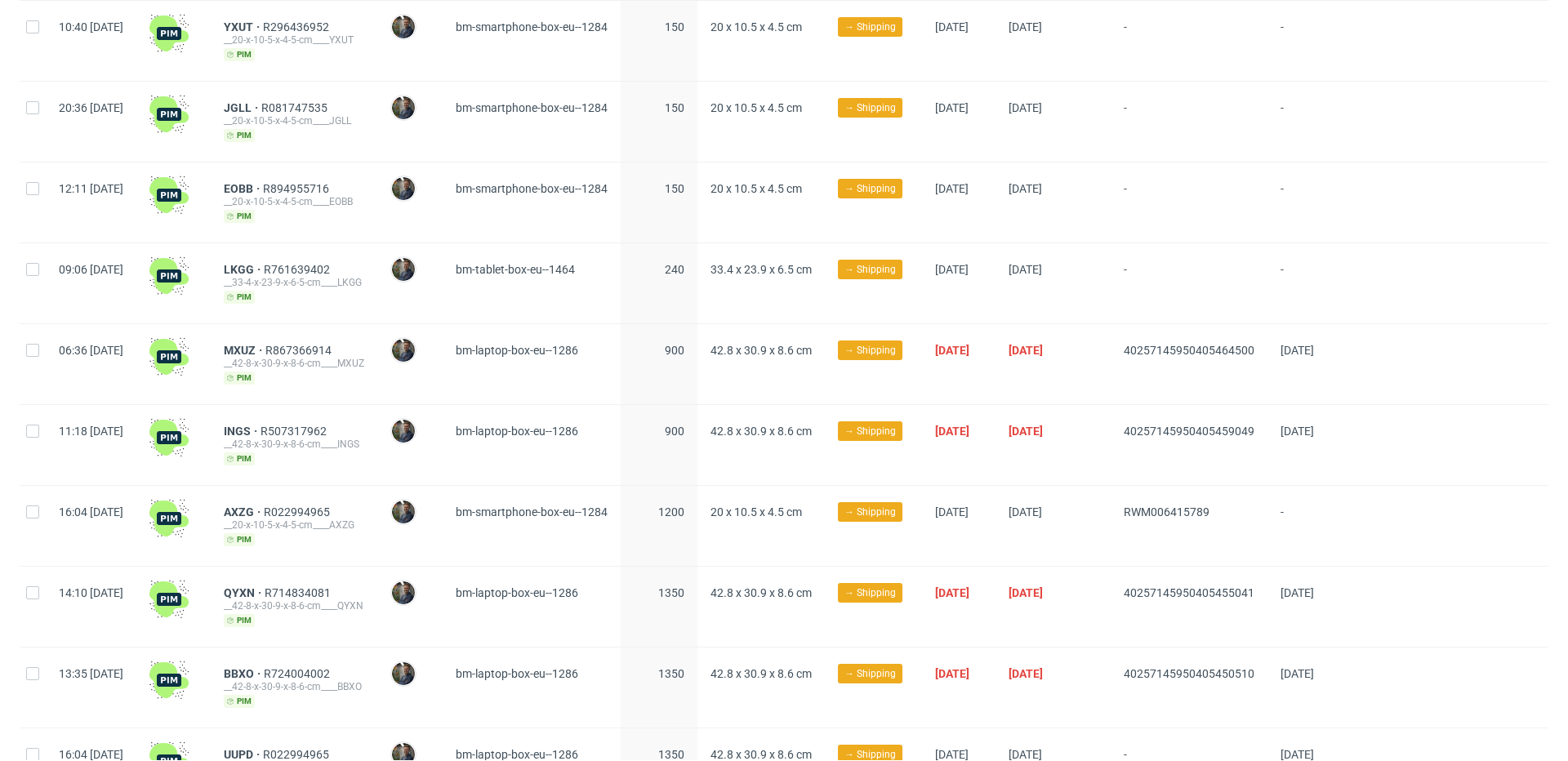
scroll to position [657, 0]
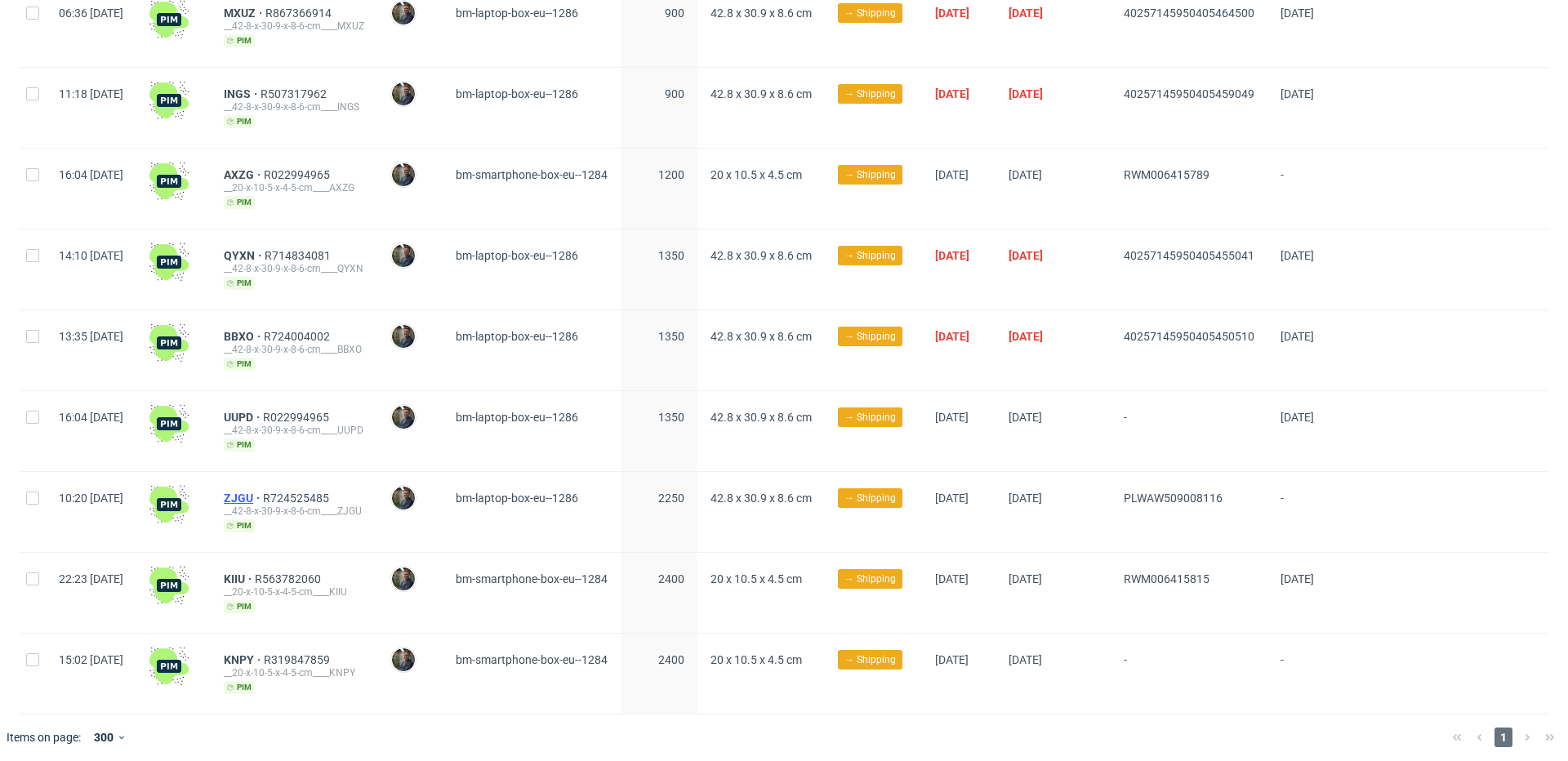
click at [263, 492] on span "ZJGU" at bounding box center [243, 498] width 40 height 13
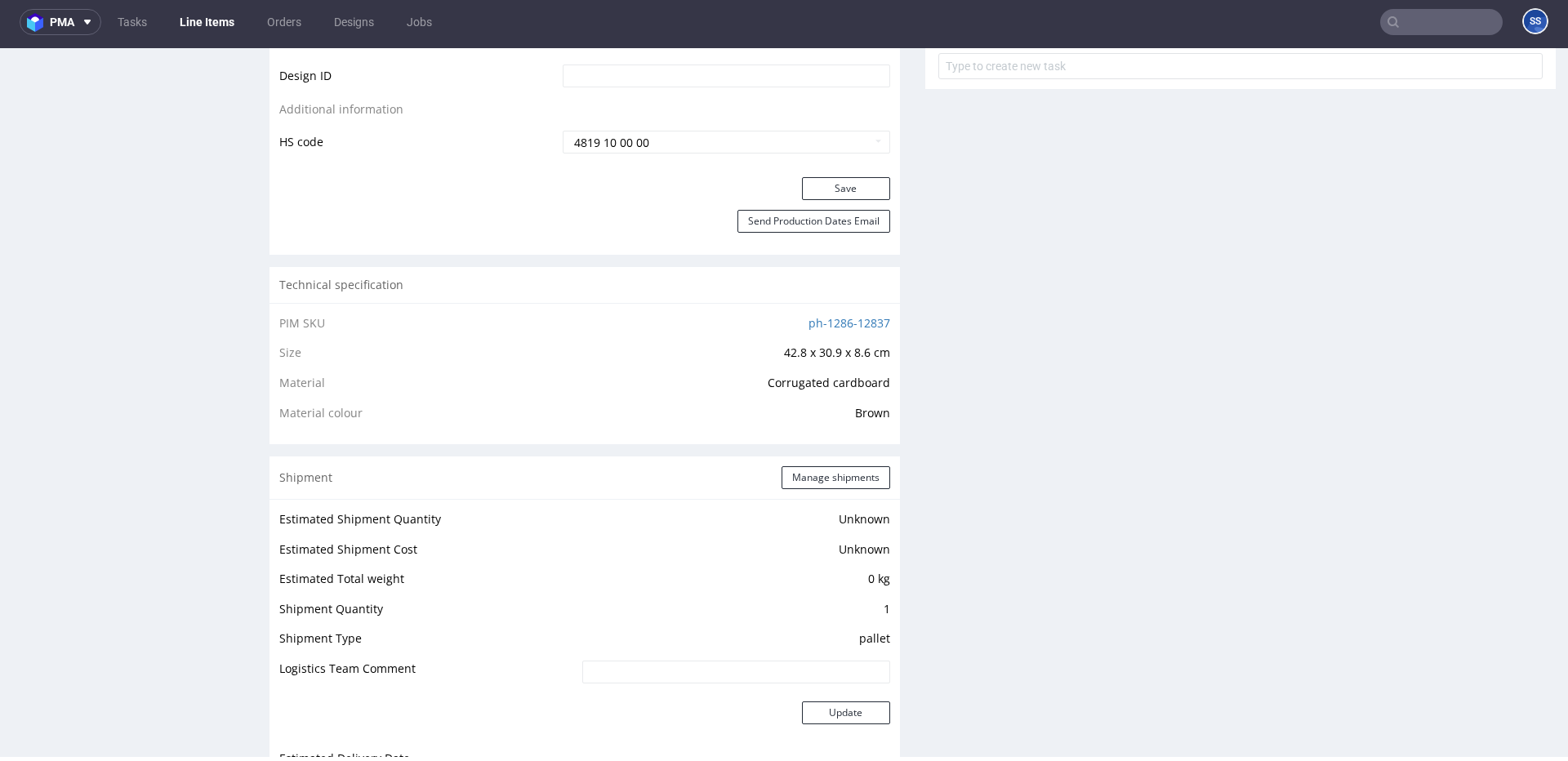
scroll to position [861, 0]
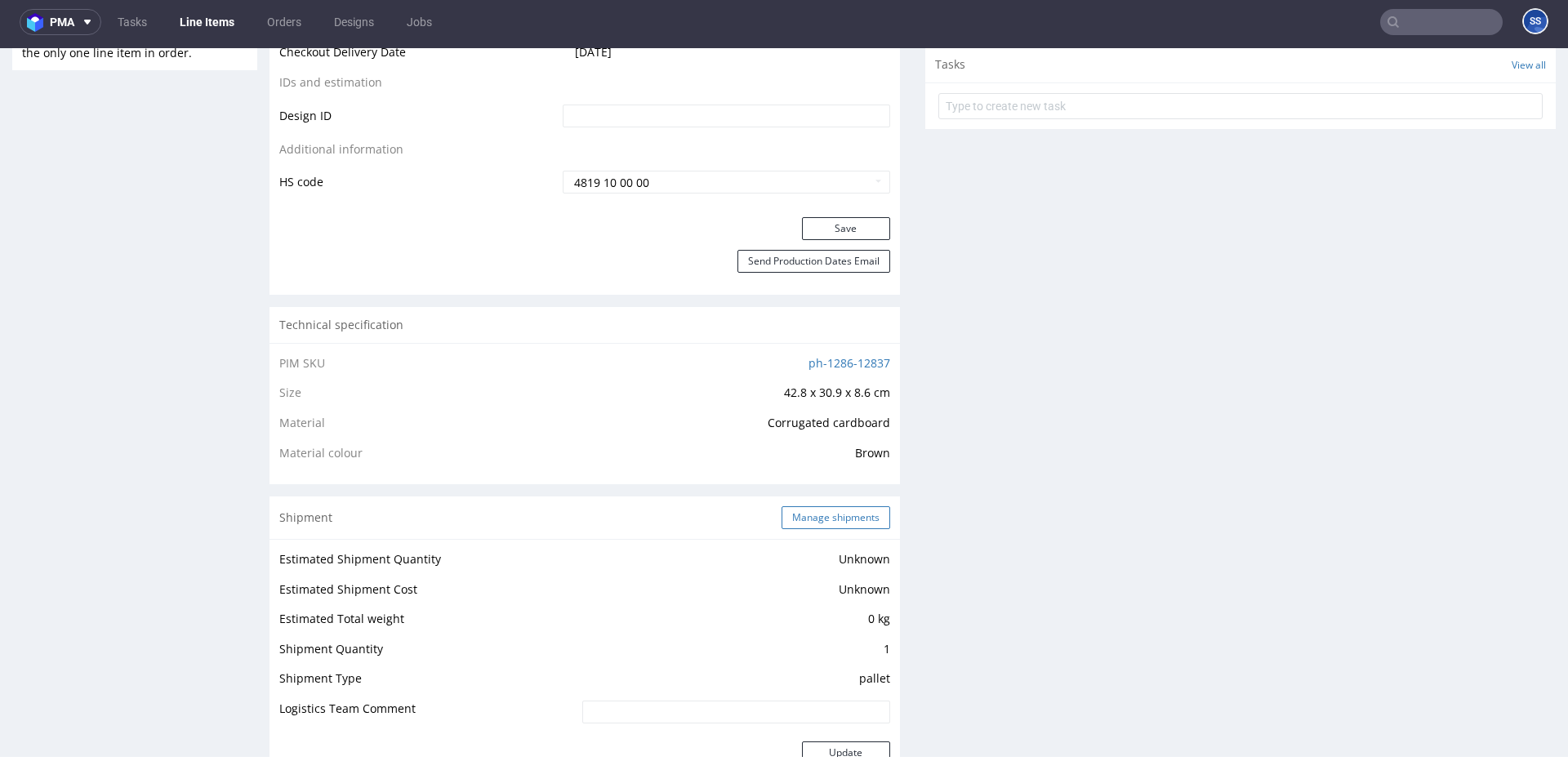
click at [791, 509] on button "Manage shipments" at bounding box center [836, 517] width 109 height 23
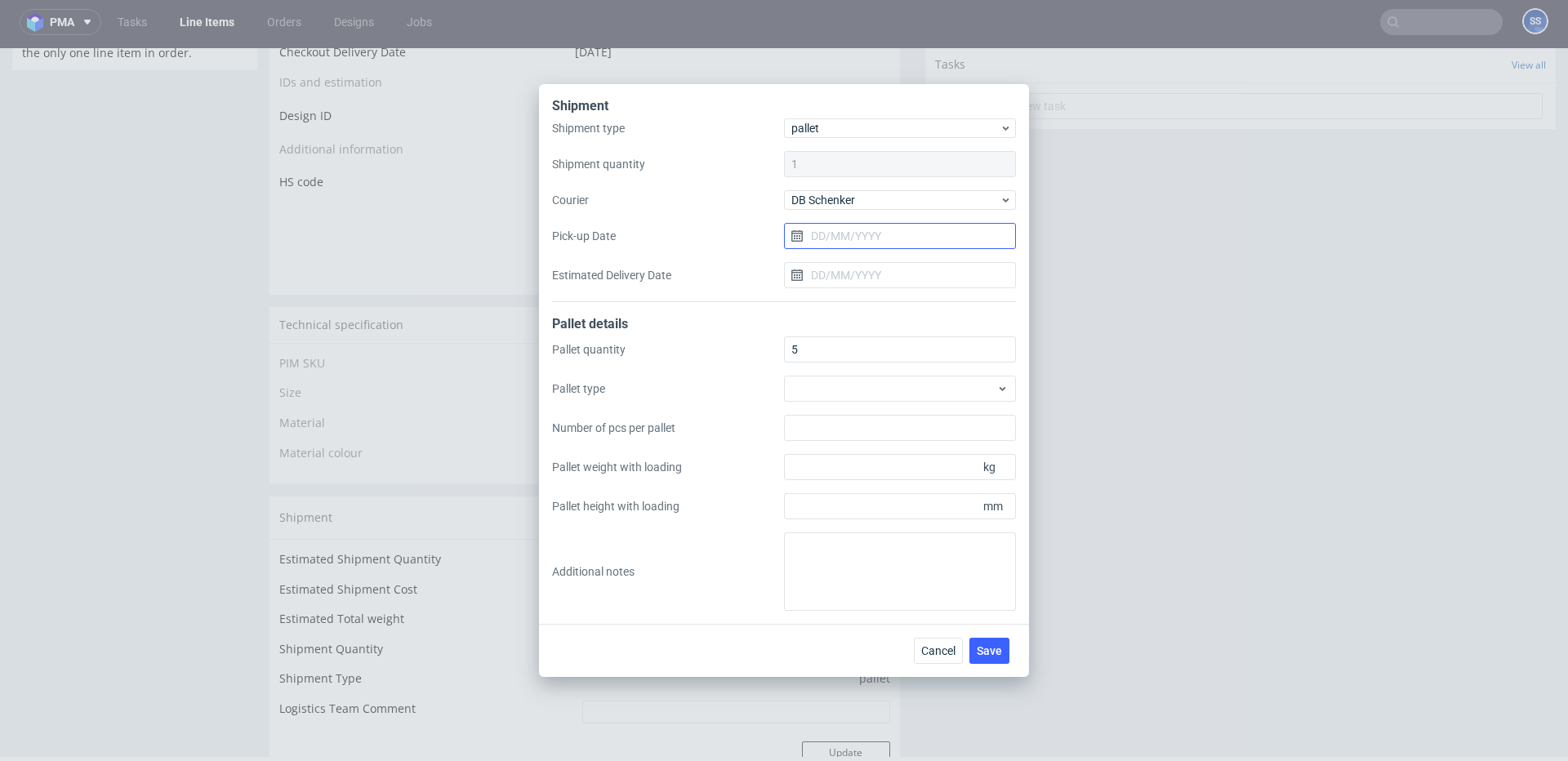
click at [846, 235] on input "Pick-up Date" at bounding box center [900, 235] width 232 height 26
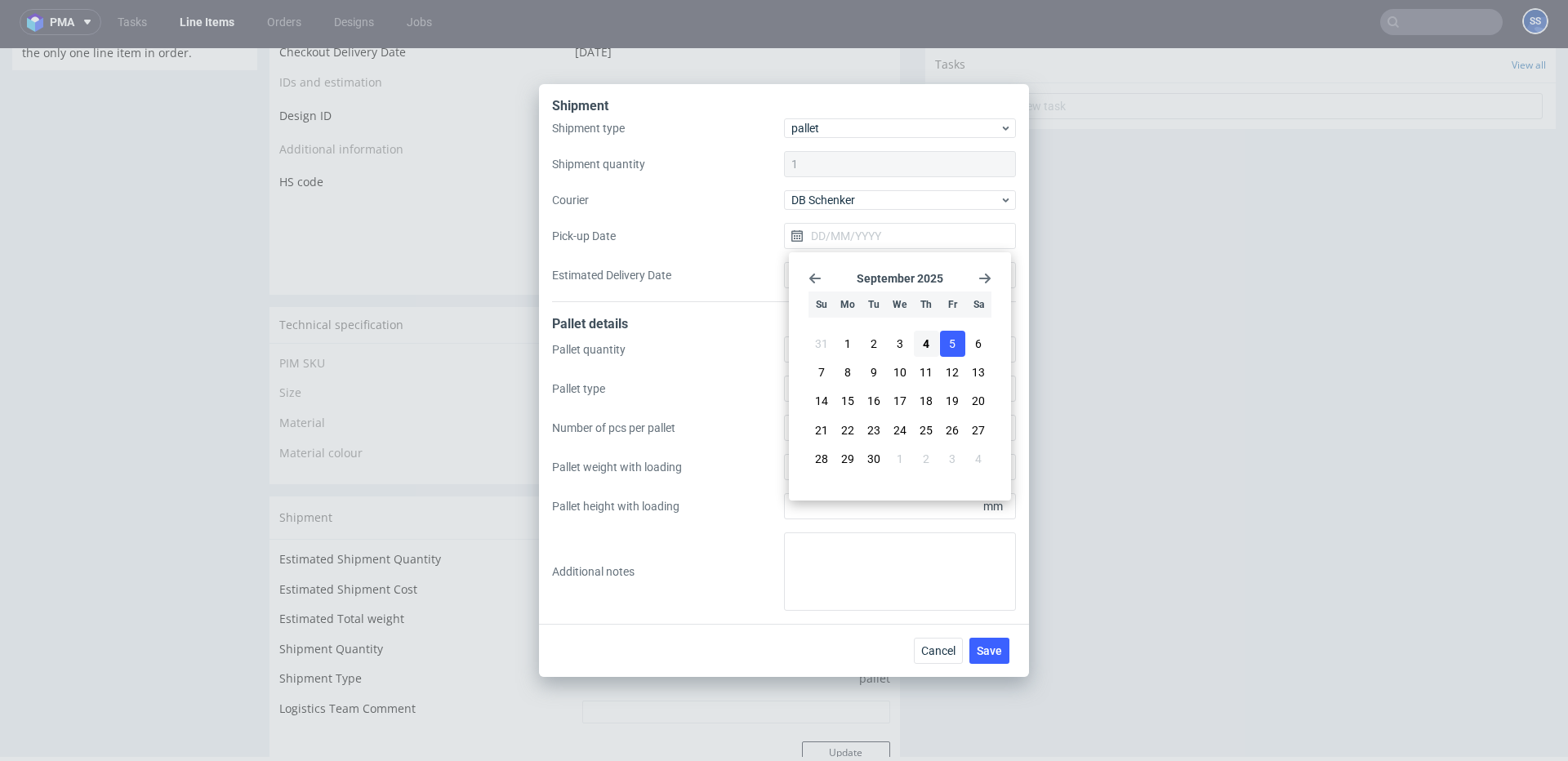
click at [955, 343] on span "5" at bounding box center [952, 344] width 6 height 17
type input "[DATE]"
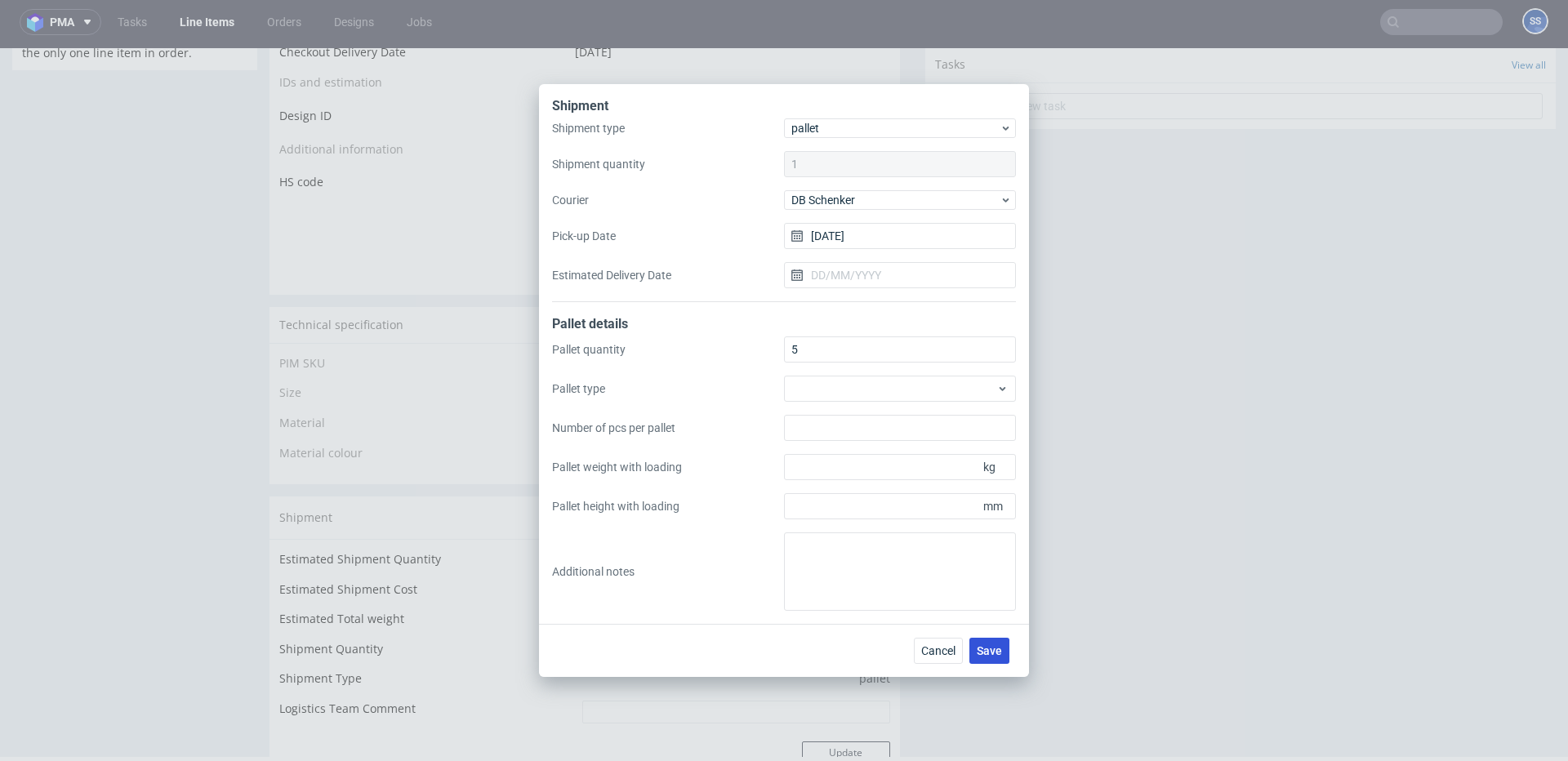
click at [989, 645] on span "Save" at bounding box center [990, 651] width 26 height 11
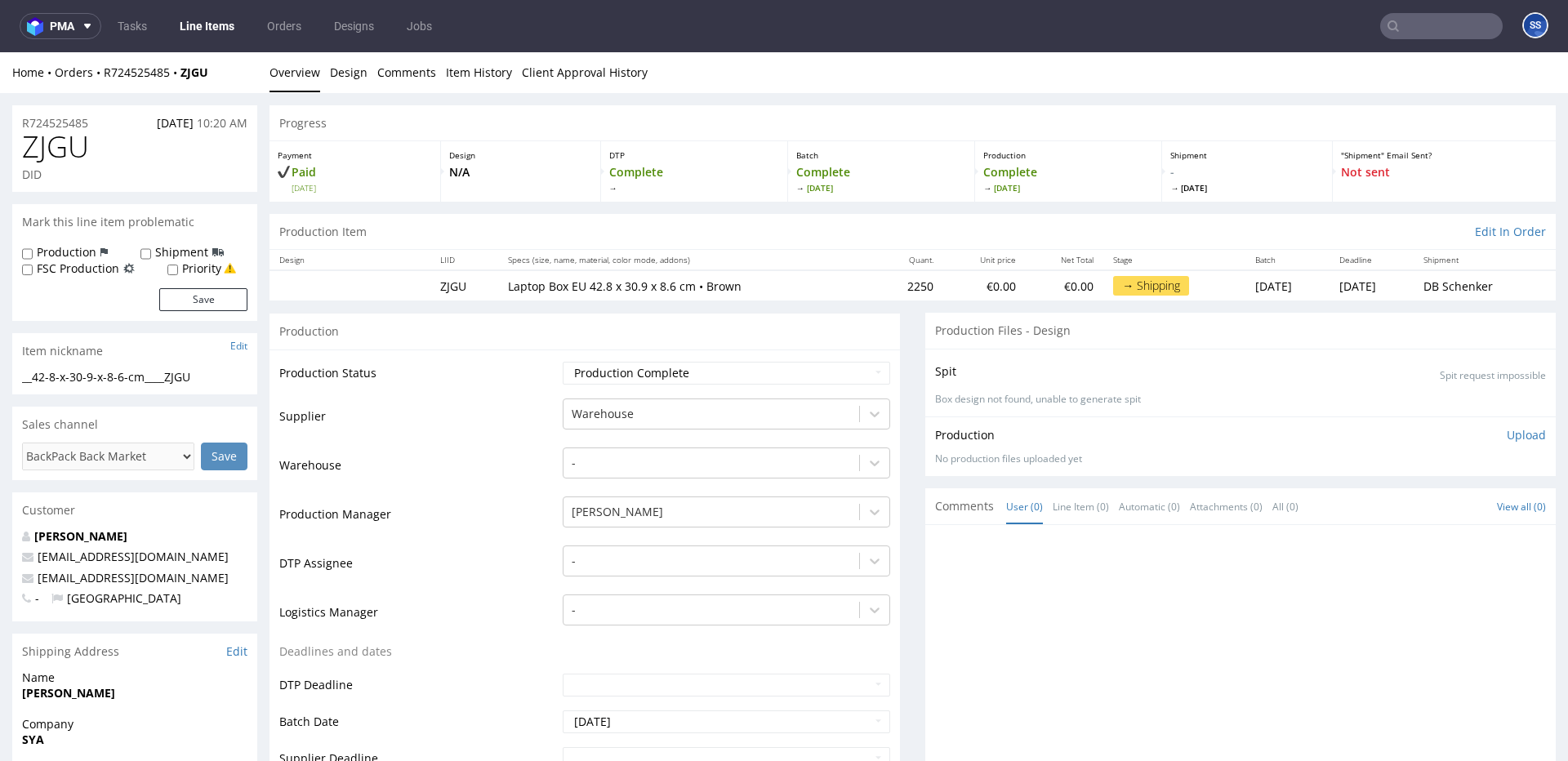
click at [208, 18] on link "Line Items" at bounding box center [207, 26] width 74 height 26
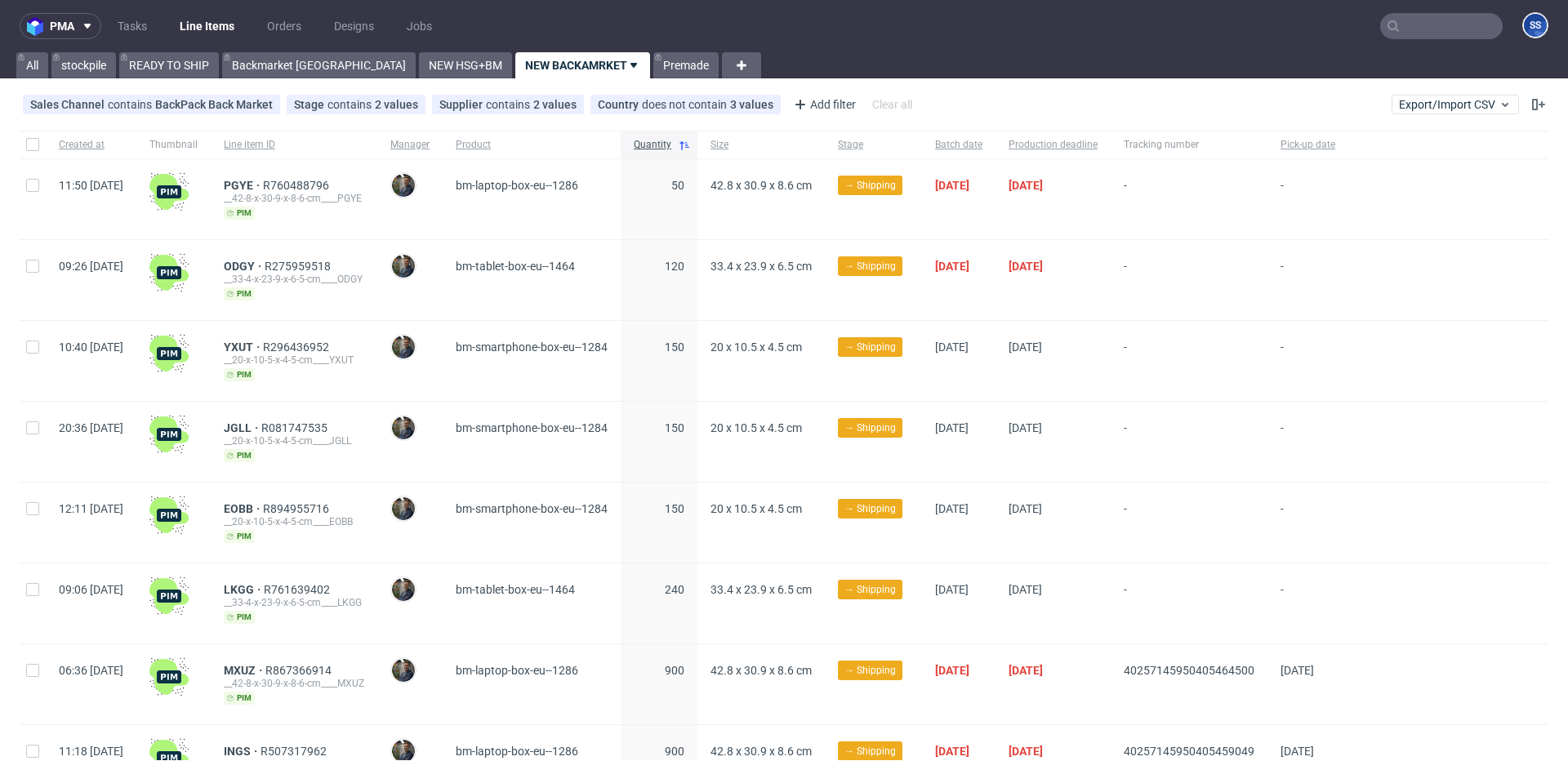
scroll to position [657, 0]
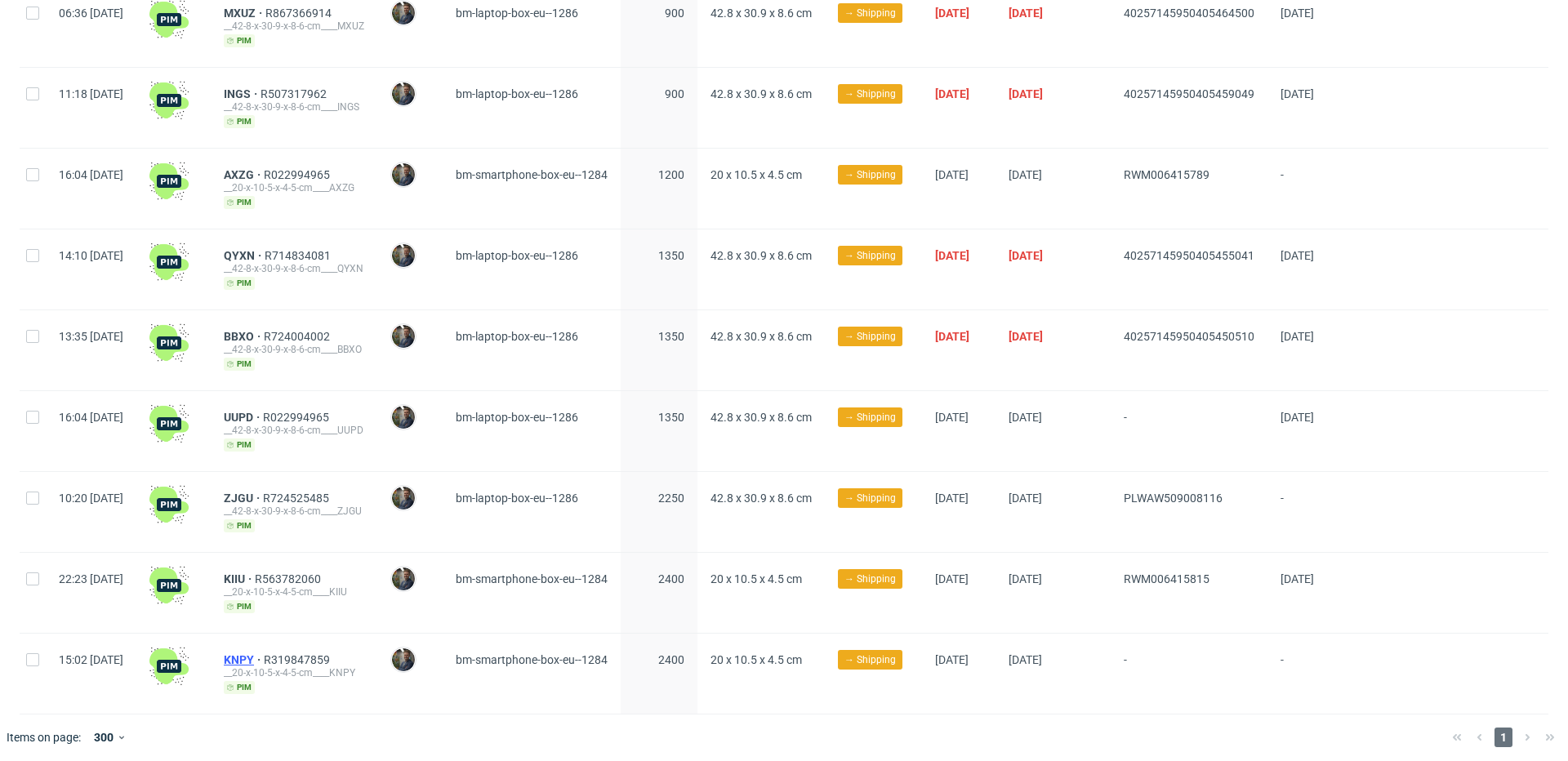
click at [264, 653] on span "KNPY" at bounding box center [244, 659] width 40 height 13
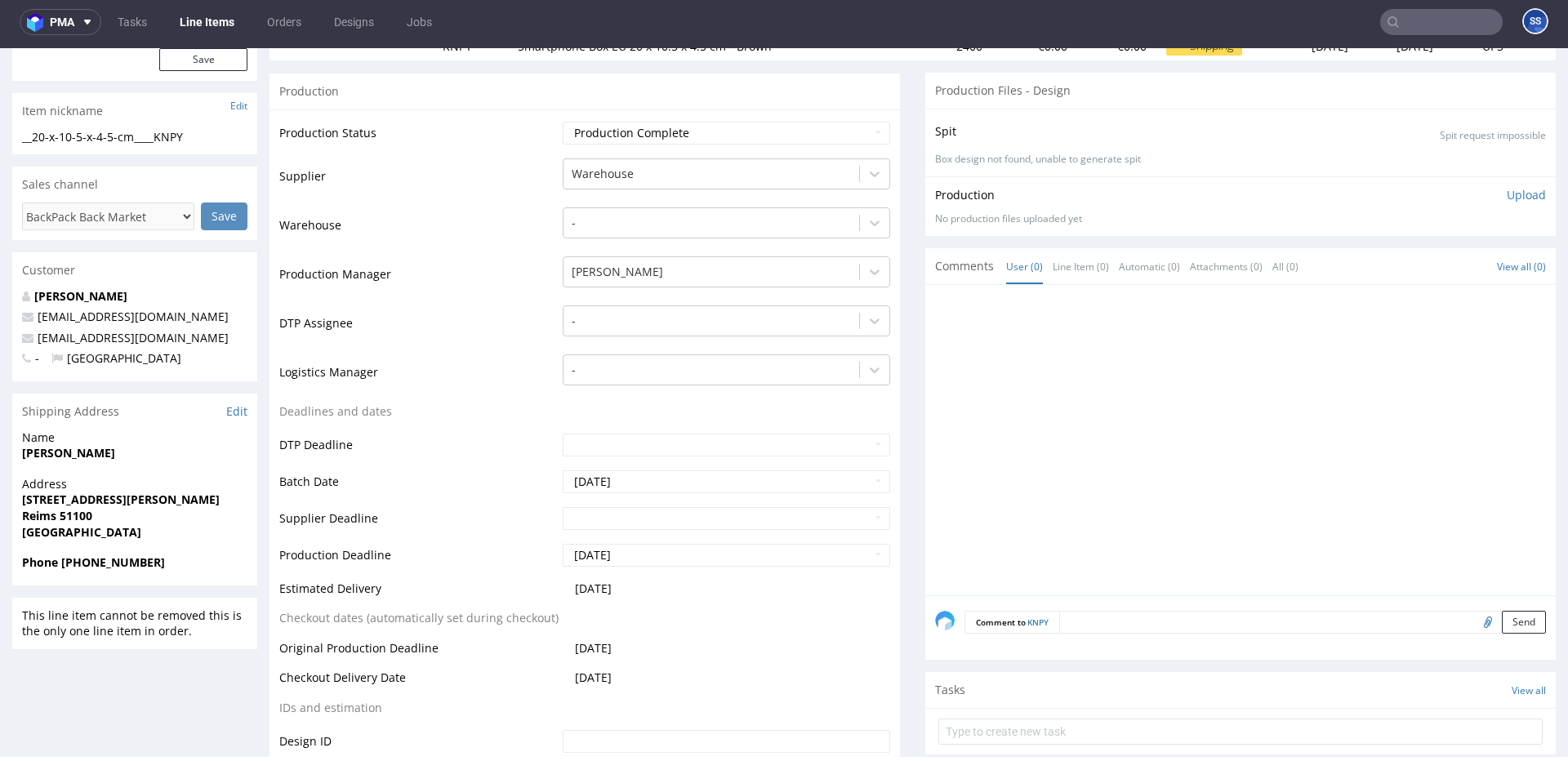
scroll to position [238, 0]
click at [74, 442] on span "Caroline Mousnier" at bounding box center [134, 450] width 225 height 17
click at [96, 449] on strong "Caroline Mousnier" at bounding box center [68, 449] width 93 height 16
click at [97, 449] on strong "Caroline Mousnier" at bounding box center [68, 449] width 93 height 16
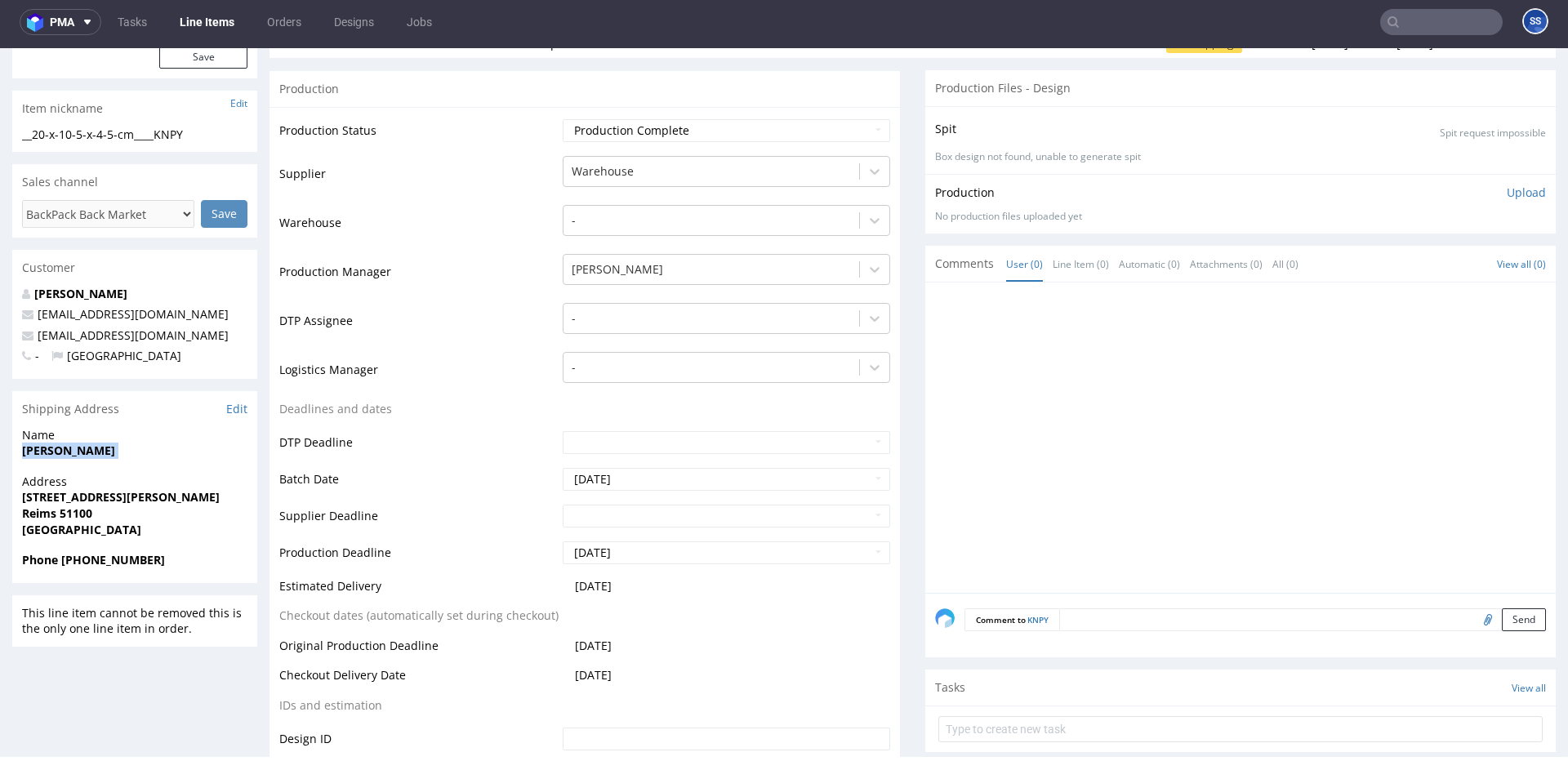
copy strong "Caroline Mousnier"
click at [99, 449] on strong "Caroline Mousnier" at bounding box center [68, 449] width 93 height 16
click at [40, 443] on p "Name Caroline Mousnier" at bounding box center [134, 442] width 225 height 32
click at [40, 449] on strong "Caroline Mousnier" at bounding box center [68, 449] width 93 height 16
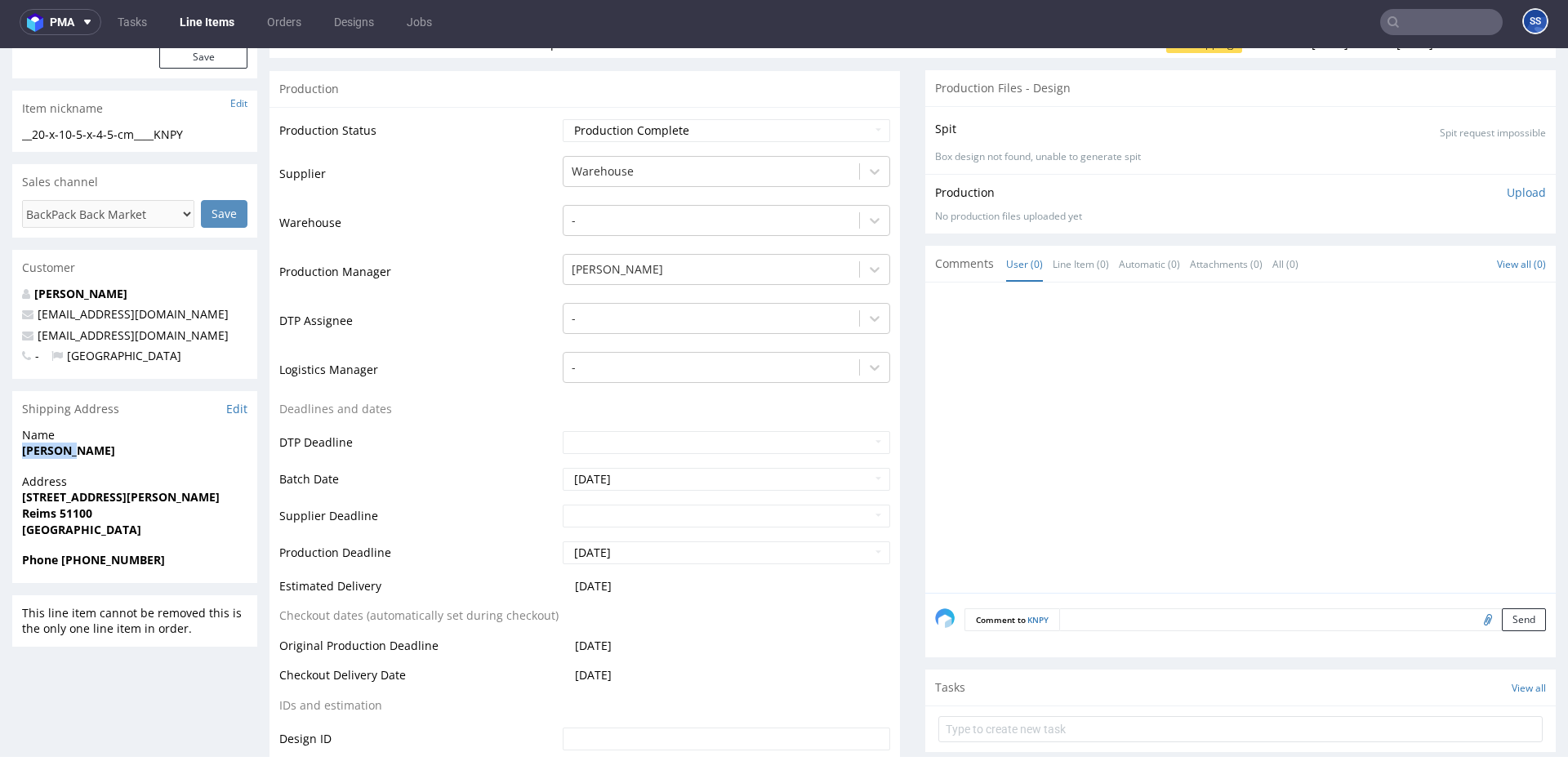
click at [40, 449] on strong "Caroline Mousnier" at bounding box center [68, 449] width 93 height 16
click at [106, 449] on strong "Caroline Mousnier" at bounding box center [68, 449] width 93 height 16
copy strong "Caroline Mousnier"
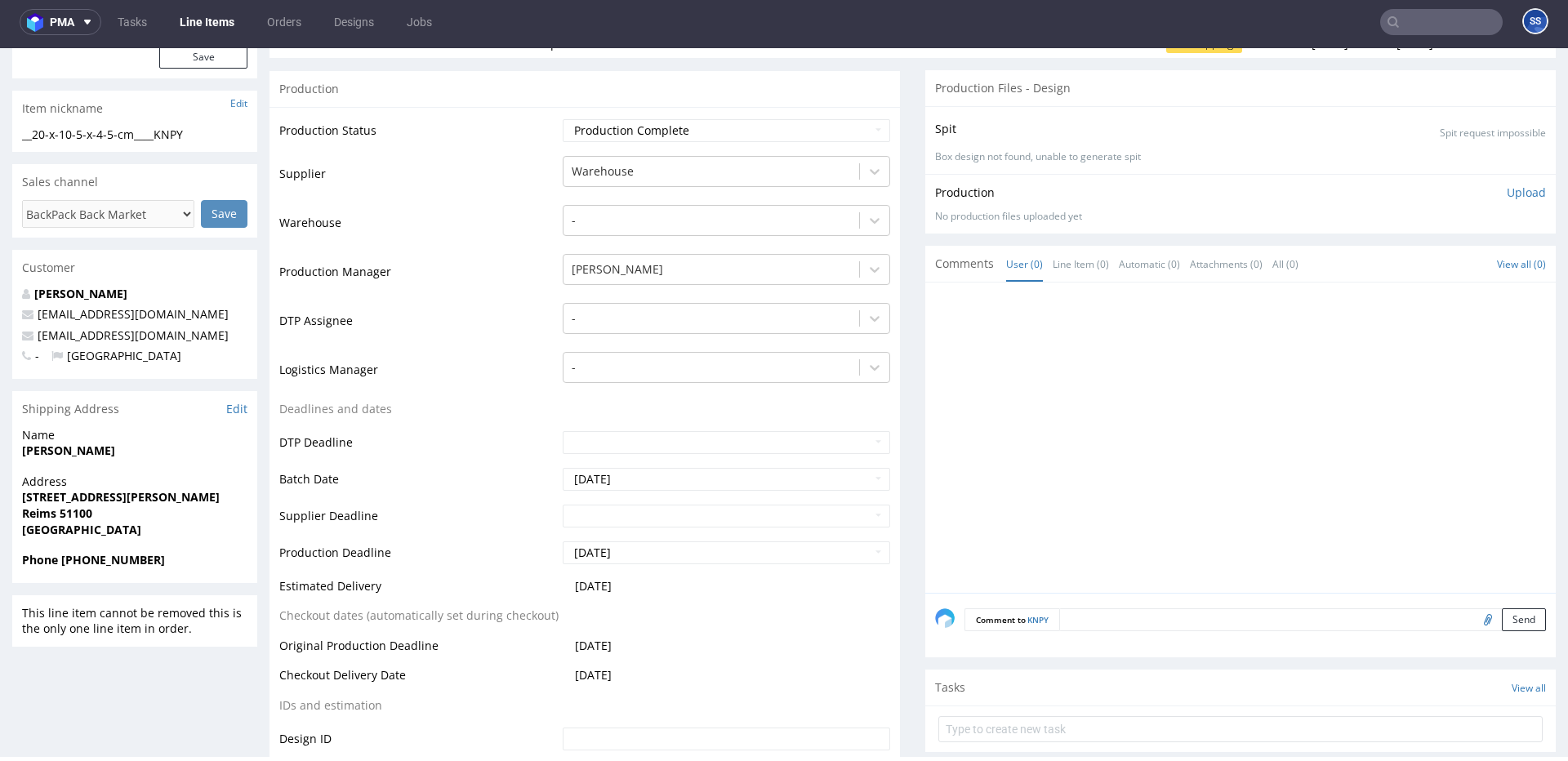
click at [40, 510] on strong "Reims 51100" at bounding box center [57, 513] width 70 height 16
copy strong "Reims"
click at [84, 510] on strong "Reims 51100" at bounding box center [57, 513] width 70 height 16
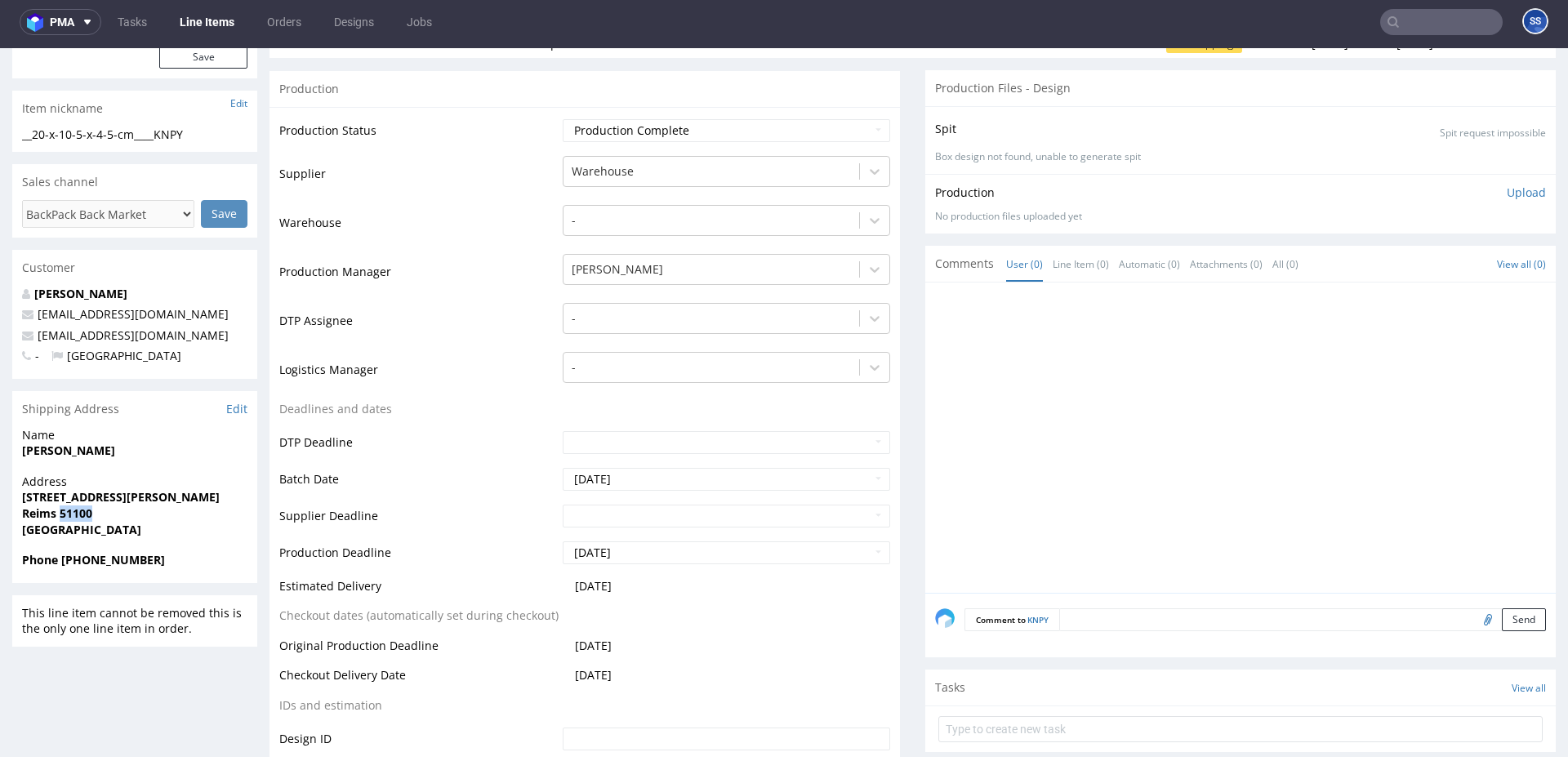
copy strong "51100"
drag, startPoint x: 164, startPoint y: 489, endPoint x: 21, endPoint y: 495, distance: 143.1
click at [22, 495] on span "19 RUE DENIS PAPIN" at bounding box center [134, 497] width 225 height 17
copy strong "19 RUE DENIS PAPIN"
drag, startPoint x: 103, startPoint y: 338, endPoint x: 236, endPoint y: 85, distance: 285.8
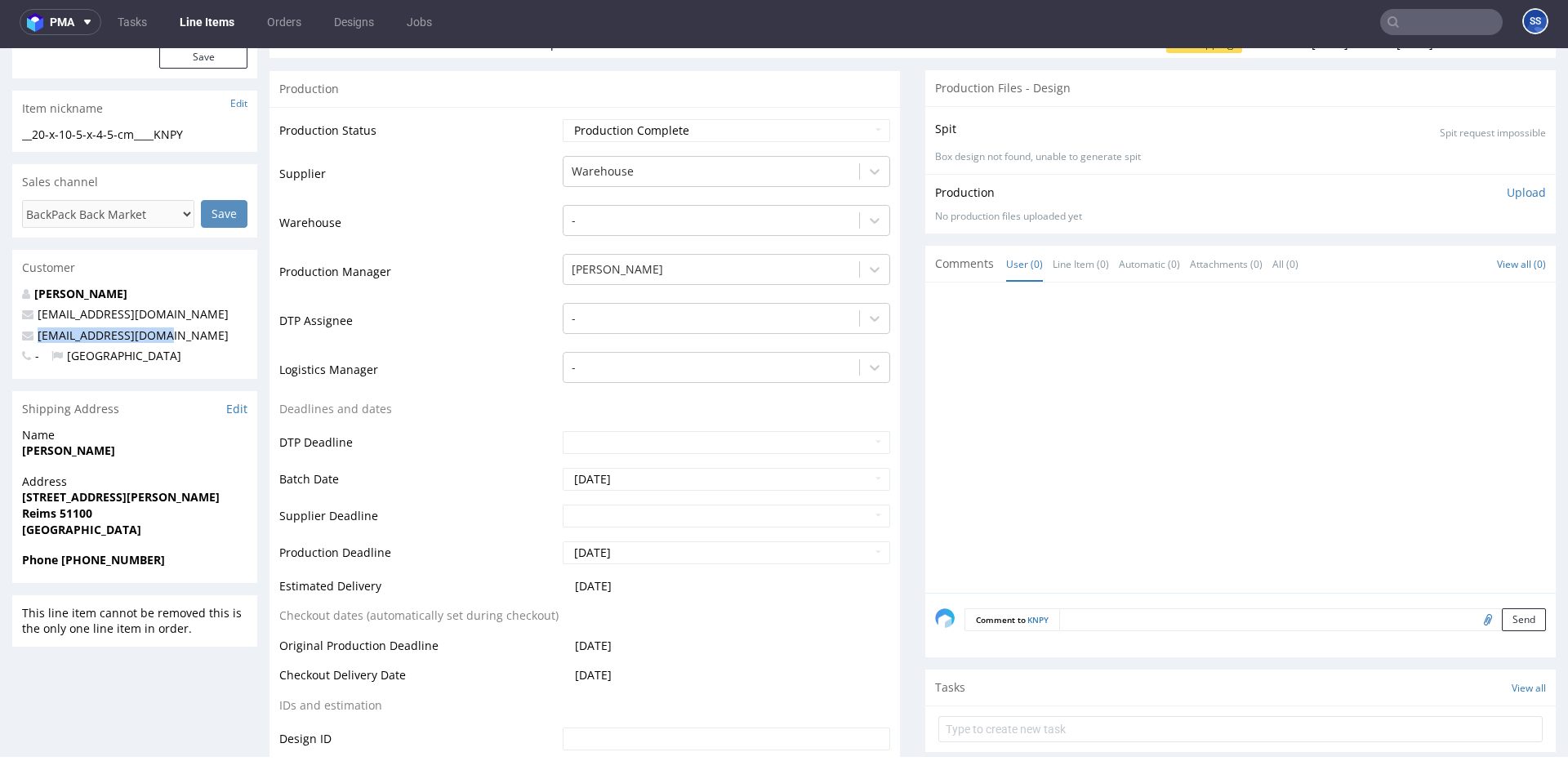
click at [40, 340] on p "contact@nomophone.fr" at bounding box center [134, 335] width 225 height 17
copy link "contact@nomophone.fr"
drag, startPoint x: 120, startPoint y: 563, endPoint x: 295, endPoint y: 128, distance: 468.9
click at [63, 563] on span "Phone +33 6 28 79 18 24" at bounding box center [134, 560] width 225 height 17
copy strong "+33 6 28 79 18 24"
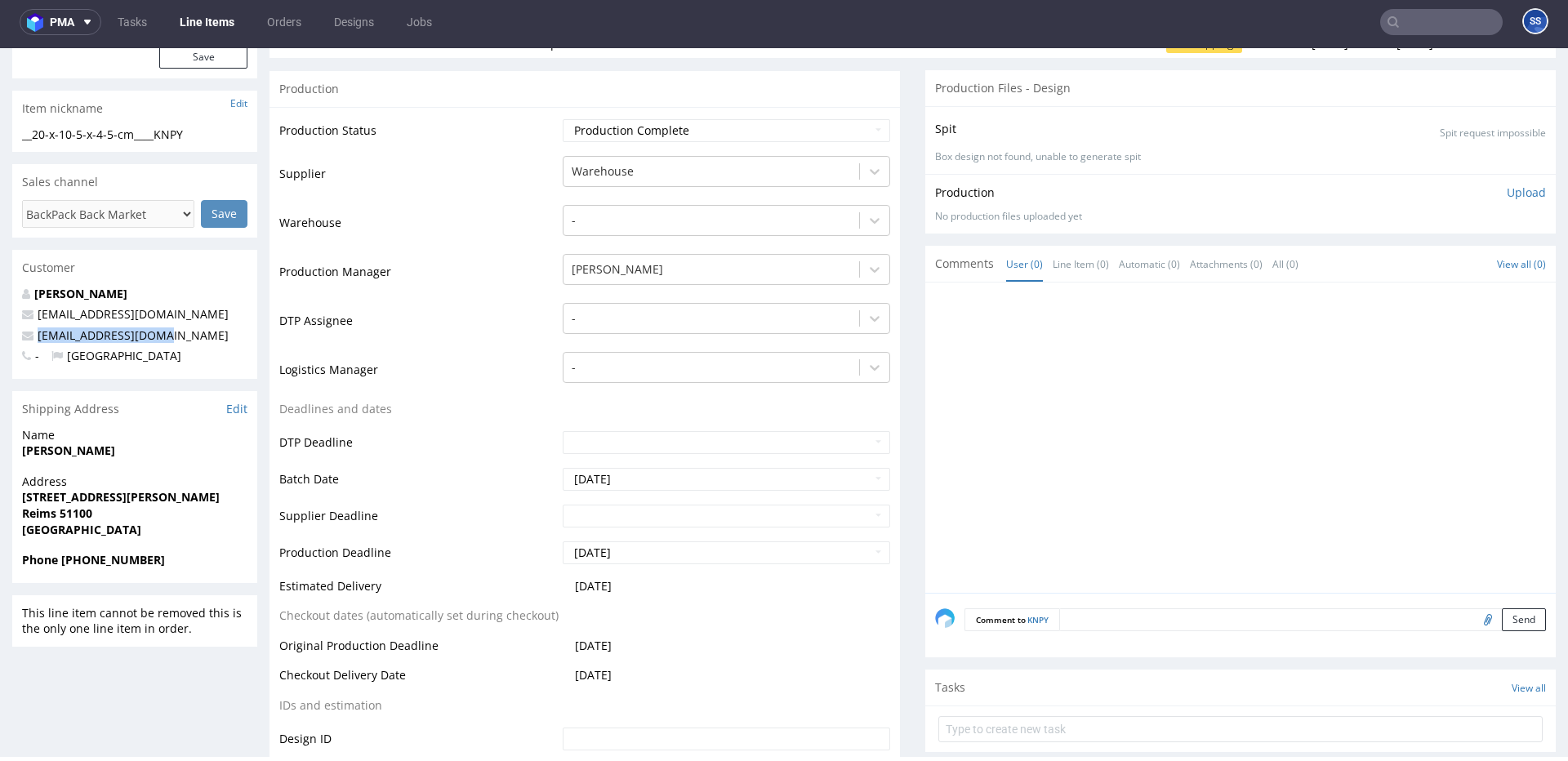
scroll to position [0, 0]
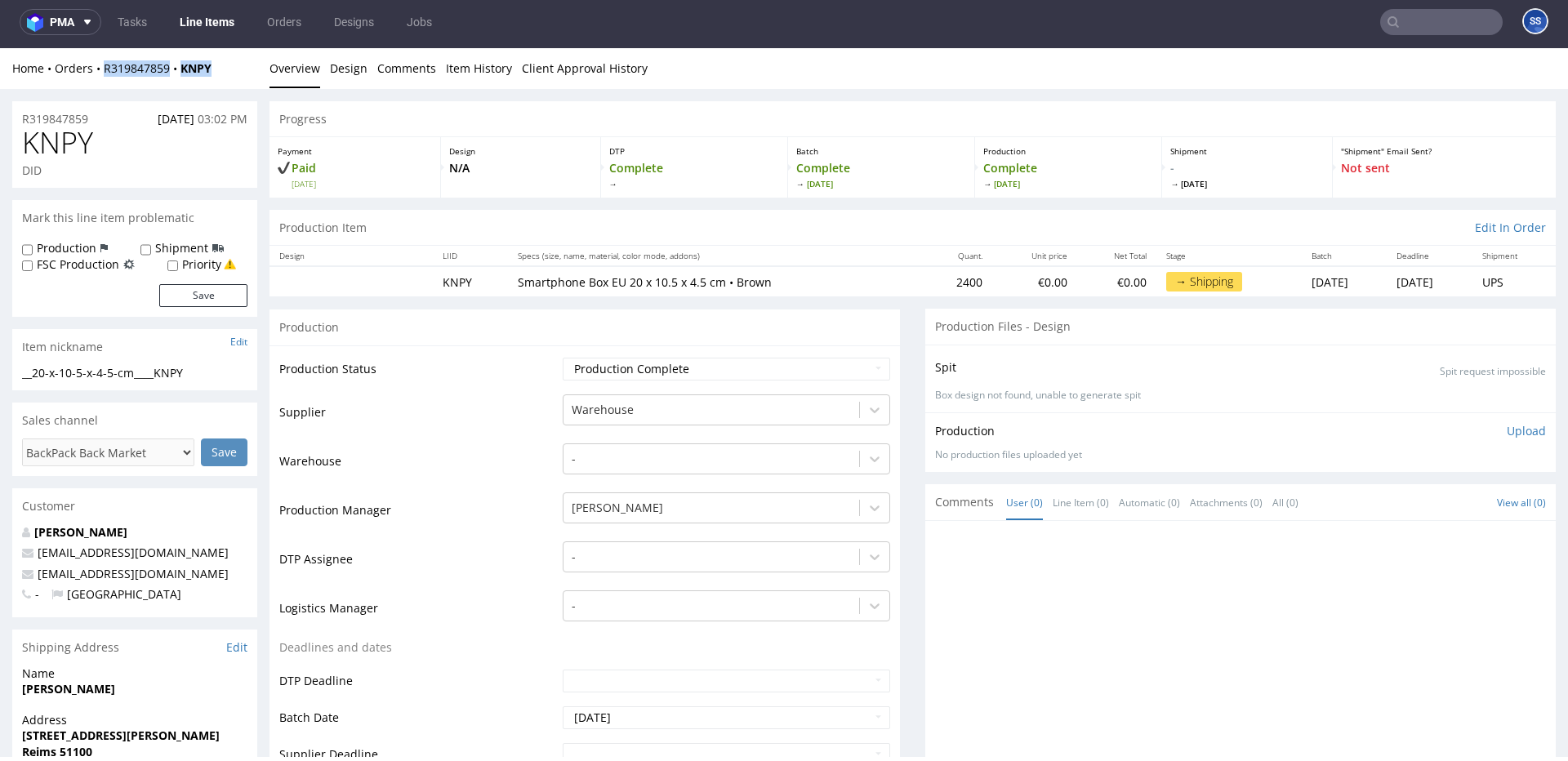
drag, startPoint x: 210, startPoint y: 72, endPoint x: 140, endPoint y: 56, distance: 71.8
click at [106, 71] on div "Home Orders R319847859 KNPY" at bounding box center [134, 69] width 245 height 17
copy div "R319847859 KNPY"
click at [212, 28] on link "Line Items" at bounding box center [207, 22] width 74 height 26
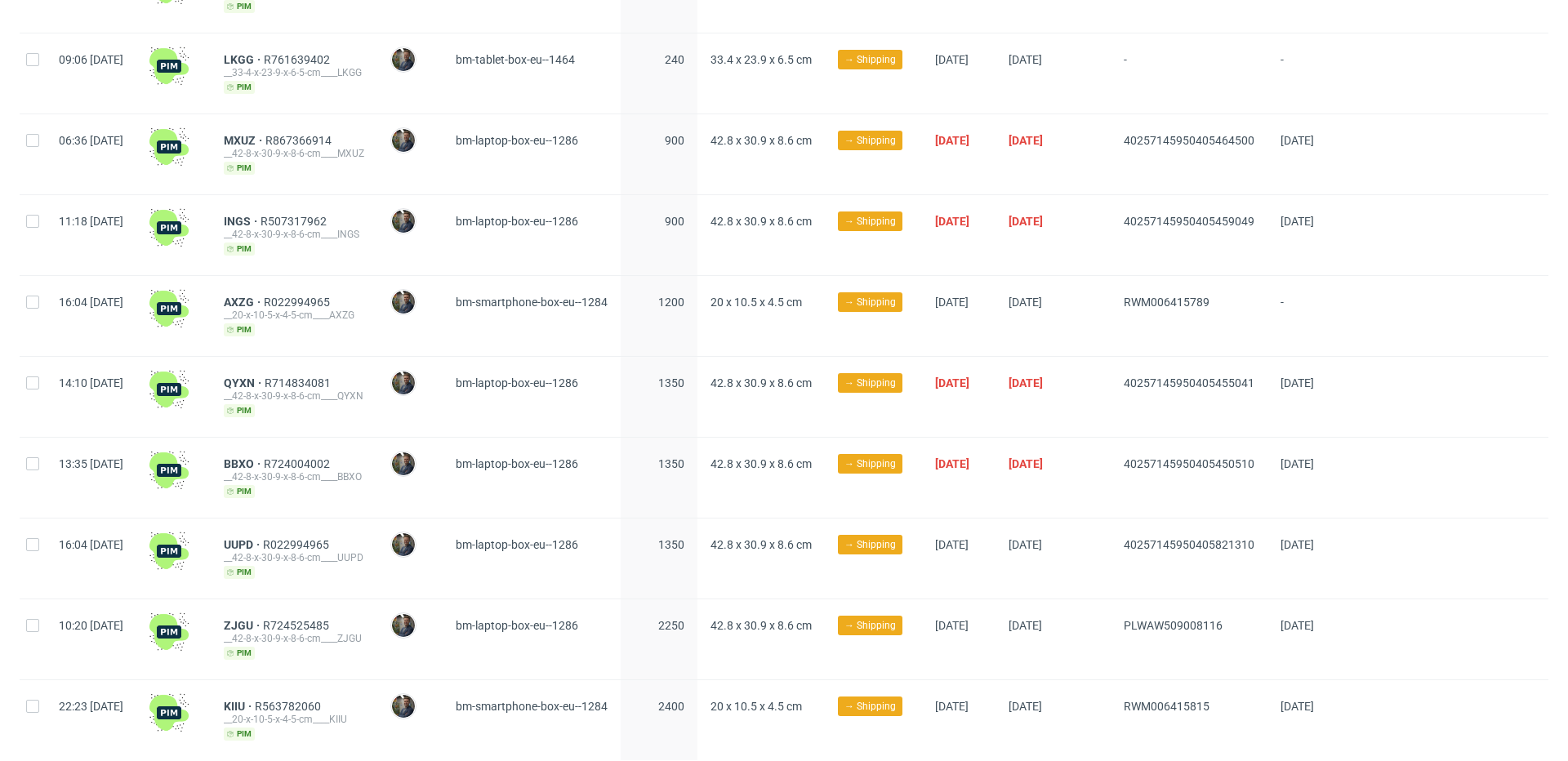
scroll to position [657, 0]
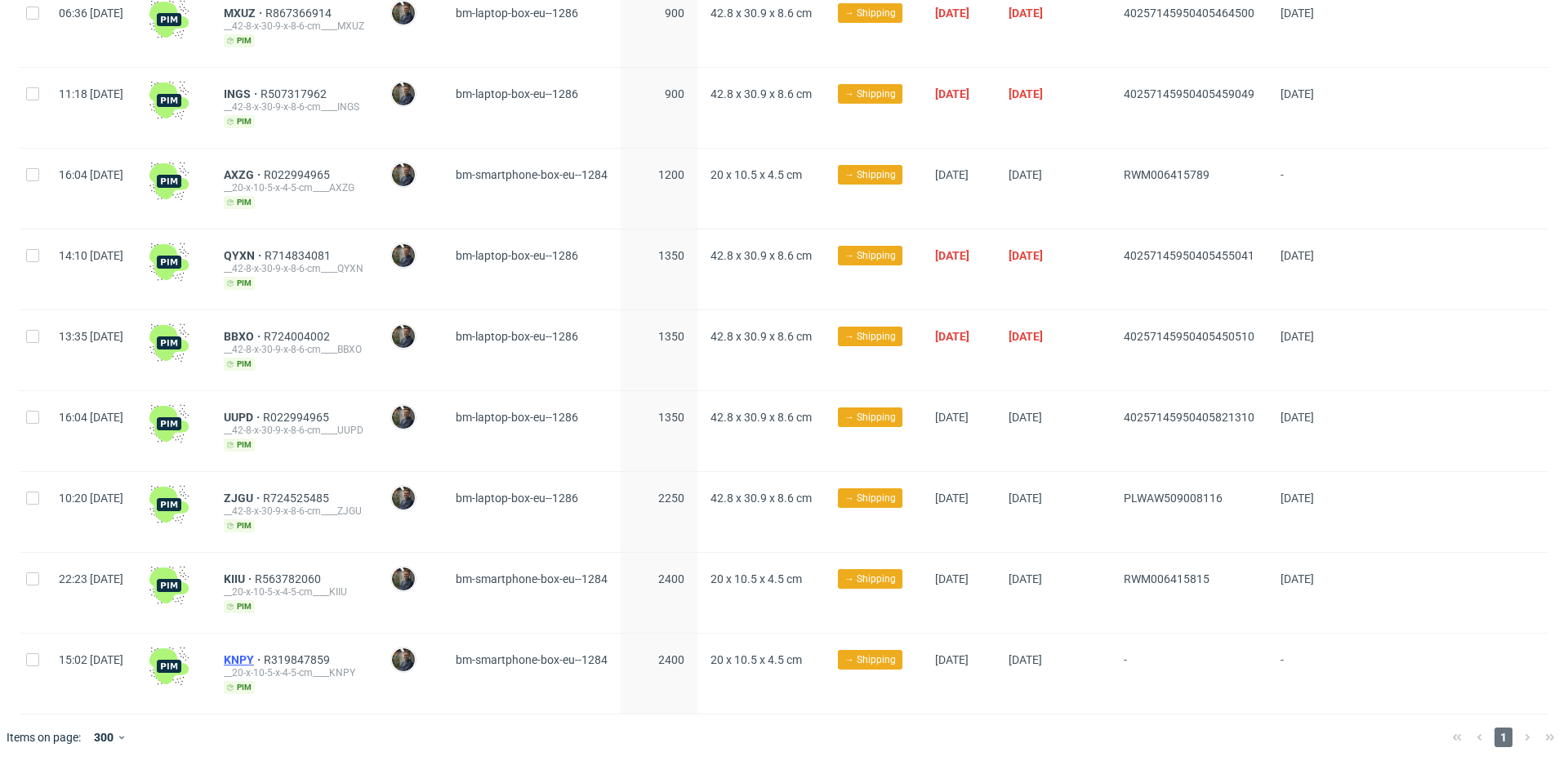
click at [264, 653] on span "KNPY" at bounding box center [244, 659] width 40 height 13
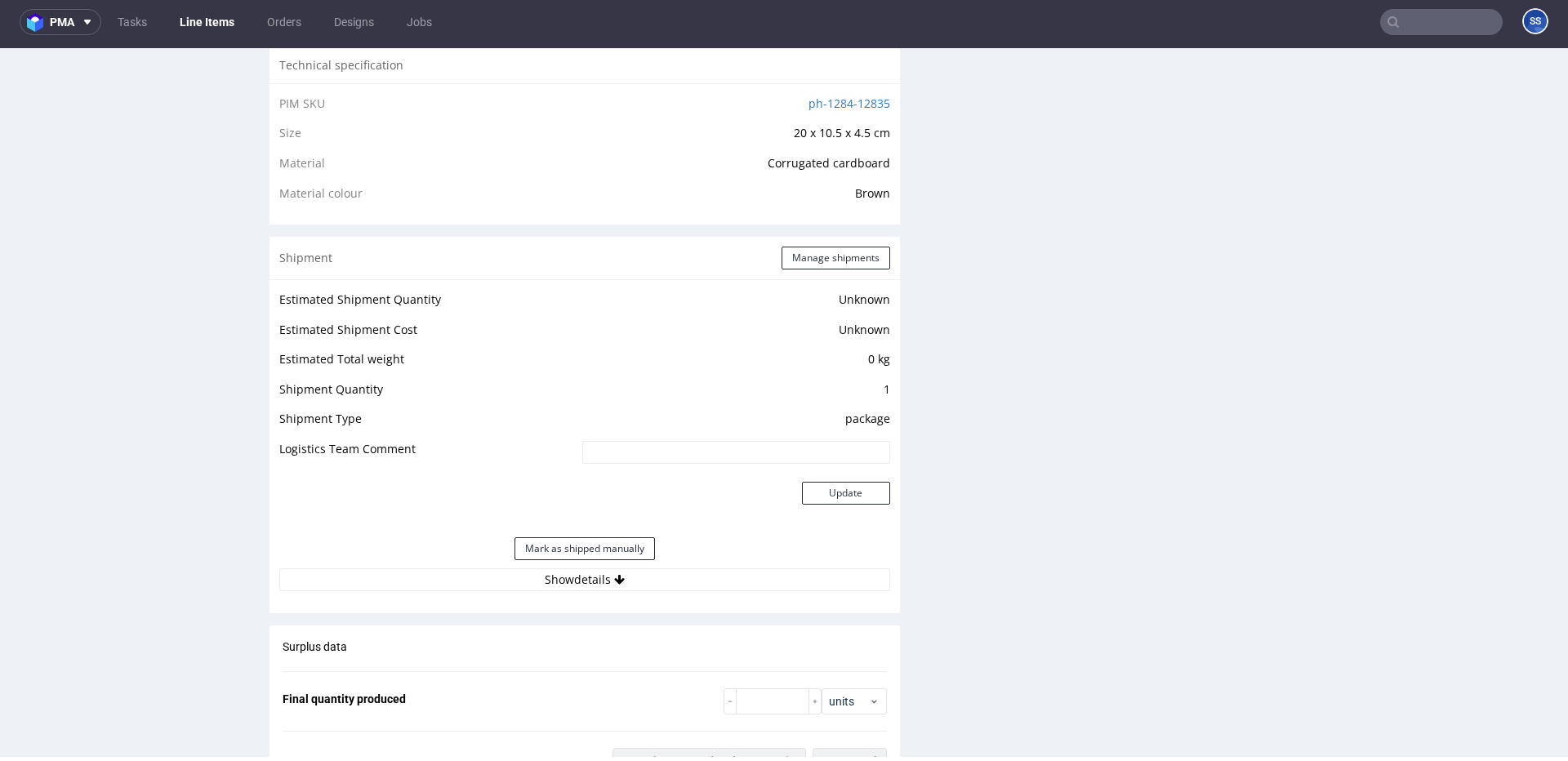
scroll to position [1107, 0]
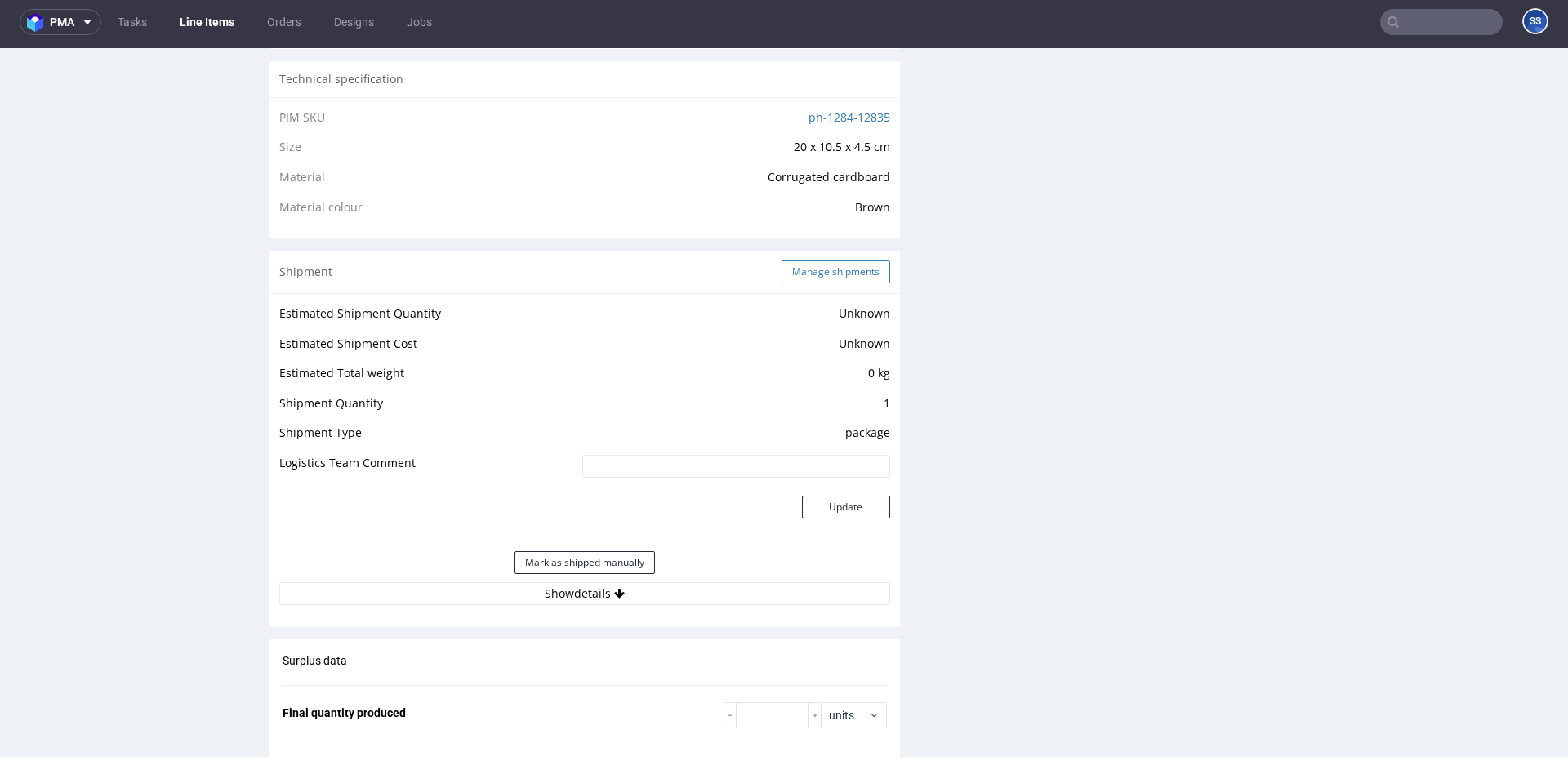
click at [826, 273] on button "Manage shipments" at bounding box center [836, 271] width 109 height 23
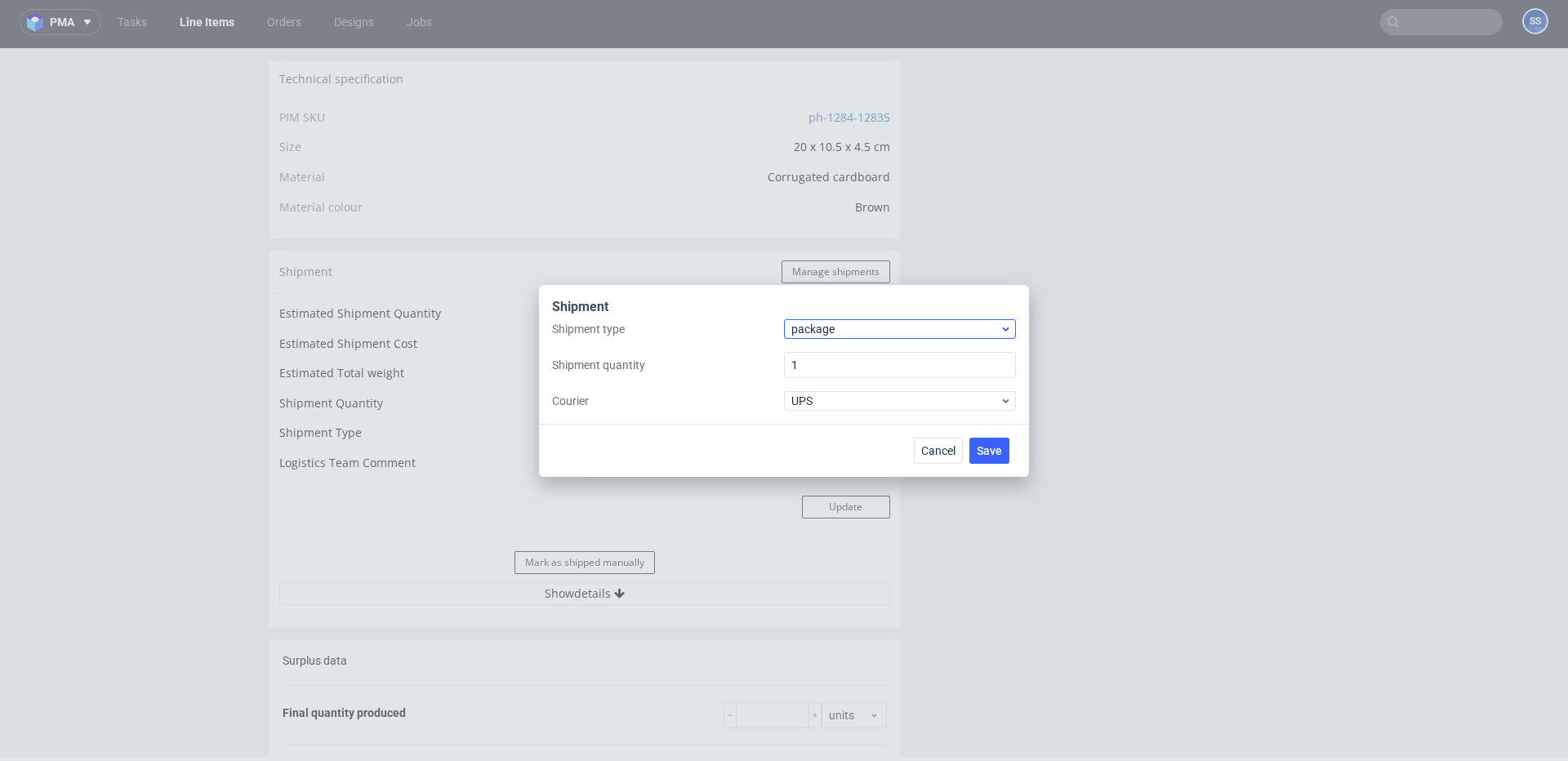
drag, startPoint x: 814, startPoint y: 316, endPoint x: 820, endPoint y: 324, distance: 10.0
click at [814, 317] on div "Shipment" at bounding box center [784, 308] width 464 height 21
click at [821, 327] on span "package" at bounding box center [896, 329] width 208 height 17
click at [842, 355] on div "pallet" at bounding box center [900, 363] width 219 height 29
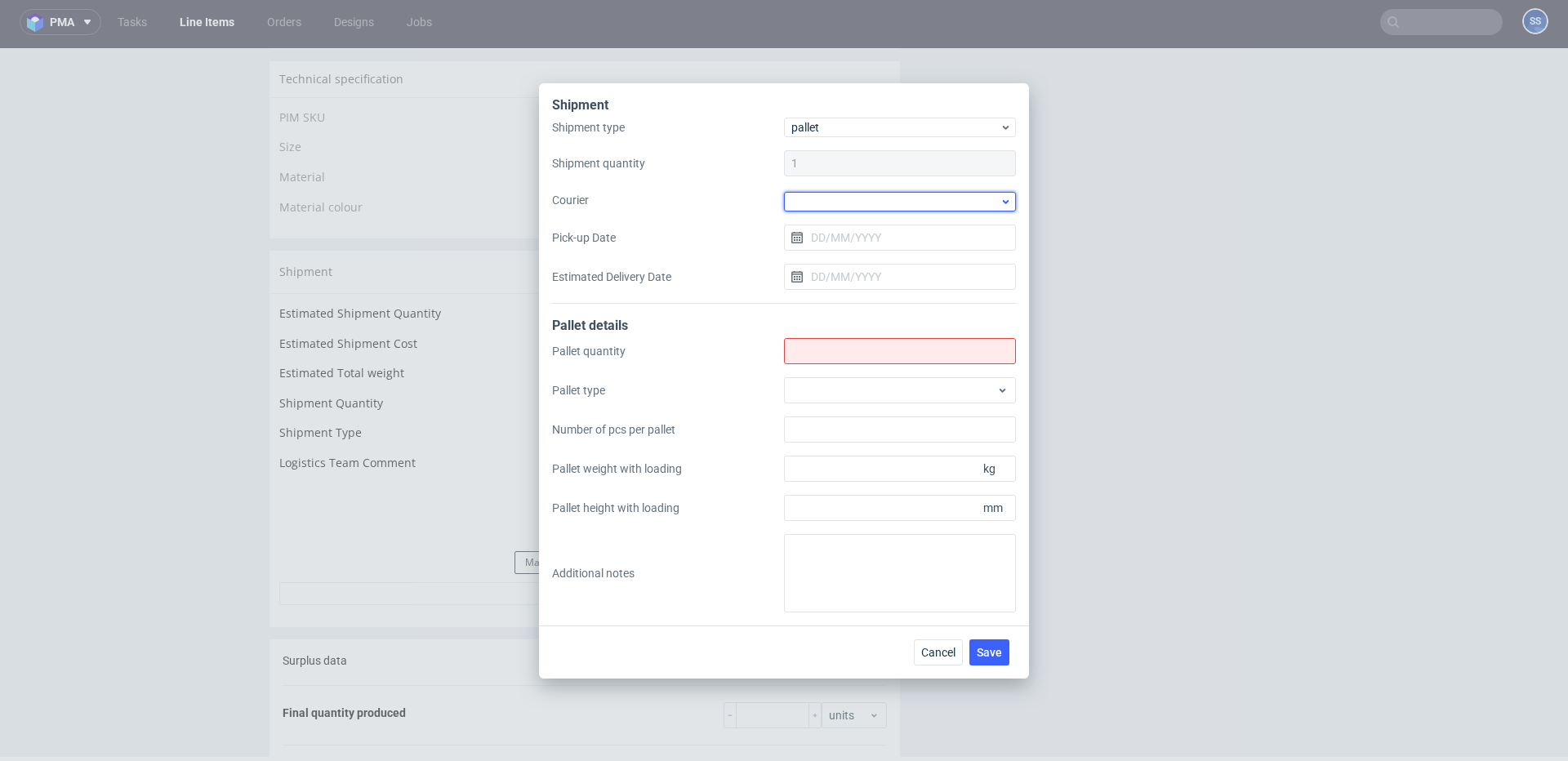
click at [814, 199] on div at bounding box center [900, 201] width 232 height 19
click at [851, 292] on div "DB Schenker" at bounding box center [900, 295] width 219 height 29
drag, startPoint x: 841, startPoint y: 234, endPoint x: 861, endPoint y: 245, distance: 22.8
click at [841, 234] on input "Pick-up Date" at bounding box center [900, 235] width 232 height 26
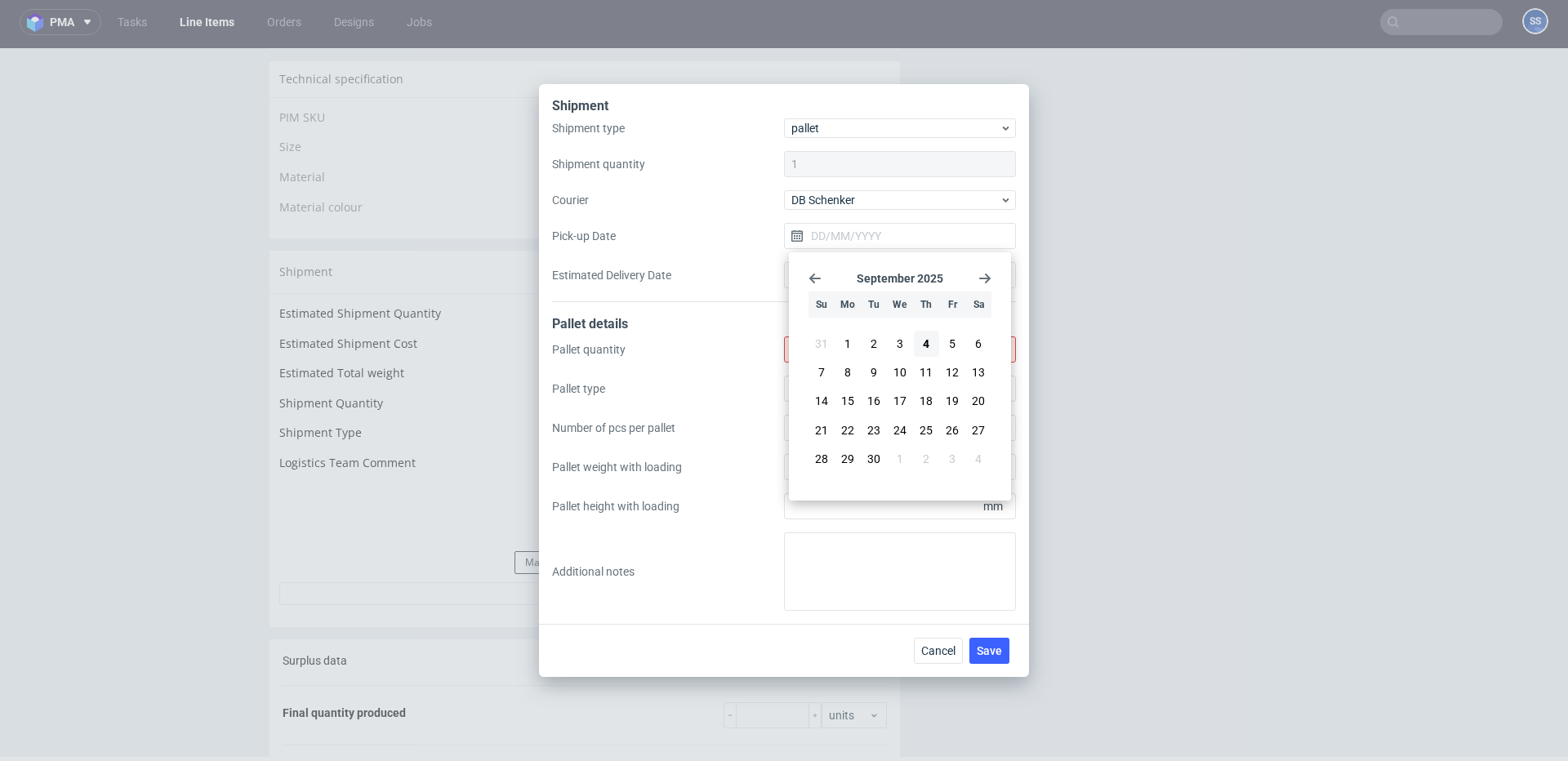
drag, startPoint x: 952, startPoint y: 343, endPoint x: 943, endPoint y: 341, distance: 9.2
click at [952, 343] on span "5" at bounding box center [952, 344] width 6 height 17
type input "[DATE]"
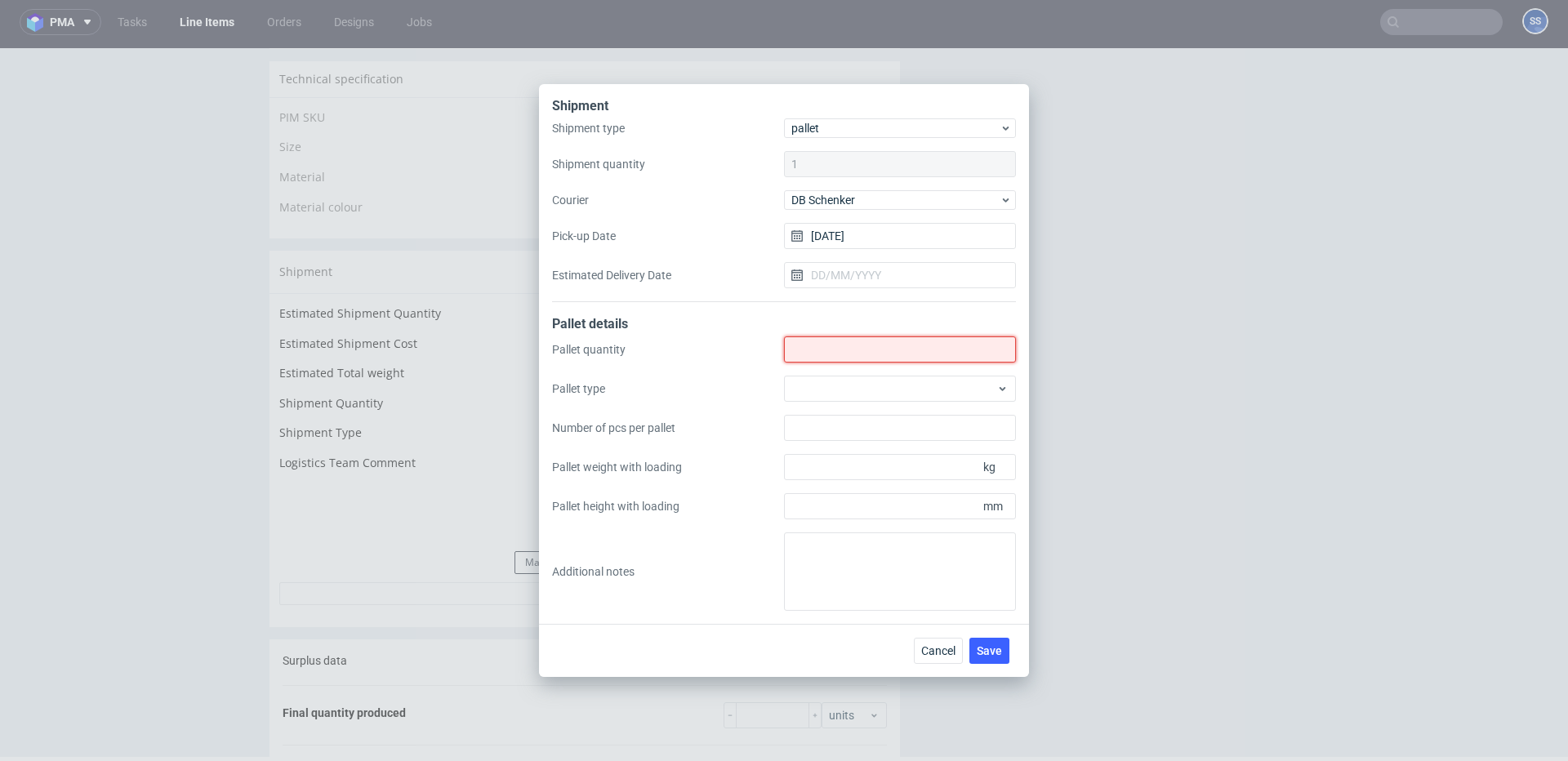
click at [821, 354] on input "Shipment type" at bounding box center [900, 349] width 232 height 26
type input "2"
click at [986, 657] on button "Save" at bounding box center [990, 651] width 40 height 26
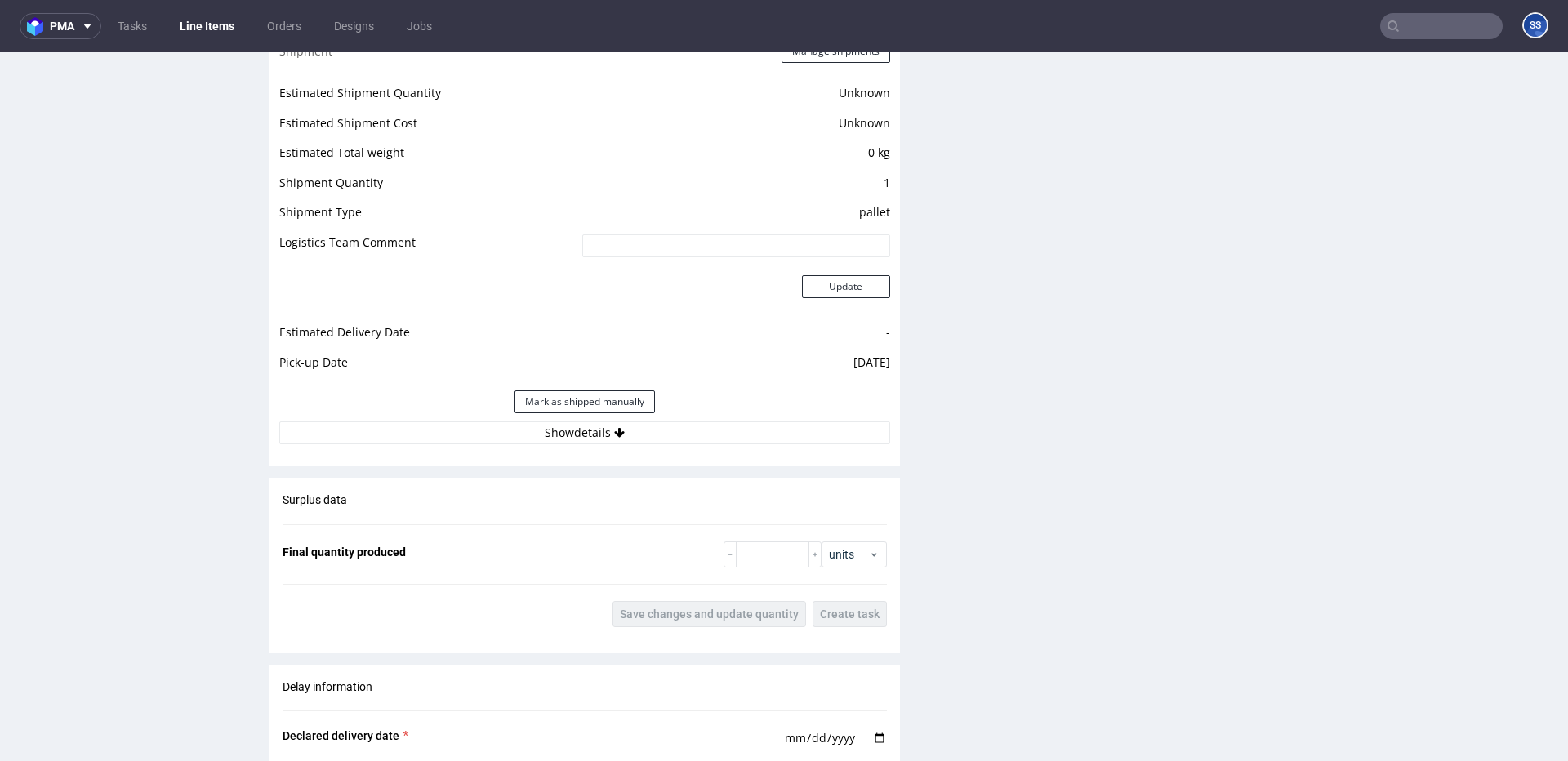
scroll to position [1369, 0]
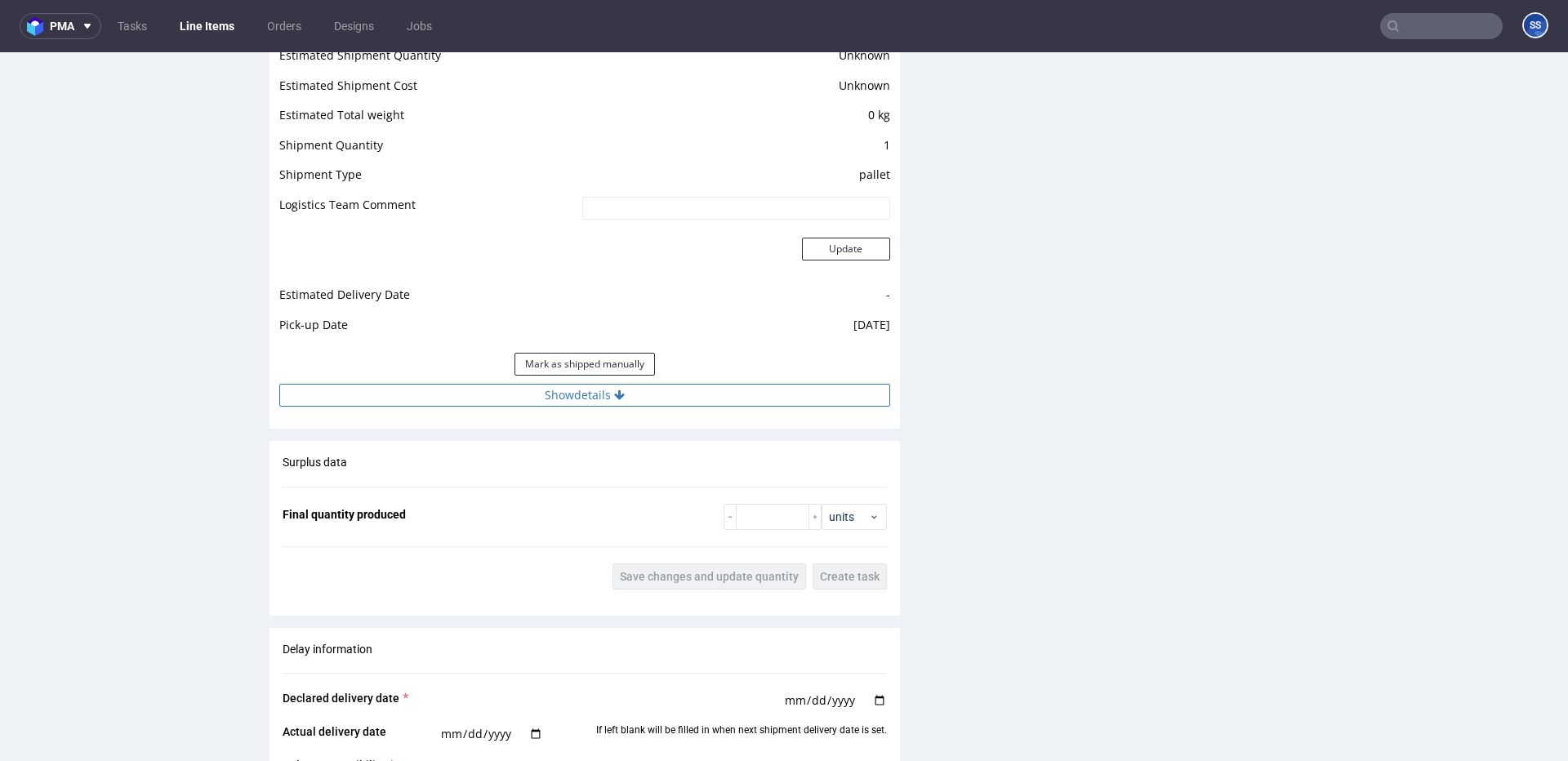
click at [596, 399] on button "Show details" at bounding box center [585, 394] width 611 height 23
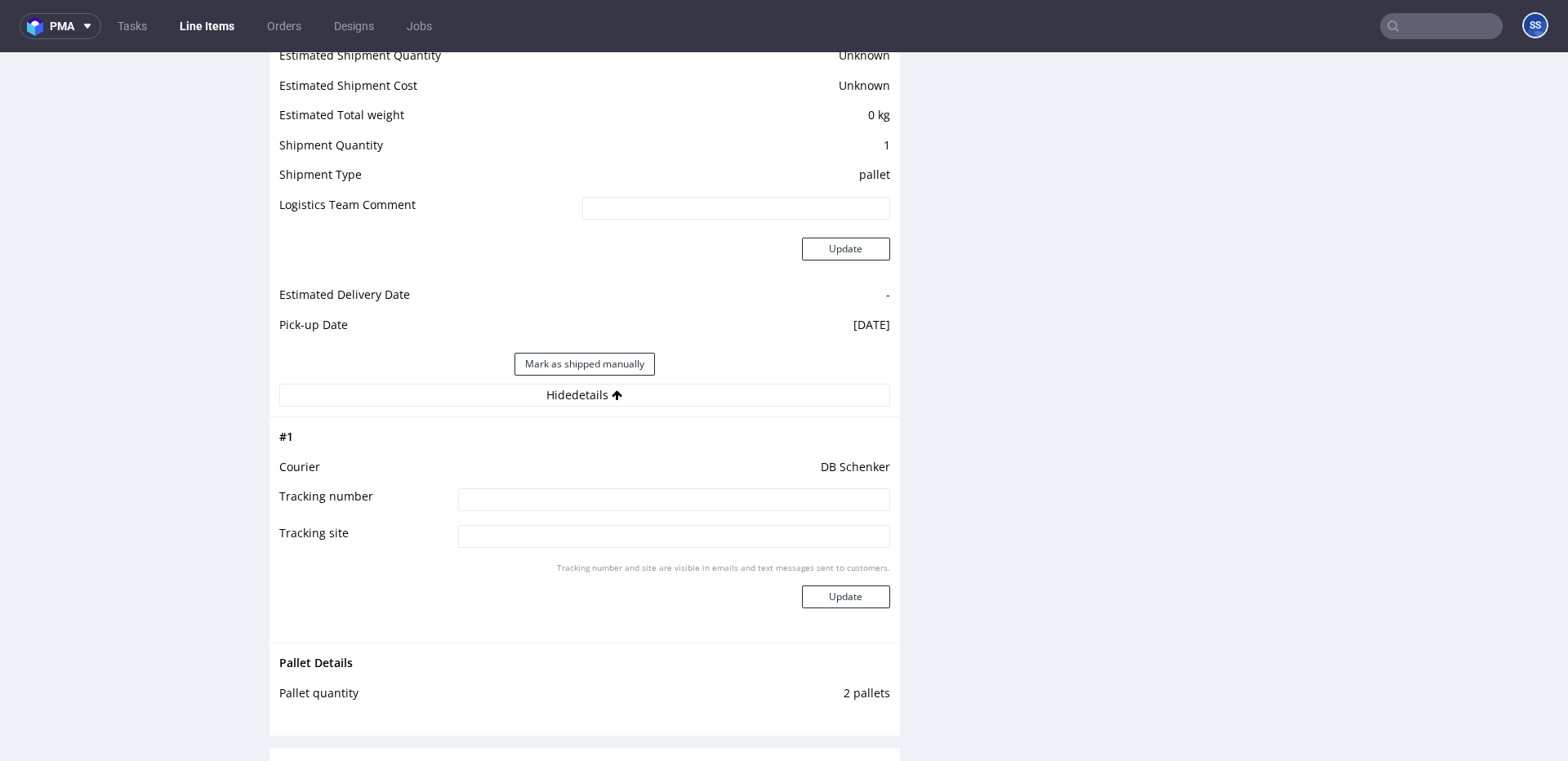
drag, startPoint x: 580, startPoint y: 504, endPoint x: 597, endPoint y: 505, distance: 17.0
click at [580, 503] on input at bounding box center [674, 499] width 432 height 23
paste input "PLWAW509008160"
type input "PLWAW509008160"
click at [845, 600] on button "Update" at bounding box center [846, 596] width 88 height 23
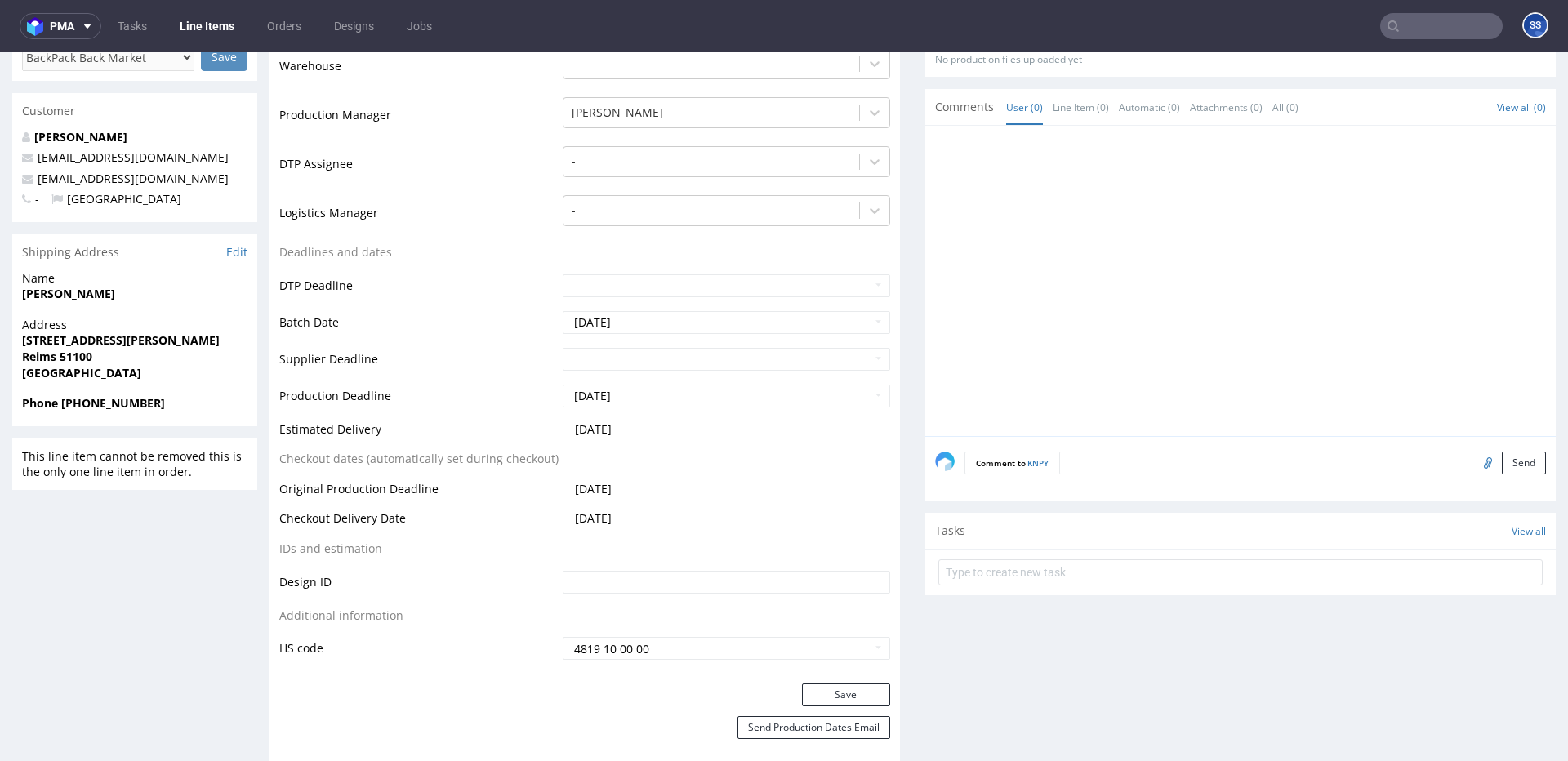
scroll to position [0, 0]
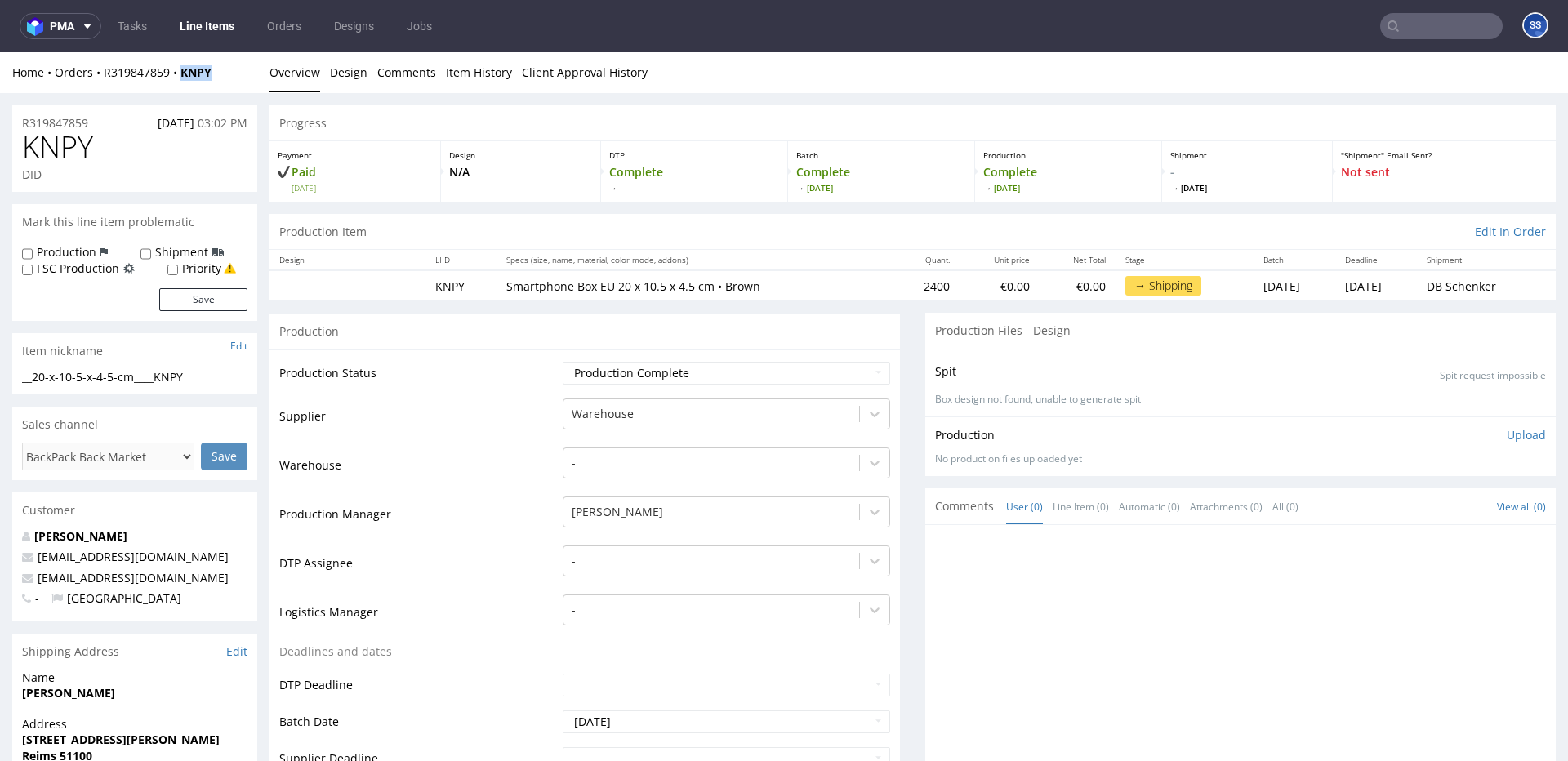
drag, startPoint x: 210, startPoint y: 76, endPoint x: 214, endPoint y: 60, distance: 16.5
click at [187, 74] on div "Home Orders R319847859 KNPY" at bounding box center [134, 73] width 245 height 17
copy strong "KNPY"
click at [223, 25] on link "Line Items" at bounding box center [207, 26] width 74 height 26
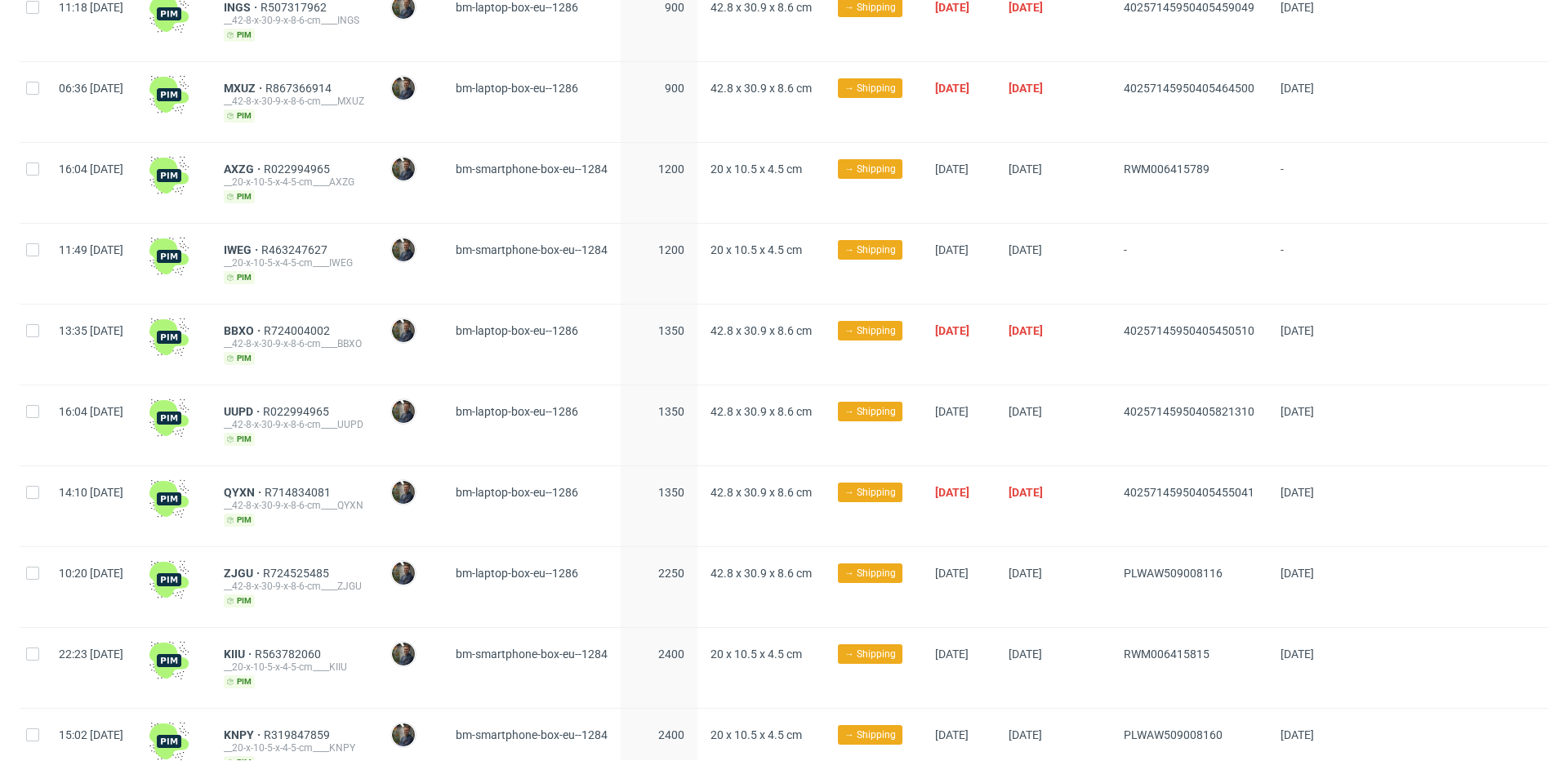
scroll to position [738, 0]
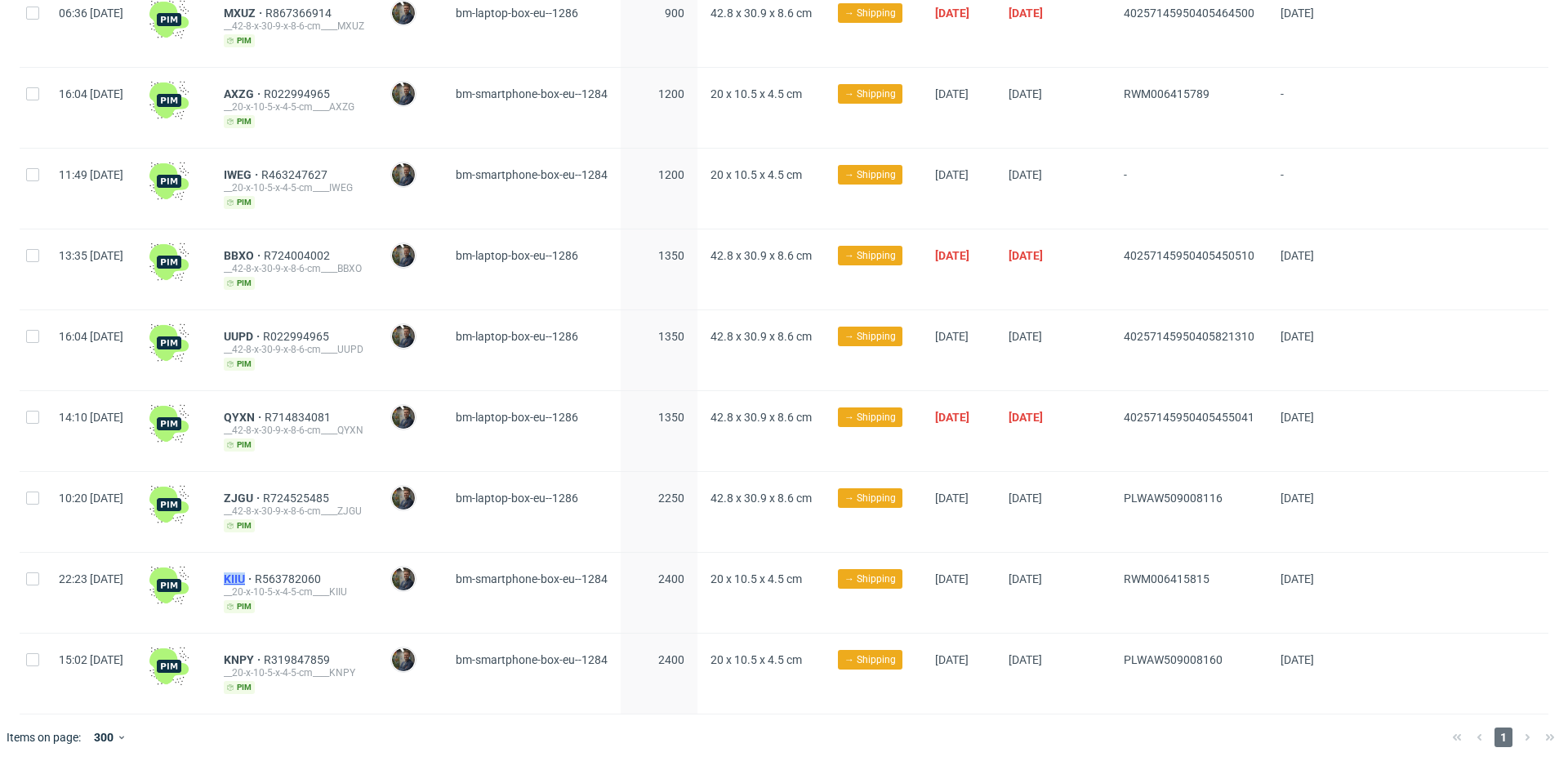
drag, startPoint x: 270, startPoint y: 567, endPoint x: 293, endPoint y: 569, distance: 23.1
click at [293, 569] on div "KIIU R563782060 __20-x-10-5-x-4-5-cm____KIIU pim" at bounding box center [293, 592] width 166 height 80
copy span "KIIU"
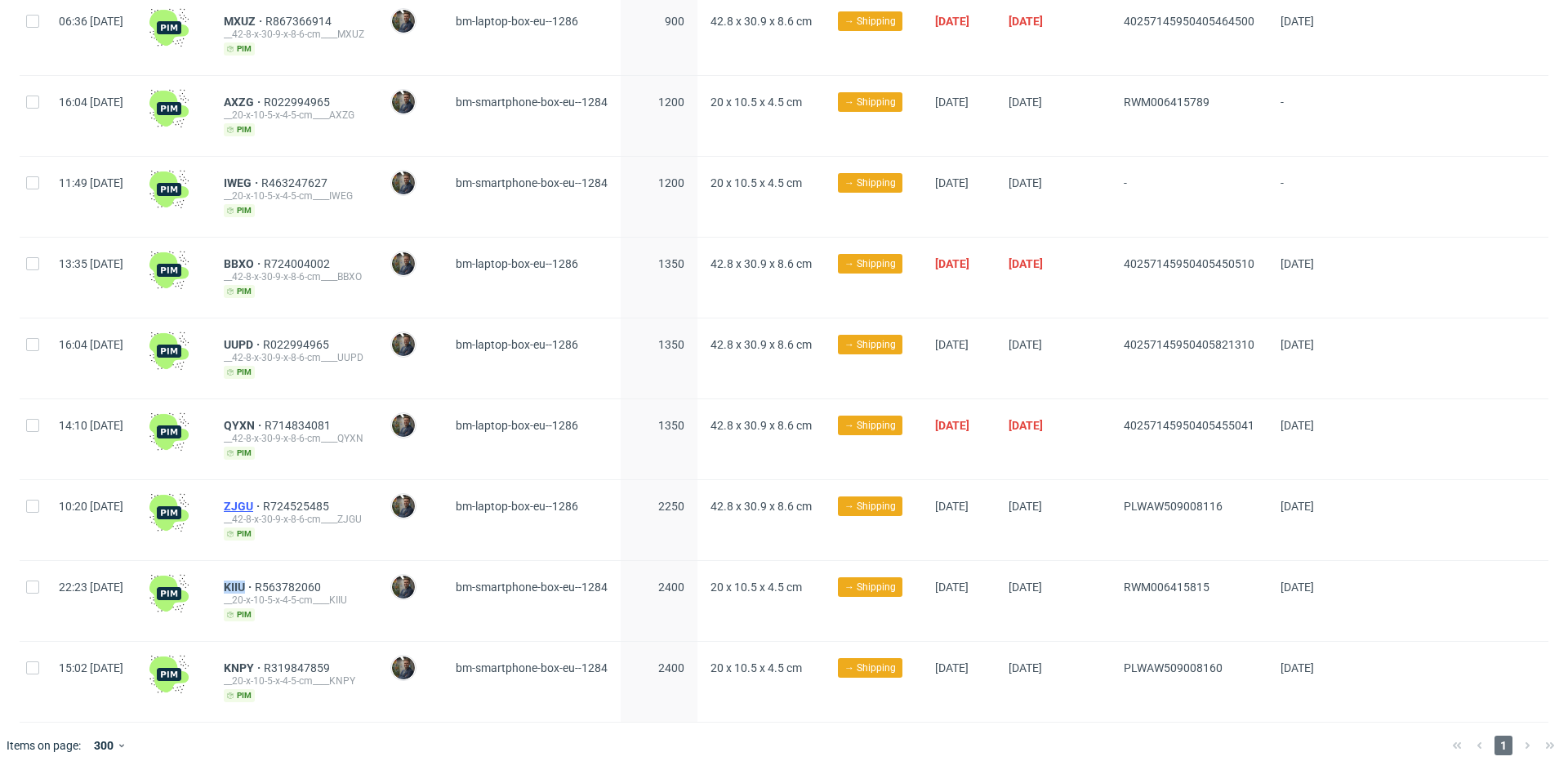
drag, startPoint x: 285, startPoint y: 502, endPoint x: 306, endPoint y: 501, distance: 21.0
click at [263, 501] on link "ZJGU" at bounding box center [243, 506] width 40 height 13
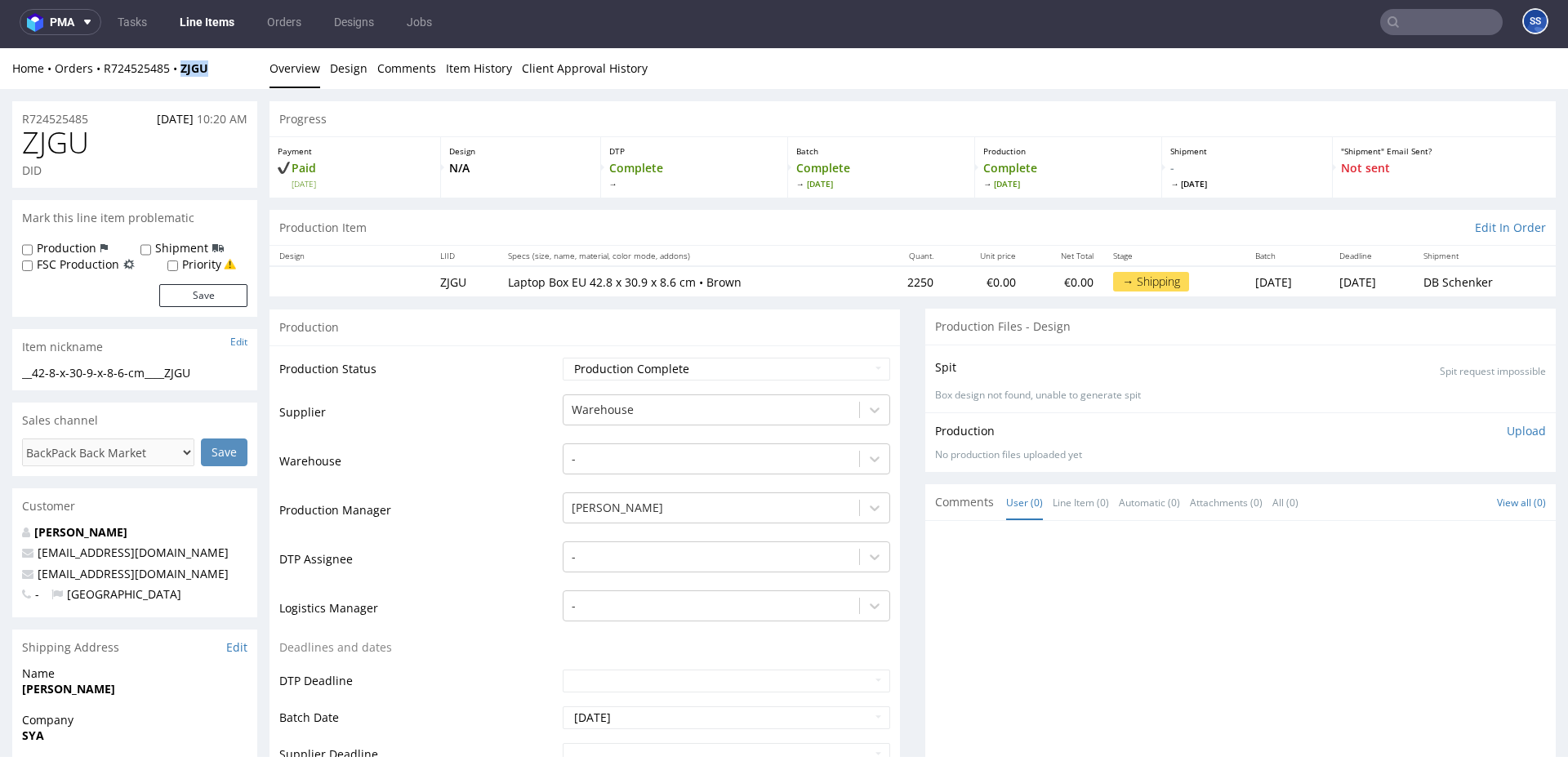
drag, startPoint x: 218, startPoint y: 75, endPoint x: 216, endPoint y: 64, distance: 11.2
click at [182, 76] on div "Home Orders R724525485 ZJGU" at bounding box center [134, 69] width 245 height 17
copy strong "ZJGU"
click at [197, 19] on link "Line Items" at bounding box center [207, 22] width 74 height 26
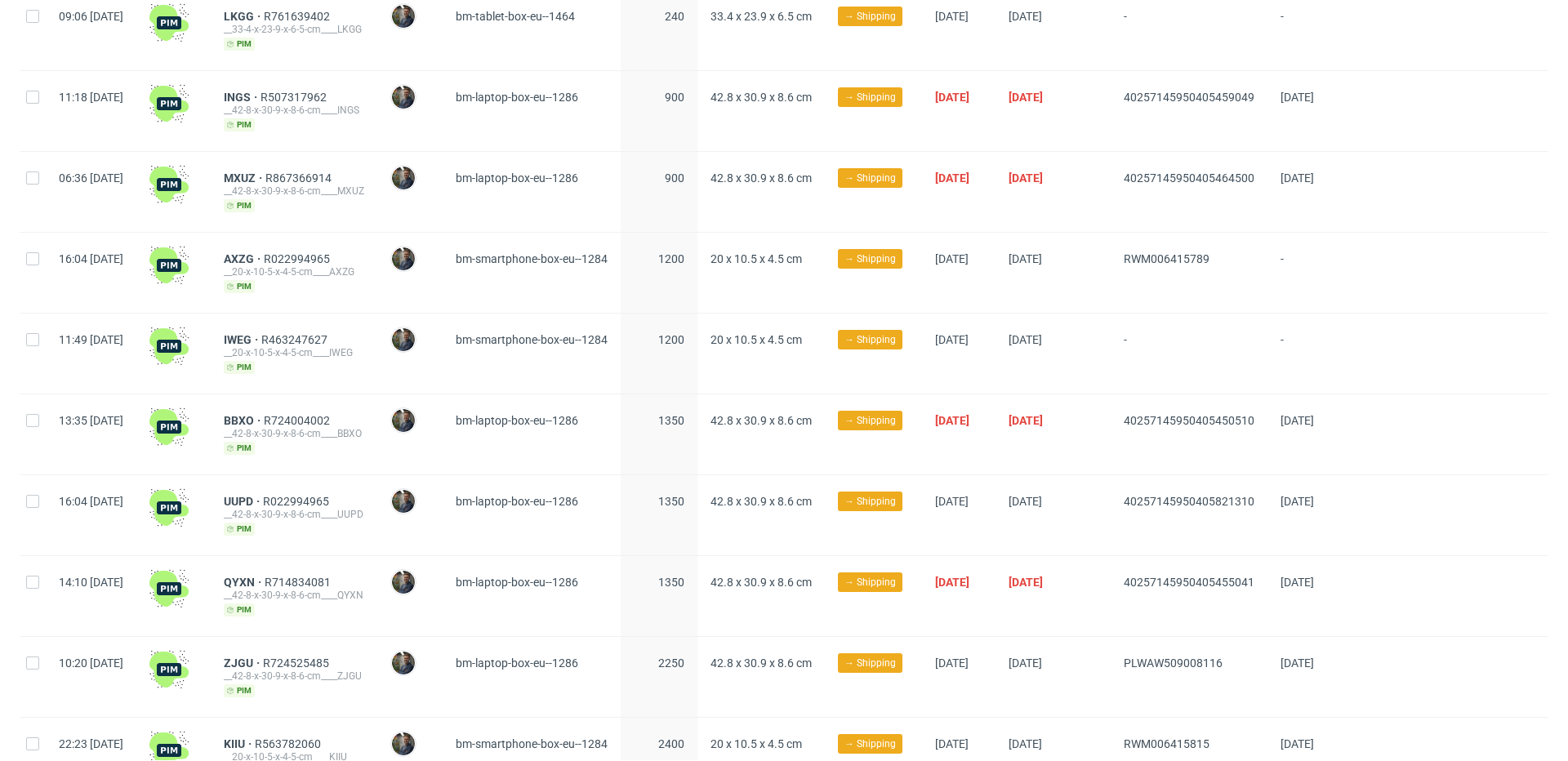
scroll to position [561, 0]
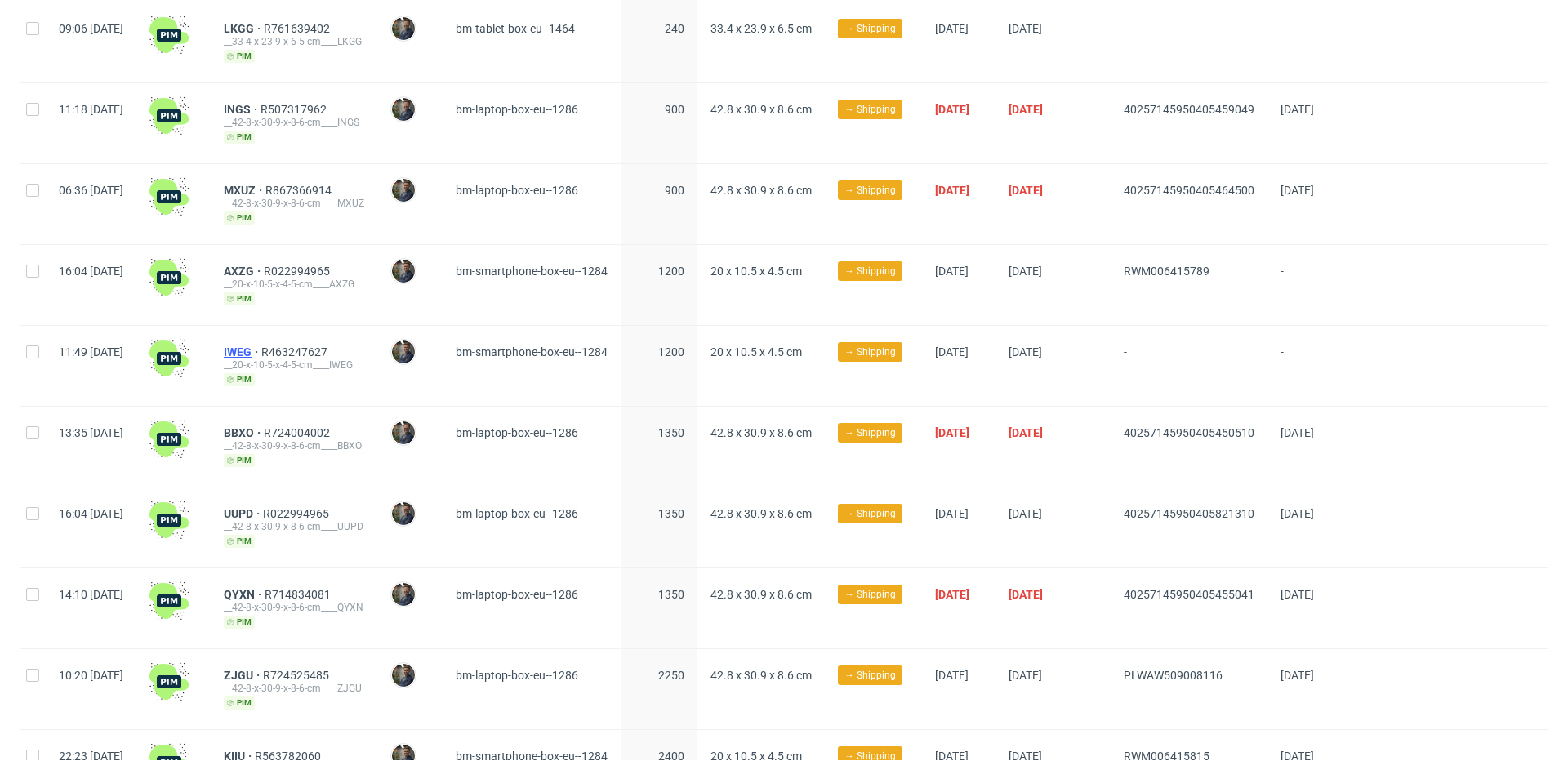
click at [261, 349] on span "IWEG" at bounding box center [242, 352] width 38 height 13
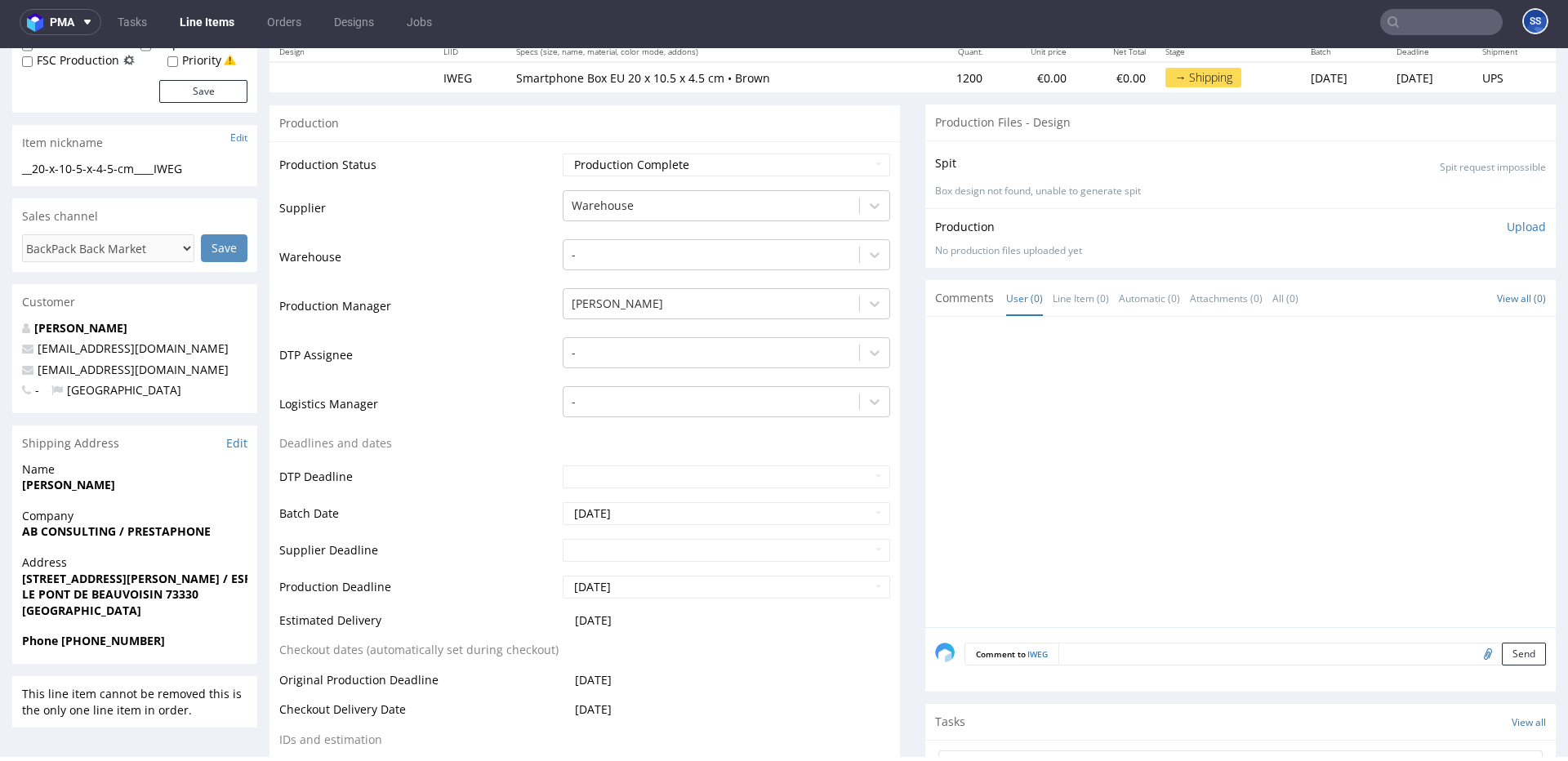
scroll to position [210, 0]
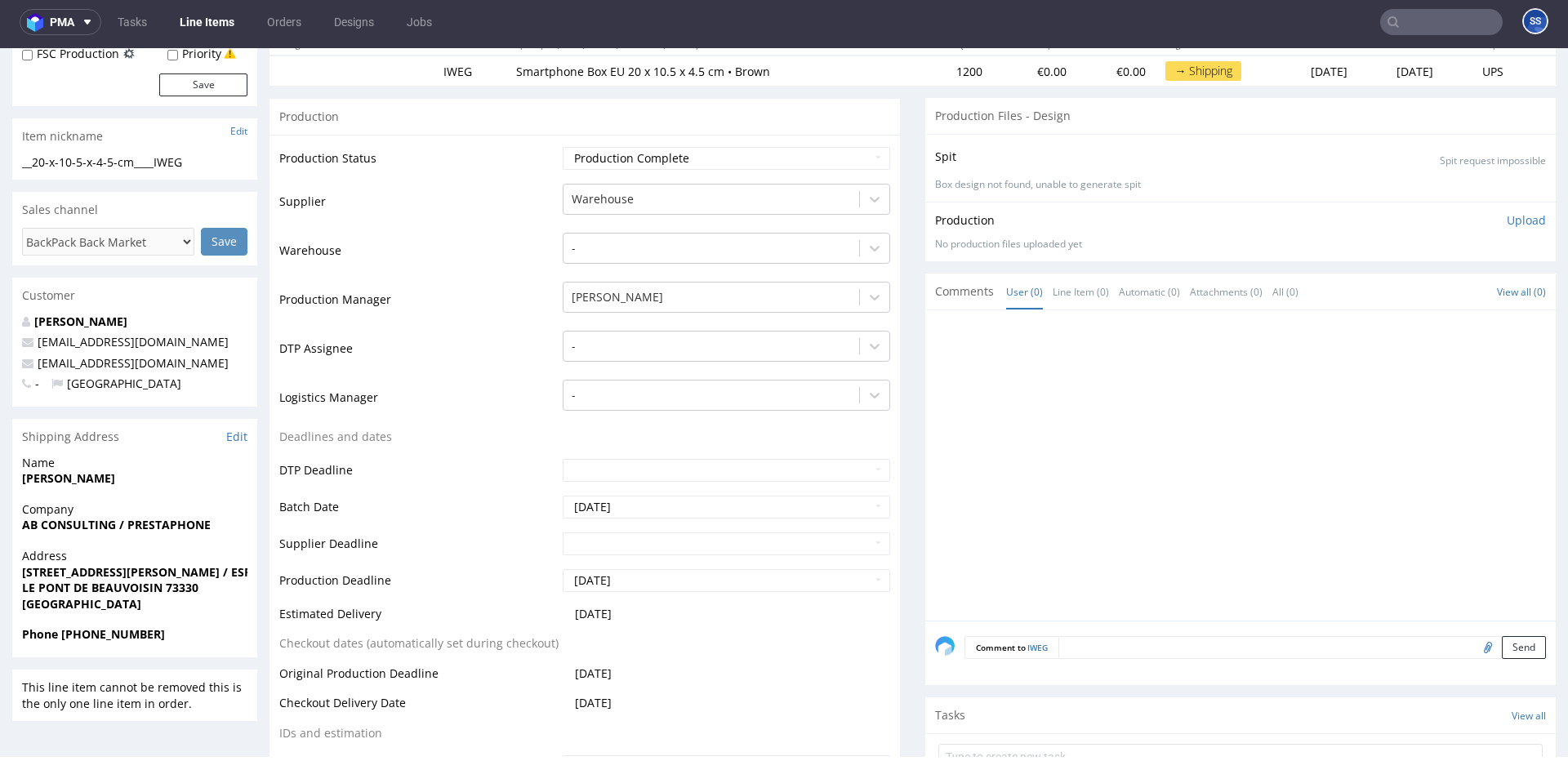
click at [76, 527] on strong "AB CONSULTING / PRESTAPHONE" at bounding box center [116, 524] width 189 height 16
copy strong "AB CONSULTING / PRESTAPHONE"
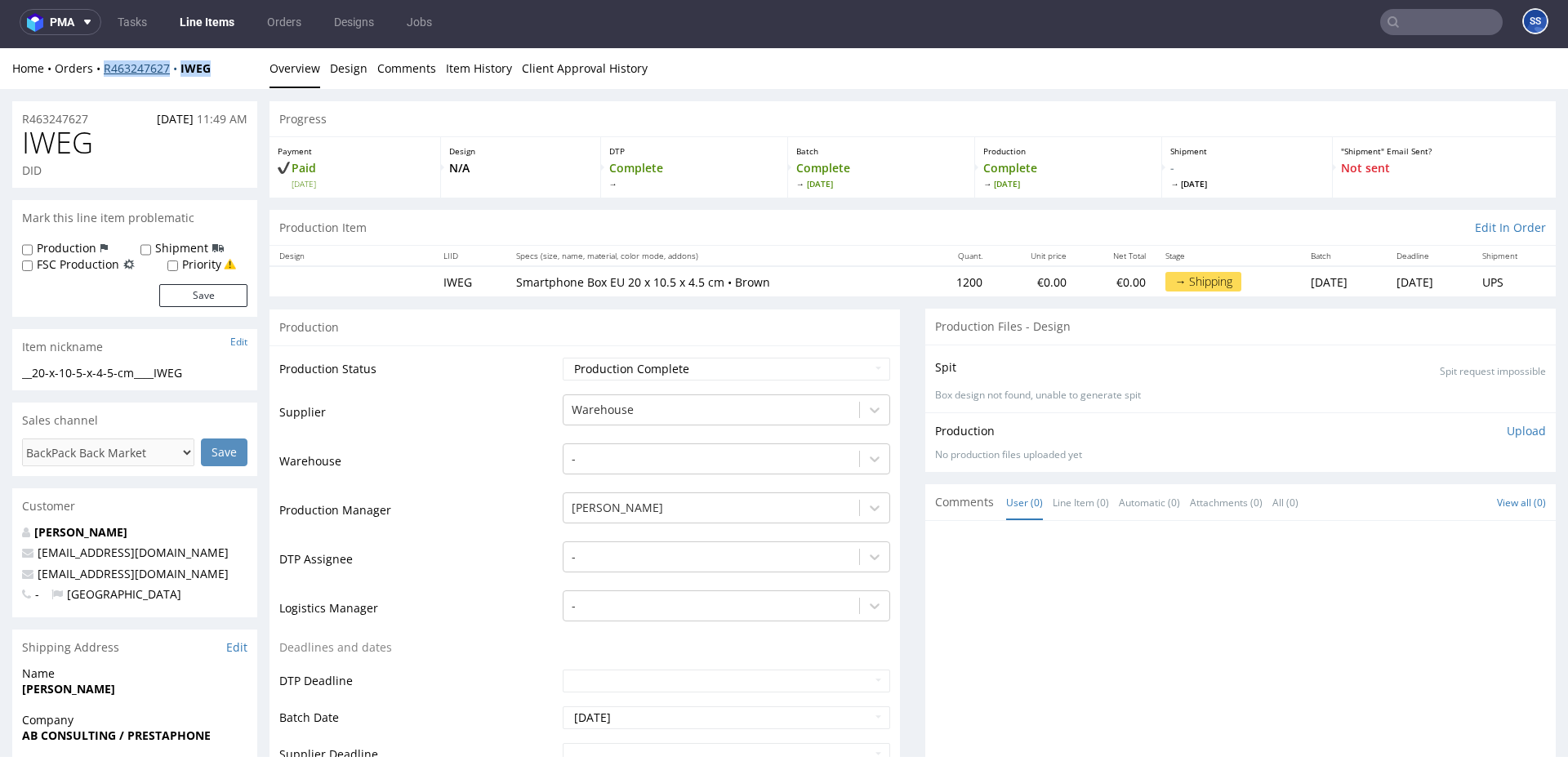
drag, startPoint x: 193, startPoint y: 74, endPoint x: 105, endPoint y: 72, distance: 88.0
click at [105, 72] on div "Home Orders R463247627 IWEG" at bounding box center [134, 69] width 245 height 17
copy div "R463247627 IWEG"
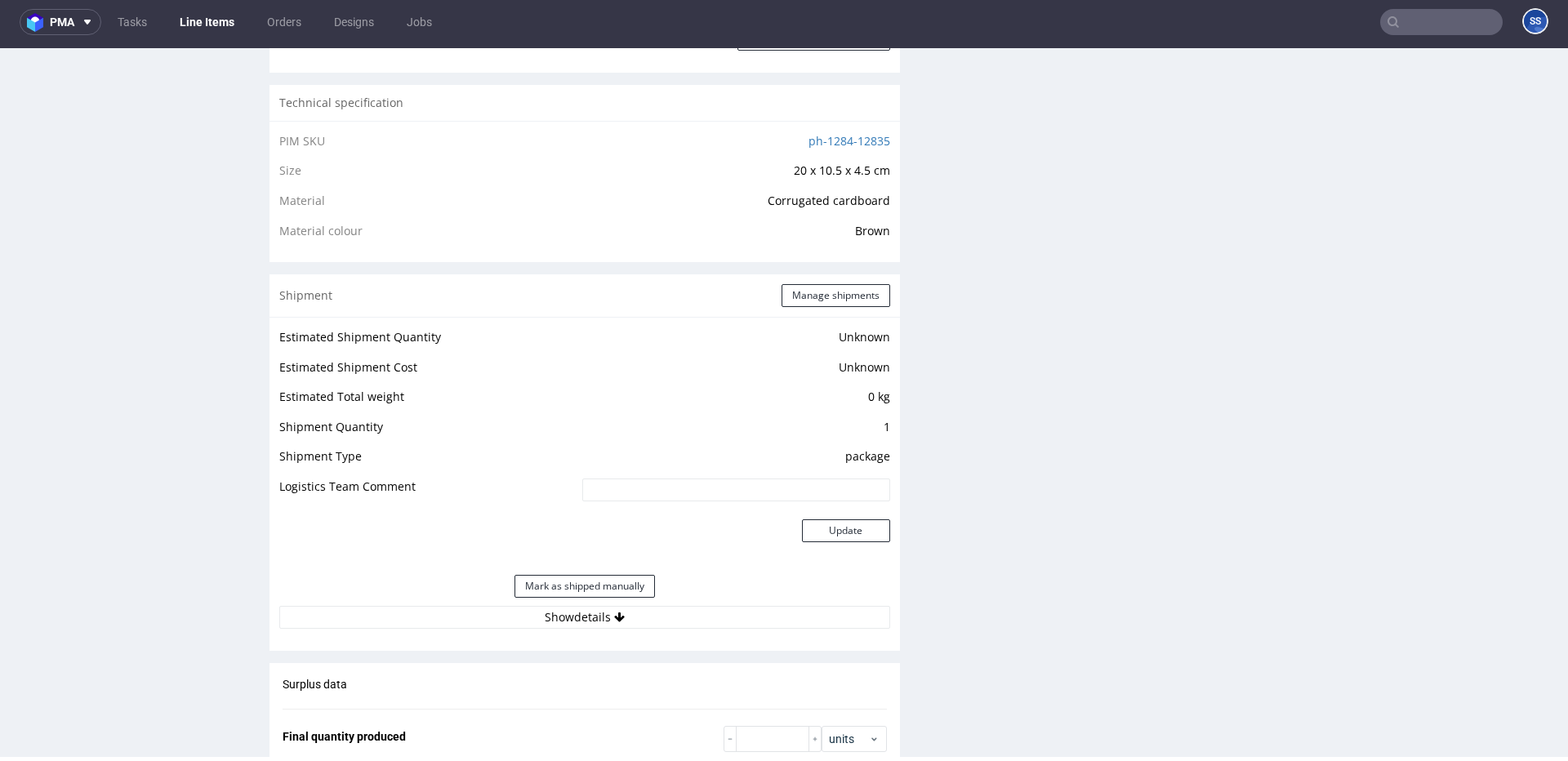
scroll to position [1082, 0]
click at [828, 304] on button "Manage shipments" at bounding box center [836, 297] width 109 height 23
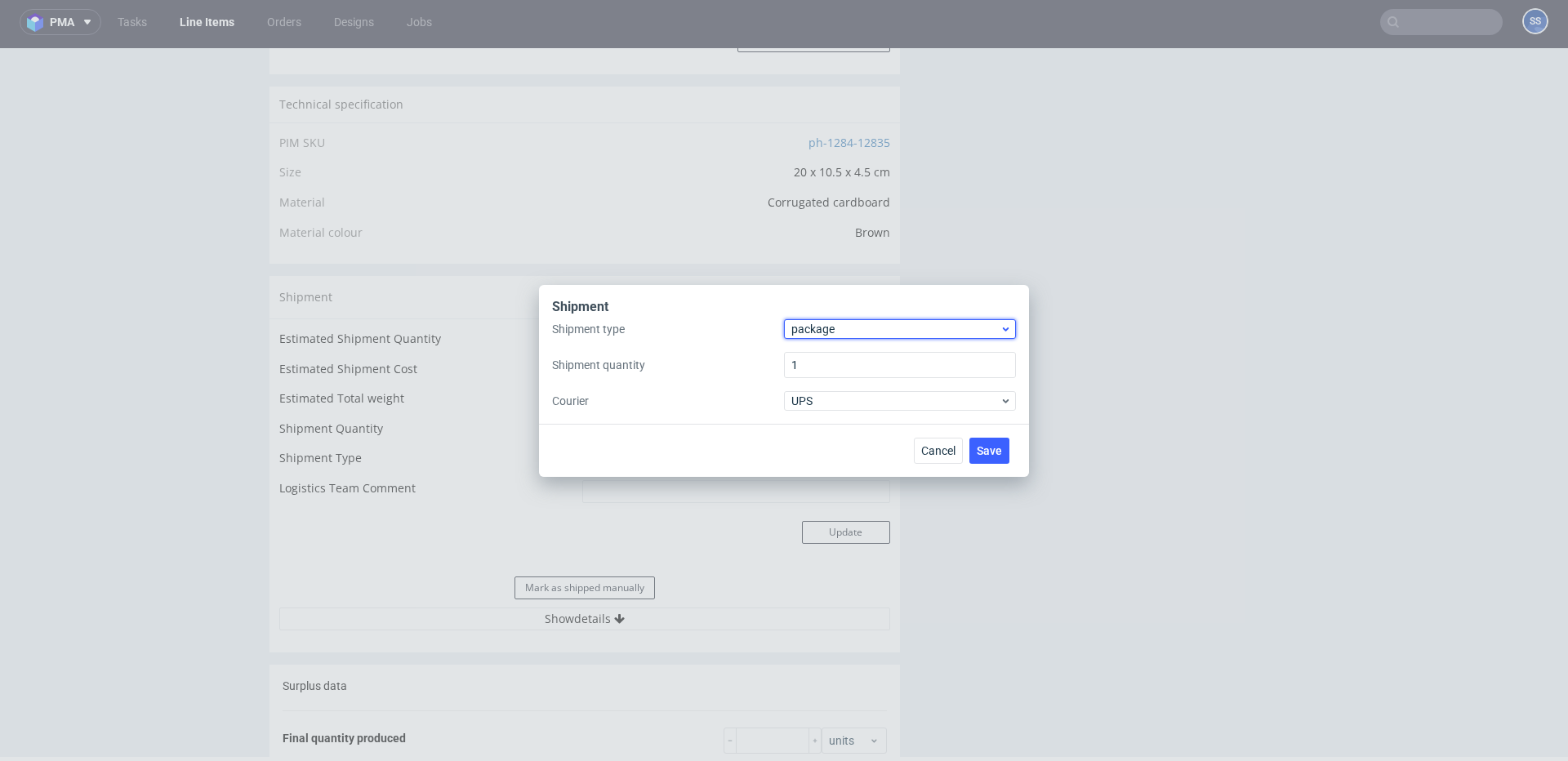
click at [853, 325] on span "package" at bounding box center [896, 329] width 208 height 17
click at [835, 359] on div "pallet" at bounding box center [900, 363] width 219 height 29
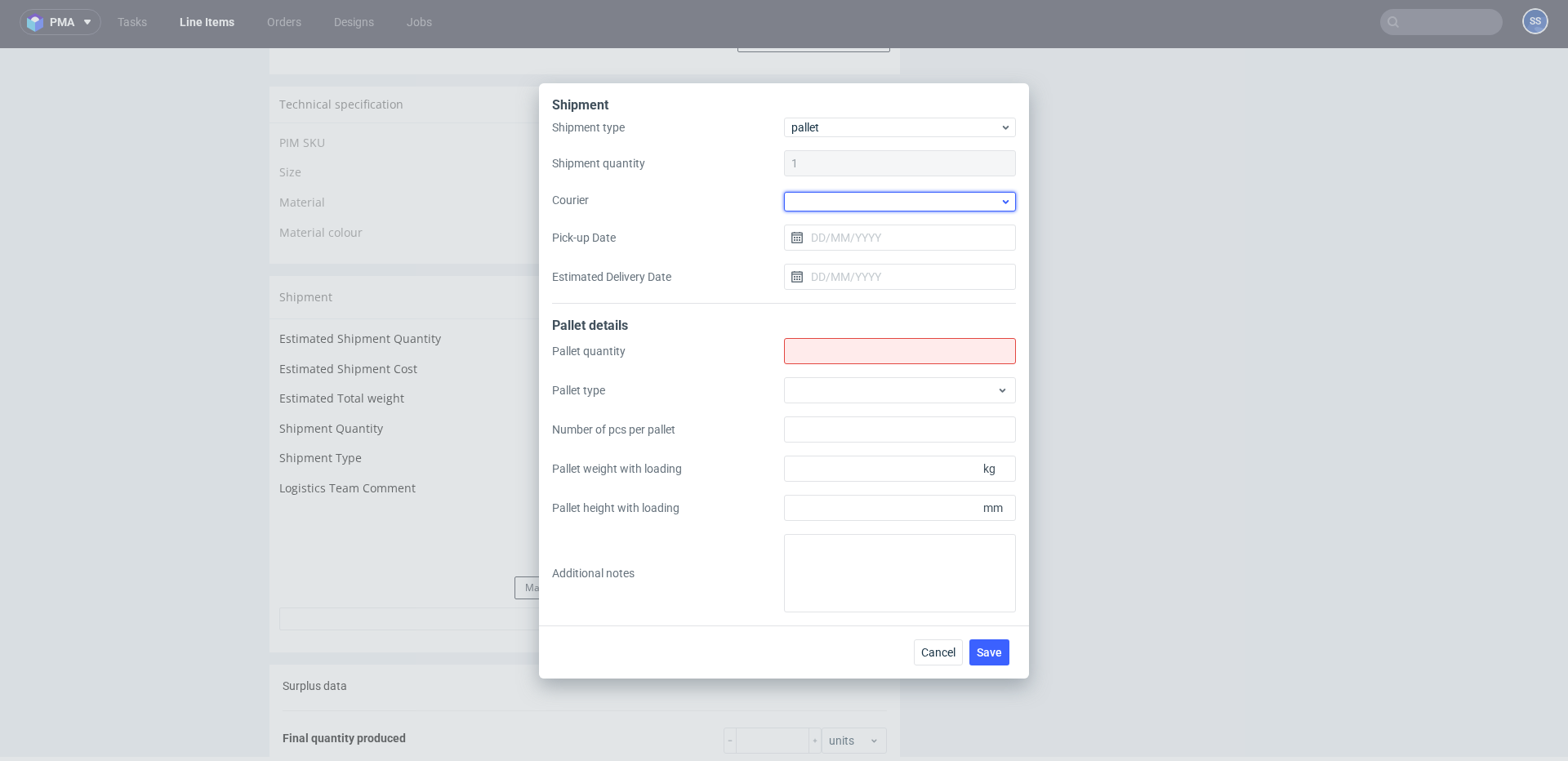
click at [832, 210] on div at bounding box center [900, 201] width 232 height 19
click at [854, 285] on div "Kuehne + Nagel" at bounding box center [900, 295] width 219 height 29
click at [831, 355] on input "Shipment type" at bounding box center [900, 349] width 232 height 26
type input "2"
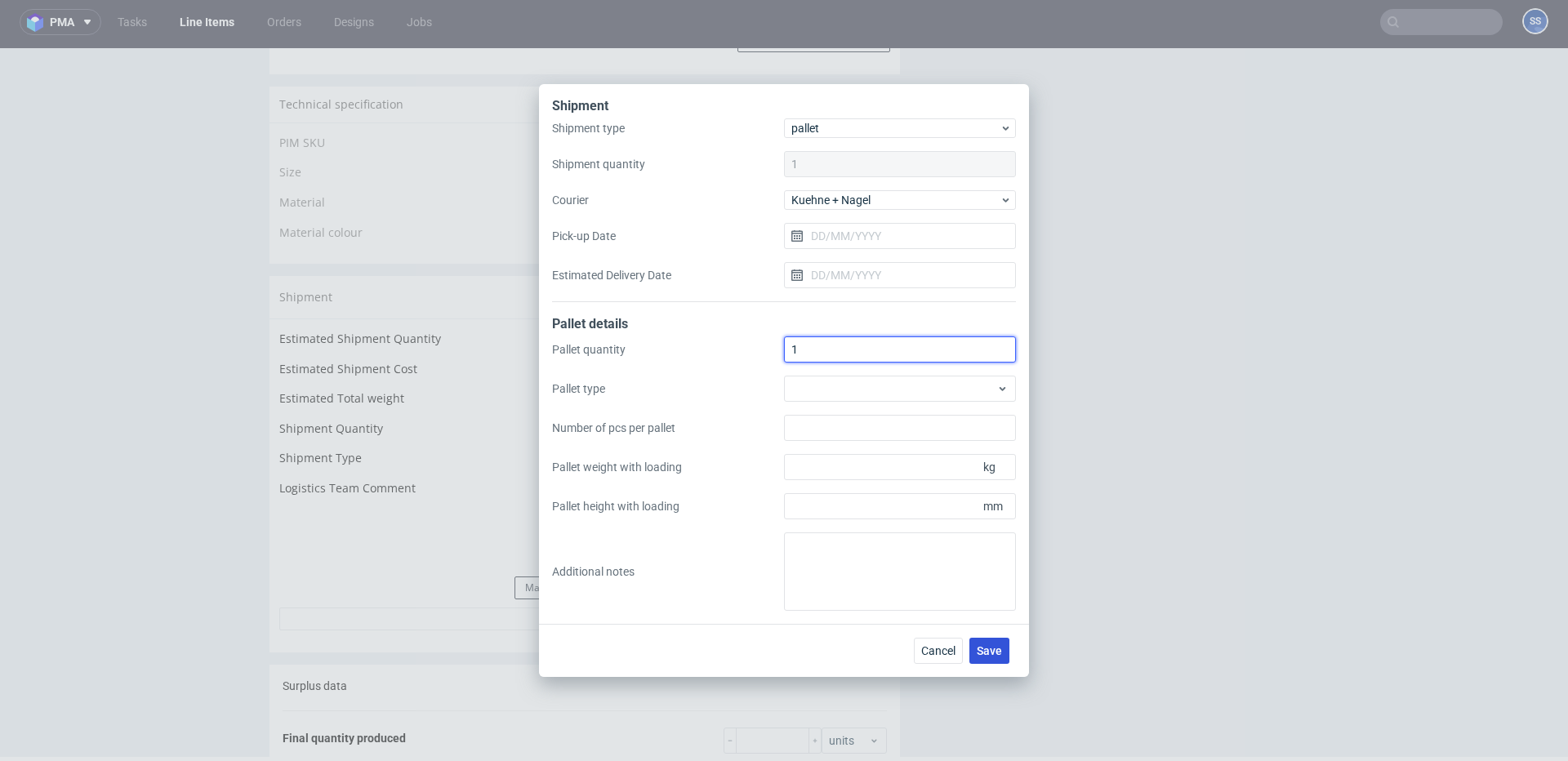
type input "1"
click at [989, 659] on button "Save" at bounding box center [990, 651] width 40 height 26
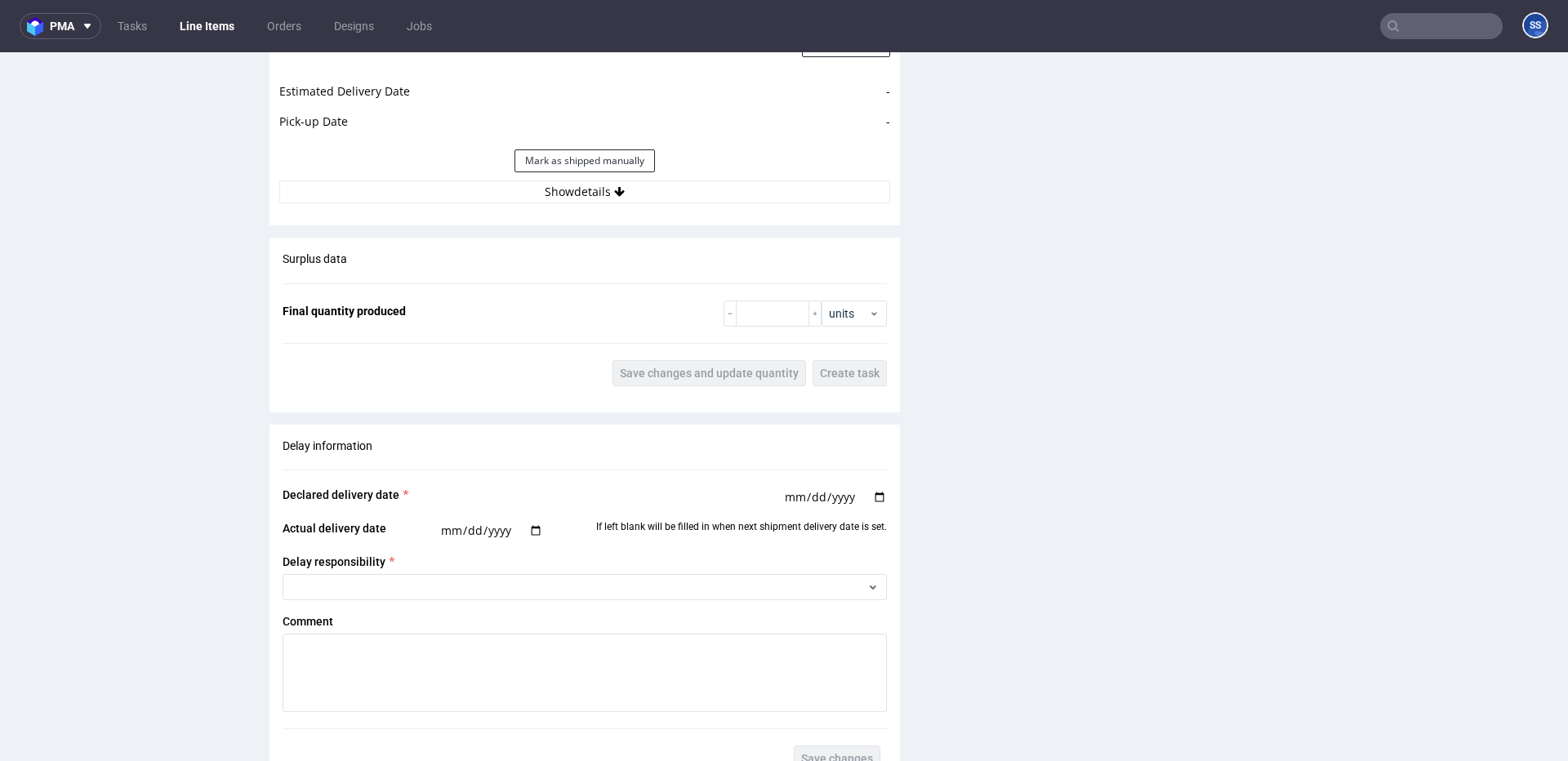
scroll to position [1414, 0]
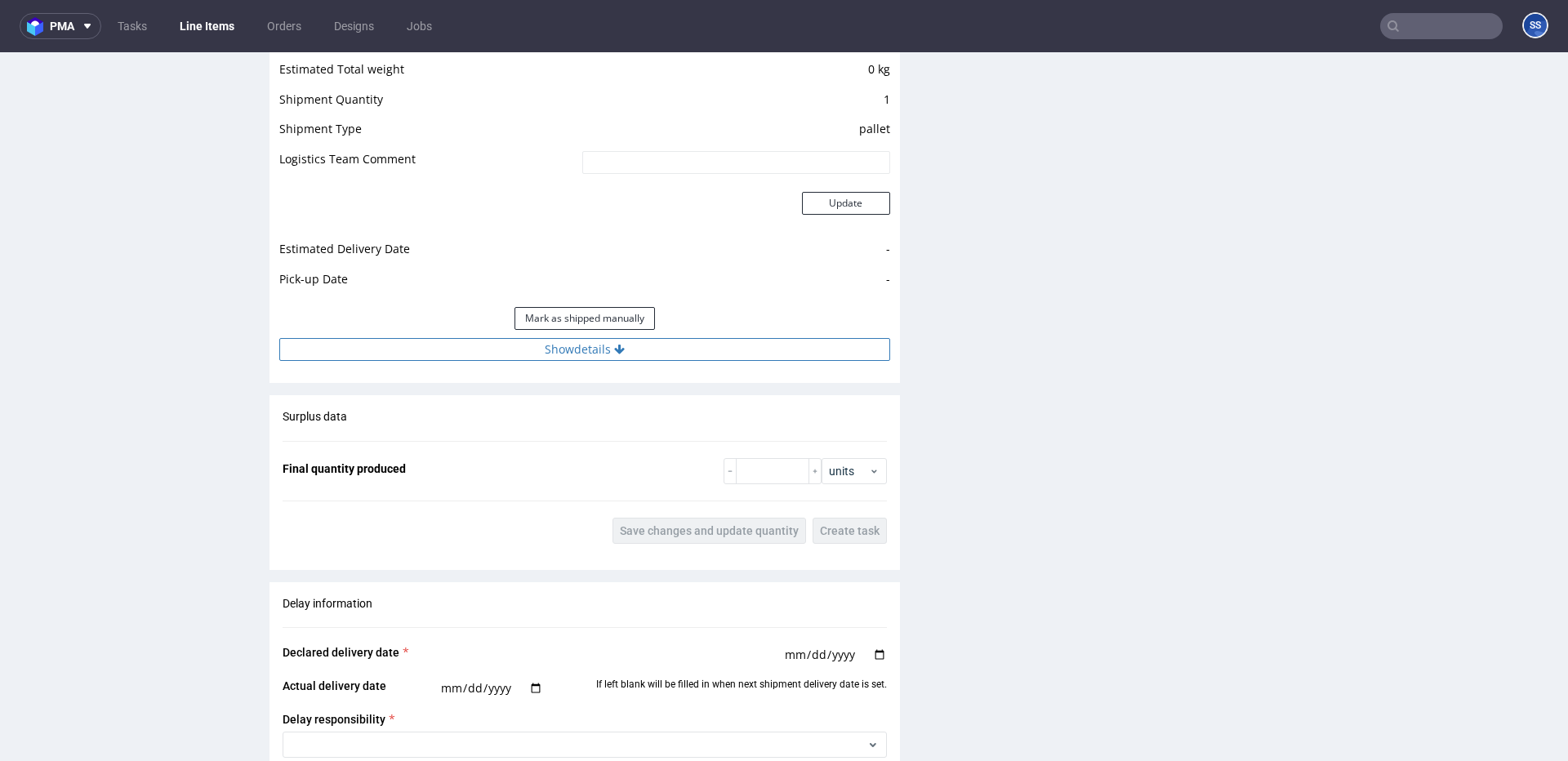
click at [559, 364] on div "Estimated Shipment Quantity Unknown Estimated Shipment Cost Unknown Estimated T…" at bounding box center [585, 179] width 631 height 381
click at [558, 357] on button "Show details" at bounding box center [585, 349] width 611 height 23
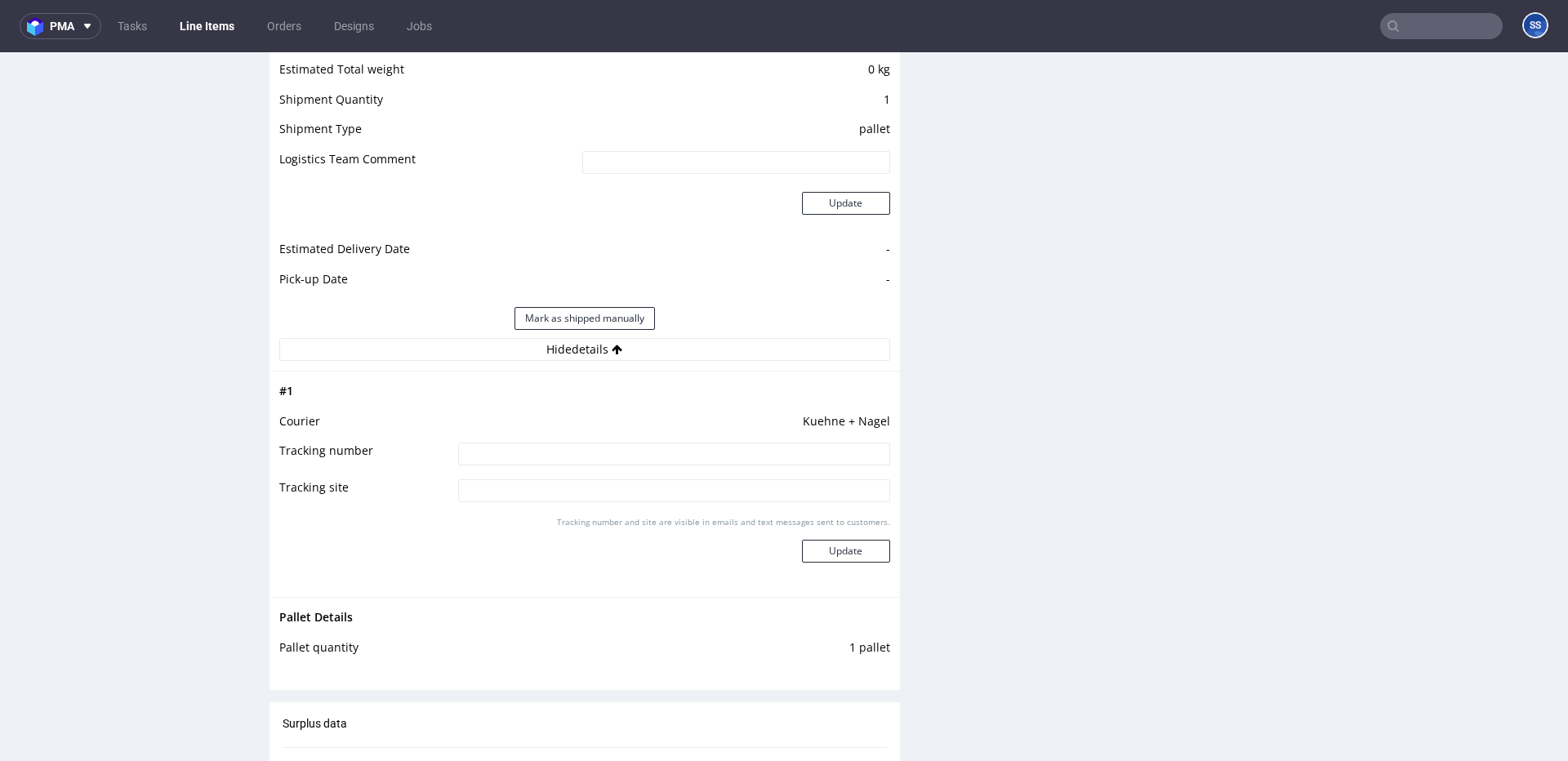
click at [569, 451] on input at bounding box center [674, 453] width 432 height 23
paste input "RWM006416068"
type input "RWM006416068"
click at [841, 541] on button "Update" at bounding box center [846, 551] width 88 height 23
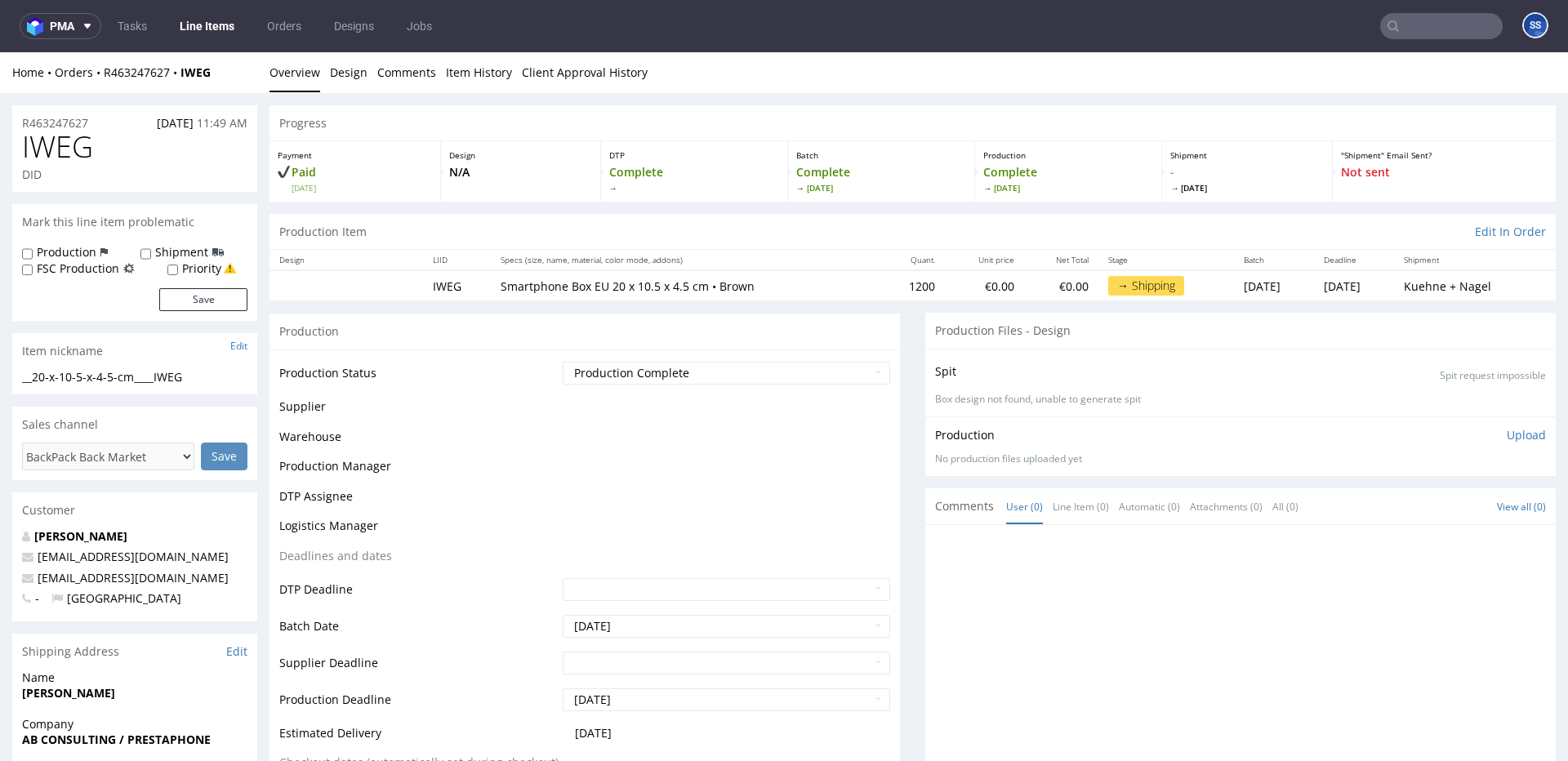
scroll to position [1040, 0]
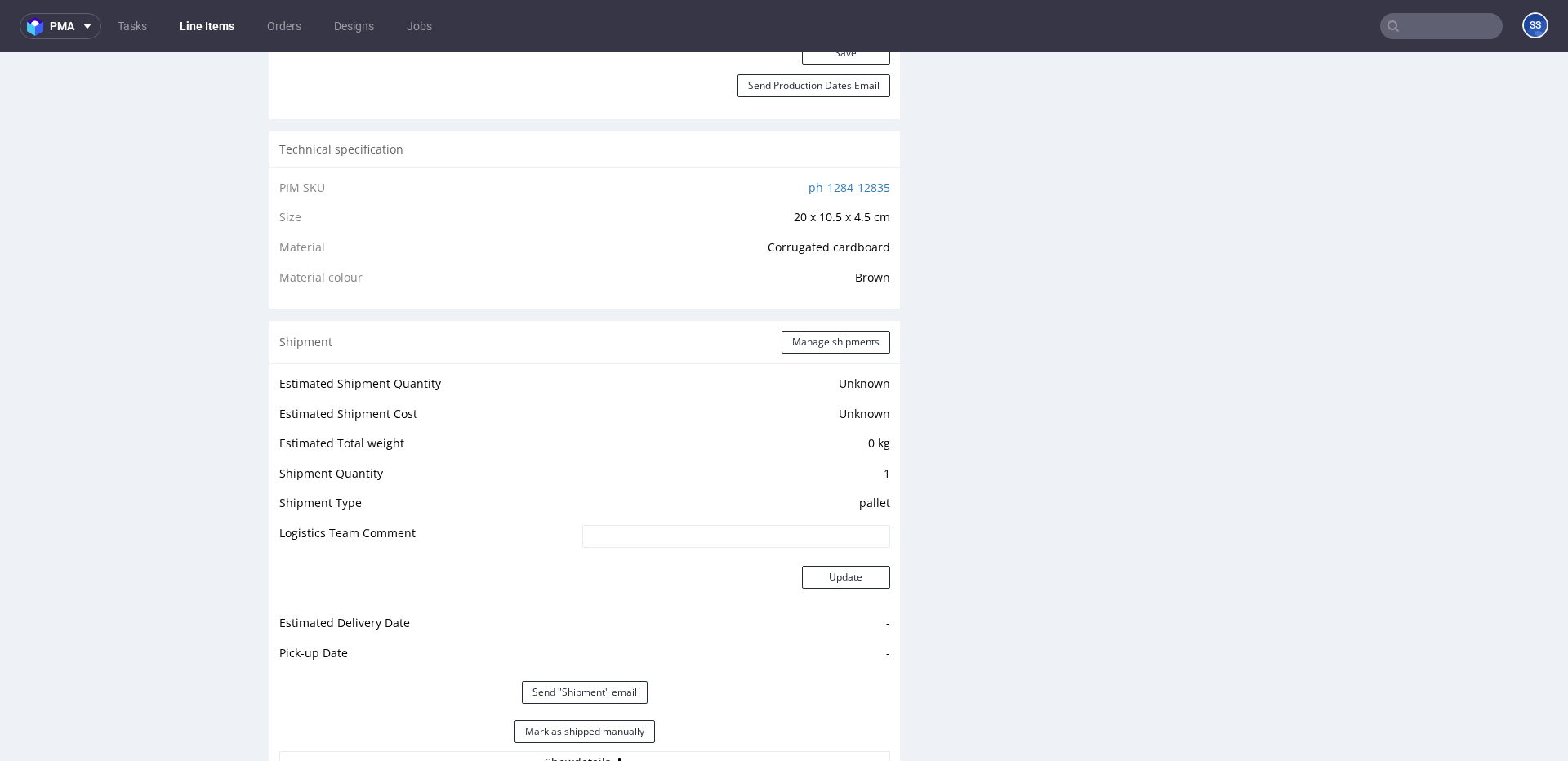
click at [227, 40] on nav "pma Tasks Line Items Orders Designs Jobs SS" at bounding box center [784, 26] width 1568 height 52
click at [224, 31] on link "Line Items" at bounding box center [207, 26] width 74 height 26
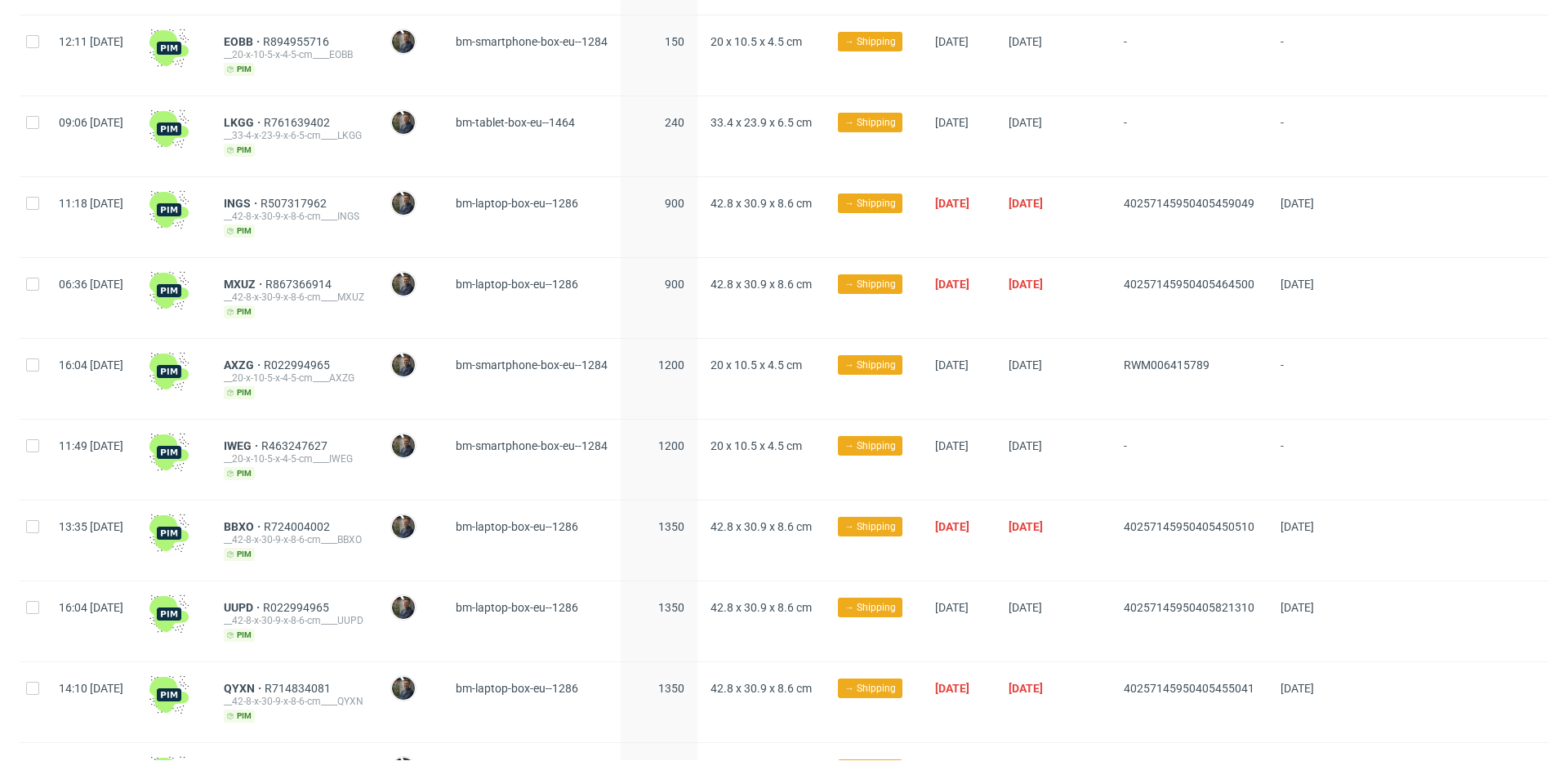
scroll to position [438, 0]
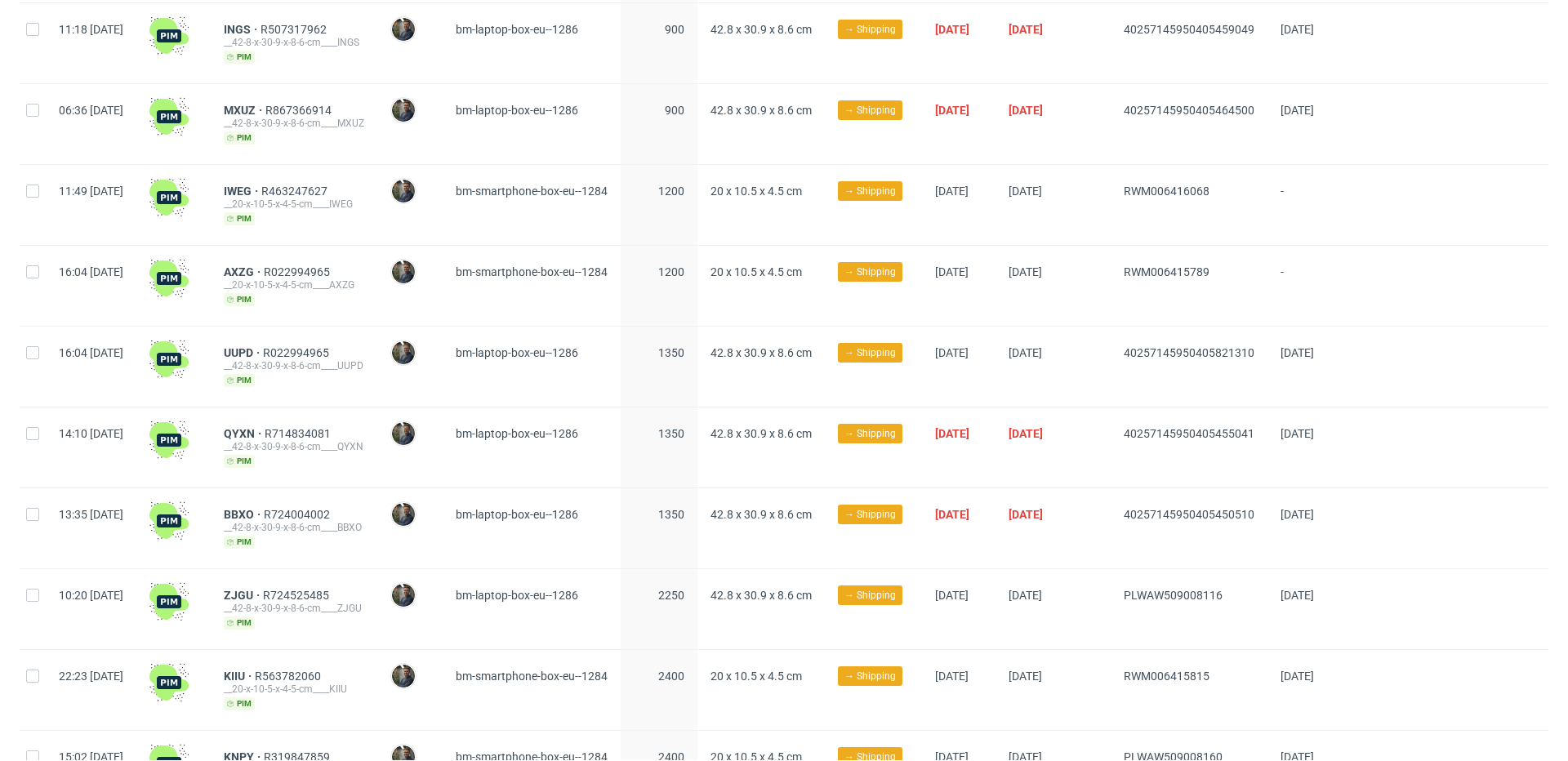
scroll to position [634, 0]
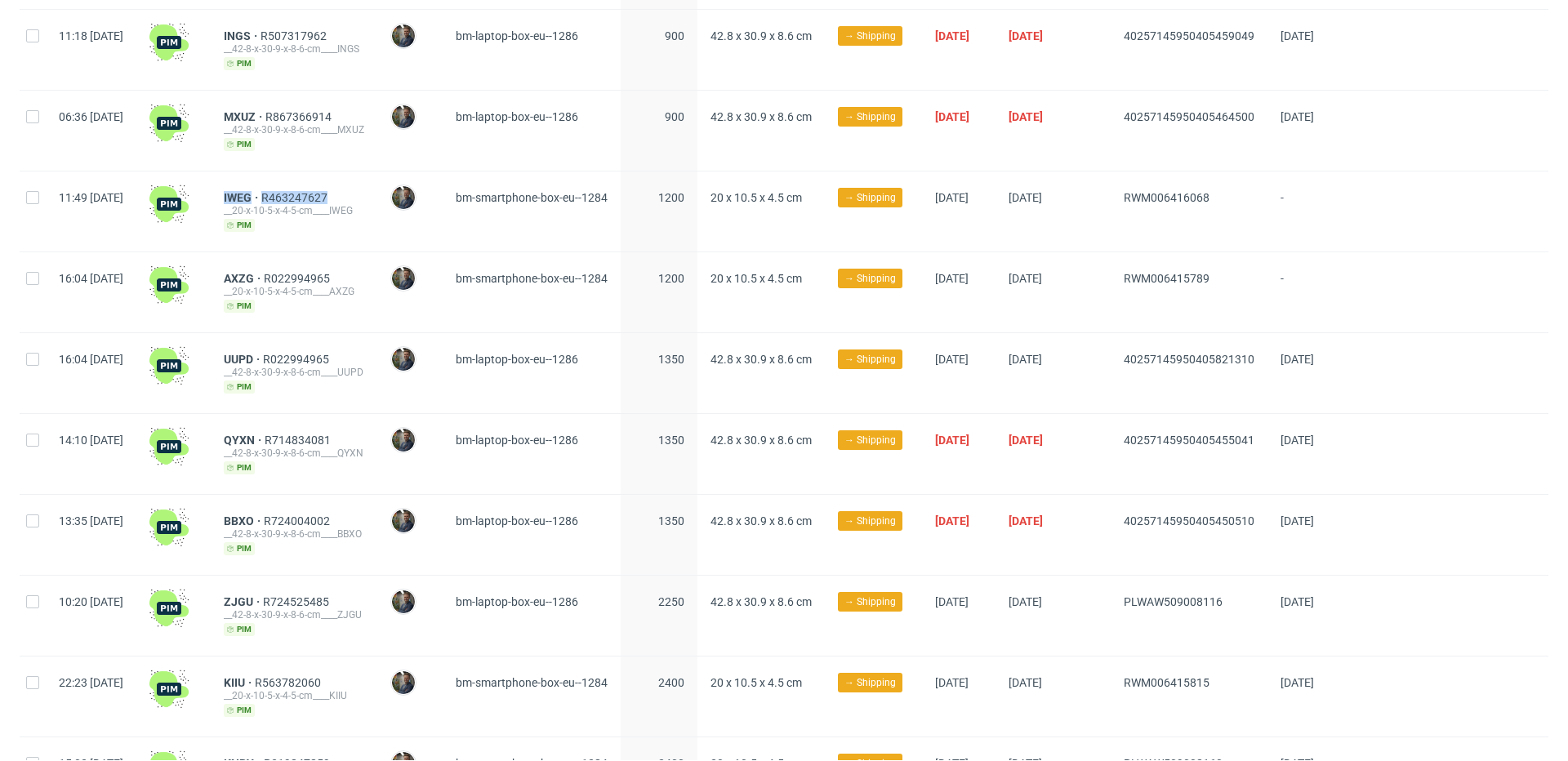
drag, startPoint x: 313, startPoint y: 198, endPoint x: 317, endPoint y: 243, distance: 45.2
click at [274, 199] on div "IWEG R463247627" at bounding box center [293, 198] width 141 height 13
copy div "WEG R463247627"
click at [261, 196] on span "IWEG" at bounding box center [242, 198] width 38 height 13
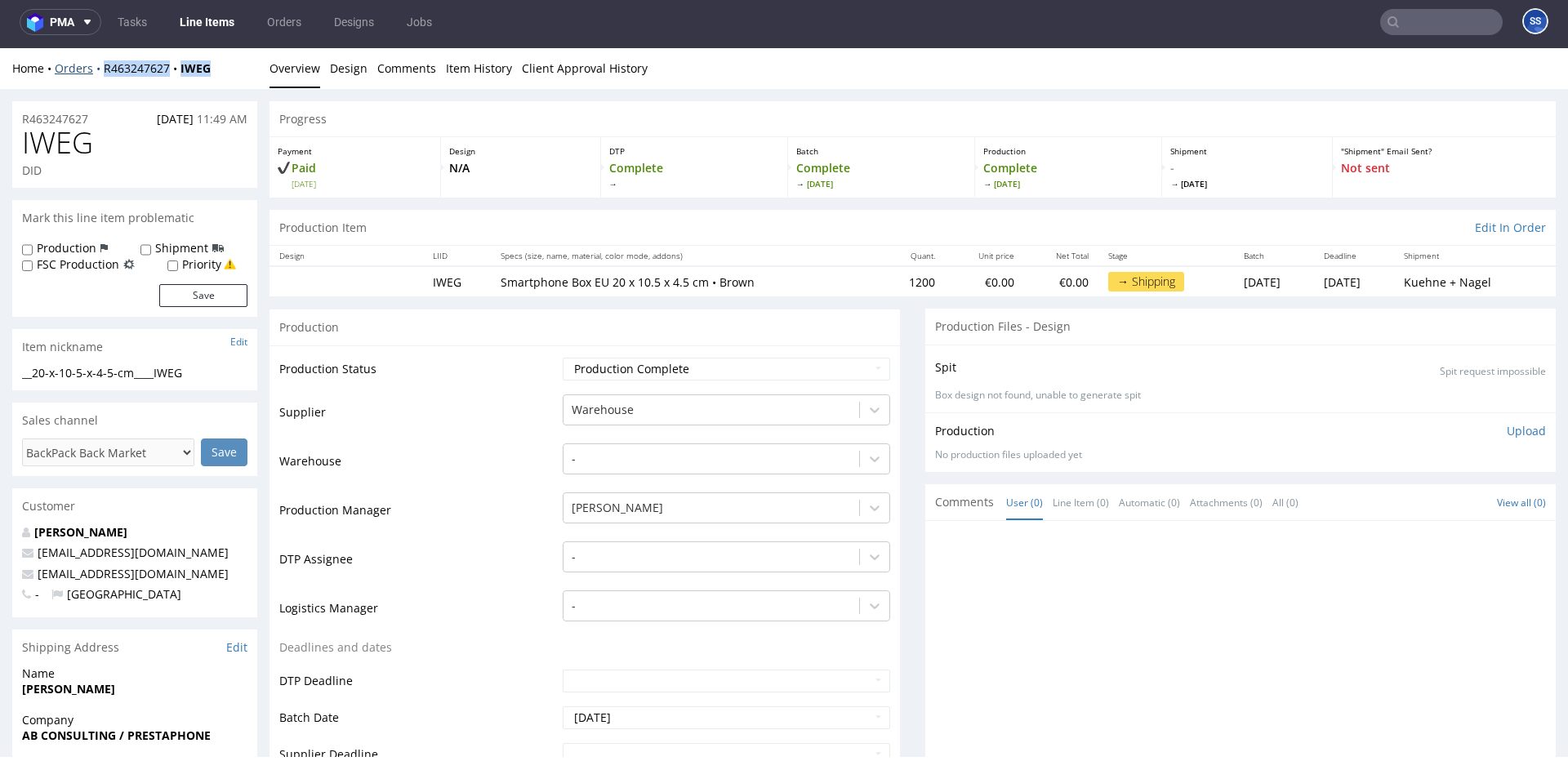
drag, startPoint x: 220, startPoint y: 70, endPoint x: 102, endPoint y: 74, distance: 118.1
click at [102, 74] on div "Home Orders R463247627 IWEG" at bounding box center [134, 69] width 245 height 17
copy div "R463247627 IWEG"
